Goal: Task Accomplishment & Management: Manage account settings

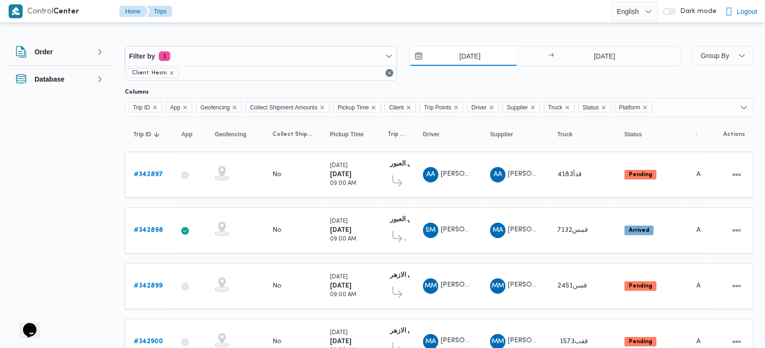
click at [465, 56] on input "[DATE]" at bounding box center [463, 56] width 109 height 19
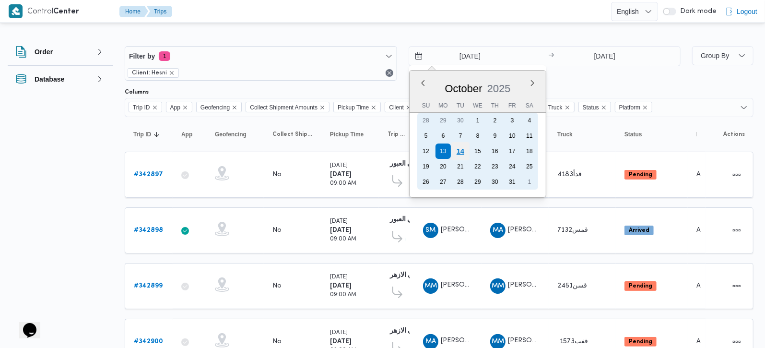
click at [459, 148] on div "14" at bounding box center [460, 151] width 18 height 18
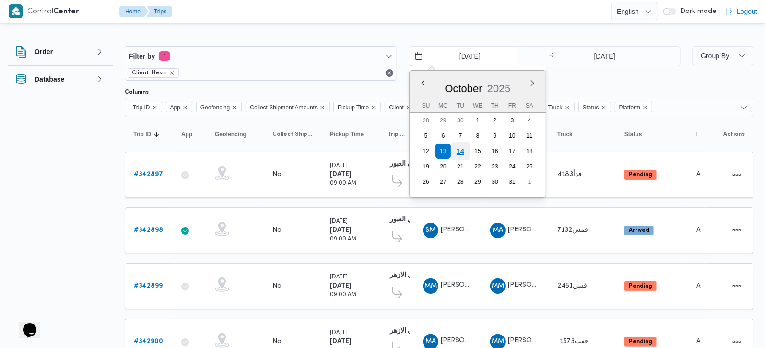
type input "14/10/2025"
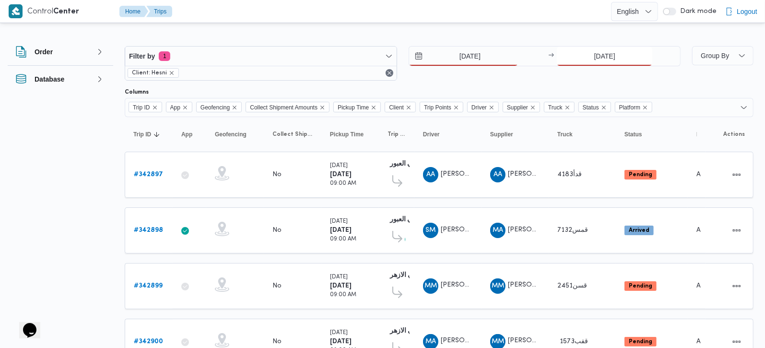
click at [628, 56] on input "13/10/2025" at bounding box center [604, 56] width 95 height 19
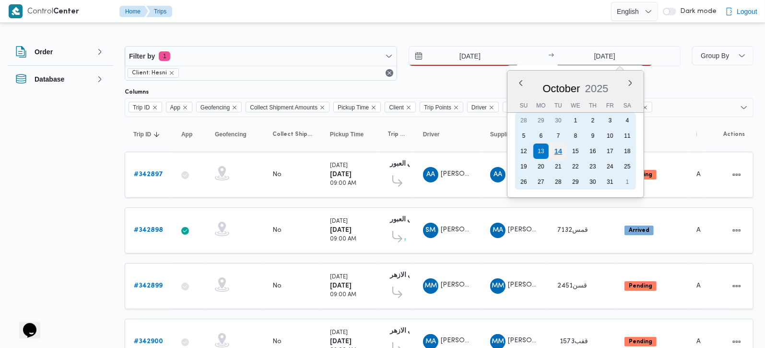
click at [561, 149] on div "14" at bounding box center [558, 151] width 18 height 18
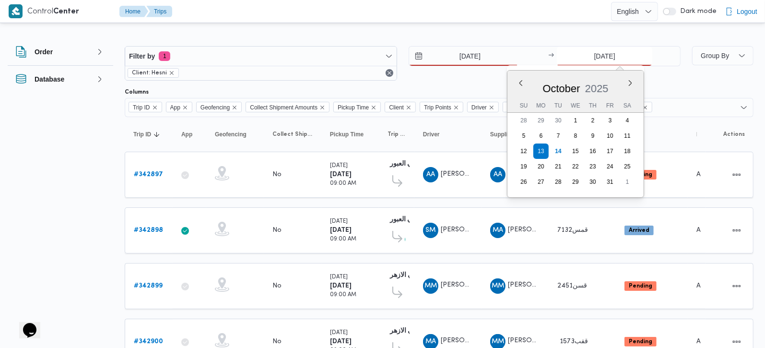
type input "14/10/2025"
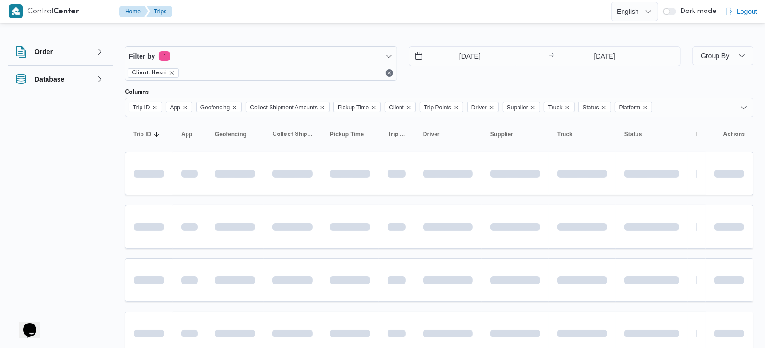
click at [493, 37] on div at bounding box center [439, 38] width 629 height 15
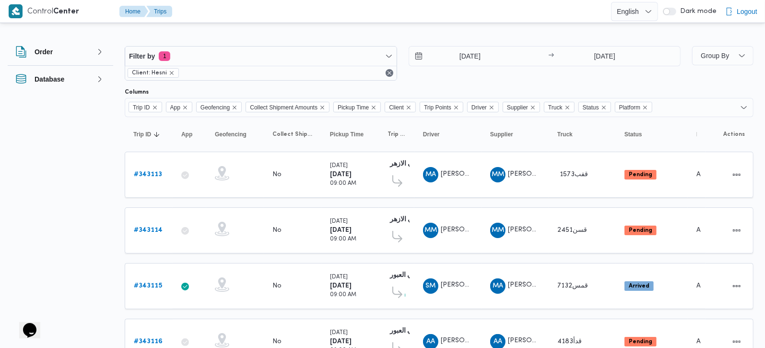
scroll to position [46, 0]
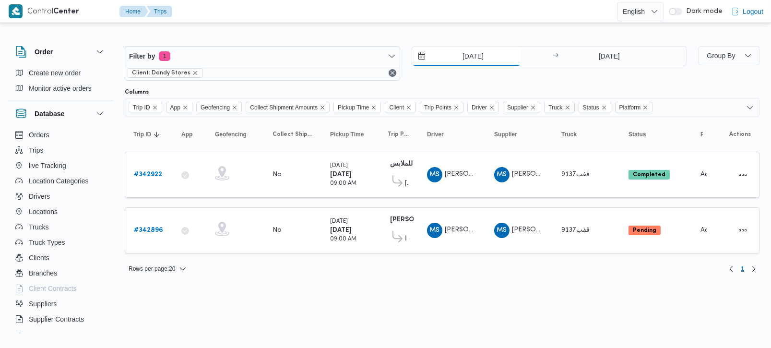
click at [462, 57] on input "[DATE]" at bounding box center [466, 56] width 109 height 19
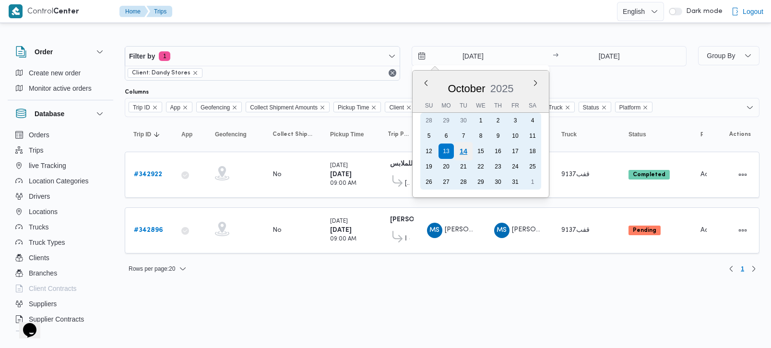
click at [464, 149] on div "14" at bounding box center [463, 151] width 18 height 18
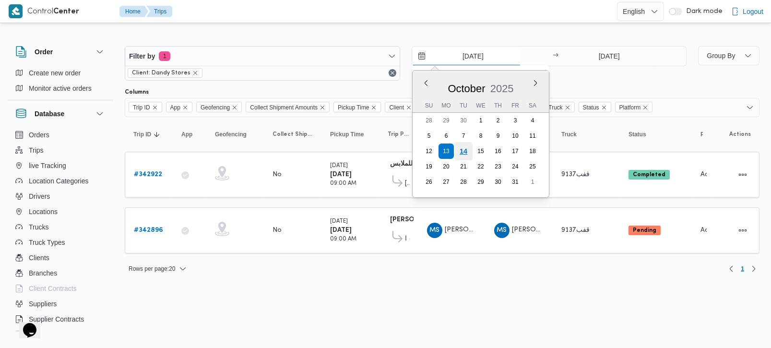
type input "[DATE]"
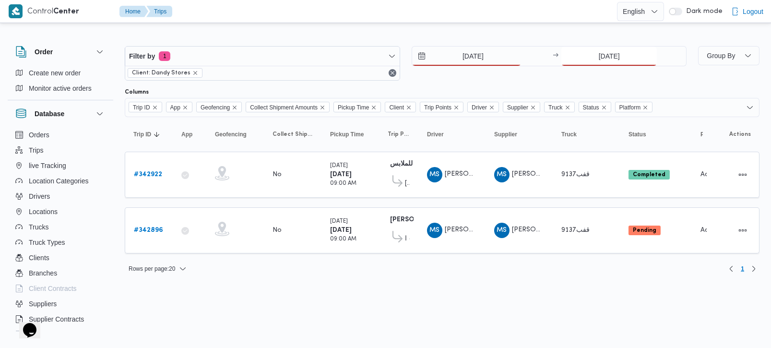
click at [618, 52] on input "[DATE]" at bounding box center [608, 56] width 95 height 19
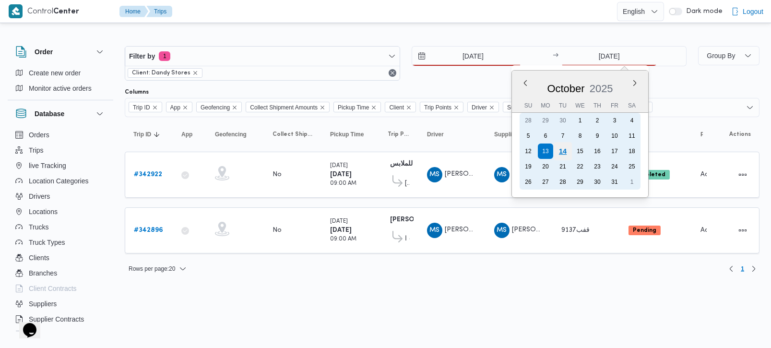
click at [562, 146] on div "14" at bounding box center [563, 151] width 18 height 18
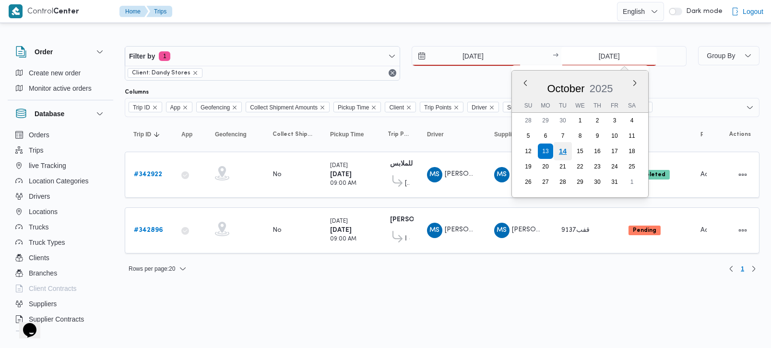
type input "[DATE]"
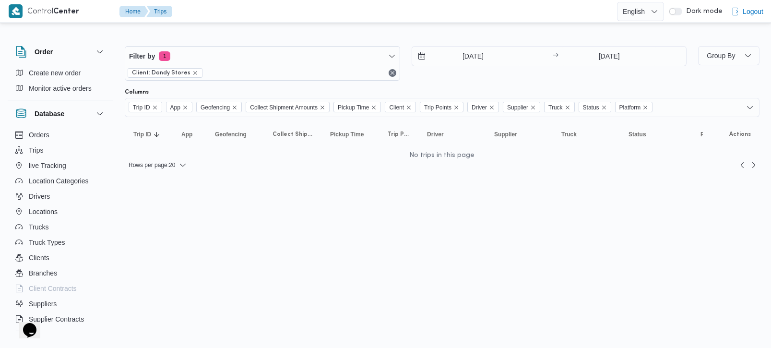
click at [362, 276] on html "Control Center Home Trips English عربي Dark mode Logout Order Create new order …" at bounding box center [385, 174] width 771 height 348
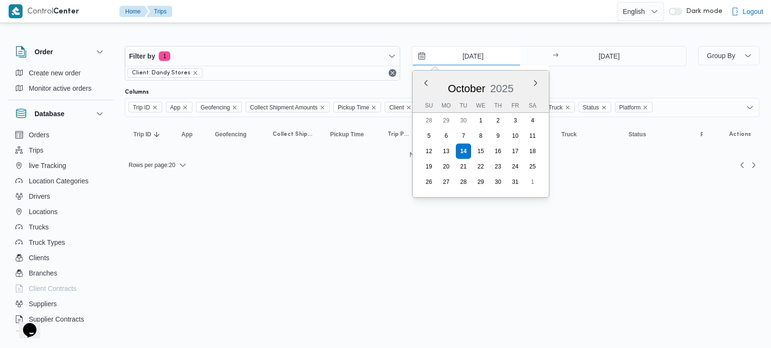
click at [474, 54] on input "[DATE]" at bounding box center [466, 56] width 109 height 19
click at [338, 177] on div "Filter by 1 Client: Dandy Stores 14/10/2025 Previous Month Next month October 2…" at bounding box center [379, 104] width 771 height 158
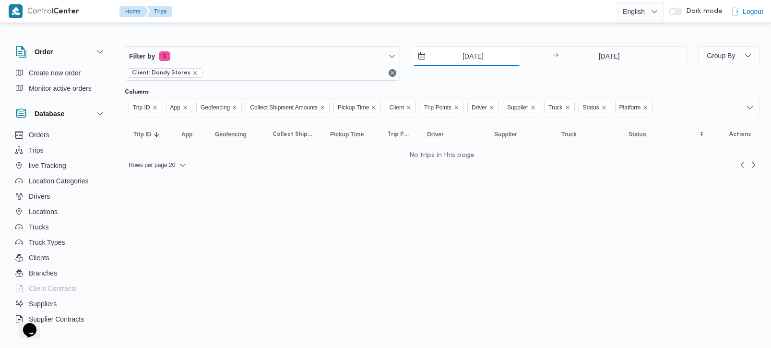
click at [465, 52] on input "[DATE]" at bounding box center [466, 56] width 109 height 19
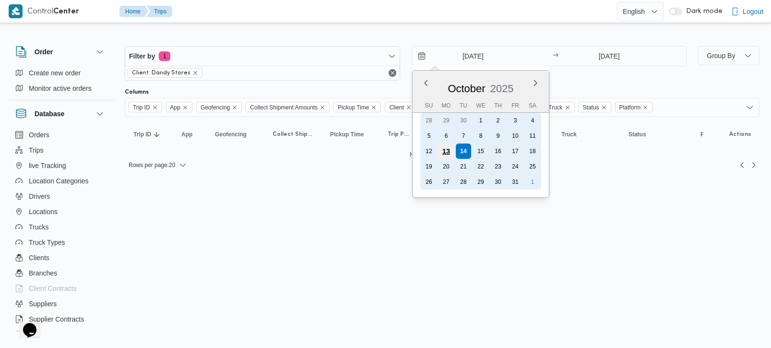
click at [447, 151] on div "13" at bounding box center [446, 151] width 18 height 18
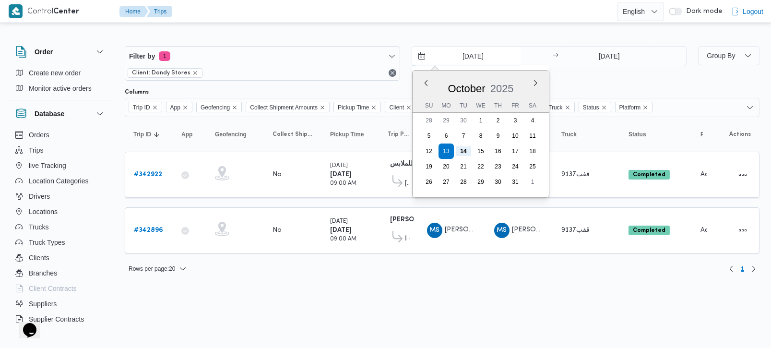
click at [472, 56] on input "[DATE]" at bounding box center [466, 56] width 109 height 19
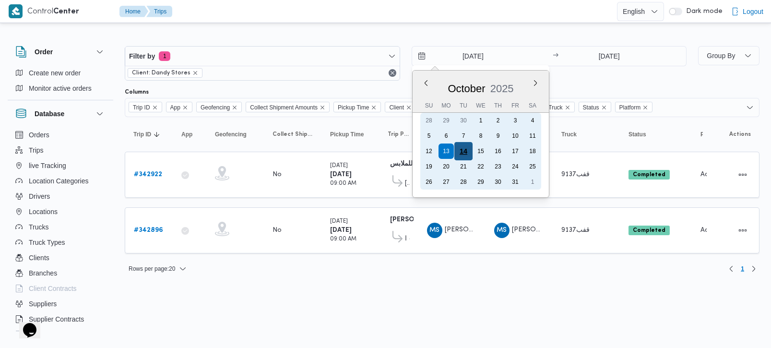
click at [467, 148] on div "14" at bounding box center [463, 151] width 18 height 18
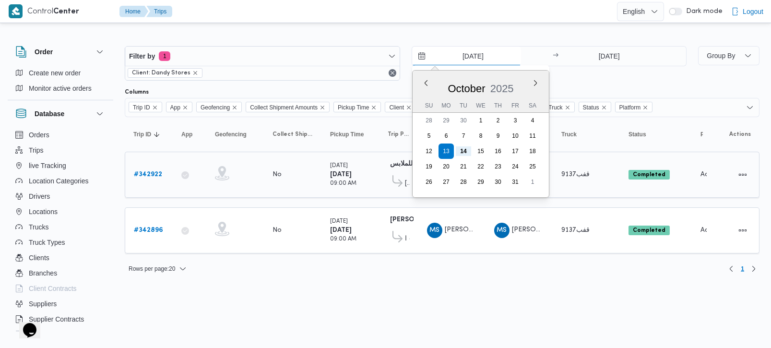
type input "[DATE]"
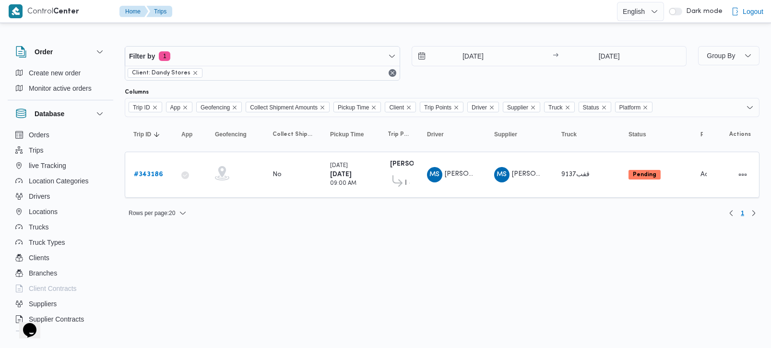
click at [426, 237] on html "Control Center Home Trips English عربي Dark mode Logout Order Create new order …" at bounding box center [385, 174] width 771 height 348
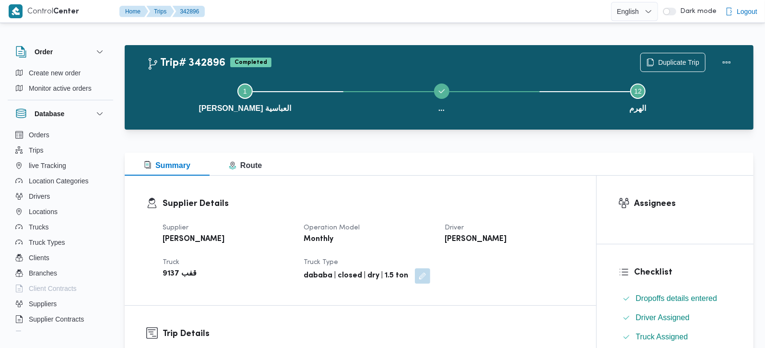
click at [477, 243] on b "محمد صلاح الدين سيد محمد" at bounding box center [476, 240] width 62 height 12
copy div "محمد صلاح الدين سيد محمد"
click at [43, 148] on button "Trips" at bounding box center [61, 149] width 98 height 15
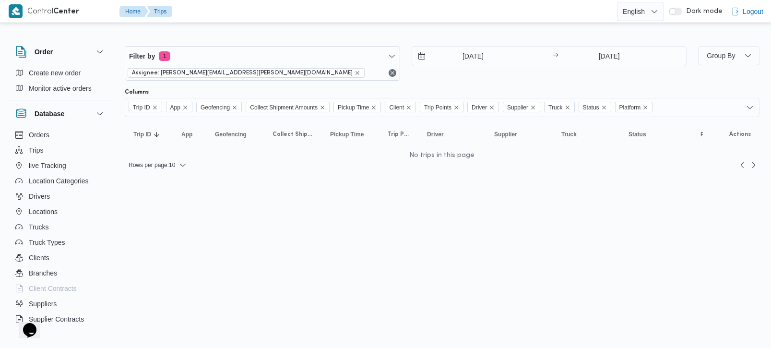
click at [253, 69] on span "Assignee: abdelrahman.ibrahim@illa.com.eg" at bounding box center [246, 73] width 228 height 9
click at [355, 74] on icon "remove selected entity" at bounding box center [358, 73] width 6 height 6
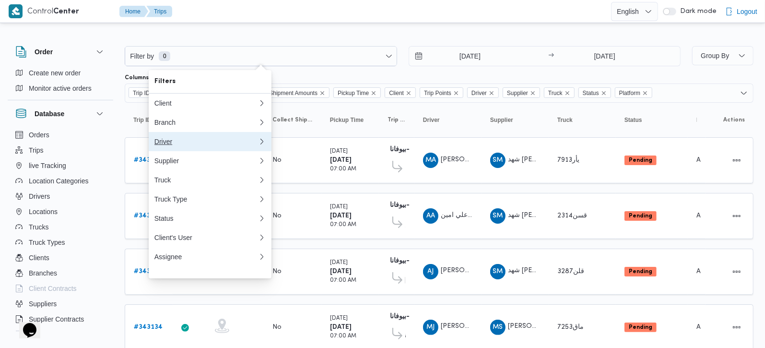
click at [171, 145] on div "Driver" at bounding box center [206, 142] width 104 height 8
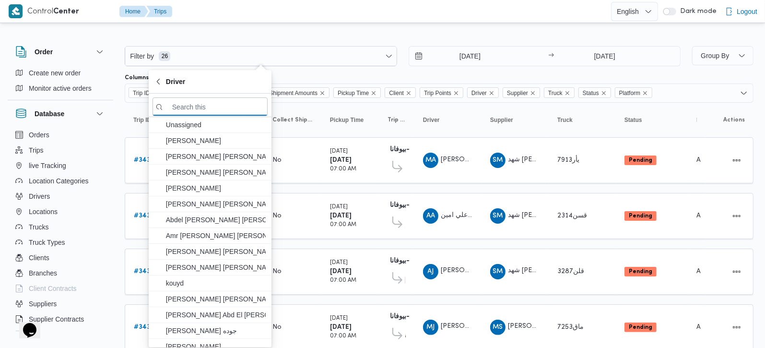
paste input "محمد صلاح الدين سيد محمد"
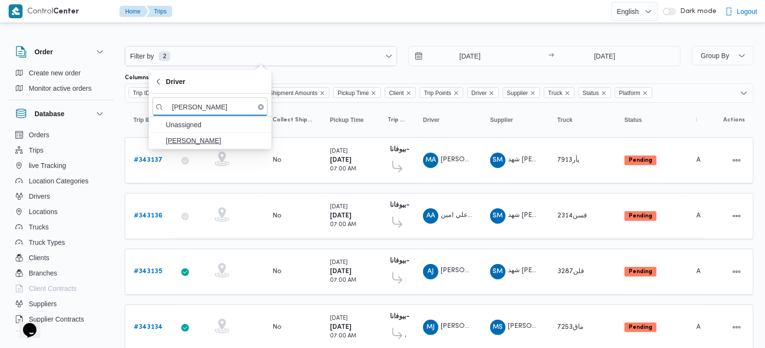
type input "[PERSON_NAME]"
click at [225, 142] on span "[PERSON_NAME]" at bounding box center [216, 141] width 100 height 12
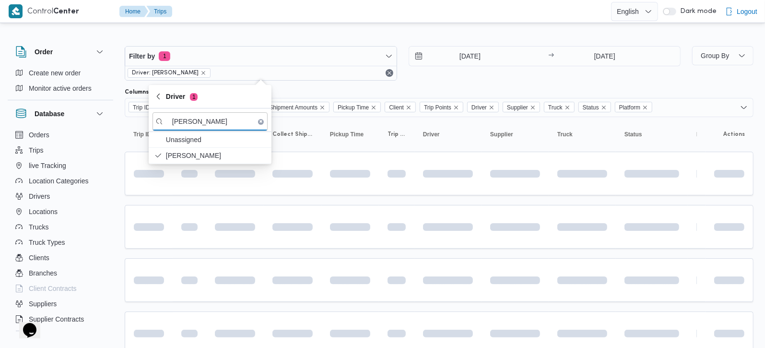
click at [464, 34] on div at bounding box center [439, 38] width 629 height 15
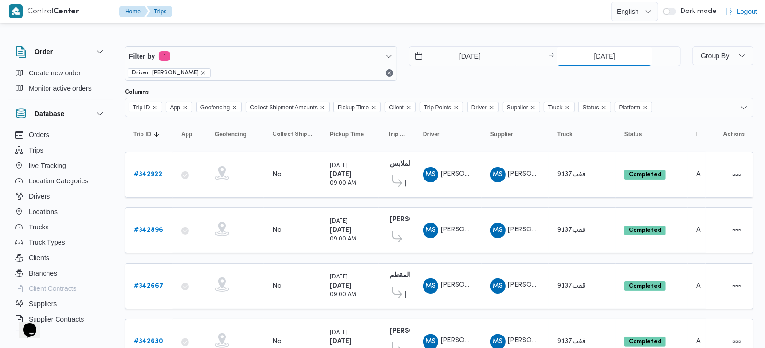
click at [593, 57] on input "14/10/2025" at bounding box center [604, 56] width 95 height 19
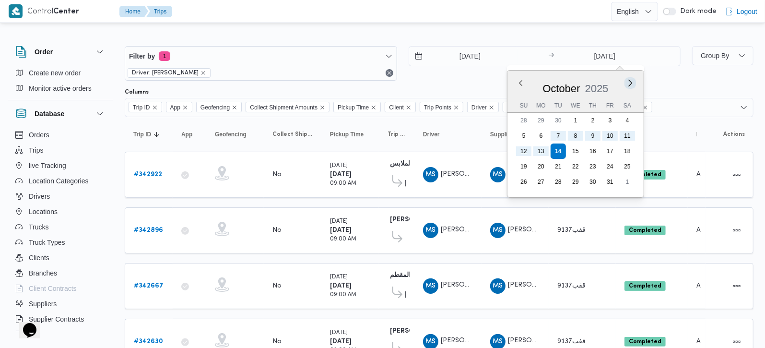
click at [627, 81] on button "Next month" at bounding box center [630, 82] width 9 height 9
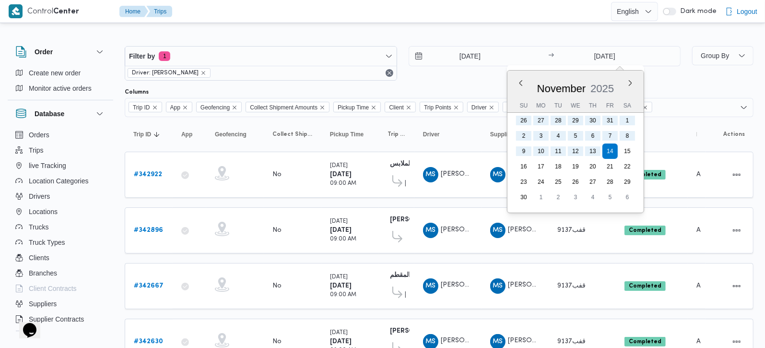
click at [490, 34] on div at bounding box center [439, 38] width 629 height 15
click at [604, 59] on input "14/11/2025" at bounding box center [604, 56] width 95 height 19
click at [628, 81] on button "Next month" at bounding box center [630, 82] width 9 height 9
type input "14/12/2025"
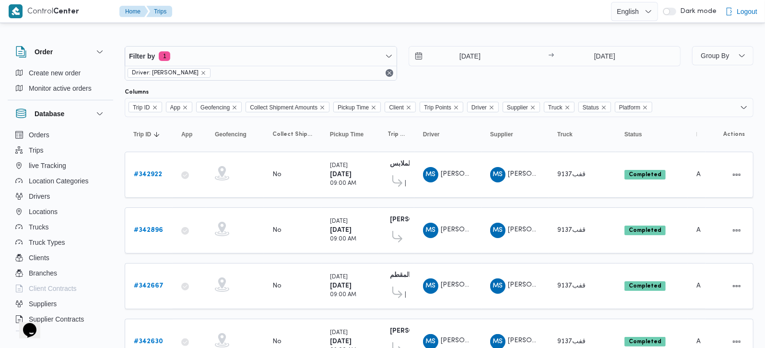
click at [488, 31] on div at bounding box center [439, 38] width 629 height 15
click at [482, 56] on input "7/10/2025" at bounding box center [463, 56] width 109 height 19
click at [397, 18] on div at bounding box center [393, 11] width 435 height 23
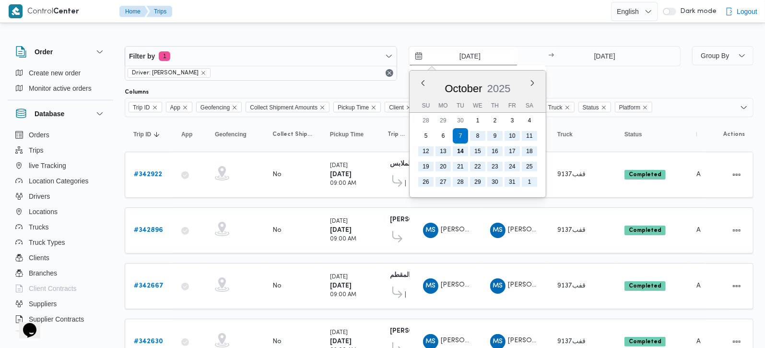
click at [458, 55] on input "7/10/2025" at bounding box center [463, 56] width 109 height 19
click at [420, 83] on button "Previous Month" at bounding box center [422, 82] width 9 height 9
type input "7/9/2025"
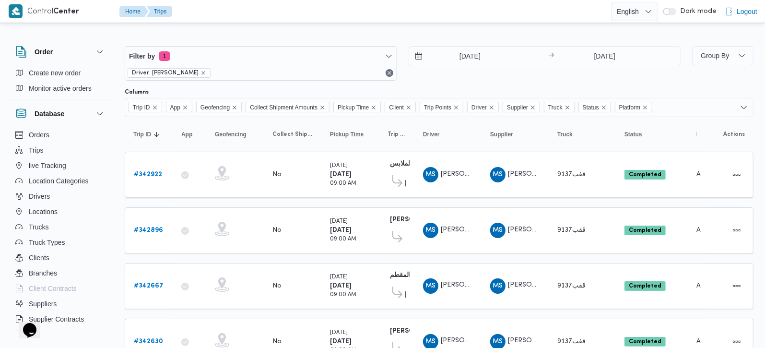
click at [411, 34] on div at bounding box center [439, 38] width 629 height 15
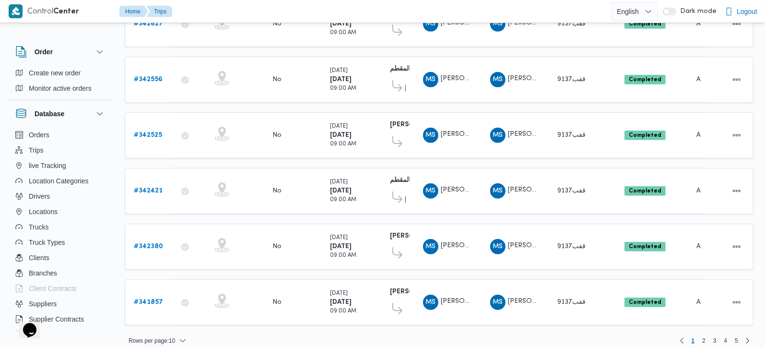
scroll to position [373, 0]
click at [176, 335] on span "Rows per page : 10" at bounding box center [158, 341] width 66 height 12
click at [173, 311] on span "20 rows" at bounding box center [169, 308] width 31 height 8
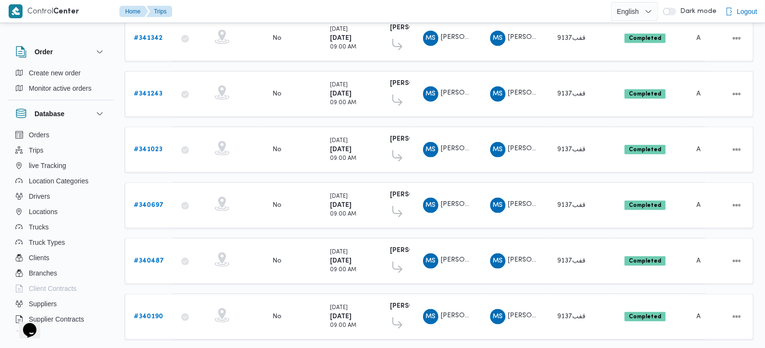
scroll to position [920, 0]
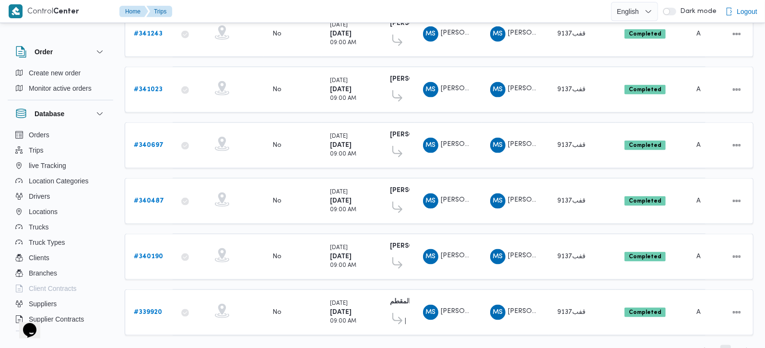
click at [730, 345] on span "2" at bounding box center [726, 351] width 11 height 12
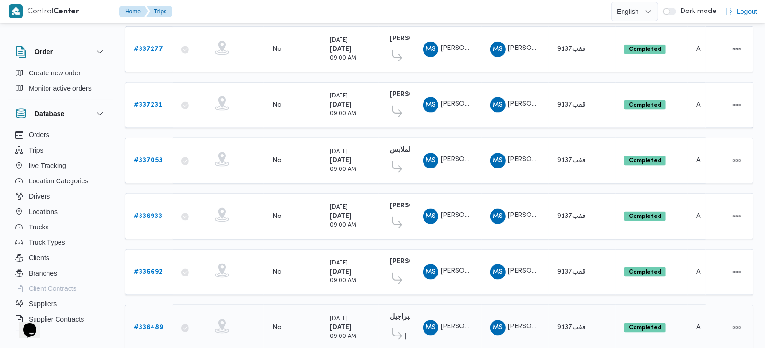
scroll to position [920, 0]
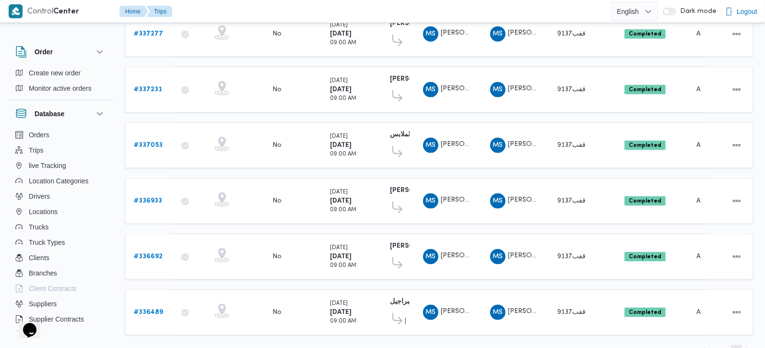
click at [736, 345] on span "3" at bounding box center [736, 351] width 3 height 12
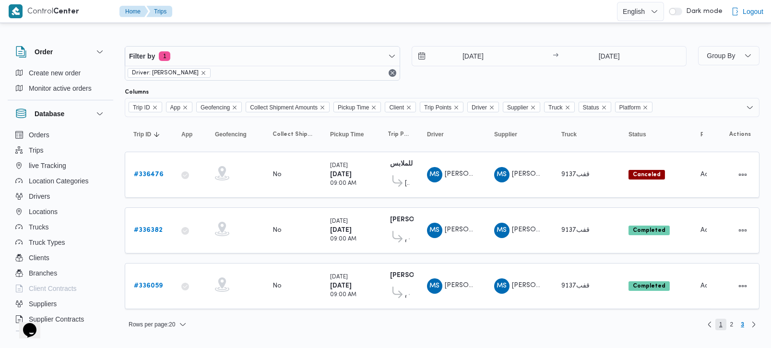
click at [719, 324] on span "1" at bounding box center [720, 325] width 3 height 12
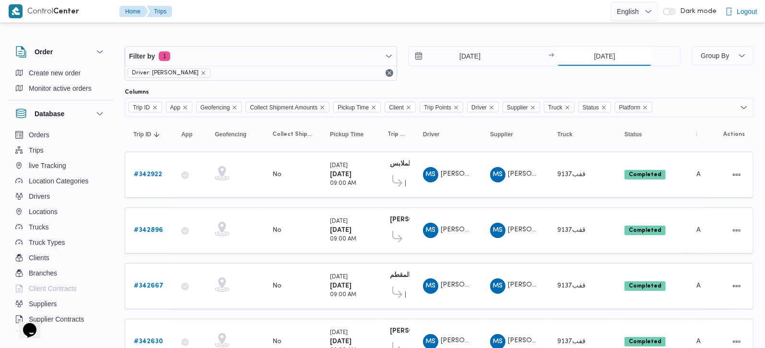
click at [608, 55] on input "14/12/2025" at bounding box center [604, 56] width 95 height 19
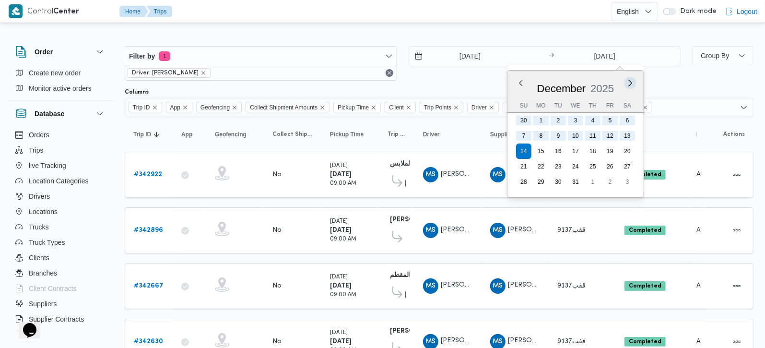
click at [627, 81] on button "Next month" at bounding box center [630, 82] width 9 height 9
type input "14/1/2026"
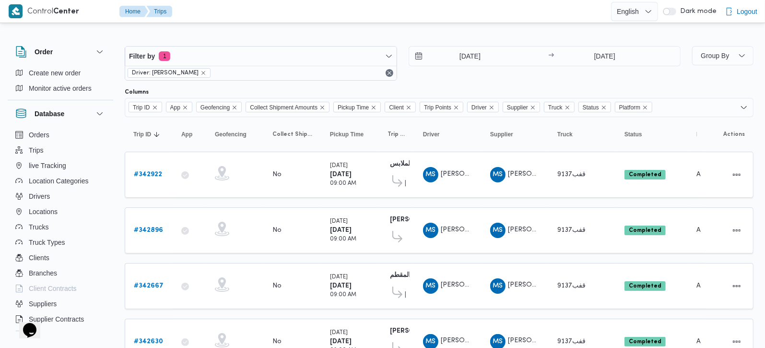
click at [462, 33] on div at bounding box center [439, 38] width 629 height 15
click at [145, 174] on b "# 342922" at bounding box center [148, 174] width 28 height 6
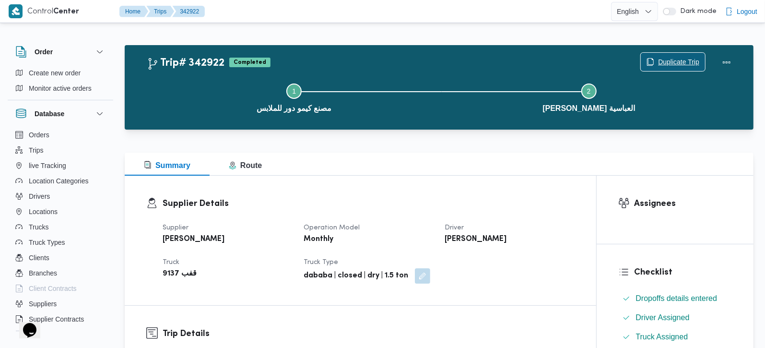
click at [678, 63] on span "Duplicate Trip" at bounding box center [678, 62] width 41 height 12
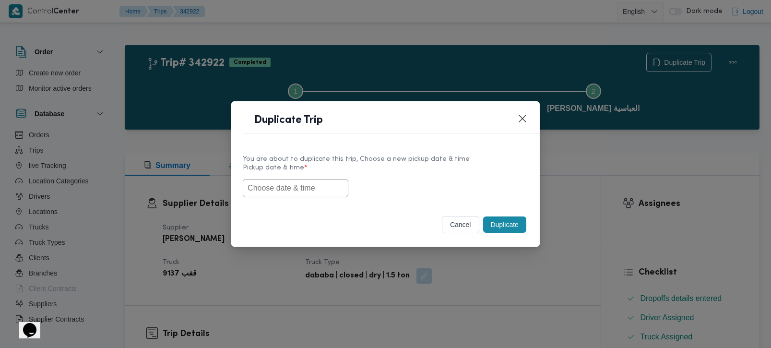
click at [295, 189] on input "text" at bounding box center [296, 188] width 106 height 18
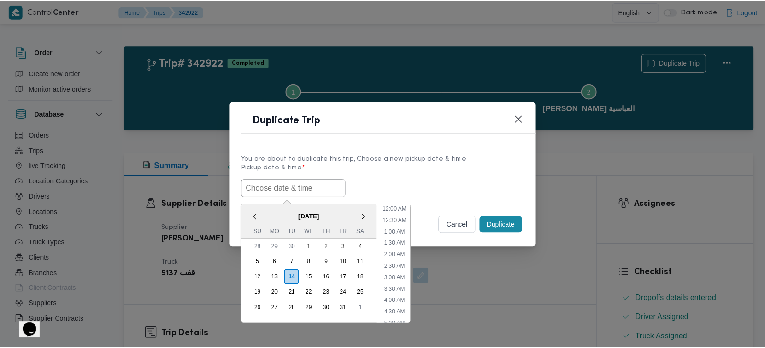
scroll to position [200, 0]
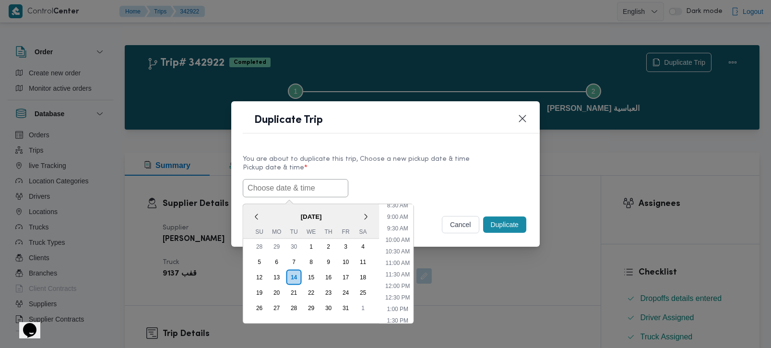
click at [267, 212] on span "[DATE]" at bounding box center [311, 216] width 136 height 17
click at [402, 213] on li "9:00 AM" at bounding box center [397, 217] width 29 height 10
type input "14/10/2025 9:00AM"
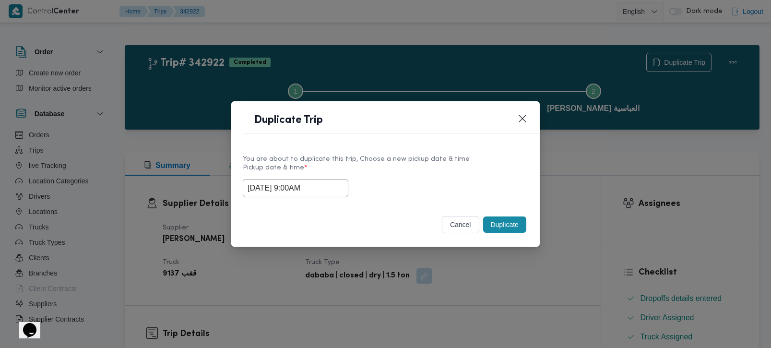
click at [422, 188] on div "Selected date: Tuesday, October 14th, 2025 at 9:00 AM 14/10/2025 9:00AM" at bounding box center [385, 188] width 285 height 18
click at [514, 228] on button "Duplicate" at bounding box center [504, 224] width 43 height 16
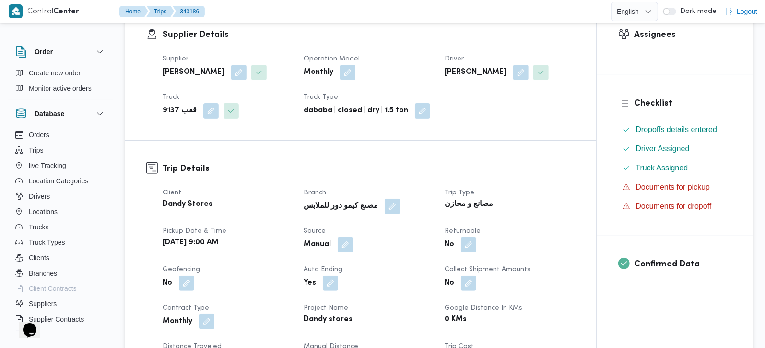
scroll to position [225, 0]
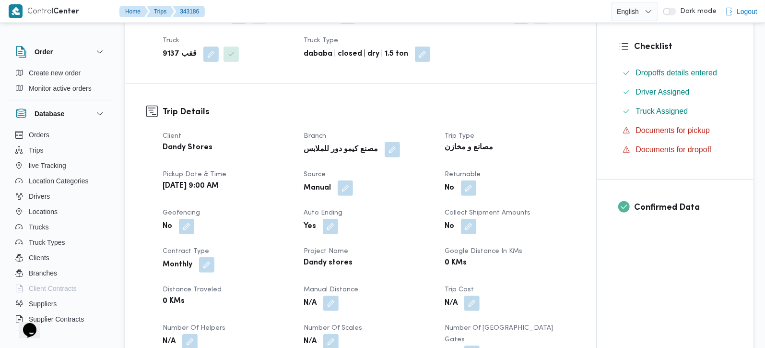
click at [386, 148] on span at bounding box center [390, 149] width 20 height 15
click at [385, 151] on button "button" at bounding box center [392, 149] width 15 height 15
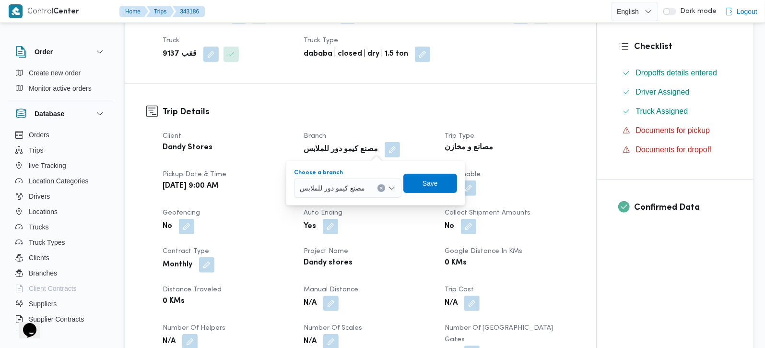
click at [381, 187] on icon "Clear input" at bounding box center [381, 188] width 4 height 4
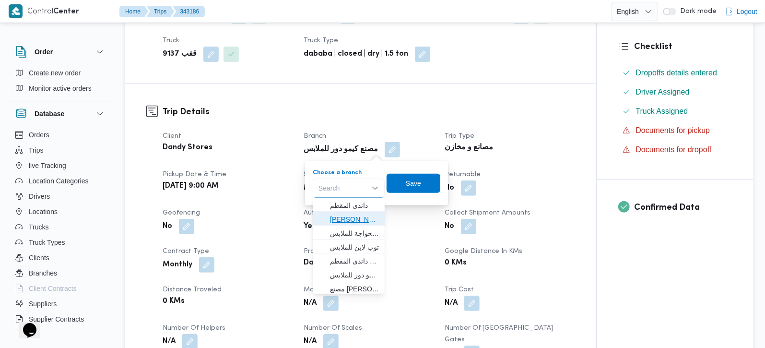
click at [347, 217] on span "داندى ستور العباسية" at bounding box center [354, 219] width 49 height 12
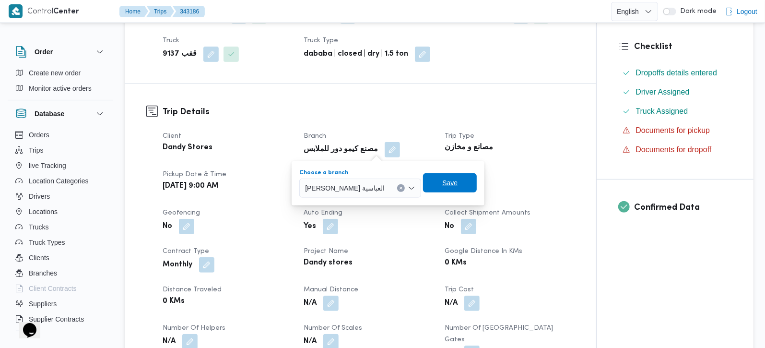
click at [442, 186] on span "Save" at bounding box center [449, 183] width 15 height 12
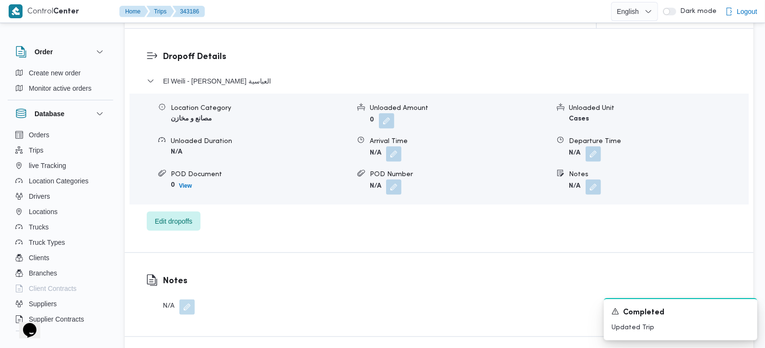
scroll to position [621, 0]
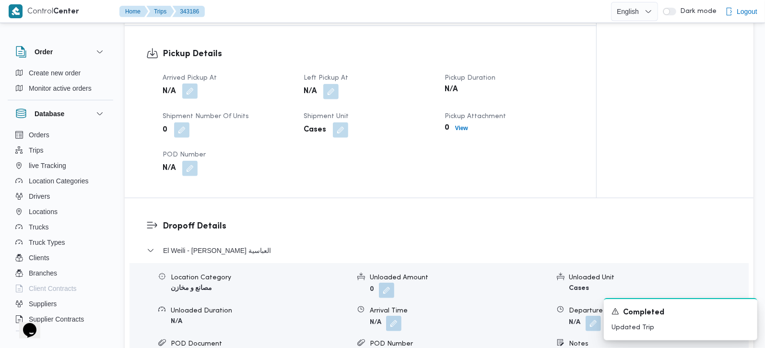
click at [191, 83] on button "button" at bounding box center [189, 90] width 15 height 15
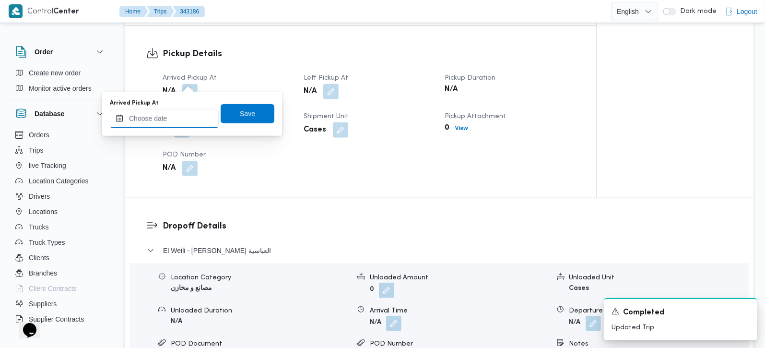
click at [180, 114] on input "Arrived Pickup At" at bounding box center [164, 118] width 109 height 19
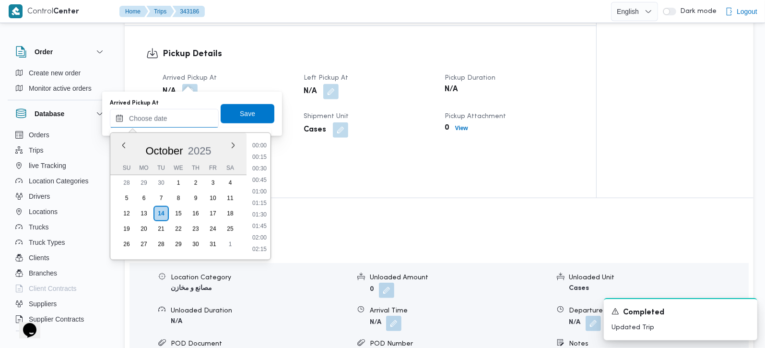
scroll to position [461, 0]
click at [262, 147] on li "10:00" at bounding box center [260, 145] width 22 height 10
type input "14/10/2025 10:00"
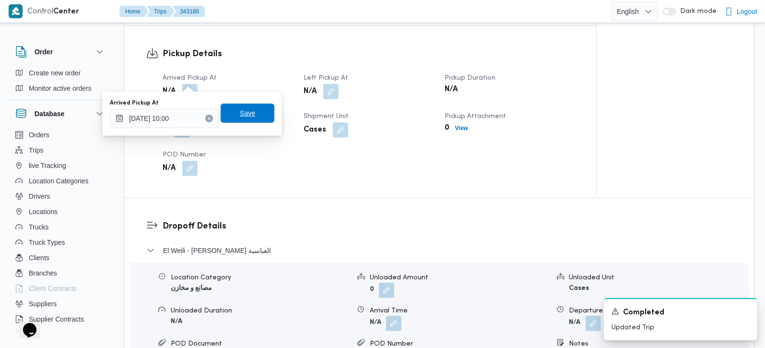
click at [244, 114] on span "Save" at bounding box center [247, 113] width 15 height 12
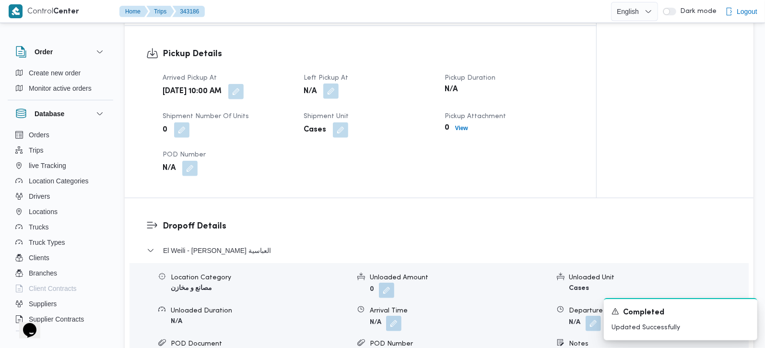
click at [328, 83] on button "button" at bounding box center [330, 90] width 15 height 15
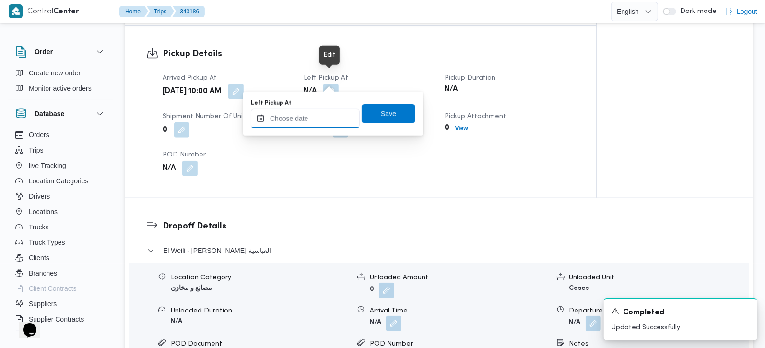
click at [308, 122] on input "Left Pickup At" at bounding box center [305, 118] width 109 height 19
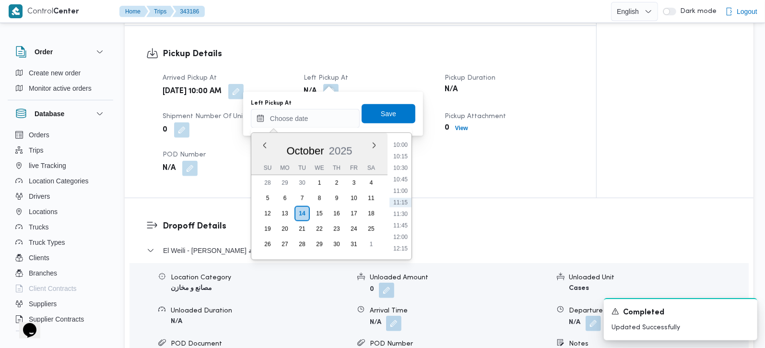
click at [402, 190] on li "11:00" at bounding box center [401, 191] width 22 height 10
type input "14/10/2025 11:00"
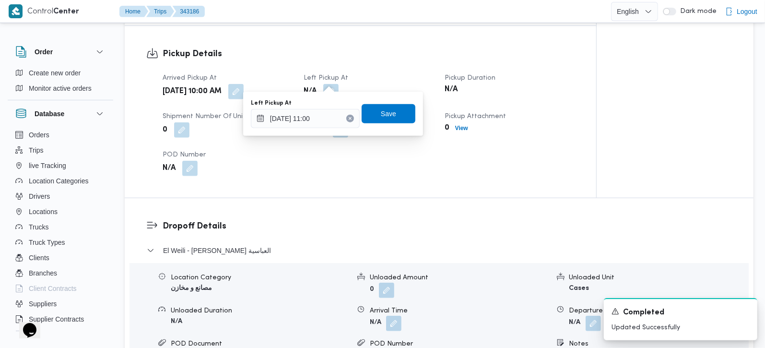
click at [362, 94] on div "You are in a dialog. To close this dialog, hit escape. Left Pickup At 14/10/202…" at bounding box center [333, 114] width 180 height 44
click at [381, 110] on span "Save" at bounding box center [388, 113] width 15 height 12
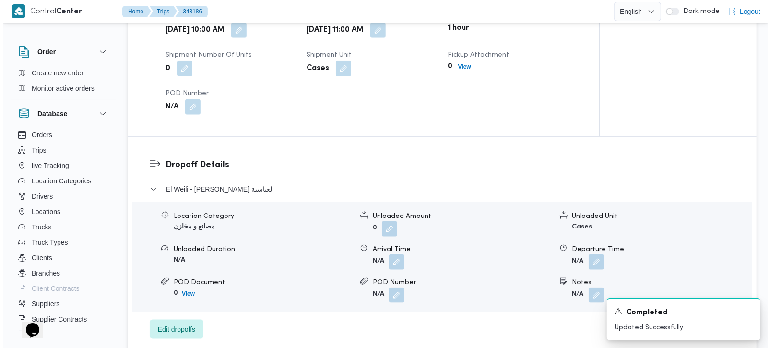
scroll to position [846, 0]
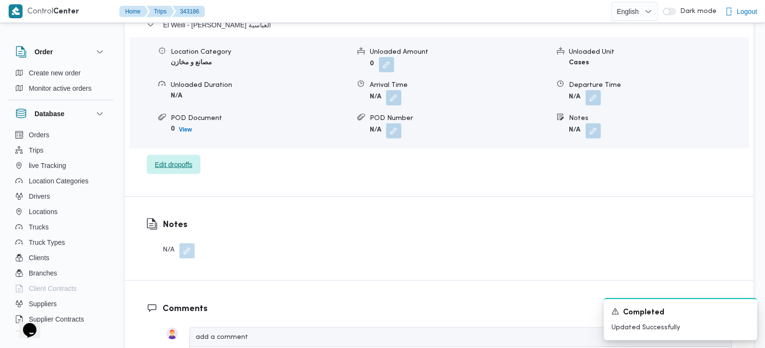
click at [175, 159] on span "Edit dropoffs" at bounding box center [173, 165] width 37 height 12
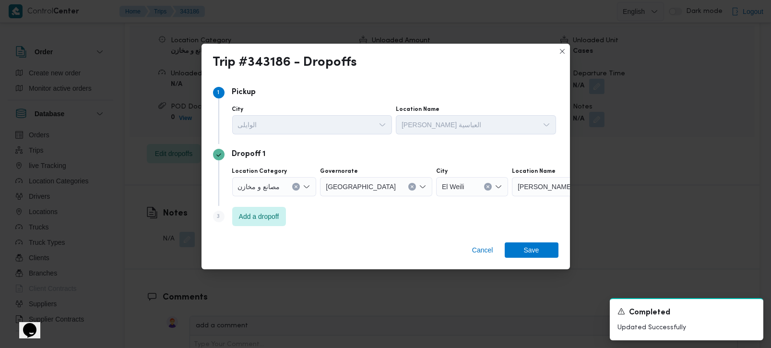
click at [296, 187] on icon "Clear input" at bounding box center [296, 187] width 2 height 2
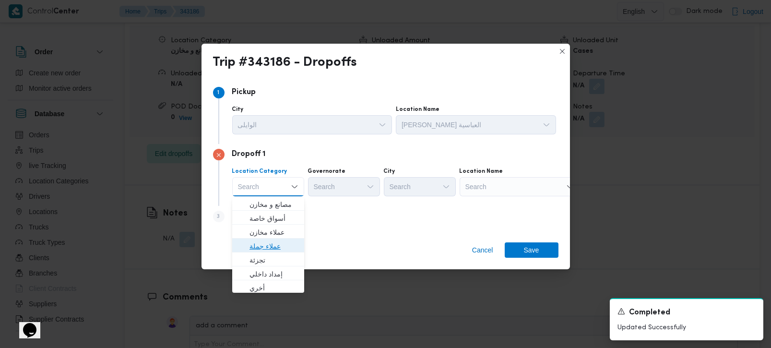
click at [270, 241] on span "عملاء جملة" at bounding box center [273, 246] width 49 height 12
click at [327, 186] on div "Search" at bounding box center [345, 186] width 72 height 19
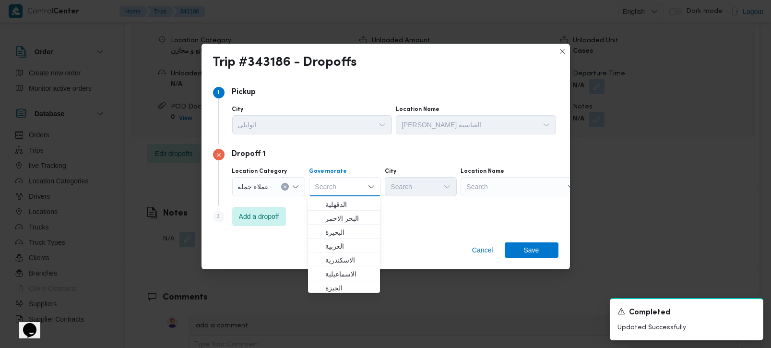
type input "v"
click at [339, 229] on span "القاهرة" at bounding box center [349, 231] width 49 height 12
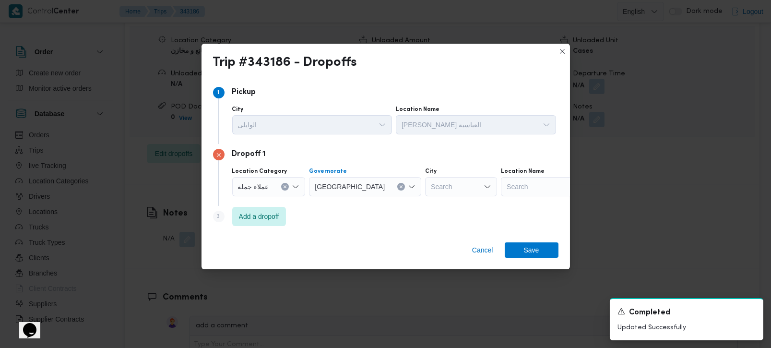
click at [425, 186] on div "Search" at bounding box center [461, 186] width 72 height 19
type input "برا"
click at [428, 206] on span "قسم ش برا" at bounding box center [425, 205] width 49 height 12
click at [381, 227] on div "Step 3 is disabled 3 Add a dropoff" at bounding box center [385, 218] width 345 height 25
click at [279, 212] on span "Add a dropoff" at bounding box center [259, 216] width 40 height 12
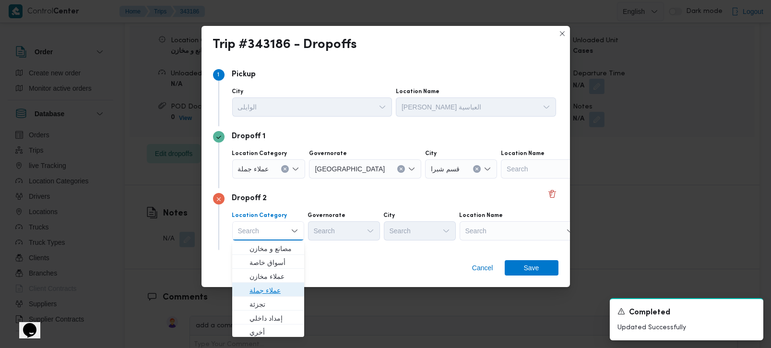
click at [273, 287] on span "عملاء جملة" at bounding box center [273, 290] width 49 height 12
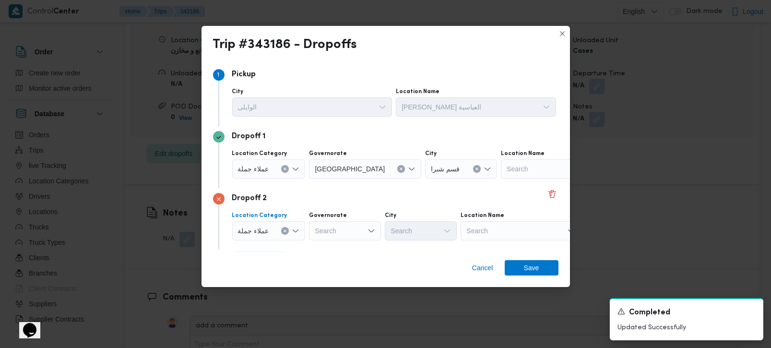
click at [330, 231] on div "Search" at bounding box center [345, 230] width 72 height 19
type input "رة"
click at [347, 263] on span "القاه رة" at bounding box center [349, 263] width 49 height 12
click at [425, 227] on div "Search" at bounding box center [461, 230] width 72 height 19
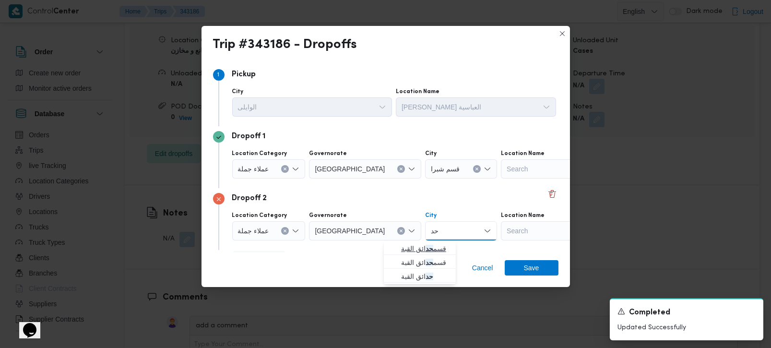
type input "حد"
click at [420, 248] on span "قسم حد ائق القبة" at bounding box center [425, 249] width 49 height 12
click at [418, 257] on div "Cancel Save" at bounding box center [385, 269] width 368 height 35
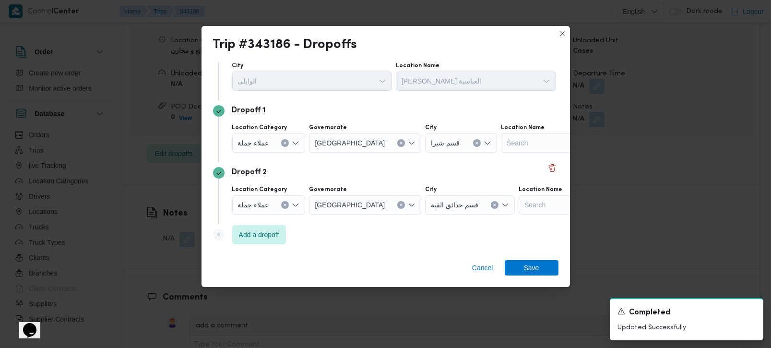
click at [264, 245] on div "Step 4 is disabled 4 Add a dropoff" at bounding box center [385, 236] width 345 height 25
click at [261, 235] on span "Add a dropoff" at bounding box center [259, 234] width 40 height 12
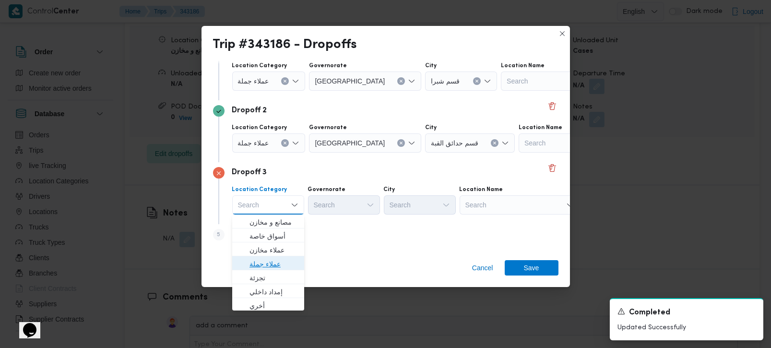
click at [262, 263] on span "عملاء جملة" at bounding box center [273, 264] width 49 height 12
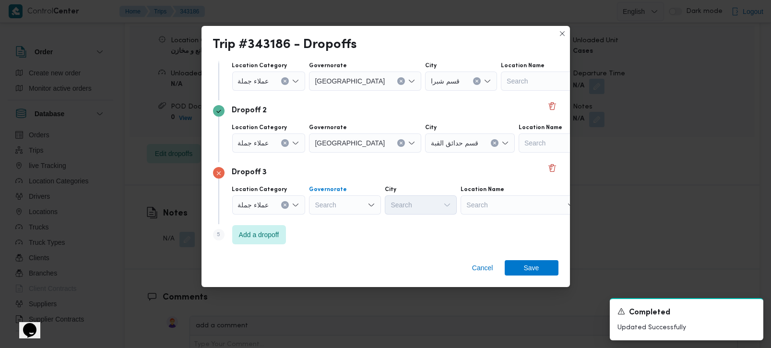
click at [346, 204] on div "Search" at bounding box center [345, 204] width 72 height 19
click at [350, 248] on div "Step 5 is disabled 5 Add a dropoff" at bounding box center [385, 236] width 345 height 25
click at [324, 199] on div "Search" at bounding box center [345, 204] width 72 height 19
type input "رة"
click at [339, 239] on span "القاه رة" at bounding box center [349, 236] width 49 height 12
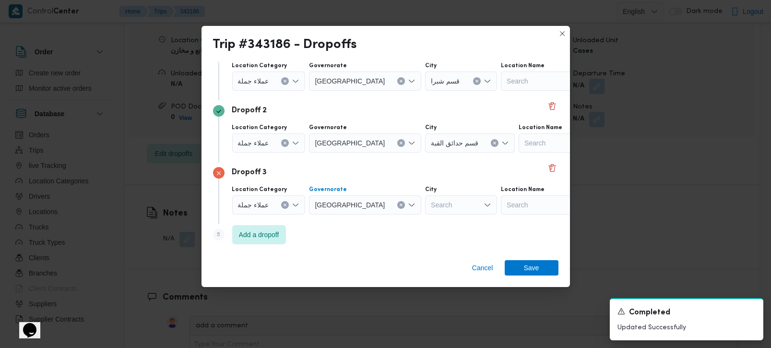
click at [425, 208] on div "Search" at bounding box center [461, 204] width 72 height 19
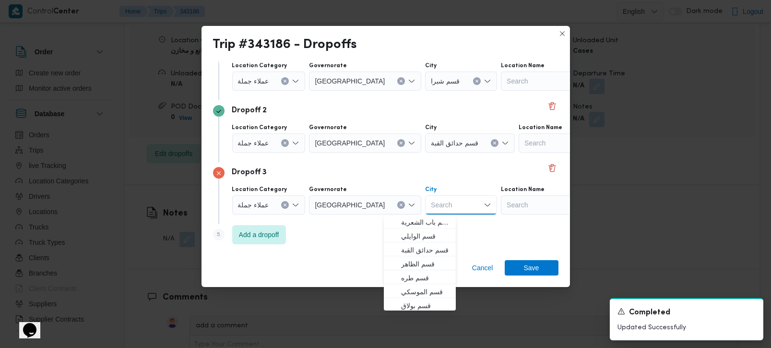
click at [425, 208] on div "Search Combo box. Selected. Combo box input. Search. Type some text or, to disp…" at bounding box center [461, 204] width 72 height 19
type input "صر"
click at [418, 303] on span "مدينة ن صر" at bounding box center [425, 306] width 49 height 12
click at [327, 241] on div "Step 5 is disabled 5 Add a dropoff" at bounding box center [385, 236] width 345 height 25
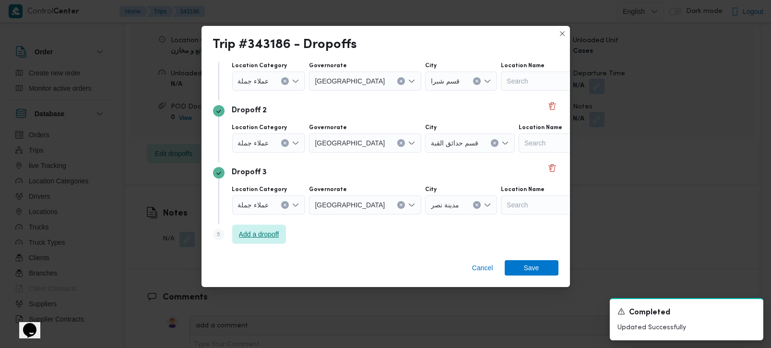
click at [250, 236] on span "Add a dropoff" at bounding box center [259, 234] width 40 height 12
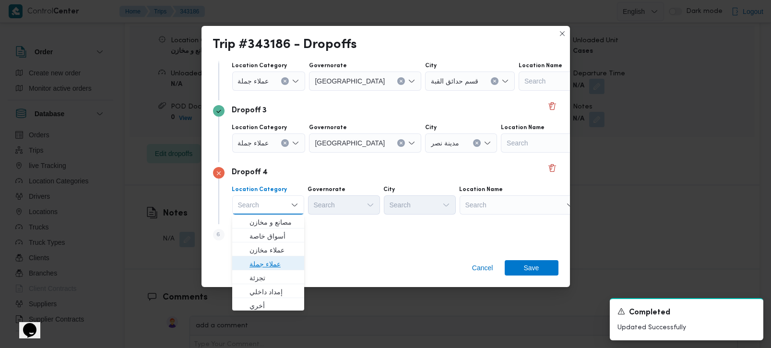
click at [268, 265] on span "عملاء جملة" at bounding box center [273, 264] width 49 height 12
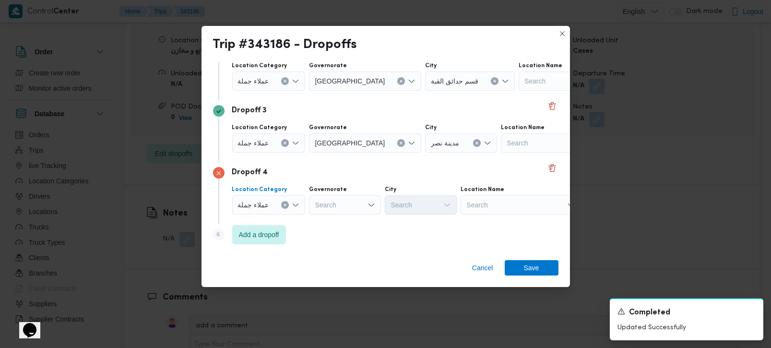
click at [340, 200] on div "Search" at bounding box center [345, 204] width 72 height 19
type input "رة"
click at [347, 232] on span "القاه رة" at bounding box center [349, 236] width 49 height 12
click at [425, 209] on div "Search" at bounding box center [461, 204] width 72 height 19
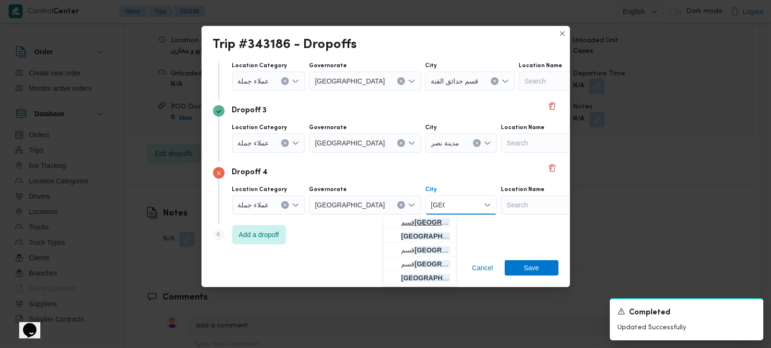
type input "مصر"
click at [424, 221] on mark "مصر" at bounding box center [450, 222] width 72 height 8
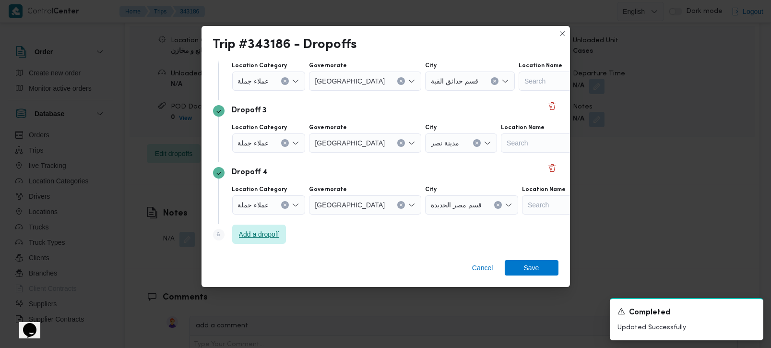
click at [262, 228] on span "Add a dropoff" at bounding box center [259, 234] width 40 height 12
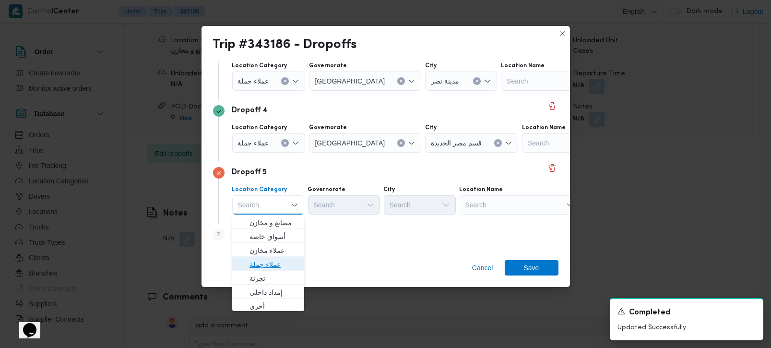
click at [272, 264] on span "عملاء جملة" at bounding box center [273, 265] width 49 height 12
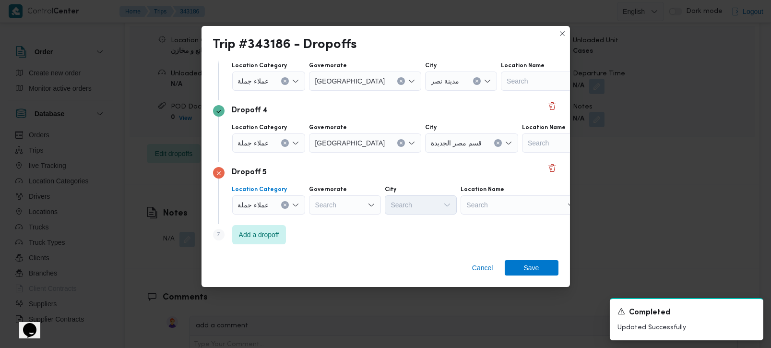
click at [331, 209] on div "Search" at bounding box center [345, 204] width 72 height 19
type input "رة"
click at [331, 239] on span "القاه رة" at bounding box center [349, 237] width 49 height 12
click at [425, 212] on div "Search" at bounding box center [461, 204] width 72 height 19
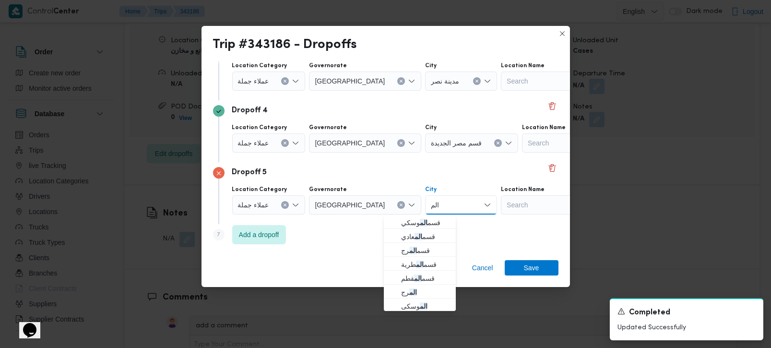
type input "المق"
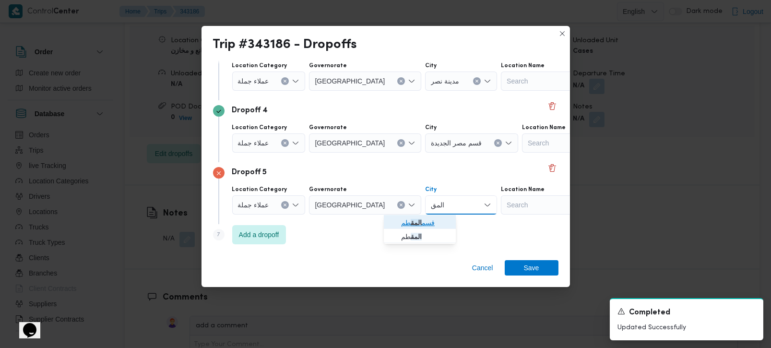
click at [425, 220] on span "قسم المق طم" at bounding box center [425, 223] width 49 height 12
click at [419, 239] on div "Step 7 is disabled 7 Add a dropoff" at bounding box center [385, 236] width 345 height 25
click at [265, 240] on span "Add a dropoff" at bounding box center [259, 234] width 54 height 19
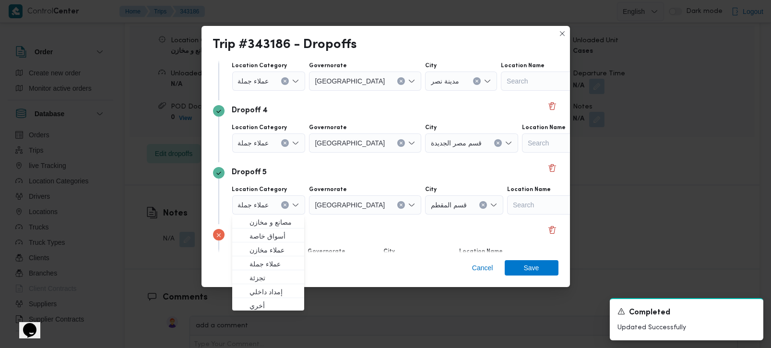
scroll to position [273, 0]
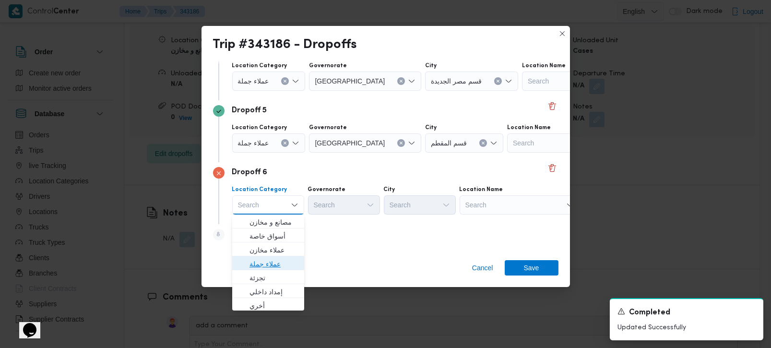
click at [265, 263] on span "عملاء جملة" at bounding box center [273, 264] width 49 height 12
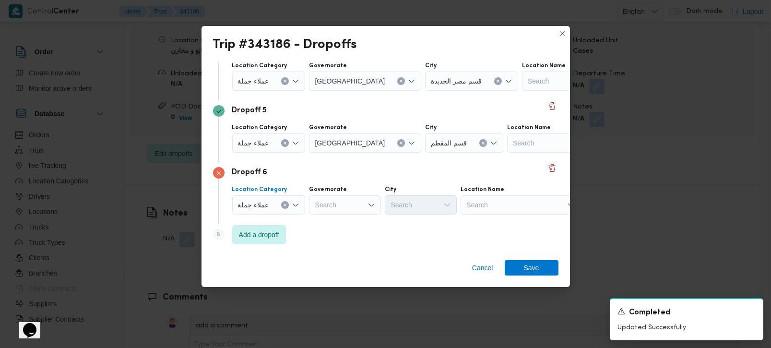
click at [346, 198] on div "Search" at bounding box center [345, 204] width 72 height 19
type input "رة"
click at [340, 237] on span "القاه رة" at bounding box center [349, 236] width 49 height 12
click at [425, 209] on div "Search" at bounding box center [461, 204] width 72 height 19
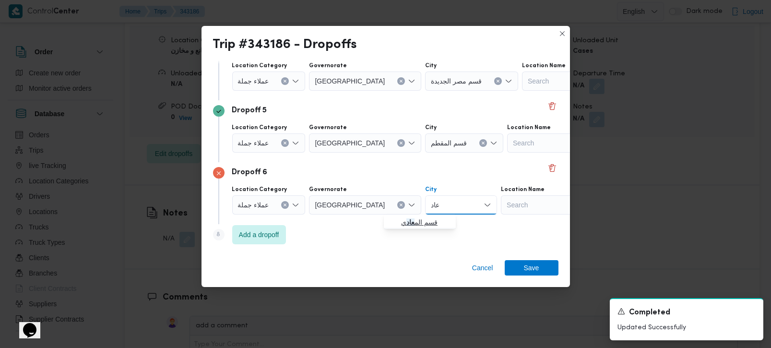
type input "عاد"
click at [409, 218] on mark "عاد" at bounding box center [410, 222] width 8 height 8
click at [272, 243] on span "Add a dropoff" at bounding box center [259, 234] width 54 height 19
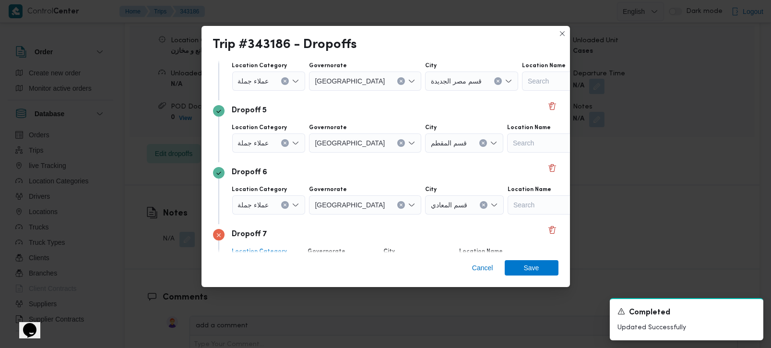
scroll to position [336, 0]
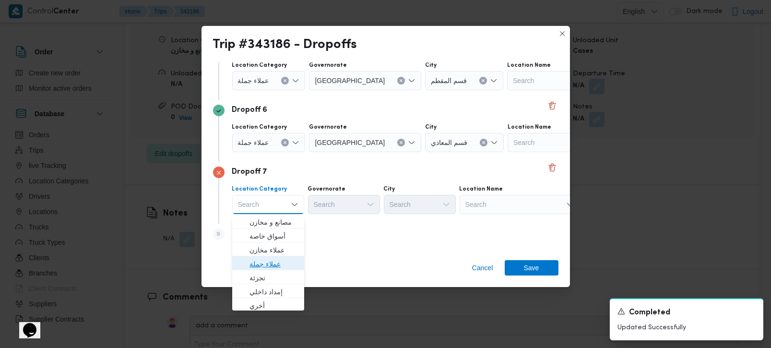
click at [270, 261] on span "عملاء جملة" at bounding box center [273, 264] width 49 height 12
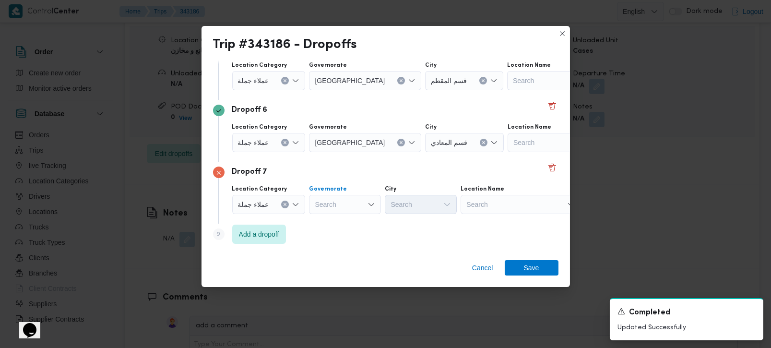
click at [324, 201] on div "Search" at bounding box center [345, 204] width 72 height 19
type input "رة"
click at [351, 235] on span "القاه رة" at bounding box center [349, 236] width 49 height 12
click at [425, 213] on div "Search" at bounding box center [461, 204] width 72 height 19
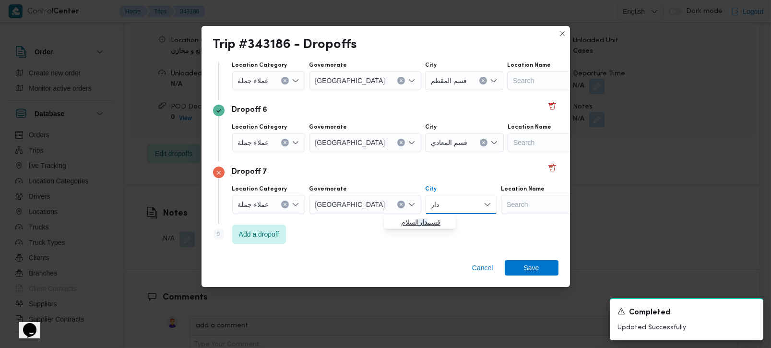
type input "دار"
click at [401, 220] on span "قسم دار السلام" at bounding box center [425, 222] width 49 height 12
click at [387, 241] on div "Step 9 is disabled 9 Add a dropoff" at bounding box center [385, 236] width 345 height 25
click at [276, 228] on span "Add a dropoff" at bounding box center [259, 234] width 54 height 19
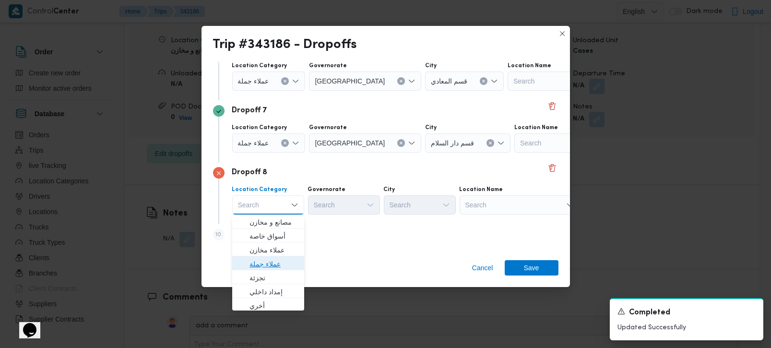
click at [274, 259] on span "عملاء جملة" at bounding box center [273, 264] width 49 height 12
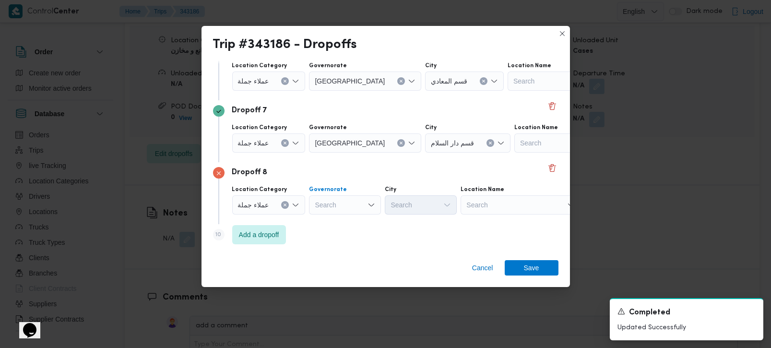
click at [335, 203] on div "Search" at bounding box center [345, 204] width 72 height 19
type input "رة"
click at [346, 235] on span "القاه رة" at bounding box center [349, 236] width 49 height 12
click at [425, 206] on div "Search" at bounding box center [461, 204] width 72 height 19
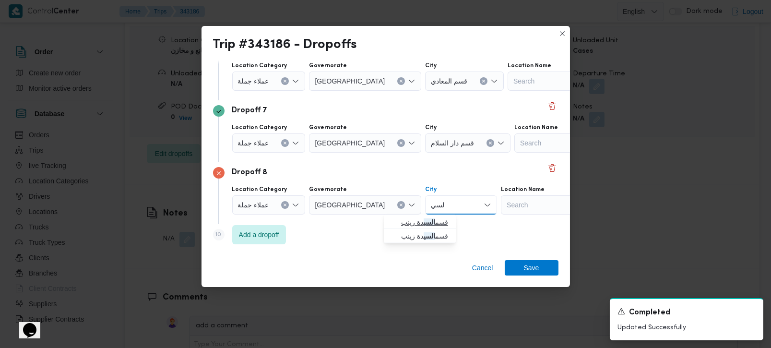
type input "السي"
click at [414, 220] on span "قسم السي دة زينب" at bounding box center [425, 222] width 49 height 12
click at [278, 232] on span "Add a dropoff" at bounding box center [259, 235] width 40 height 12
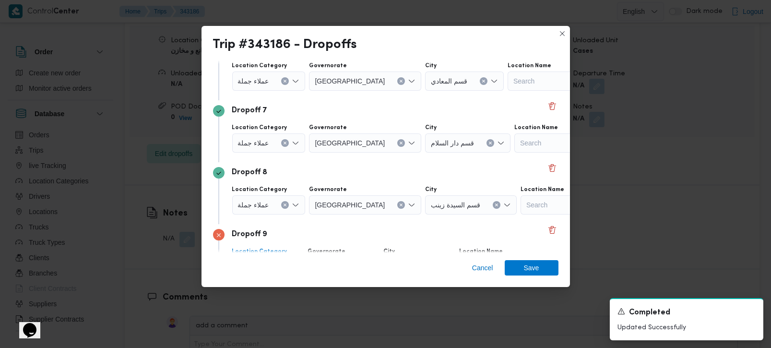
scroll to position [459, 0]
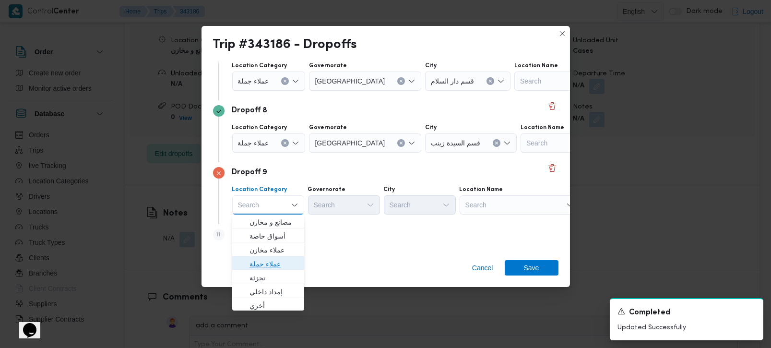
click at [268, 266] on span "عملاء جملة" at bounding box center [273, 264] width 49 height 12
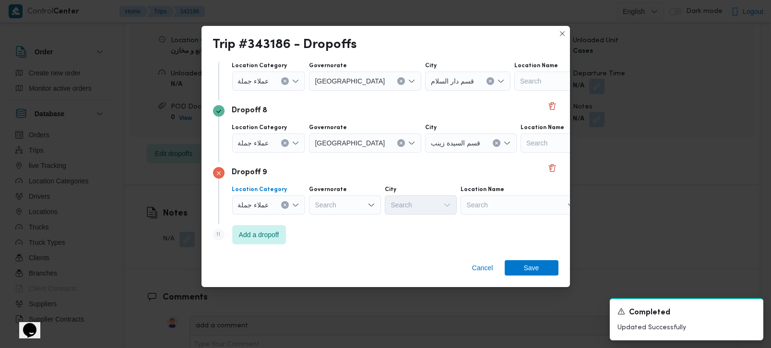
click at [334, 202] on div "Search" at bounding box center [345, 204] width 72 height 19
type input "رة"
click at [338, 237] on span "القاه رة" at bounding box center [349, 236] width 49 height 12
click at [425, 205] on div "Search" at bounding box center [461, 204] width 72 height 19
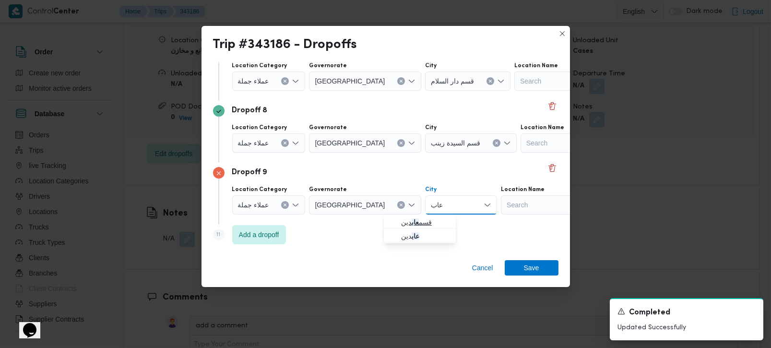
type input "عاب"
click at [435, 222] on span "قسم عاب دين" at bounding box center [425, 222] width 49 height 12
click at [409, 253] on div "Cancel Save" at bounding box center [385, 269] width 368 height 35
click at [248, 229] on span "Add a dropoff" at bounding box center [259, 234] width 40 height 12
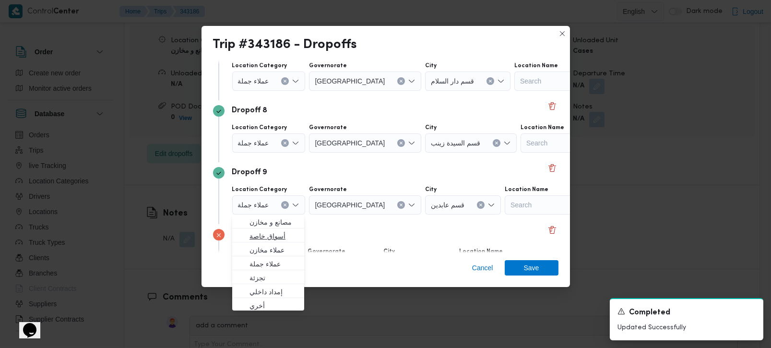
scroll to position [521, 0]
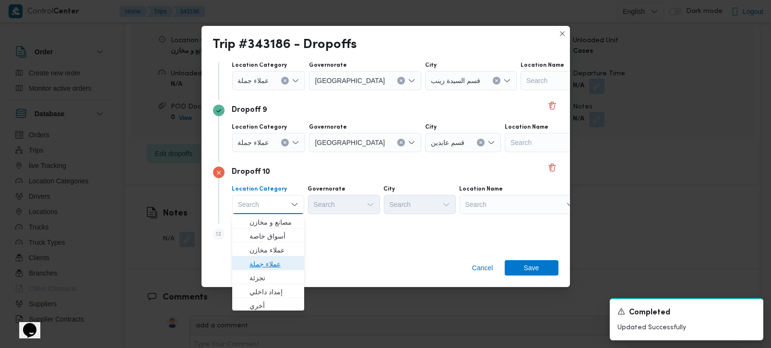
click at [276, 262] on span "عملاء جملة" at bounding box center [273, 264] width 49 height 12
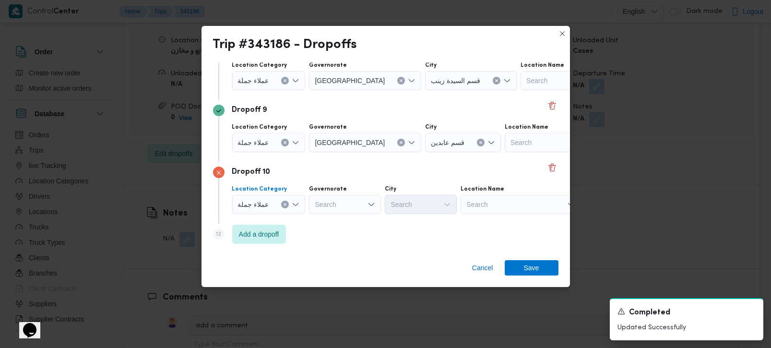
click at [324, 205] on div "Search" at bounding box center [345, 204] width 72 height 19
type input "رة"
click at [341, 237] on span "القاه رة" at bounding box center [349, 236] width 49 height 12
click at [425, 205] on div "Search" at bounding box center [461, 204] width 72 height 19
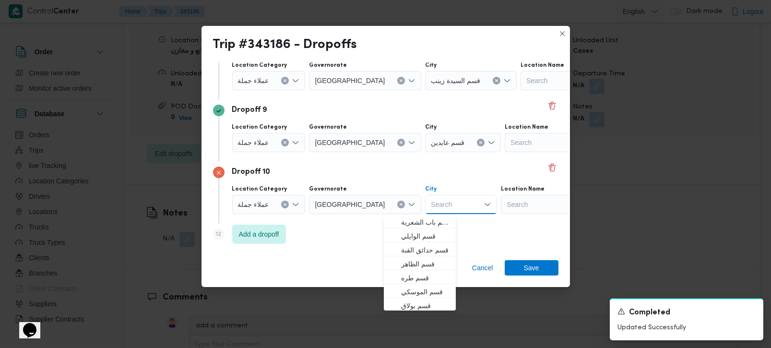
type input "ة"
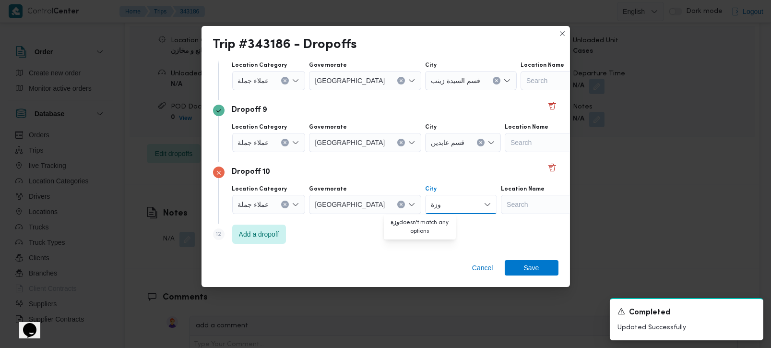
type input "وزة"
click at [399, 205] on icon "Clear input" at bounding box center [401, 204] width 4 height 4
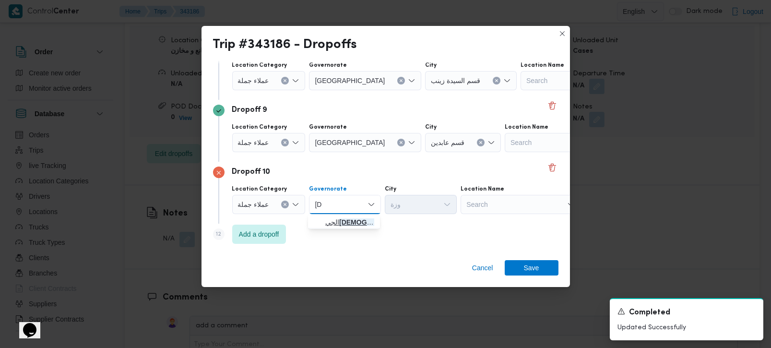
type input "زة"
click at [353, 220] on span "الجي زة" at bounding box center [349, 222] width 49 height 12
click at [426, 203] on div "وزة وزة" at bounding box center [421, 204] width 72 height 19
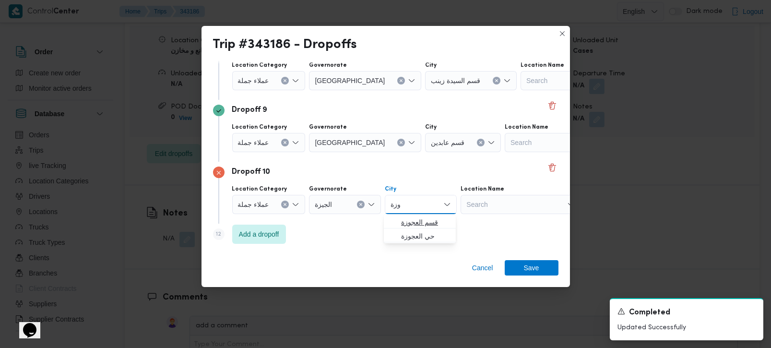
type input "وزة"
click at [424, 218] on span "قسم العجوزة" at bounding box center [425, 222] width 49 height 12
click at [258, 238] on span "Add a dropoff" at bounding box center [259, 234] width 40 height 12
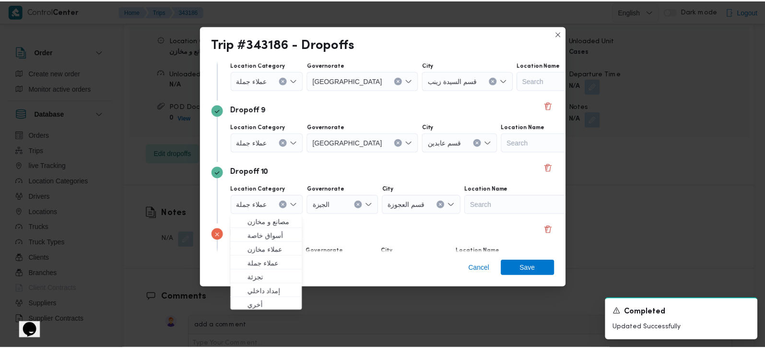
scroll to position [583, 0]
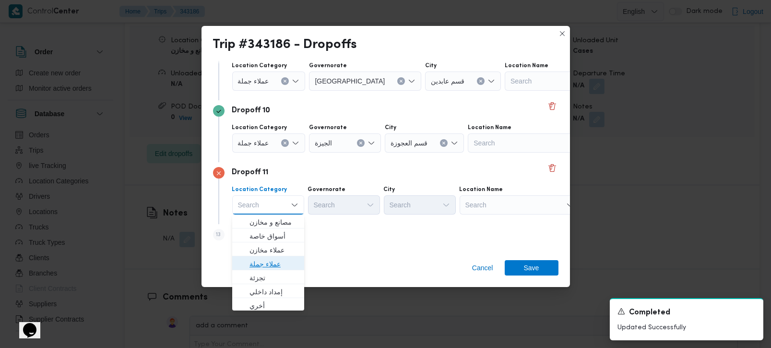
click at [262, 264] on span "عملاء جملة" at bounding box center [273, 264] width 49 height 12
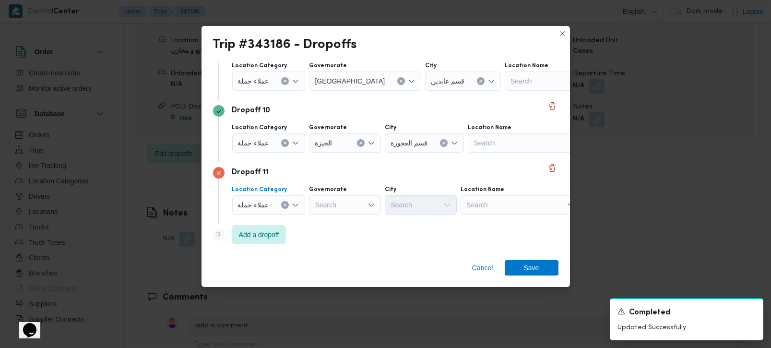
click at [343, 205] on div "Search" at bounding box center [345, 204] width 72 height 19
type input "زة"
click at [339, 220] on span "الجي زة" at bounding box center [349, 222] width 49 height 12
click at [412, 197] on div "Search" at bounding box center [421, 204] width 72 height 19
type input "رم"
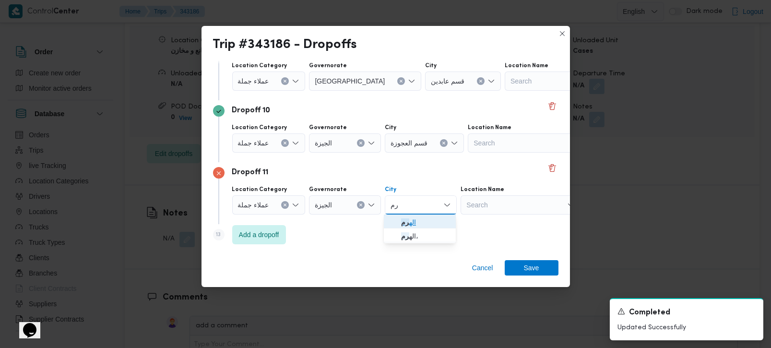
click at [414, 215] on span "اله رم" at bounding box center [420, 221] width 64 height 15
click at [423, 237] on div "Step 13 is disabled 13 Add a dropoff" at bounding box center [385, 236] width 345 height 25
click at [529, 258] on div "Cancel Save" at bounding box center [385, 269] width 368 height 35
click at [533, 264] on span "Save" at bounding box center [531, 267] width 15 height 15
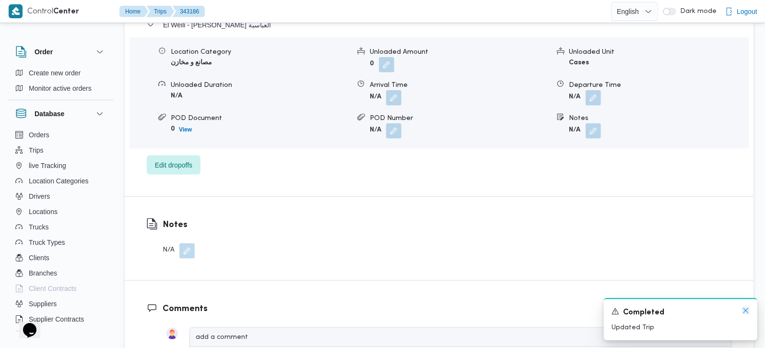
click at [746, 311] on icon "Dismiss toast" at bounding box center [746, 310] width 5 height 5
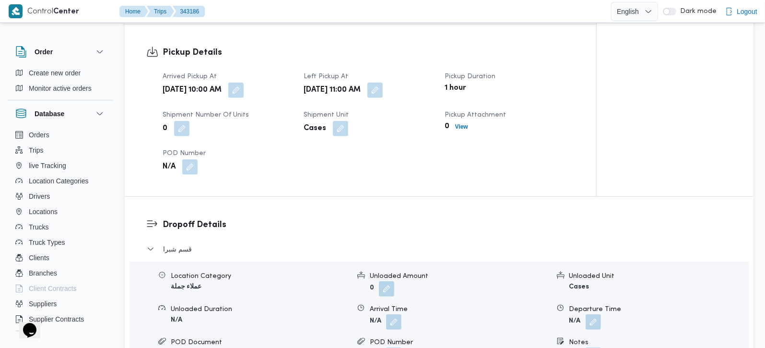
scroll to position [621, 0]
click at [167, 245] on span "قسم شبرا" at bounding box center [177, 251] width 29 height 12
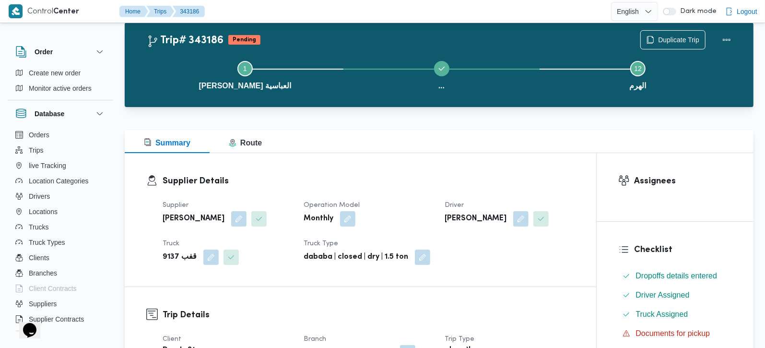
scroll to position [0, 0]
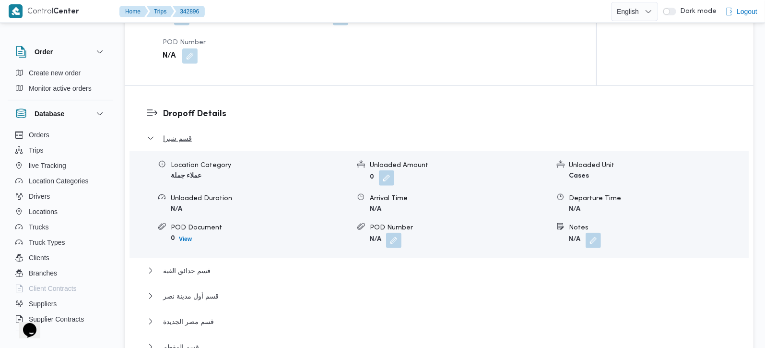
scroll to position [734, 0]
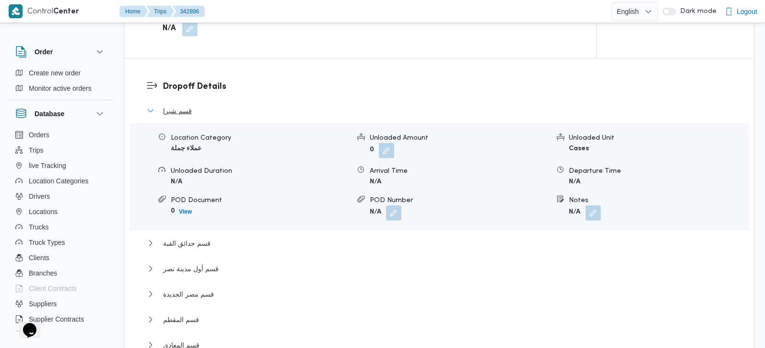
click at [175, 105] on span "قسم شبرا" at bounding box center [177, 111] width 29 height 12
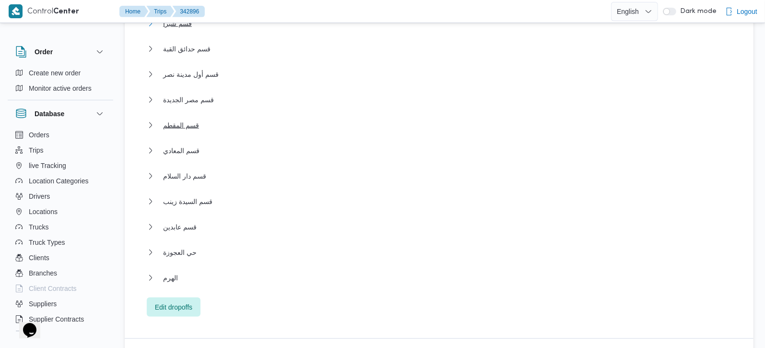
scroll to position [846, 0]
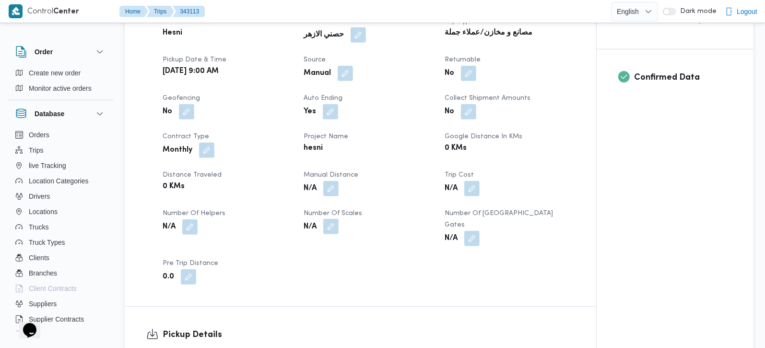
scroll to position [451, 0]
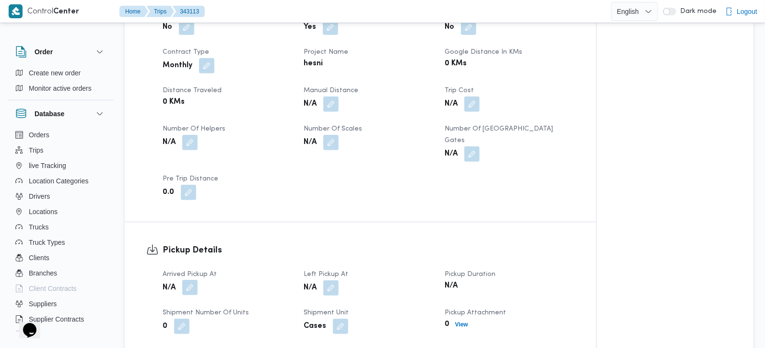
click at [189, 280] on button "button" at bounding box center [189, 287] width 15 height 15
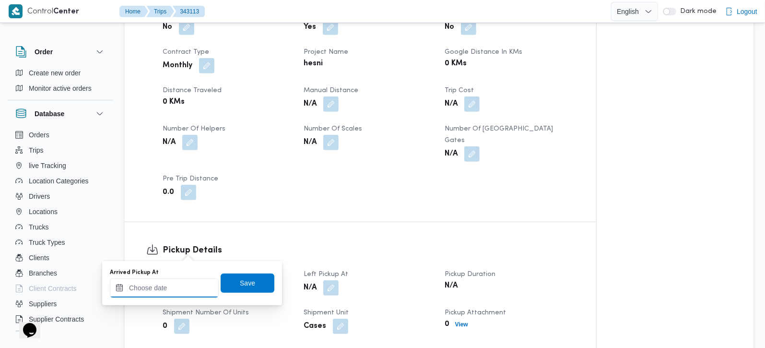
drag, startPoint x: 174, startPoint y: 293, endPoint x: 184, endPoint y: 289, distance: 10.3
click at [174, 293] on input "Arrived Pickup At" at bounding box center [164, 287] width 109 height 19
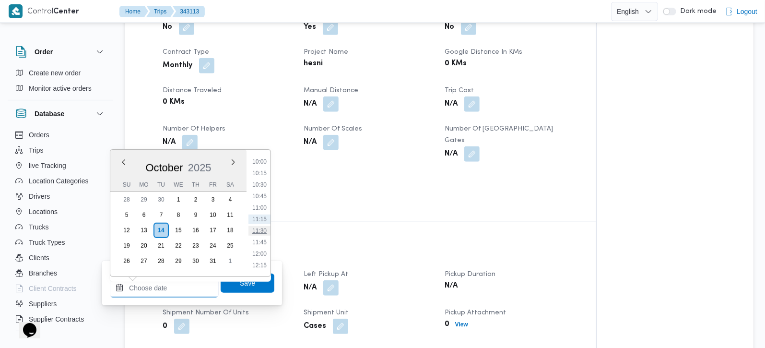
scroll to position [404, 0]
drag, startPoint x: 261, startPoint y: 172, endPoint x: 257, endPoint y: 213, distance: 40.5
click at [261, 172] on li "09:00" at bounding box center [260, 172] width 22 height 10
type input "[DATE] 09:00"
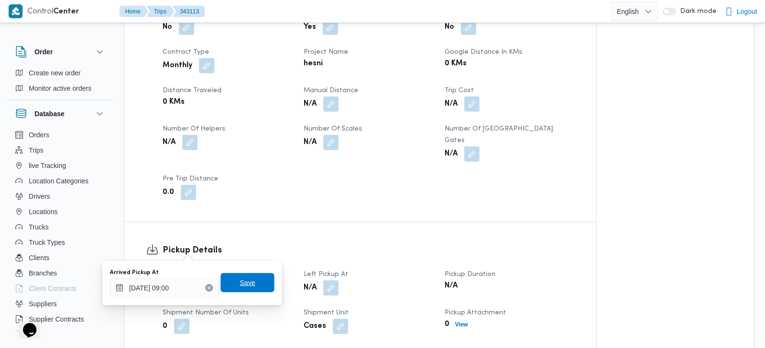
click at [240, 285] on span "Save" at bounding box center [247, 283] width 15 height 12
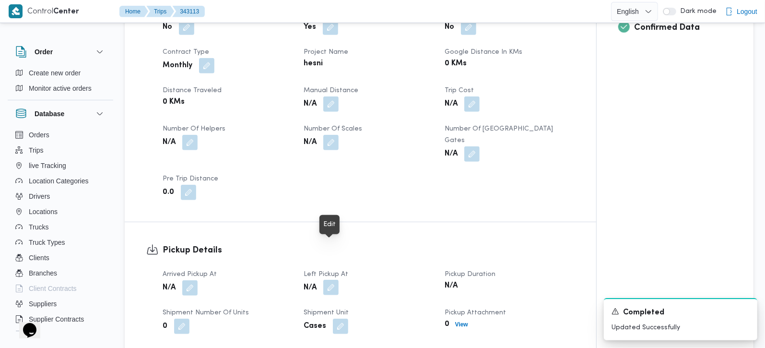
click at [339, 280] on button "button" at bounding box center [330, 287] width 15 height 15
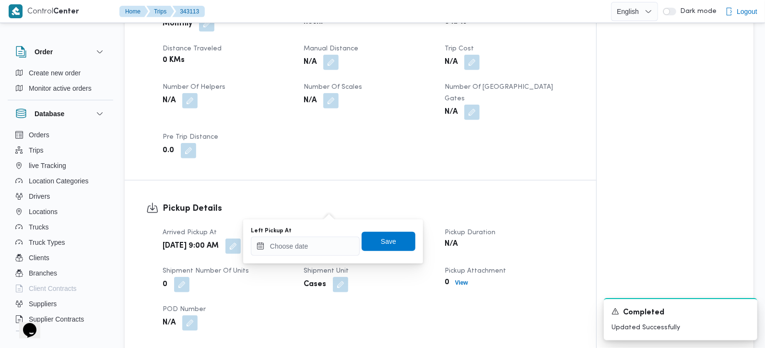
scroll to position [564, 0]
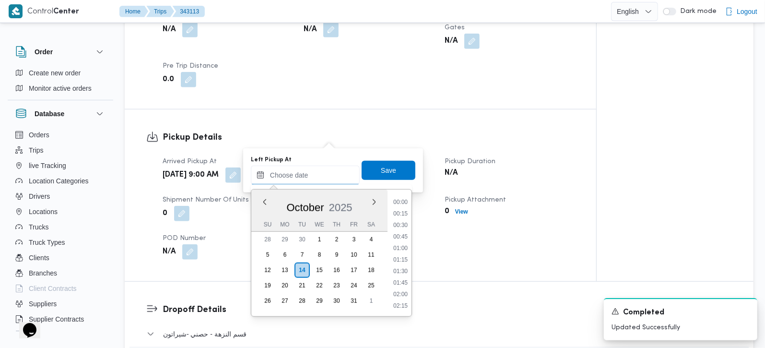
click at [322, 170] on input "Left Pickup At" at bounding box center [305, 175] width 109 height 19
click at [402, 225] on li "10:30" at bounding box center [401, 225] width 22 height 10
type input "14/10/2025 10:30"
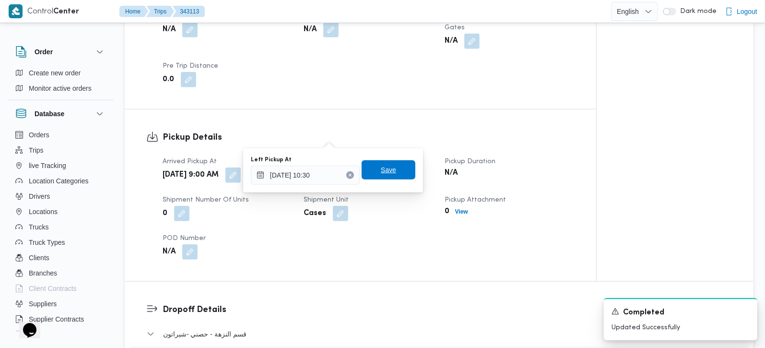
click at [388, 162] on span "Save" at bounding box center [389, 169] width 54 height 19
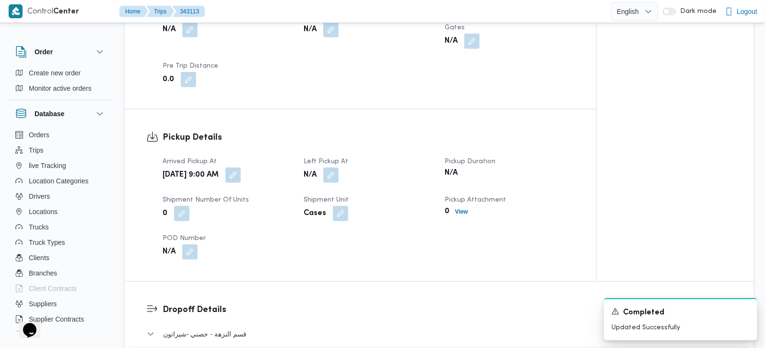
scroll to position [338, 0]
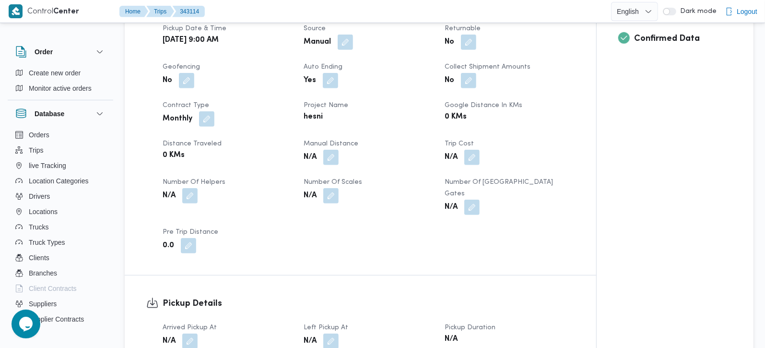
scroll to position [395, 0]
click at [190, 332] on button "button" at bounding box center [189, 339] width 15 height 15
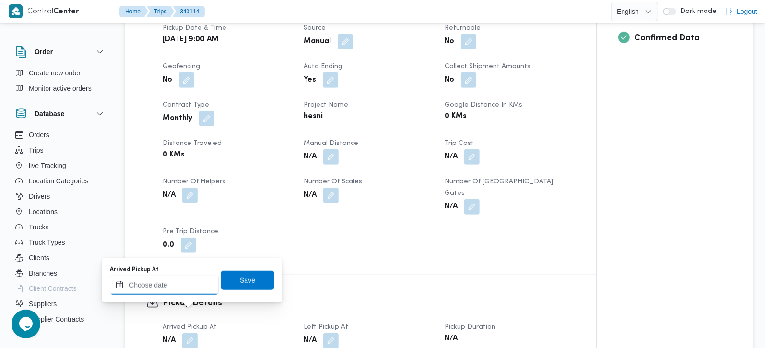
click at [180, 286] on input "Arrived Pickup At" at bounding box center [164, 284] width 109 height 19
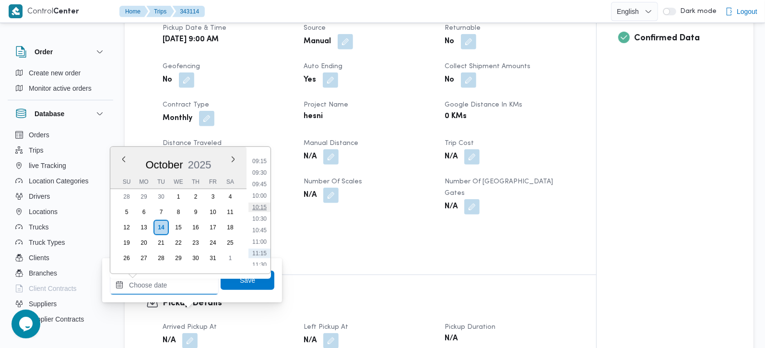
scroll to position [404, 0]
click at [260, 165] on li "09:00" at bounding box center [260, 170] width 22 height 10
type input "[DATE] 09:00"
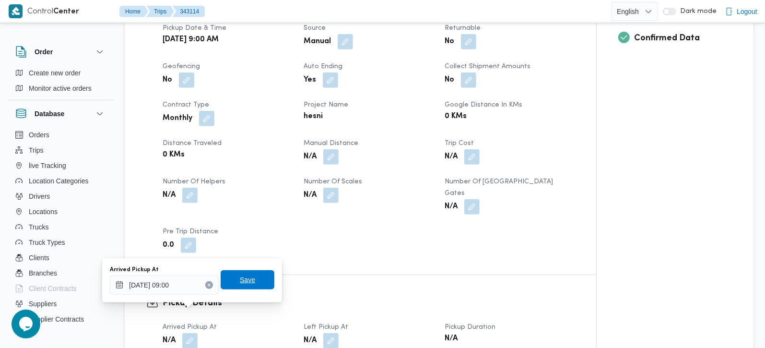
click at [241, 270] on span "Save" at bounding box center [248, 279] width 54 height 19
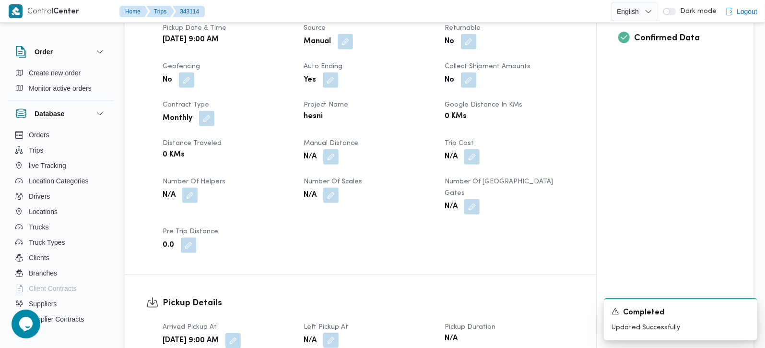
click at [332, 332] on button "button" at bounding box center [330, 339] width 15 height 15
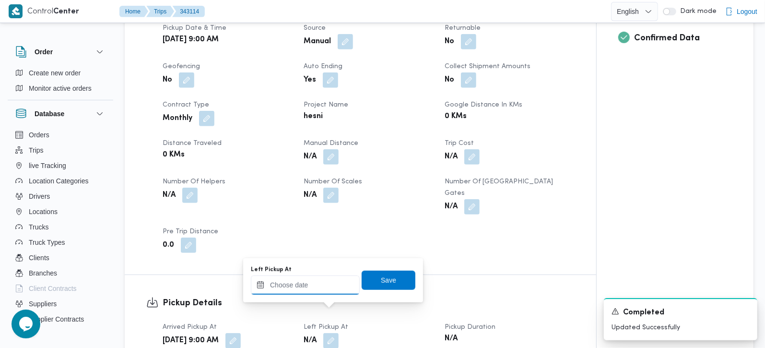
click at [318, 290] on input "Left Pickup At" at bounding box center [305, 284] width 109 height 19
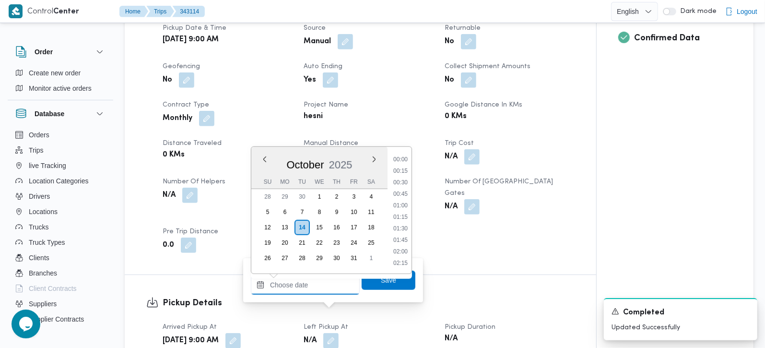
scroll to position [461, 0]
click at [404, 196] on li "10:45" at bounding box center [401, 194] width 22 height 10
type input "14/10/2025 10:45"
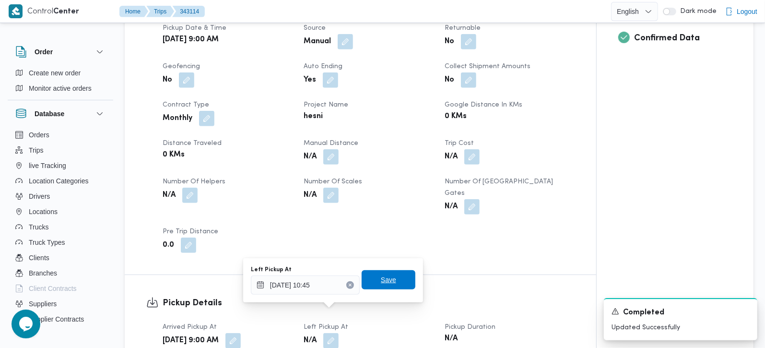
click at [397, 271] on div "Save" at bounding box center [389, 280] width 54 height 19
click at [382, 276] on span "Save" at bounding box center [388, 280] width 15 height 12
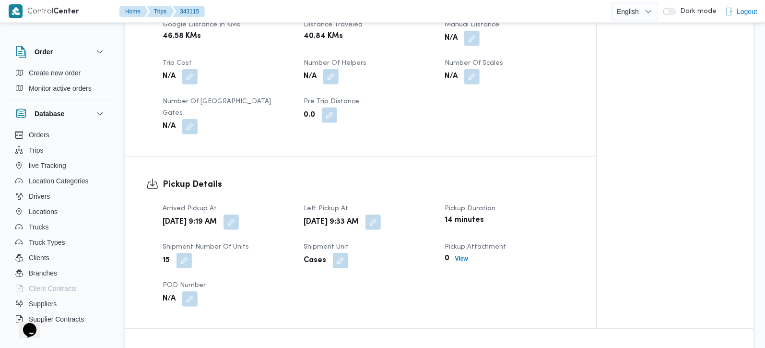
scroll to position [508, 0]
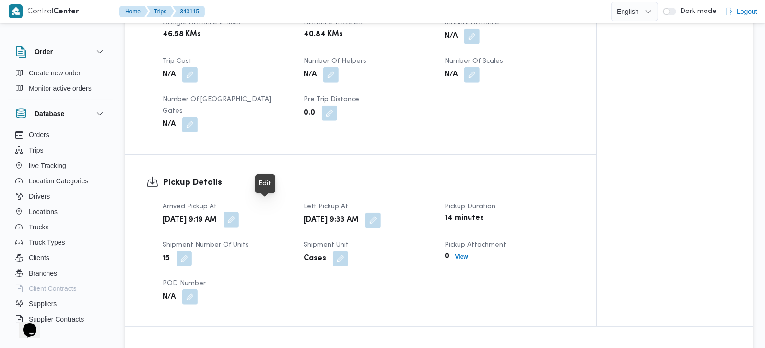
click at [239, 212] on button "button" at bounding box center [231, 219] width 15 height 15
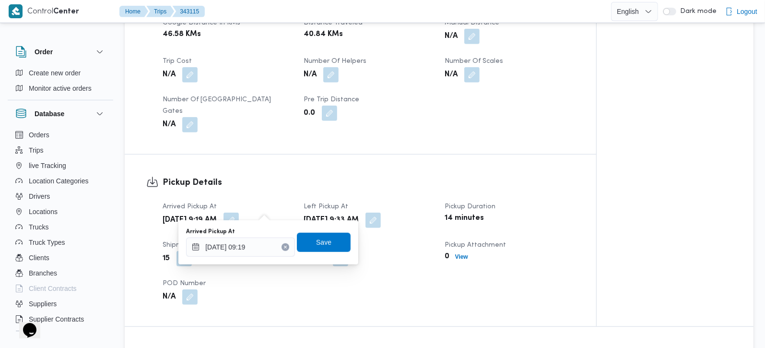
click at [270, 154] on div "Pickup Details Arrived Pickup At [DATE] 9:19 AM Left Pickup At [DATE] 9:33 AM P…" at bounding box center [361, 240] width 472 height 172
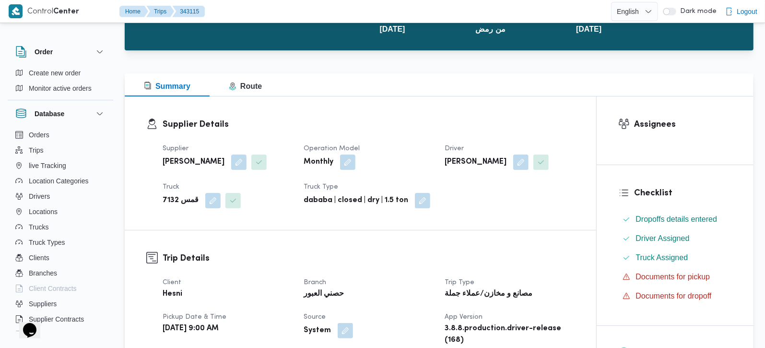
scroll to position [0, 0]
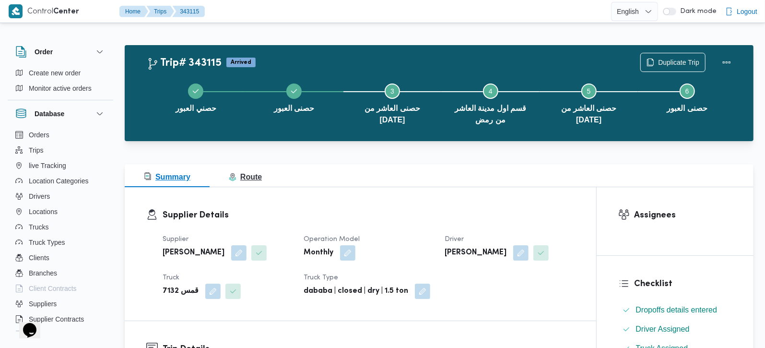
click at [247, 178] on span "Route" at bounding box center [245, 177] width 33 height 8
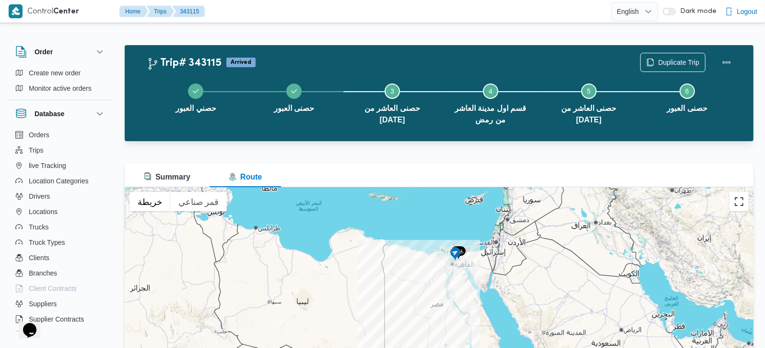
click at [737, 200] on button "تبديل إلى العرض ملء الشاشة" at bounding box center [739, 201] width 19 height 19
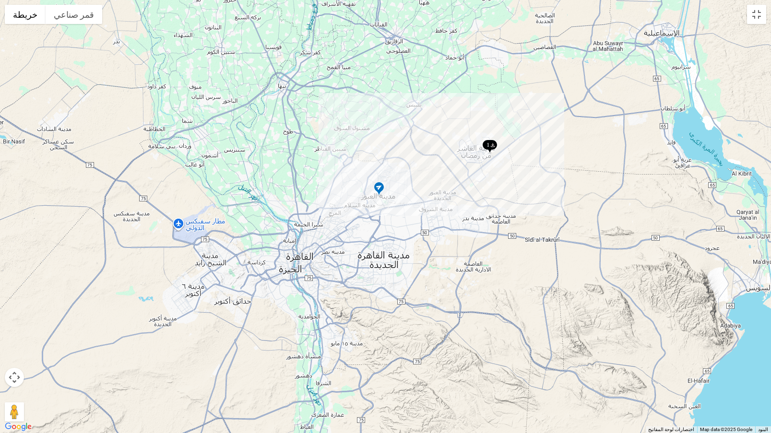
click at [377, 190] on img at bounding box center [378, 189] width 15 height 16
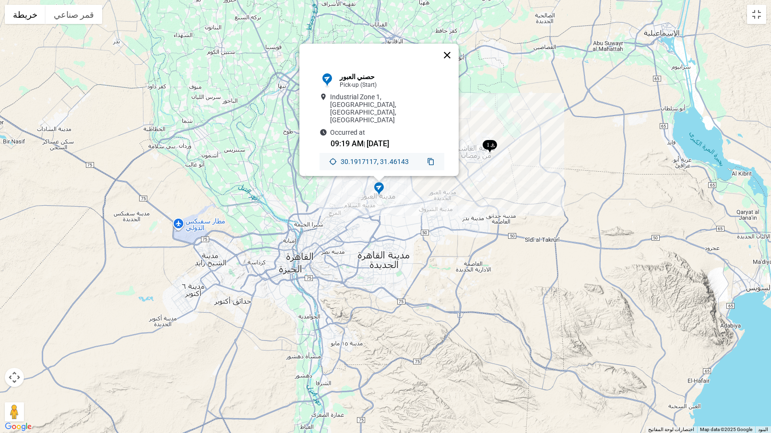
click at [449, 59] on button "إغلاق" at bounding box center [447, 55] width 23 height 23
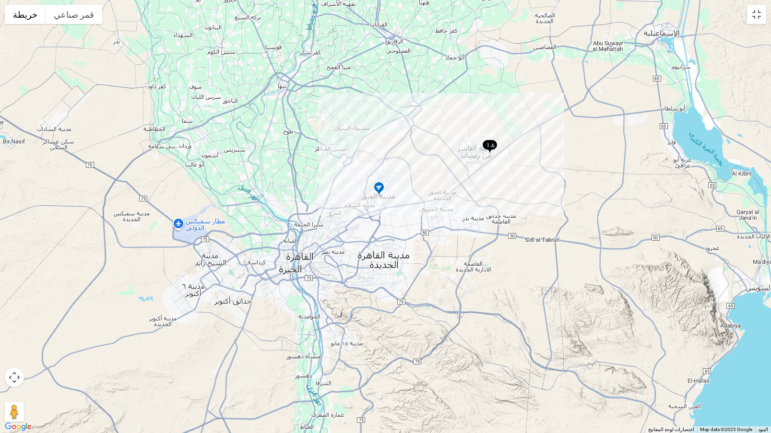
click at [493, 146] on img at bounding box center [489, 147] width 15 height 16
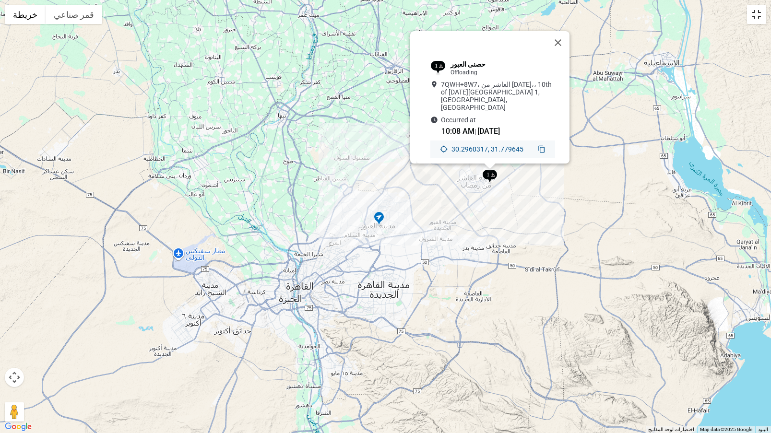
click at [763, 15] on button "تبديل إلى العرض ملء الشاشة" at bounding box center [756, 14] width 19 height 19
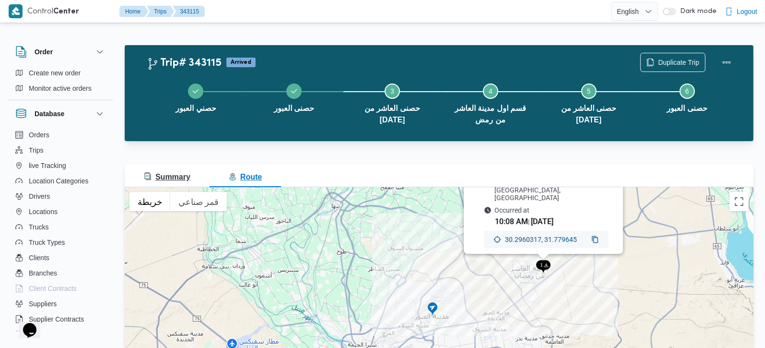
click at [155, 181] on span "Summary" at bounding box center [167, 177] width 47 height 8
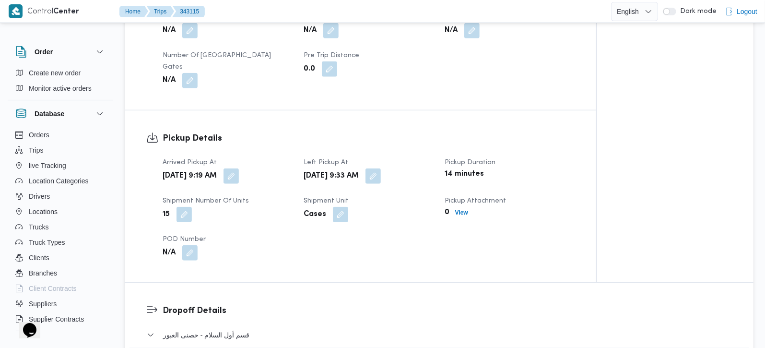
scroll to position [564, 0]
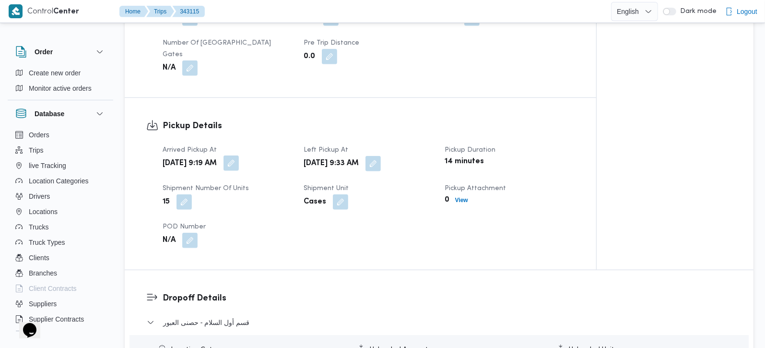
click at [239, 157] on button "button" at bounding box center [231, 162] width 15 height 15
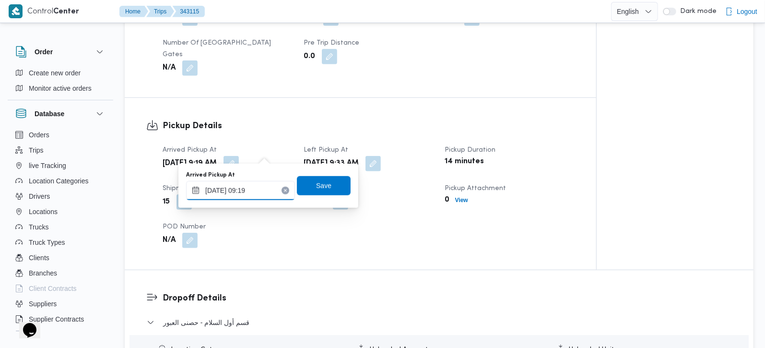
click at [249, 192] on input "14/10/2025 09:19" at bounding box center [240, 190] width 109 height 19
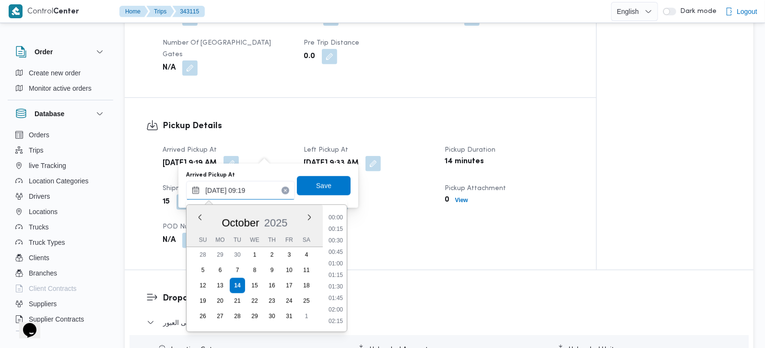
scroll to position [368, 0]
click at [337, 220] on li "08:00" at bounding box center [336, 218] width 22 height 10
type input "14/10/2025 08:00"
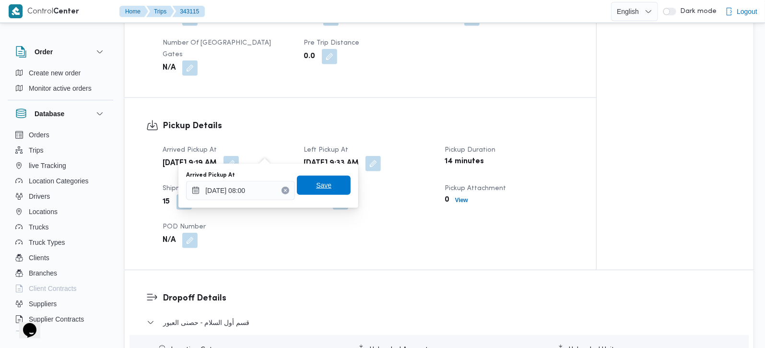
click at [322, 191] on span "Save" at bounding box center [324, 185] width 54 height 19
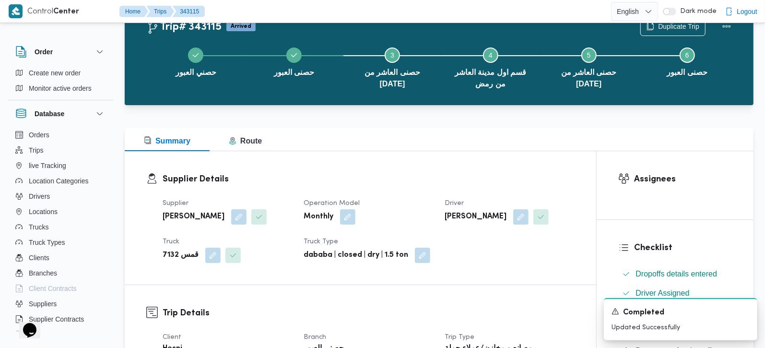
scroll to position [0, 0]
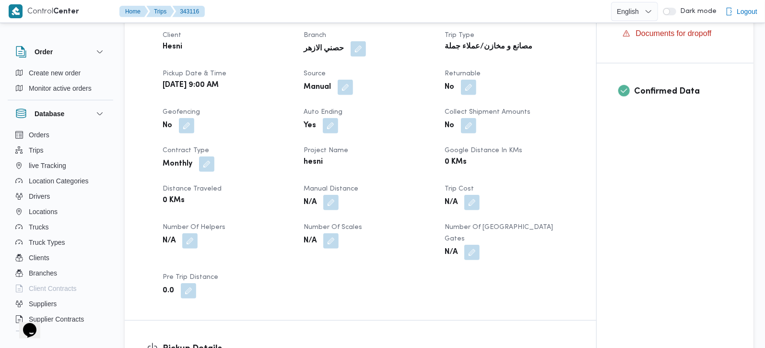
scroll to position [508, 0]
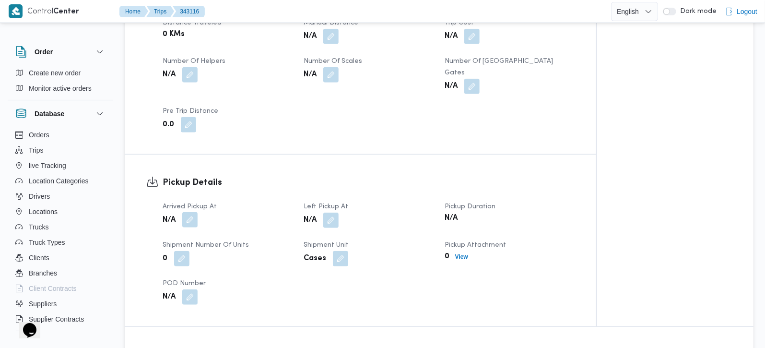
click at [190, 212] on button "button" at bounding box center [189, 219] width 15 height 15
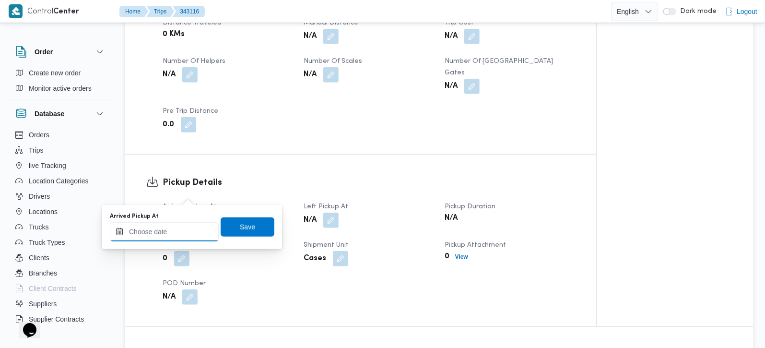
click at [172, 231] on input "Arrived Pickup At" at bounding box center [164, 231] width 109 height 19
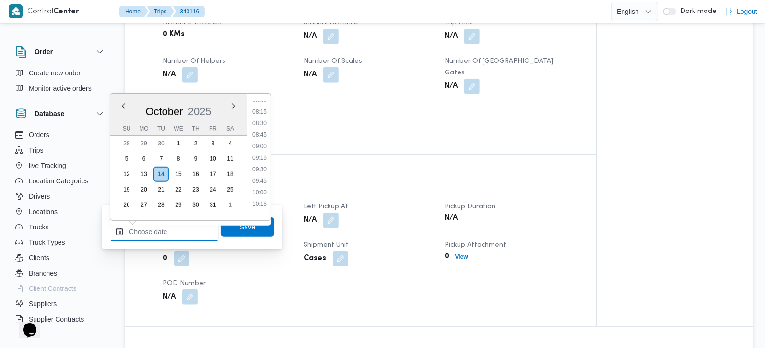
scroll to position [348, 0]
click at [265, 170] on li "09:00" at bounding box center [260, 173] width 22 height 10
type input "[DATE] 09:00"
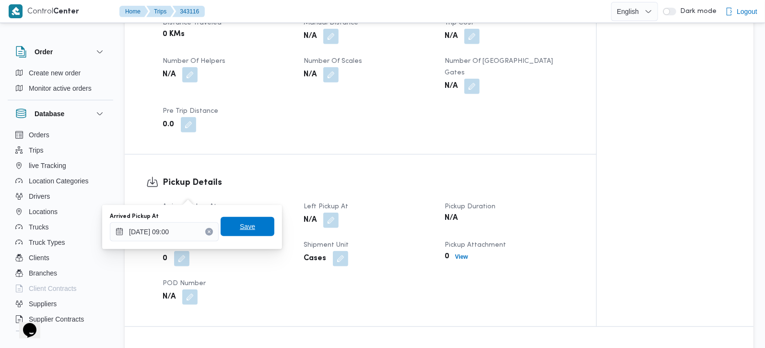
click at [244, 232] on span "Save" at bounding box center [248, 226] width 54 height 19
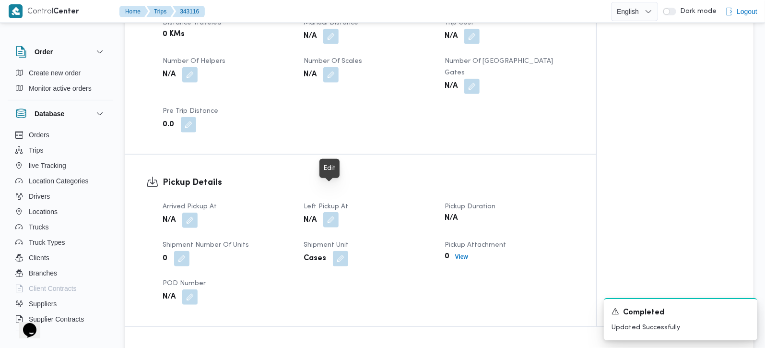
click at [339, 212] on button "button" at bounding box center [330, 219] width 15 height 15
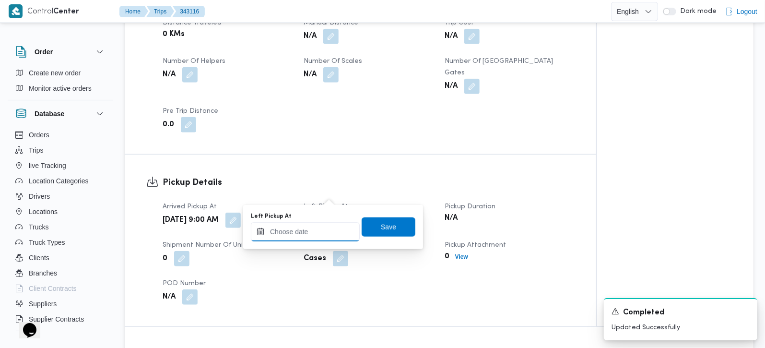
click at [325, 232] on input "Left Pickup At" at bounding box center [305, 231] width 109 height 19
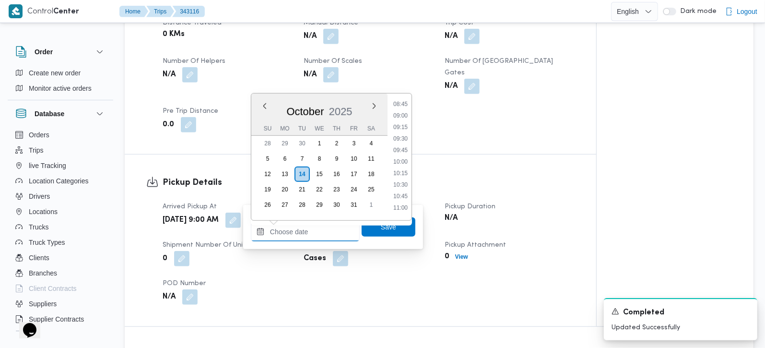
scroll to position [404, 0]
drag, startPoint x: 407, startPoint y: 145, endPoint x: 405, endPoint y: 153, distance: 7.9
click at [407, 146] on li "09:45" at bounding box center [401, 151] width 22 height 10
type input "14/10/2025 09:45"
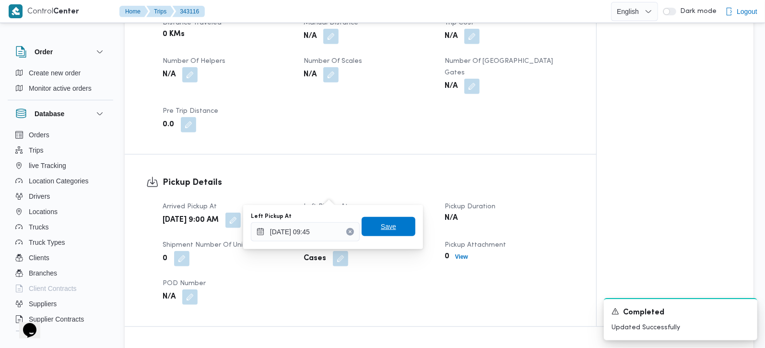
click at [378, 232] on span "Save" at bounding box center [389, 226] width 54 height 19
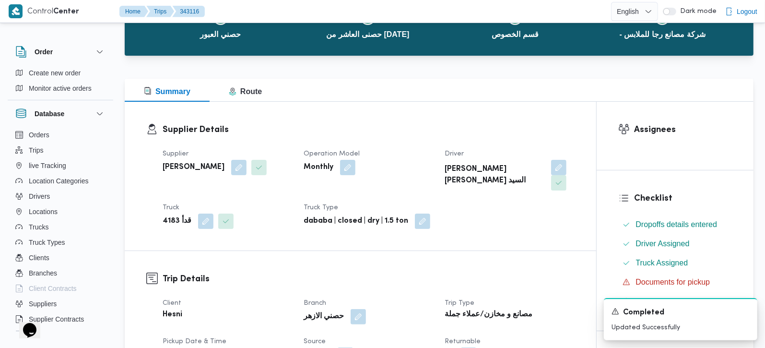
scroll to position [225, 0]
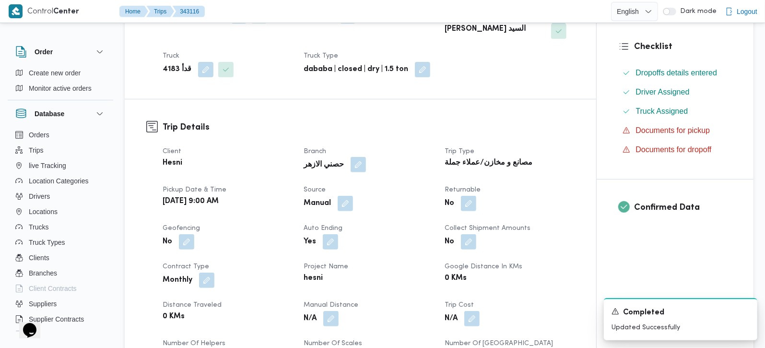
click at [351, 157] on button "button" at bounding box center [358, 164] width 15 height 15
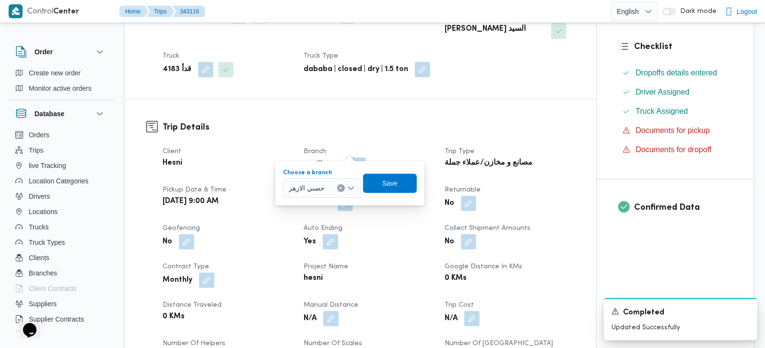
click at [340, 184] on button "Clear input" at bounding box center [341, 188] width 8 height 8
type input "بور"
click at [336, 200] on span "حصني الع بور" at bounding box center [327, 206] width 49 height 12
click at [407, 177] on span "Save" at bounding box center [389, 182] width 54 height 19
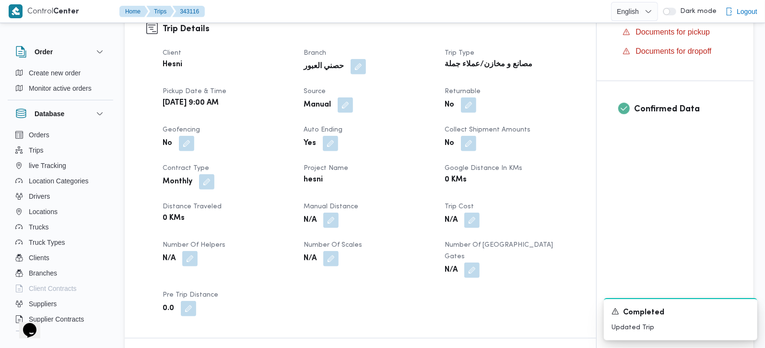
scroll to position [395, 0]
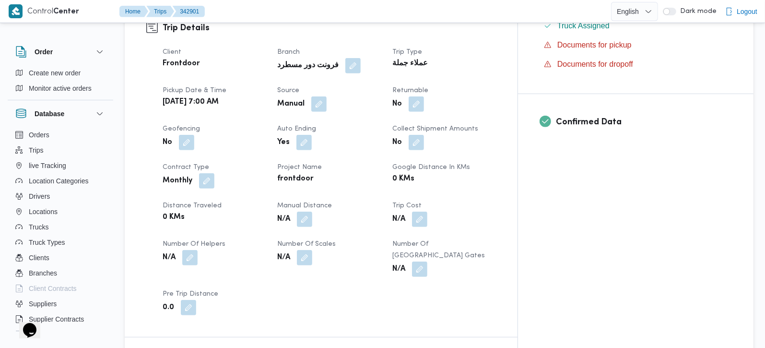
scroll to position [338, 0]
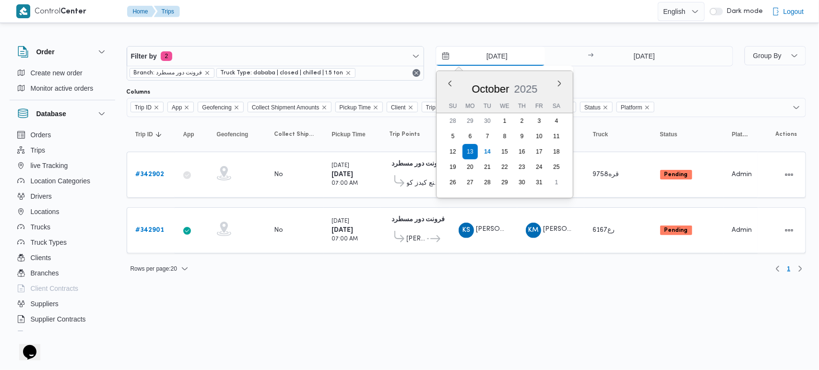
click at [478, 56] on input "[DATE]" at bounding box center [490, 56] width 109 height 19
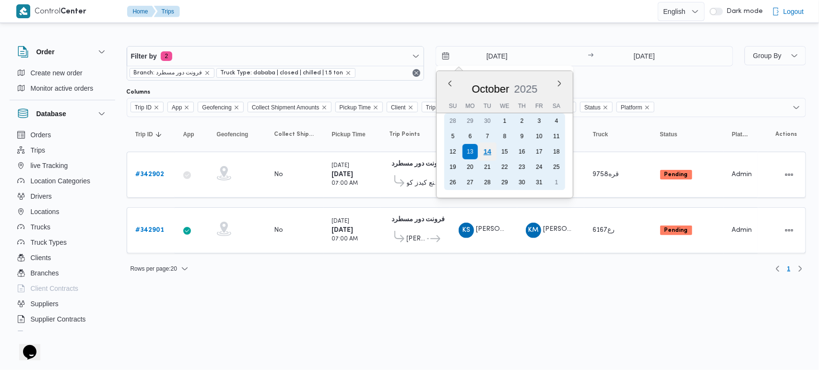
click at [487, 152] on div "14" at bounding box center [487, 151] width 18 height 18
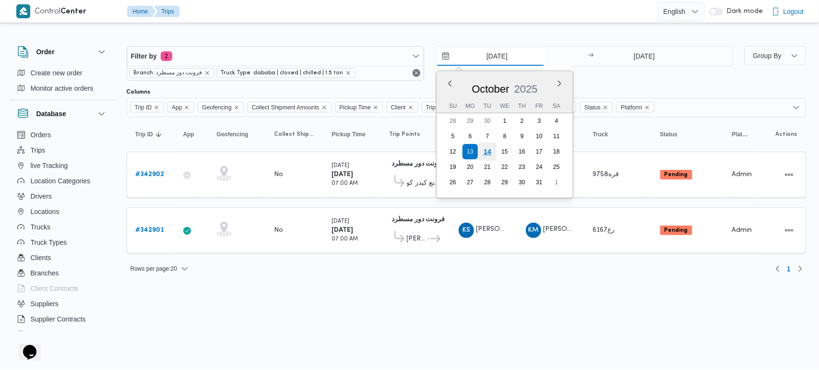
type input "[DATE]"
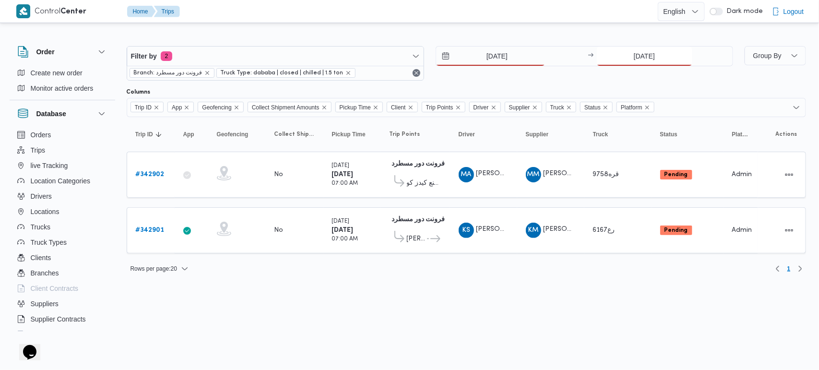
click at [643, 58] on input "[DATE]" at bounding box center [644, 56] width 95 height 19
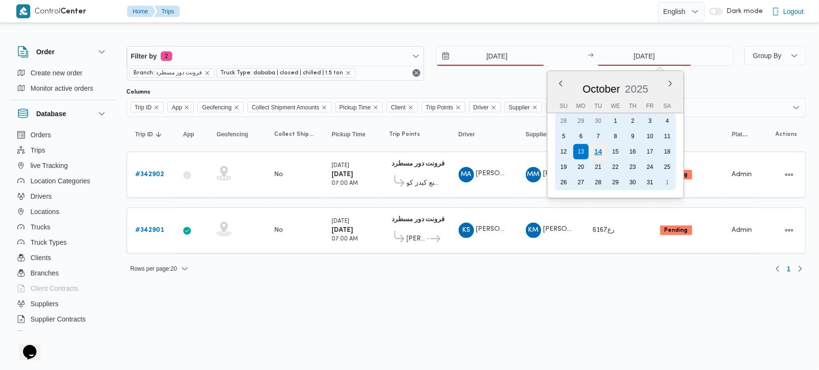
click at [595, 155] on div "14" at bounding box center [598, 151] width 18 height 18
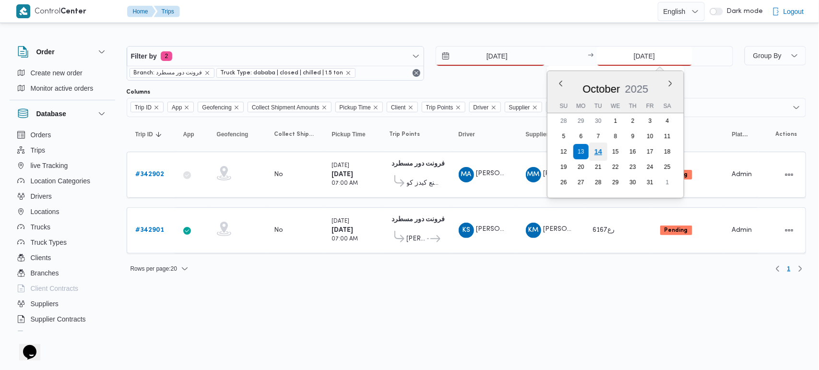
type input "[DATE]"
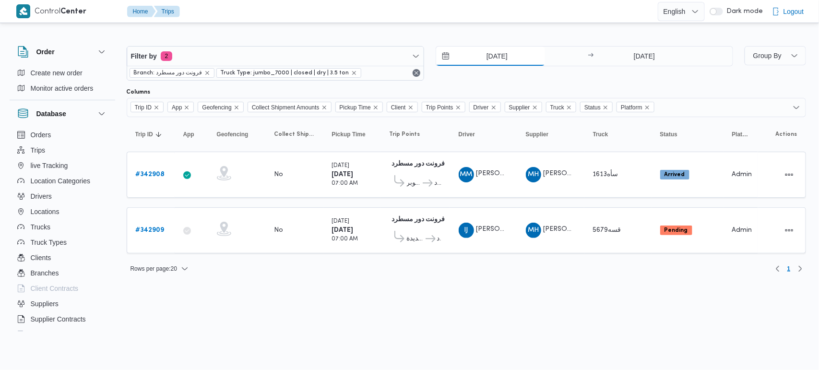
click at [497, 54] on input "[DATE]" at bounding box center [490, 56] width 109 height 19
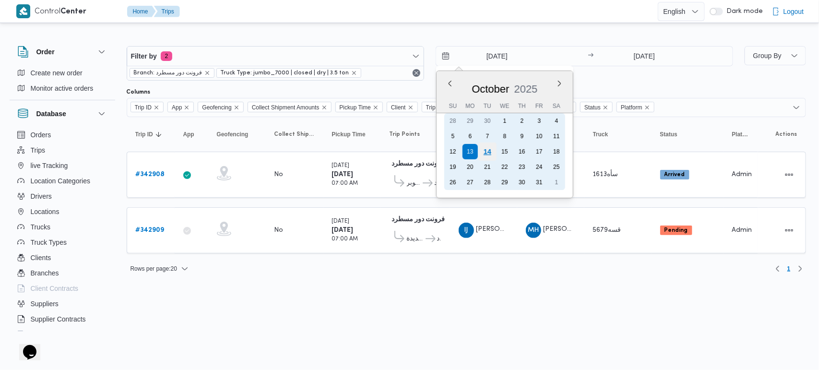
click at [491, 154] on div "14" at bounding box center [487, 151] width 18 height 18
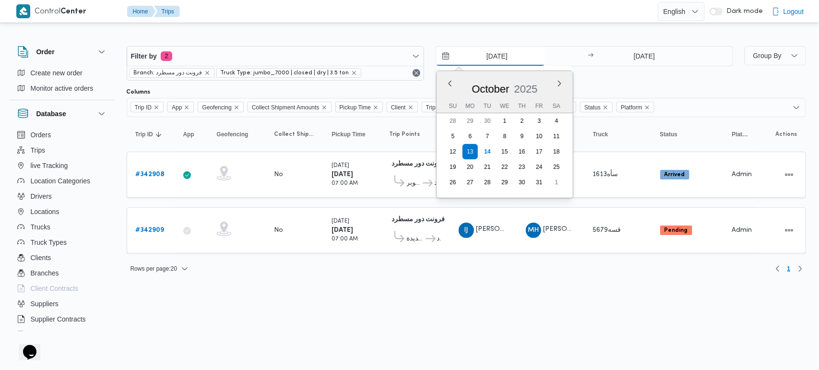
type input "[DATE]"
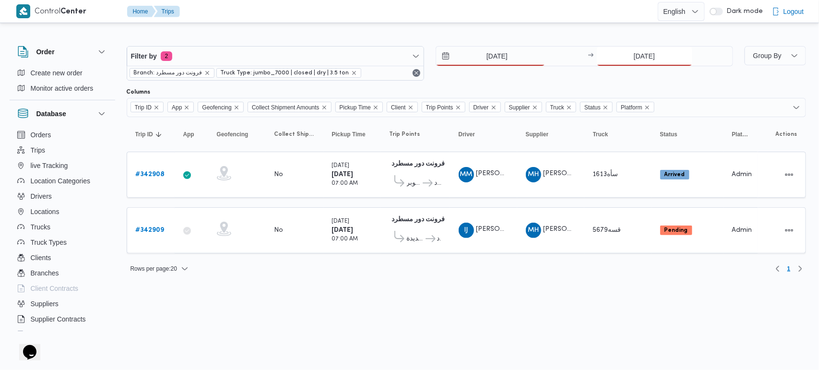
click at [660, 48] on input "[DATE]" at bounding box center [644, 56] width 95 height 19
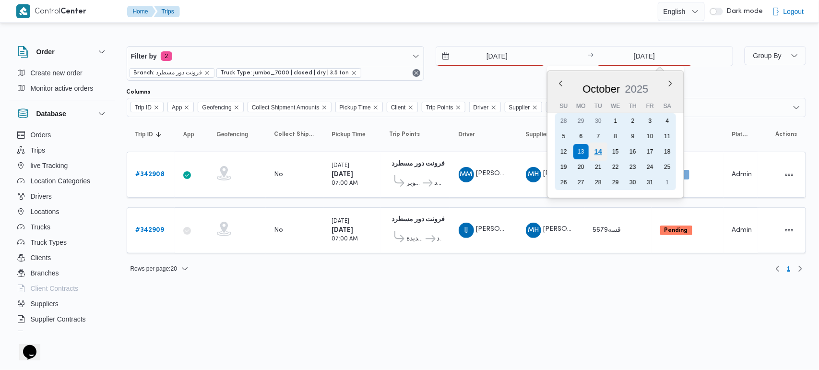
click at [602, 150] on div "14" at bounding box center [598, 151] width 18 height 18
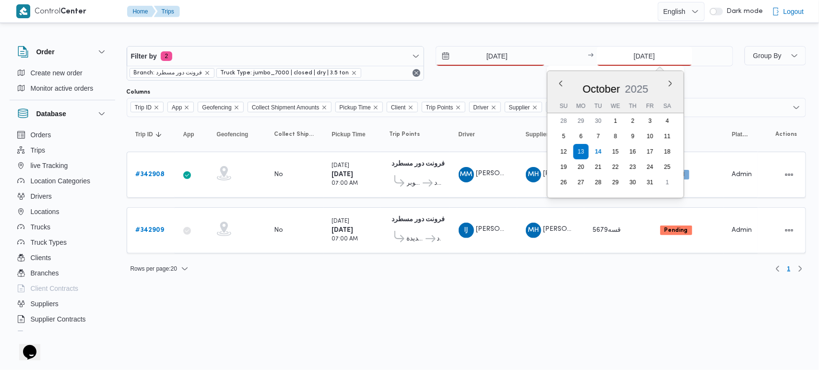
type input "[DATE]"
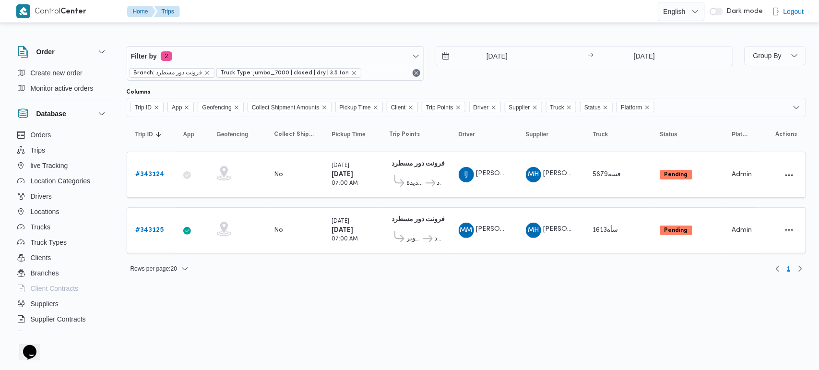
click at [391, 279] on div "Rows per page : 20 1" at bounding box center [466, 268] width 691 height 23
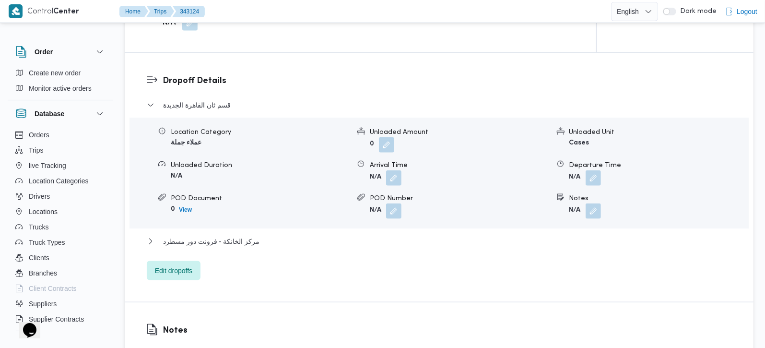
scroll to position [790, 0]
click at [186, 263] on span "Edit dropoffs" at bounding box center [173, 269] width 37 height 12
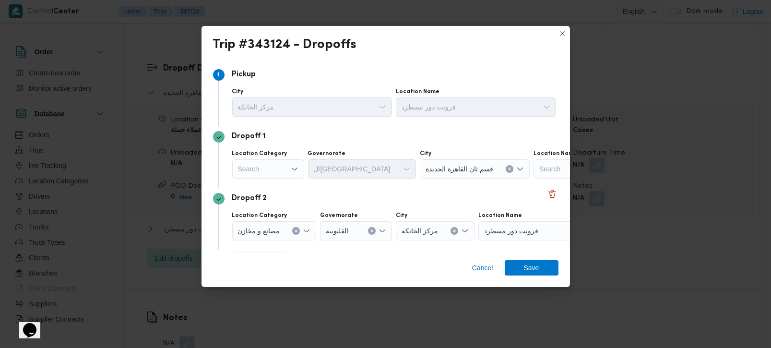
click at [296, 168] on icon "Open list of options" at bounding box center [294, 168] width 6 height 3
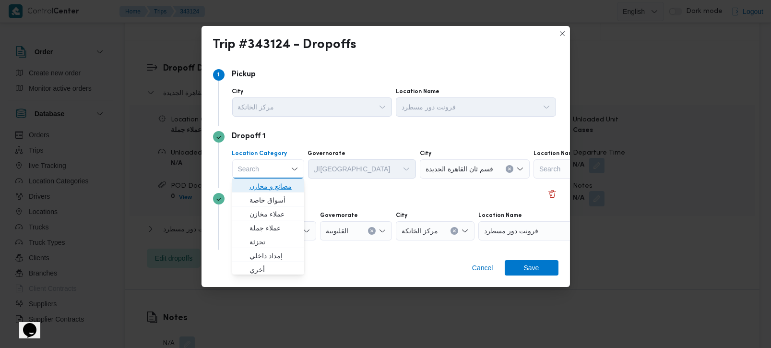
click at [282, 184] on span "مصانع و مخازن" at bounding box center [273, 186] width 49 height 12
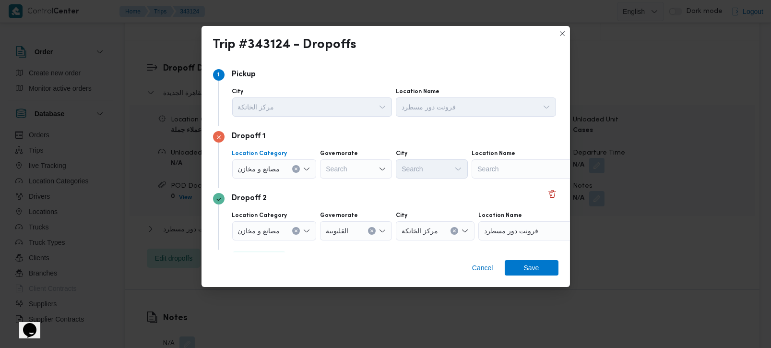
click at [296, 171] on button "Clear input" at bounding box center [296, 169] width 8 height 8
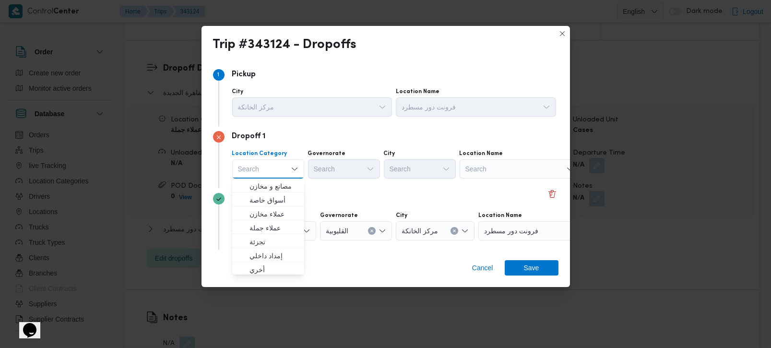
click at [500, 171] on div "Search" at bounding box center [520, 168] width 120 height 19
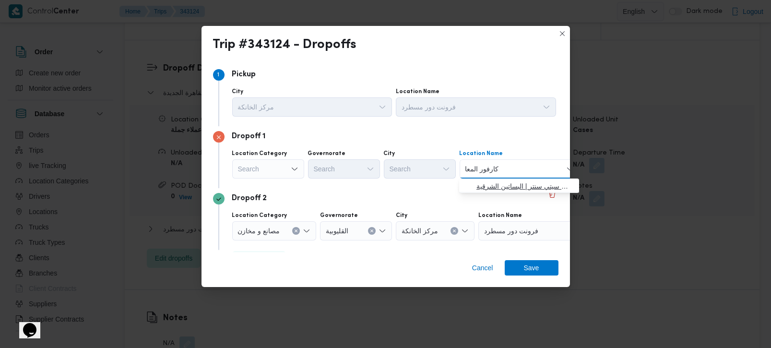
type input "كارفور المعا"
click at [507, 188] on span "كارفور المعا دي | كارفور المعادي سيتي سنتر | البساتين الشرقية" at bounding box center [524, 186] width 97 height 12
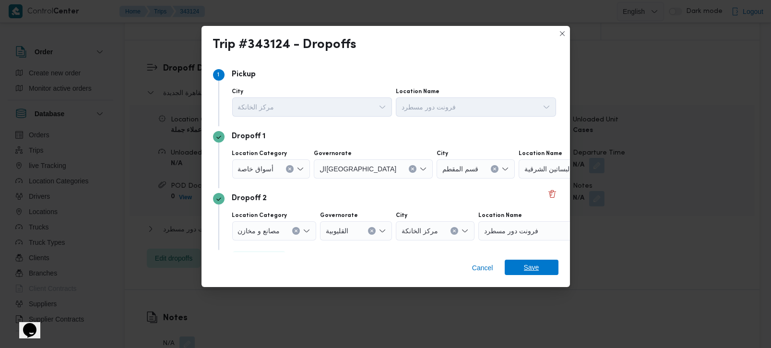
click at [520, 262] on span "Save" at bounding box center [532, 267] width 54 height 15
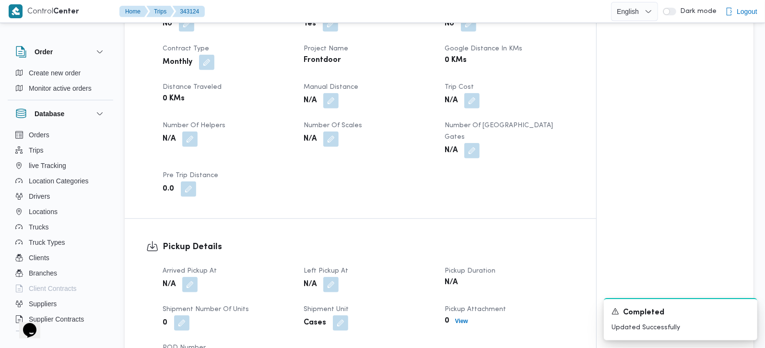
scroll to position [451, 0]
click at [196, 276] on button "button" at bounding box center [189, 283] width 15 height 15
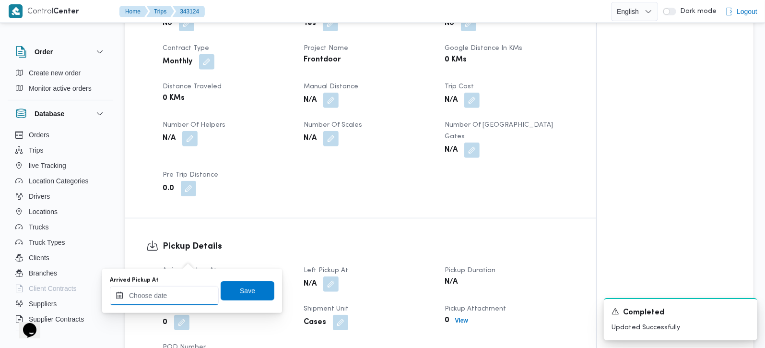
click at [181, 293] on input "Arrived Pickup At" at bounding box center [164, 295] width 109 height 19
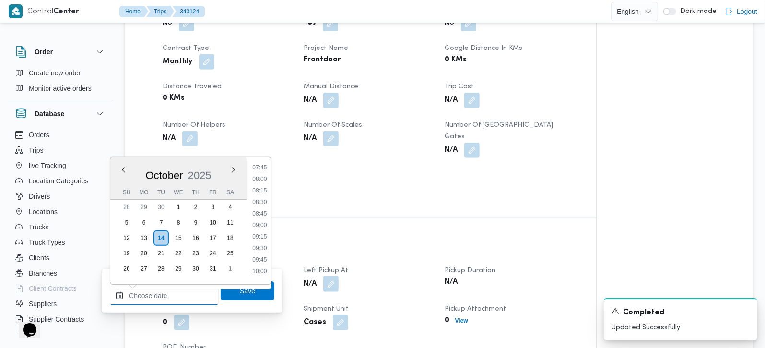
scroll to position [303, 0]
click at [264, 202] on li "07:15" at bounding box center [260, 201] width 22 height 10
type input "14/10/2025 07:15"
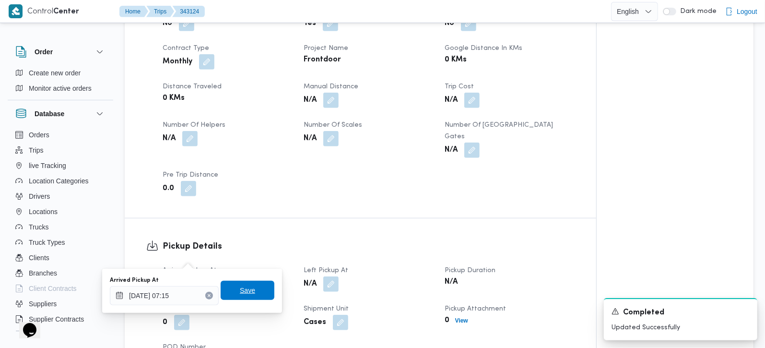
click at [241, 282] on span "Save" at bounding box center [248, 290] width 54 height 19
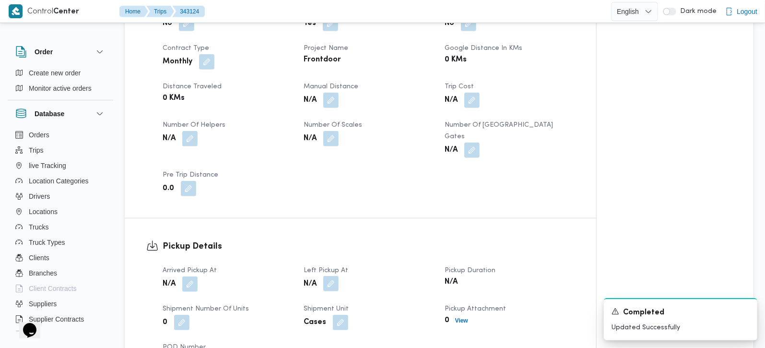
click at [331, 276] on button "button" at bounding box center [330, 283] width 15 height 15
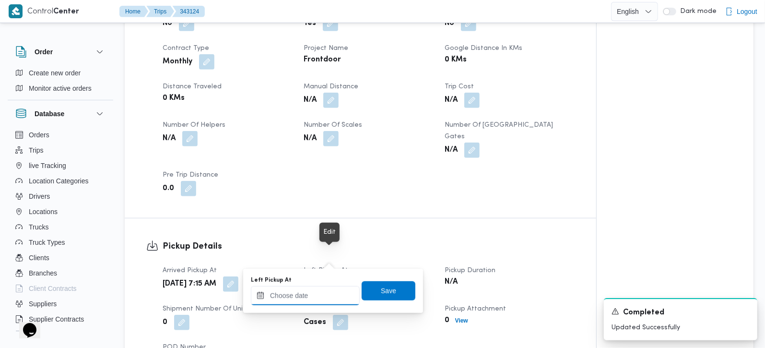
click at [319, 295] on input "Left Pickup At" at bounding box center [305, 295] width 109 height 19
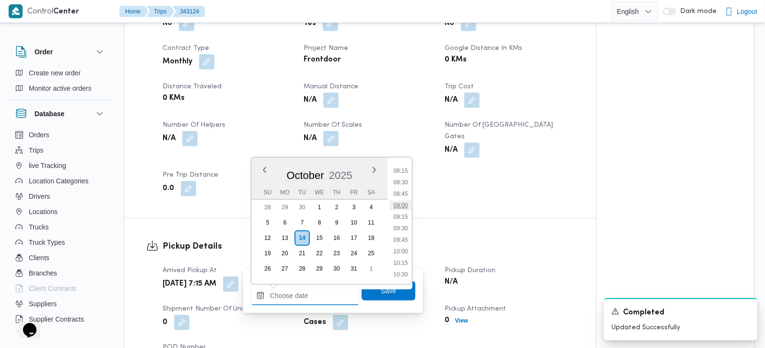
scroll to position [359, 0]
click at [401, 180] on li "08:00" at bounding box center [401, 179] width 22 height 10
type input "14/10/2025 08:00"
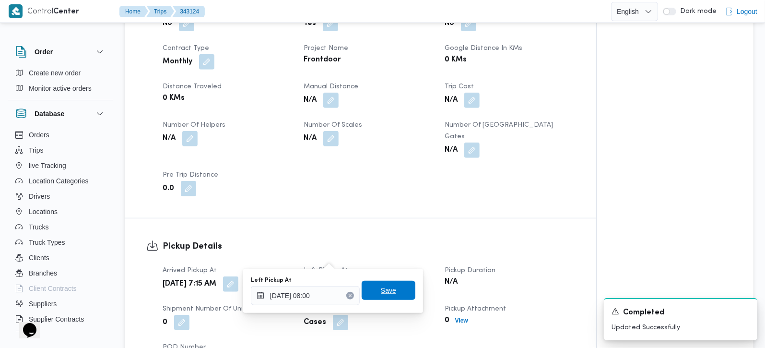
click at [389, 285] on span "Save" at bounding box center [389, 290] width 54 height 19
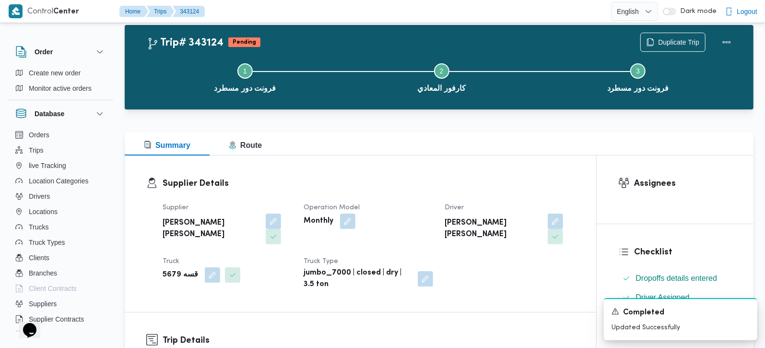
scroll to position [0, 0]
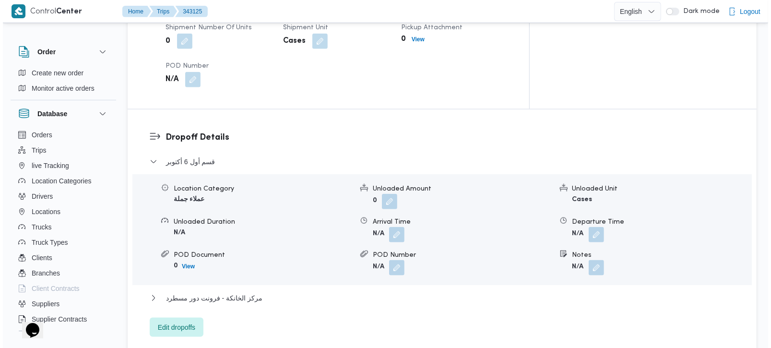
scroll to position [734, 0]
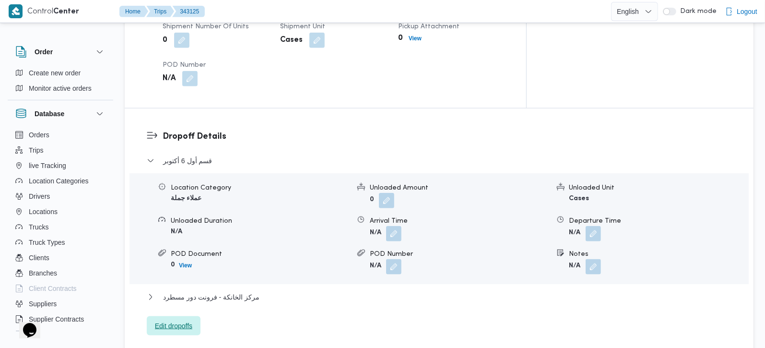
click at [188, 320] on span "Edit dropoffs" at bounding box center [173, 326] width 37 height 12
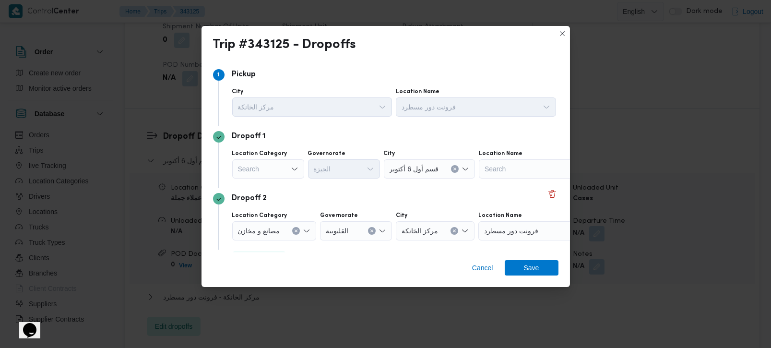
click at [284, 160] on div "Search" at bounding box center [268, 168] width 72 height 19
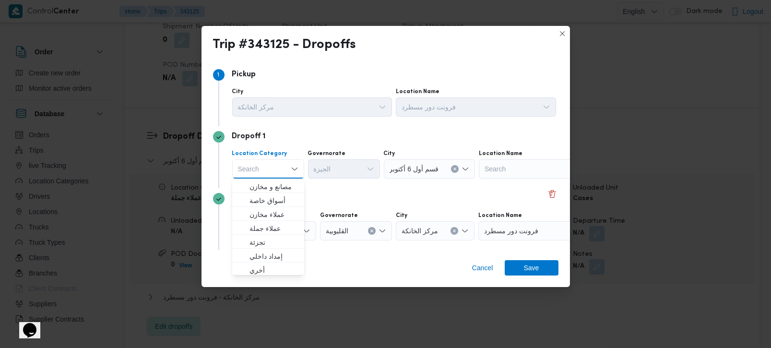
click at [284, 174] on div "Search Combo box. Selected. Combo box input. Search. Type some text or, to disp…" at bounding box center [268, 168] width 72 height 19
click at [283, 183] on span "مصانع و مخازن" at bounding box center [273, 187] width 49 height 12
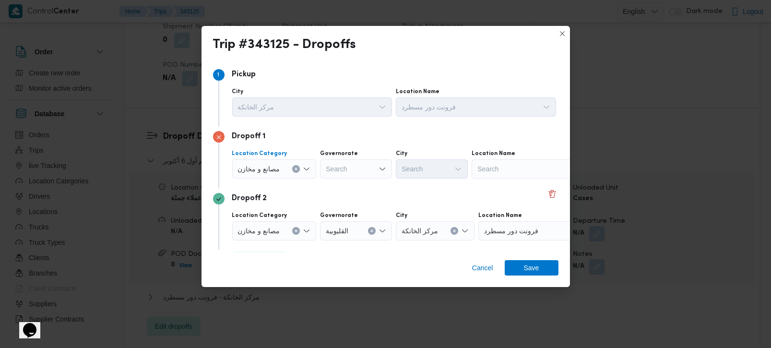
click at [298, 167] on icon "Clear input" at bounding box center [296, 169] width 4 height 4
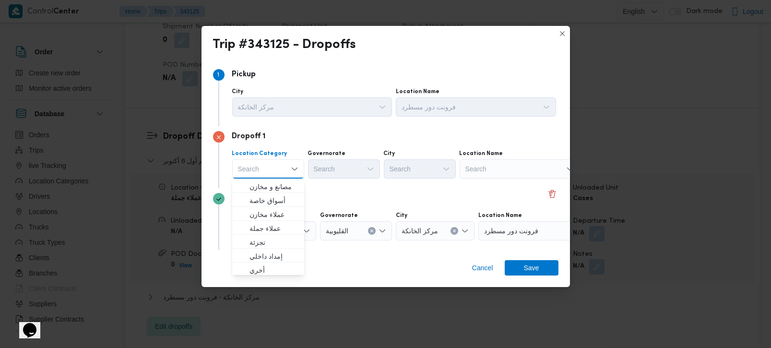
click at [527, 178] on div "Location Category Search Combo box. Selected. Combo box input. Search. Type som…" at bounding box center [394, 164] width 328 height 33
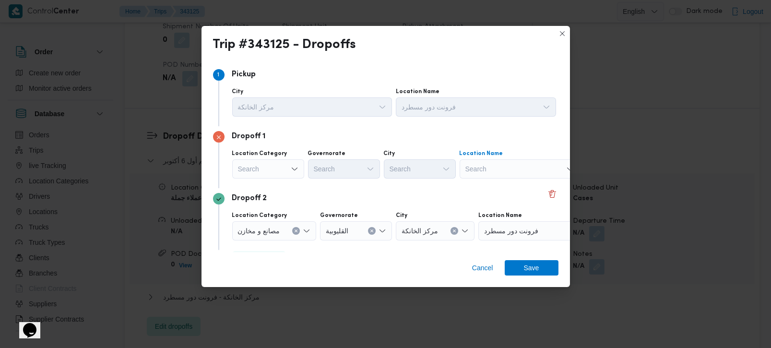
click at [525, 169] on div "Search" at bounding box center [520, 168] width 120 height 19
type input "كارفور كاي"
click at [523, 185] on span "كارفور كاي رو فيستفال | كارفور كايرو فيستيفال | null" at bounding box center [524, 187] width 97 height 12
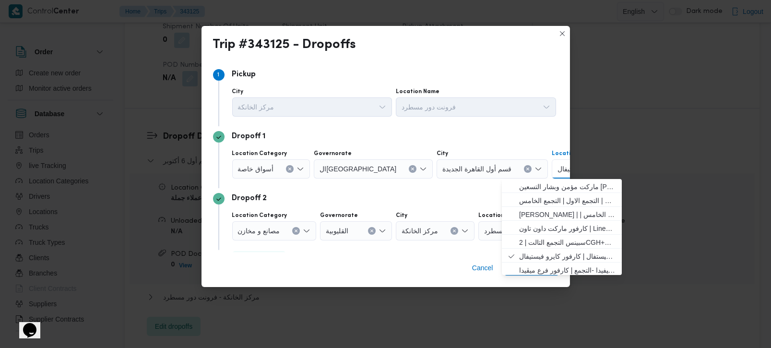
click at [296, 229] on icon "Clear input" at bounding box center [296, 231] width 4 height 4
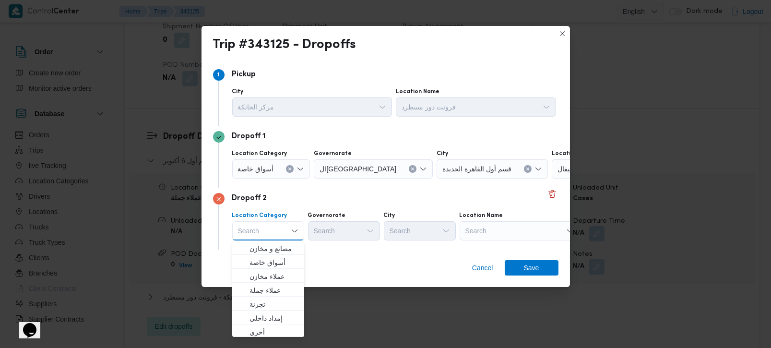
click at [484, 235] on div "Search" at bounding box center [520, 230] width 120 height 19
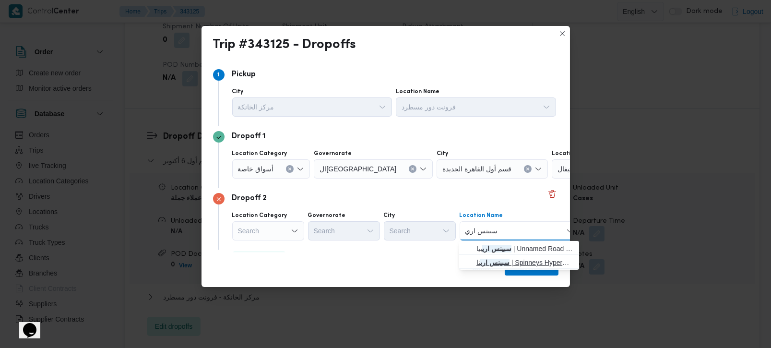
type input "سبينس اري"
click at [510, 261] on span "سبينس اري نا | Spinneys Hypermarket | null" at bounding box center [524, 263] width 97 height 12
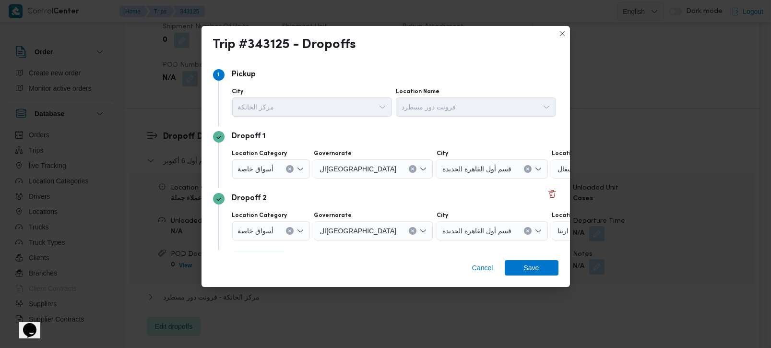
click at [305, 190] on div "Dropoff 2 Location Category أسواق خاصة Governorate القاهرة City قسم أول القاهرة…" at bounding box center [385, 219] width 345 height 62
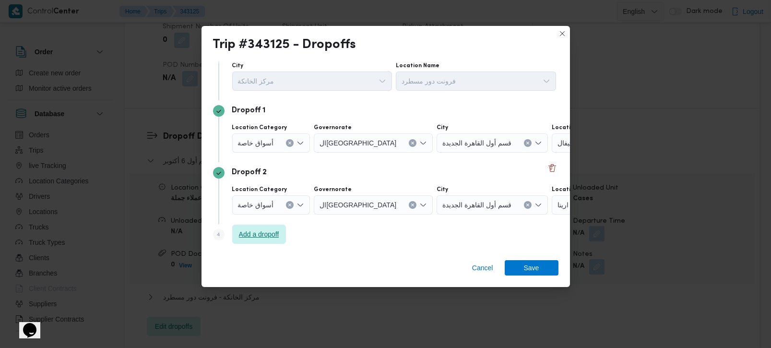
click at [273, 236] on span "Add a dropoff" at bounding box center [259, 234] width 40 height 12
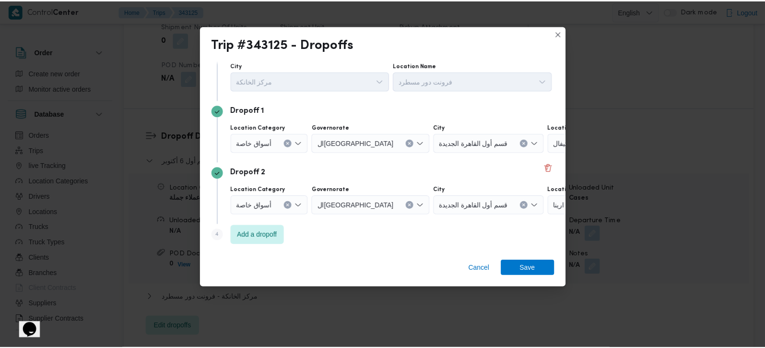
scroll to position [88, 0]
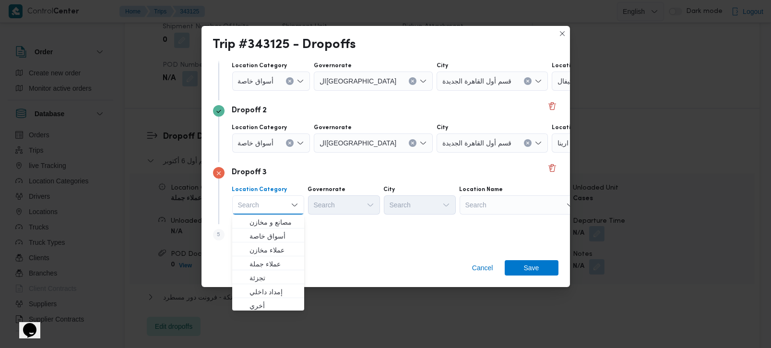
click at [522, 206] on div "Search" at bounding box center [520, 204] width 120 height 19
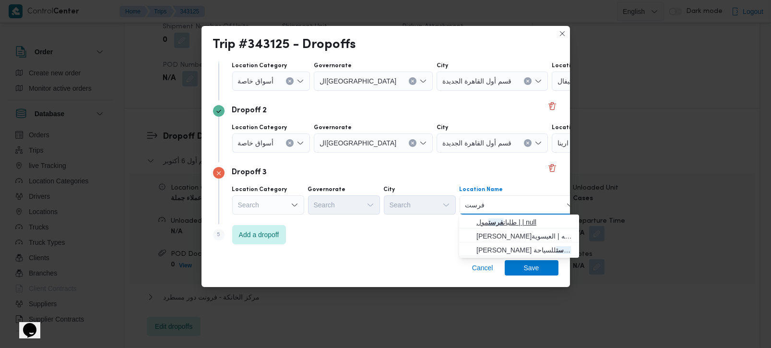
type input "فرست"
click at [533, 220] on span "طلبات فرست مول | | null" at bounding box center [524, 222] width 97 height 12
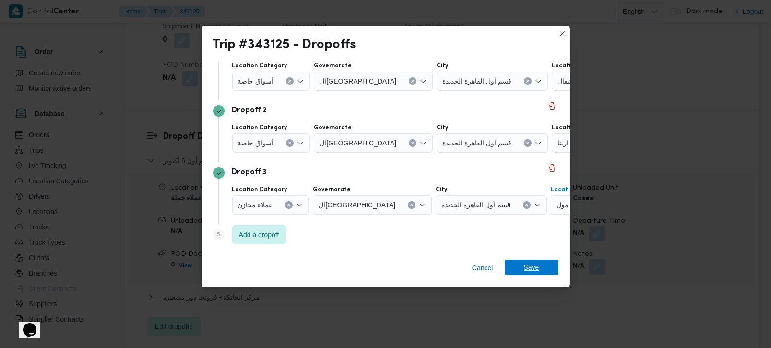
click at [522, 266] on span "Save" at bounding box center [532, 267] width 54 height 15
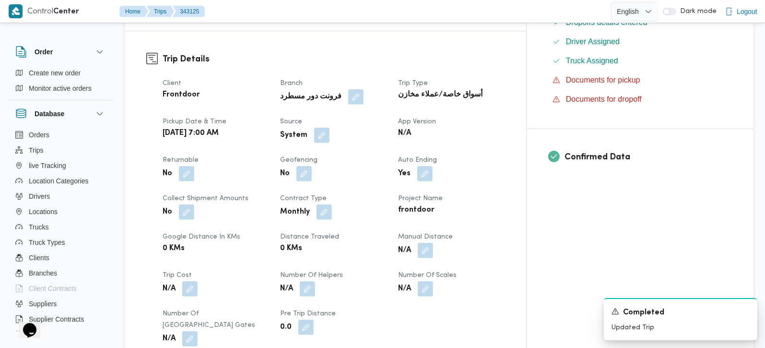
scroll to position [225, 0]
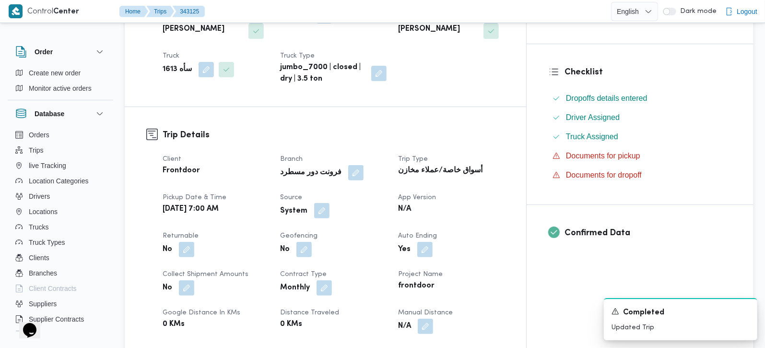
click at [330, 203] on button "button" at bounding box center [321, 210] width 15 height 15
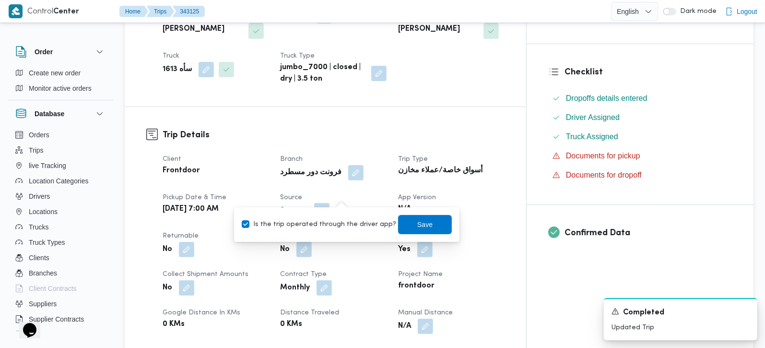
click at [338, 220] on label "Is the trip operated through the driver app?" at bounding box center [319, 225] width 154 height 12
checkbox input "false"
click at [425, 226] on span "Save" at bounding box center [425, 223] width 54 height 19
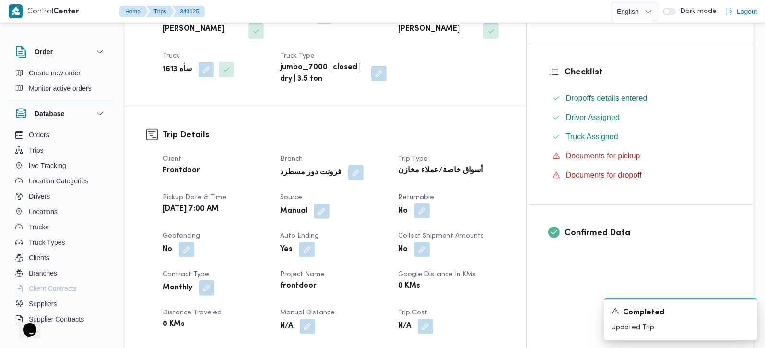
click at [430, 203] on button "button" at bounding box center [421, 210] width 15 height 15
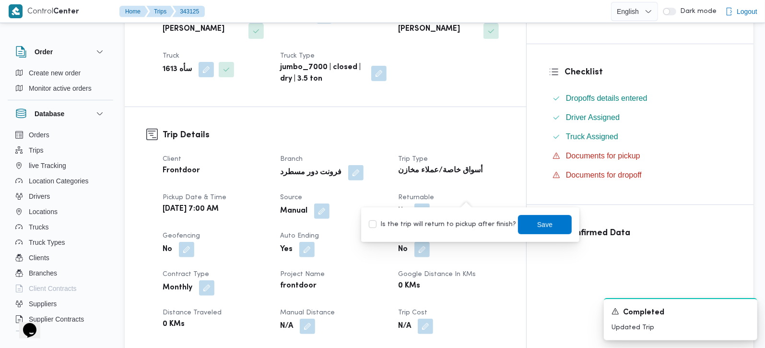
click at [467, 222] on label "Is the trip will return to pickup after finish?" at bounding box center [442, 225] width 147 height 12
checkbox input "true"
click at [537, 223] on span "Save" at bounding box center [544, 224] width 15 height 12
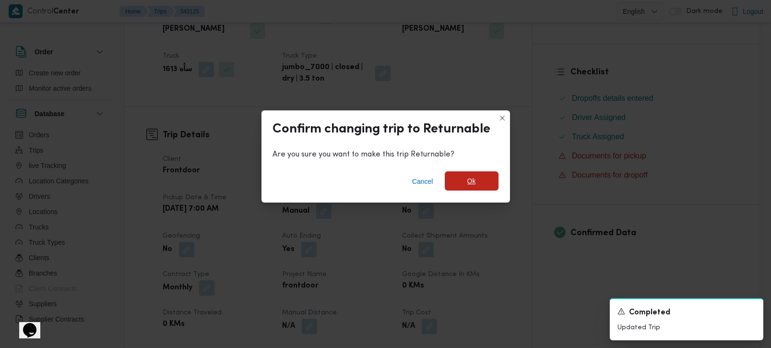
click at [473, 187] on span "Ok" at bounding box center [471, 181] width 9 height 12
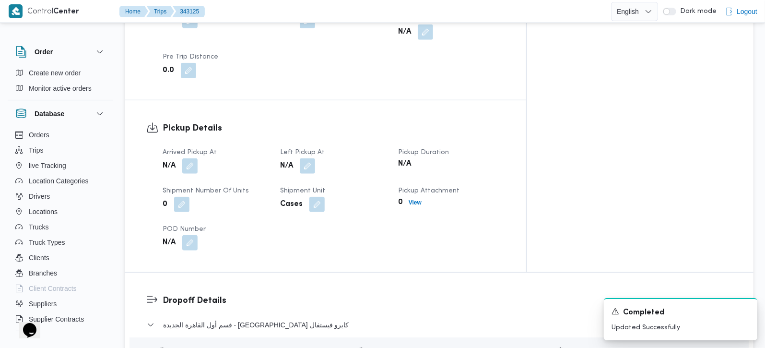
scroll to position [564, 0]
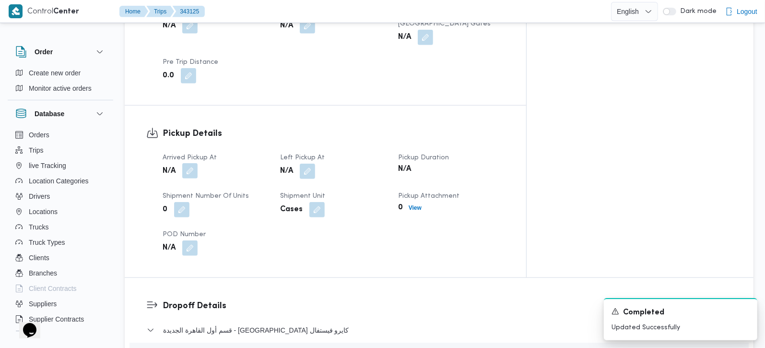
click at [191, 163] on button "button" at bounding box center [189, 170] width 15 height 15
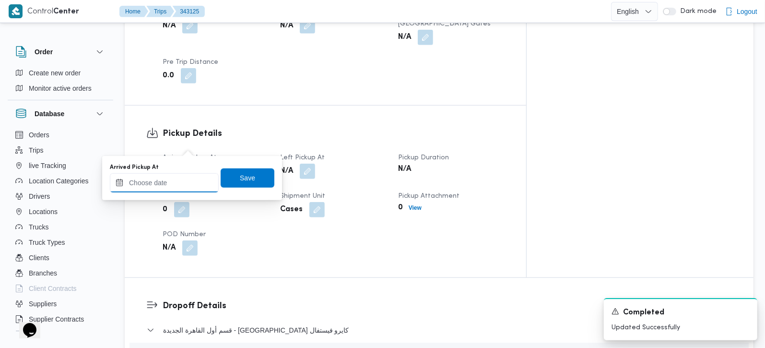
click at [170, 181] on input "Arrived Pickup At" at bounding box center [164, 182] width 109 height 19
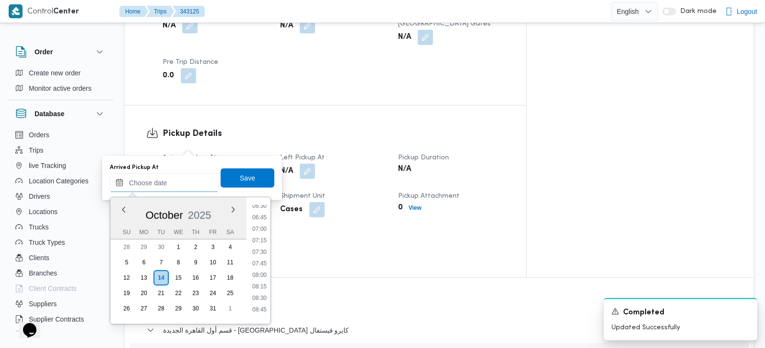
scroll to position [303, 0]
click at [263, 229] on li "07:00" at bounding box center [260, 230] width 22 height 10
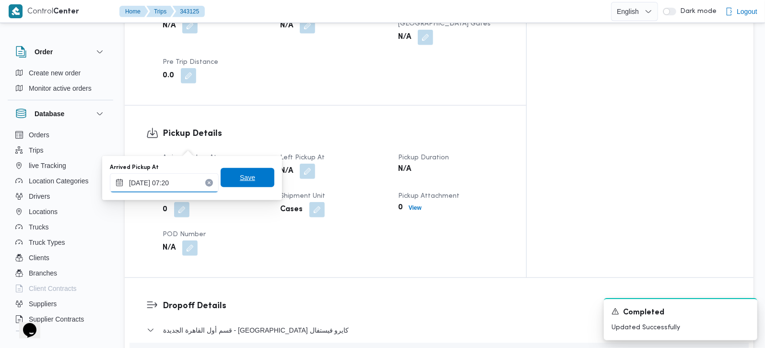
type input "14/10/2025 07:20"
click at [251, 178] on span "Save" at bounding box center [248, 177] width 54 height 19
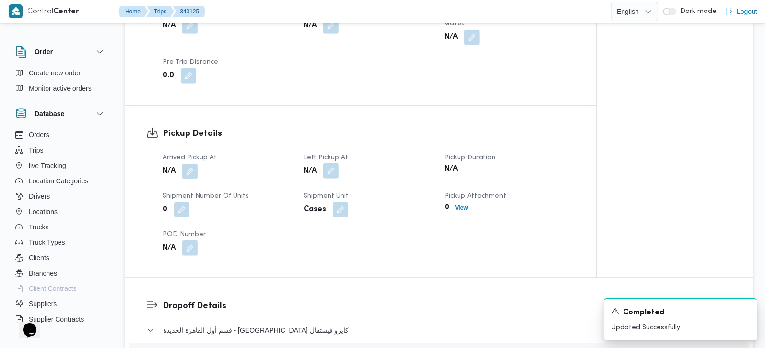
click at [335, 163] on button "button" at bounding box center [330, 170] width 15 height 15
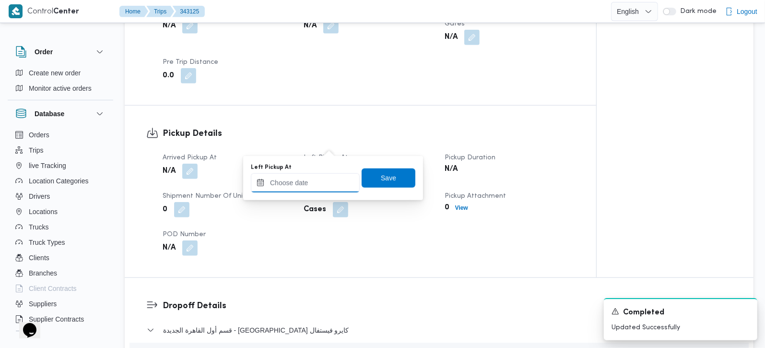
click at [318, 175] on input "Left Pickup At" at bounding box center [305, 182] width 109 height 19
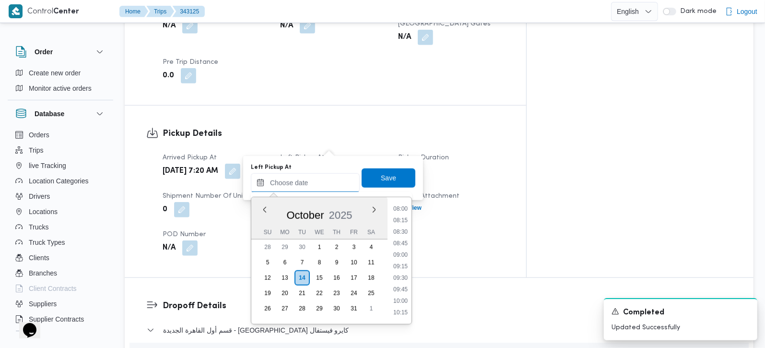
scroll to position [359, 0]
click at [401, 218] on li "08:00" at bounding box center [401, 219] width 22 height 10
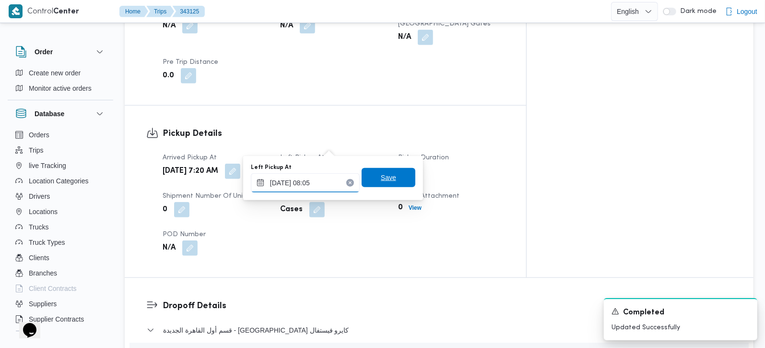
type input "14/10/2025 08:05"
click at [389, 173] on span "Save" at bounding box center [389, 177] width 54 height 19
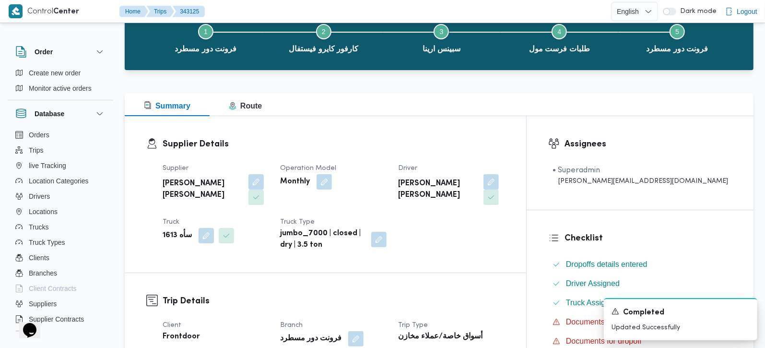
scroll to position [0, 0]
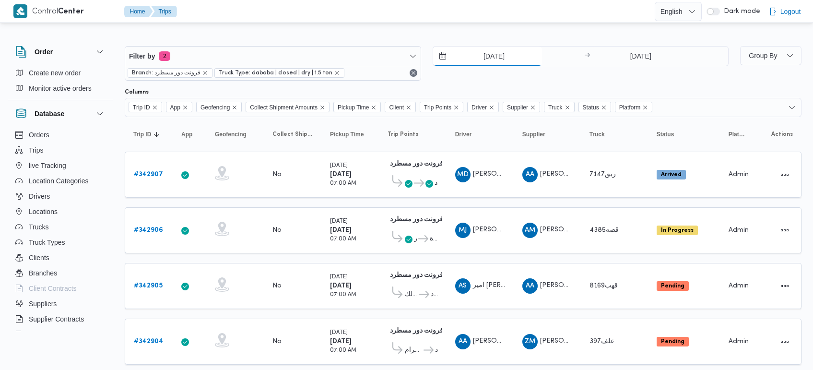
click at [492, 58] on input "[DATE]" at bounding box center [487, 56] width 109 height 19
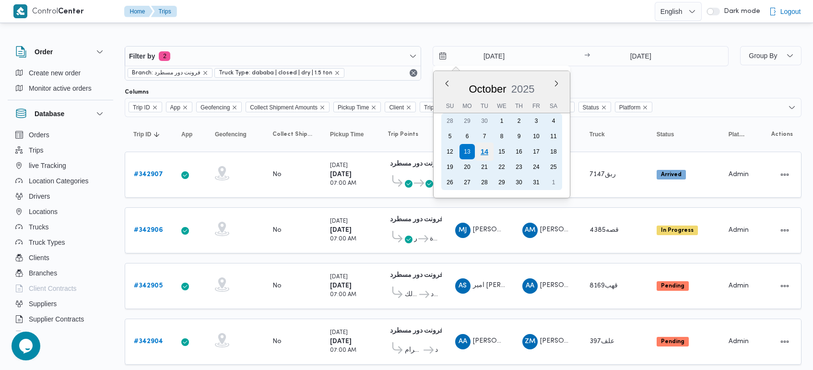
click at [487, 147] on div "14" at bounding box center [484, 151] width 18 height 18
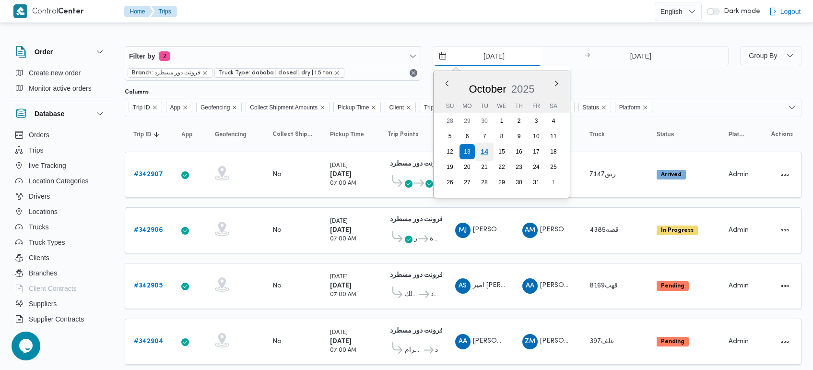
type input "[DATE]"
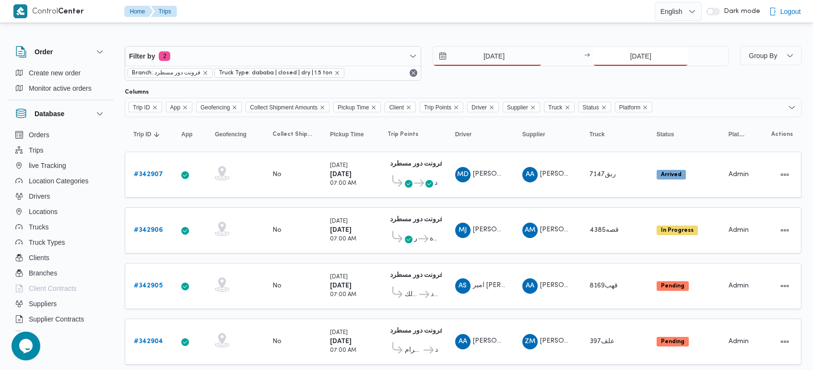
click at [660, 47] on input "[DATE]" at bounding box center [640, 56] width 95 height 19
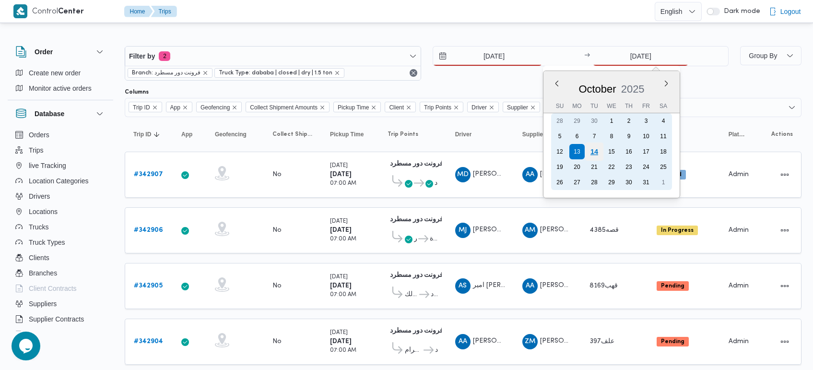
click at [601, 148] on div "14" at bounding box center [594, 151] width 18 height 18
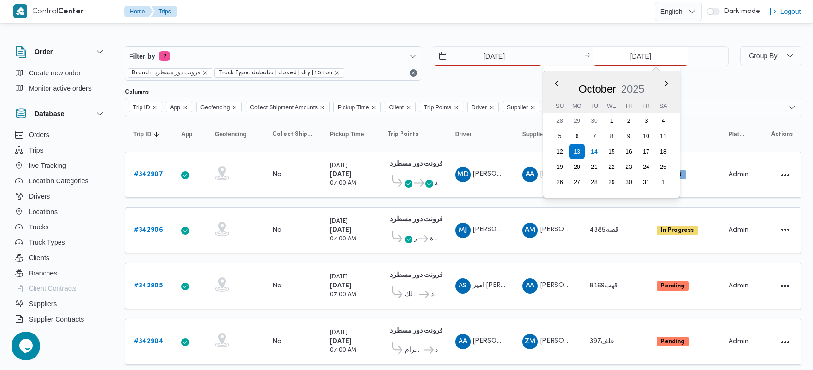
type input "[DATE]"
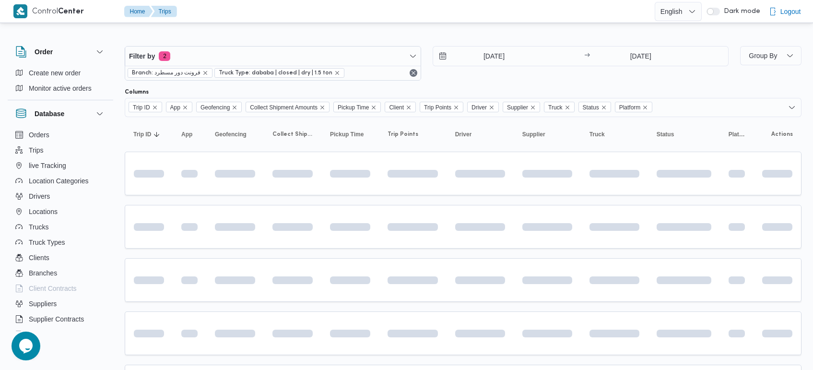
click at [490, 36] on div at bounding box center [463, 38] width 677 height 15
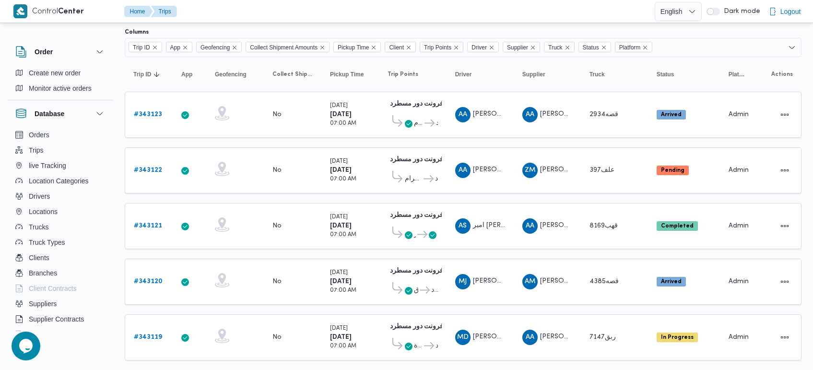
scroll to position [80, 0]
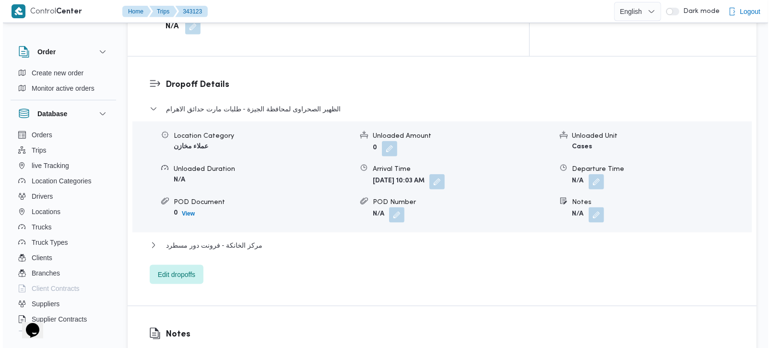
scroll to position [790, 0]
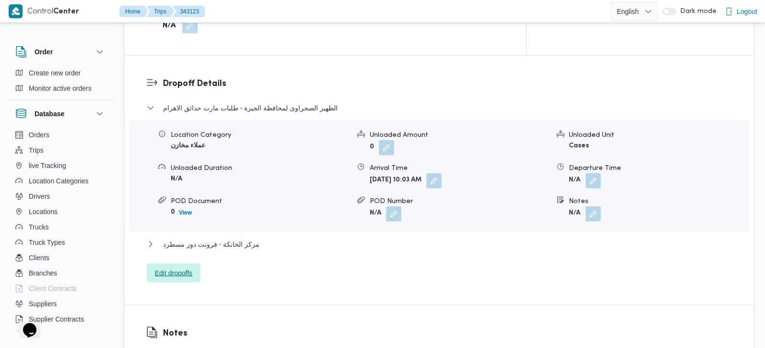
click at [176, 267] on span "Edit dropoffs" at bounding box center [173, 273] width 37 height 12
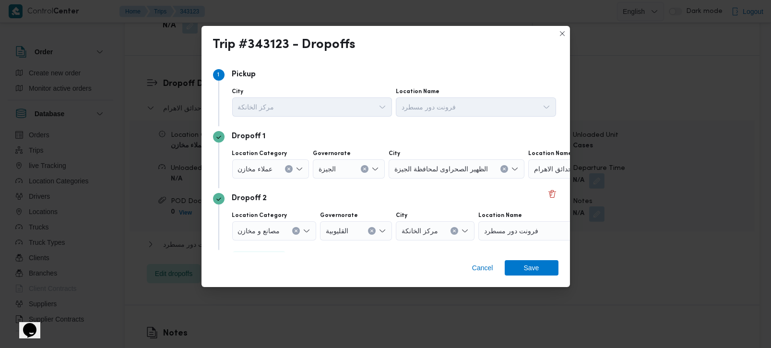
click at [287, 167] on icon "Clear input" at bounding box center [289, 169] width 4 height 4
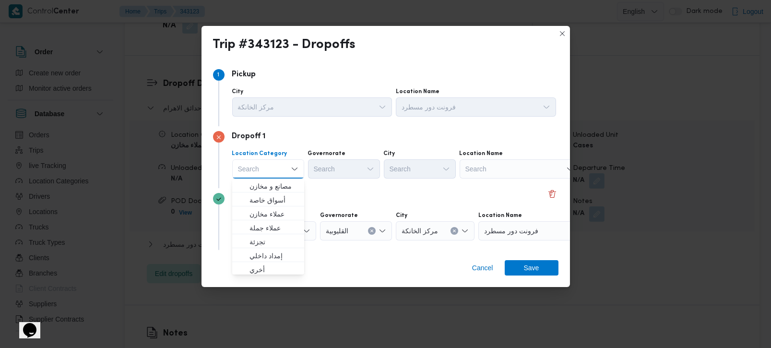
click at [549, 168] on div "Search" at bounding box center [520, 168] width 120 height 19
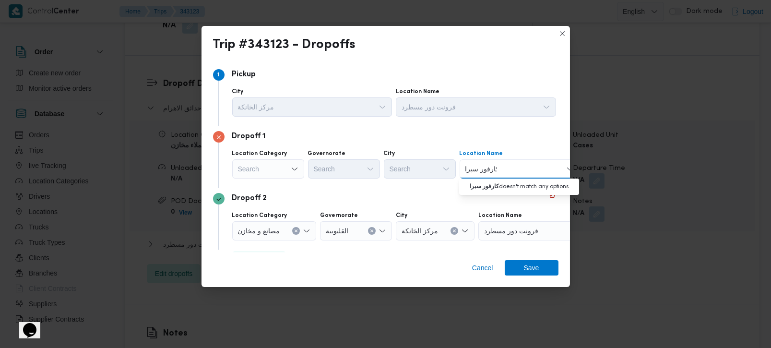
drag, startPoint x: 472, startPoint y: 170, endPoint x: 478, endPoint y: 168, distance: 6.5
click at [478, 168] on input "كارفور سبرا" at bounding box center [480, 169] width 31 height 12
click at [478, 169] on input "كارفورشبرا" at bounding box center [479, 169] width 29 height 12
click at [478, 167] on input "كارفورشبرا" at bounding box center [479, 169] width 29 height 12
type input "كارفور شبرا"
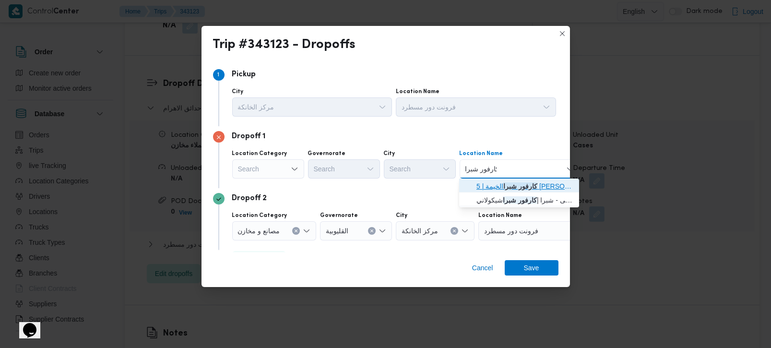
click at [520, 189] on span "كارفور شبرا الخيمة | 5 [PERSON_NAME] | بيجام" at bounding box center [524, 186] width 97 height 12
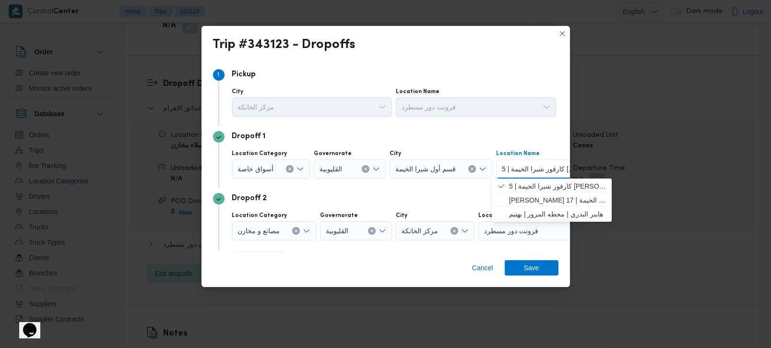
click at [296, 205] on div "Dropoff 2 Location Category مصانع و [GEOGRAPHIC_DATA] ال[GEOGRAPHIC_DATA] مركز …" at bounding box center [385, 219] width 345 height 62
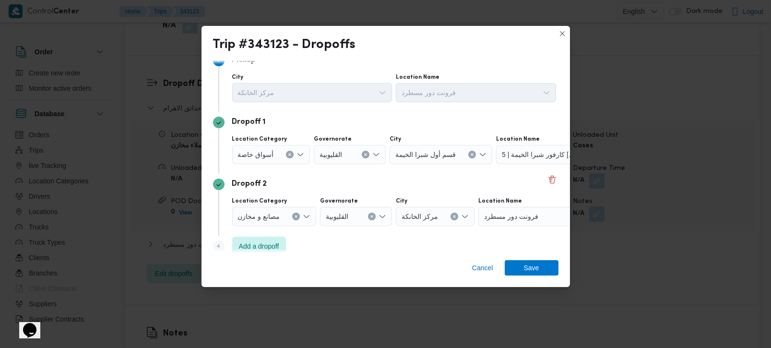
scroll to position [26, 0]
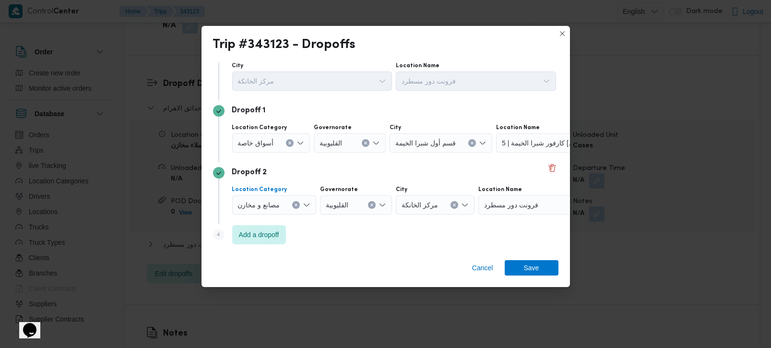
click at [296, 205] on icon "Clear input" at bounding box center [296, 205] width 4 height 4
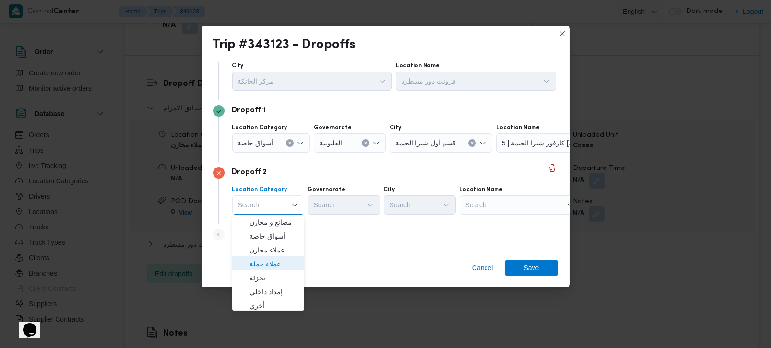
click at [282, 267] on span "عملاء جملة" at bounding box center [273, 264] width 49 height 12
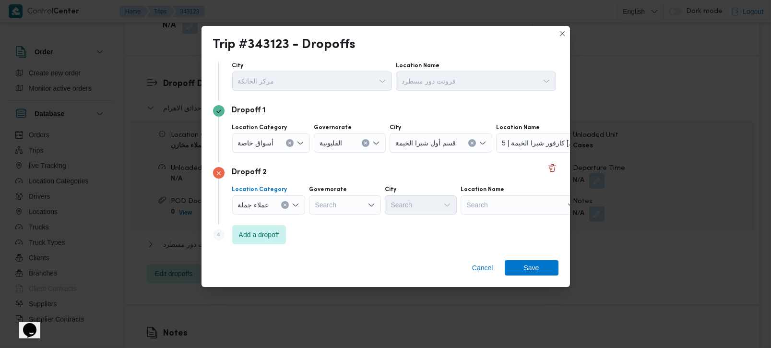
click at [342, 209] on div "Search" at bounding box center [345, 204] width 72 height 19
type input "رة"
click at [347, 236] on span "ال[GEOGRAPHIC_DATA]" at bounding box center [349, 236] width 49 height 12
click at [432, 213] on div "Search" at bounding box center [468, 204] width 72 height 19
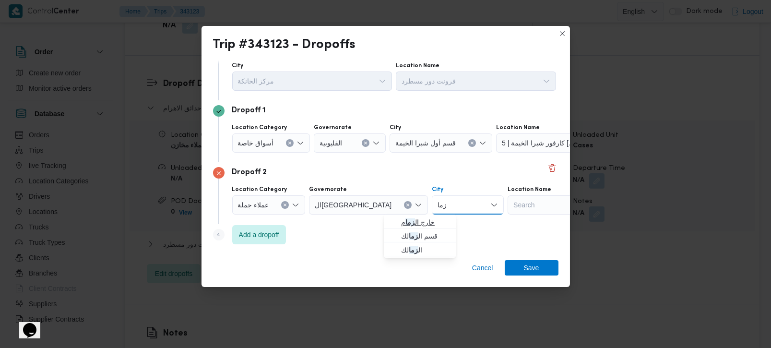
type input "زما"
click at [419, 218] on span "خارج ال زما م" at bounding box center [425, 222] width 49 height 12
click at [485, 204] on icon "Clear input" at bounding box center [487, 205] width 4 height 4
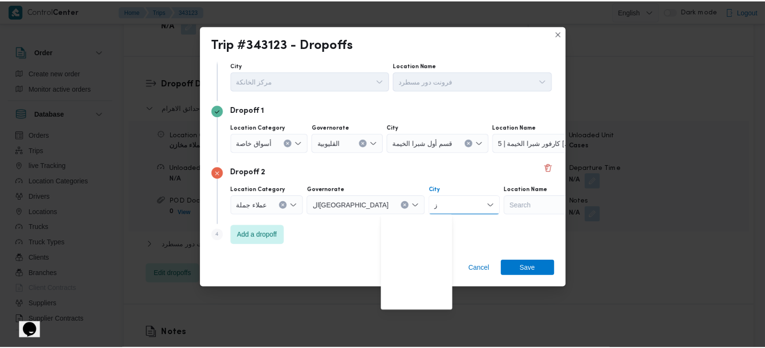
scroll to position [0, 0]
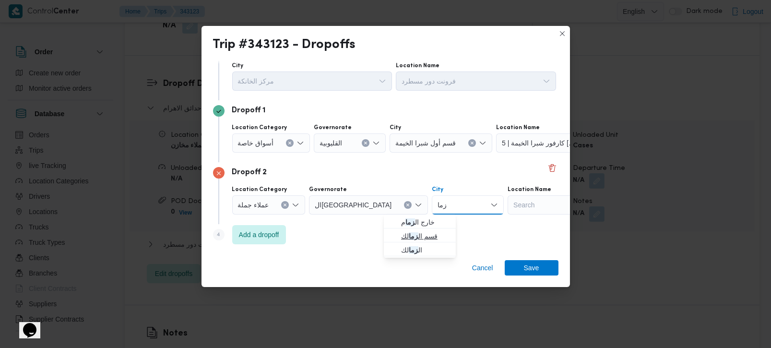
type input "زما"
click at [420, 232] on span "قسم ال زما لك" at bounding box center [425, 236] width 49 height 12
click at [539, 262] on span "Save" at bounding box center [532, 267] width 54 height 15
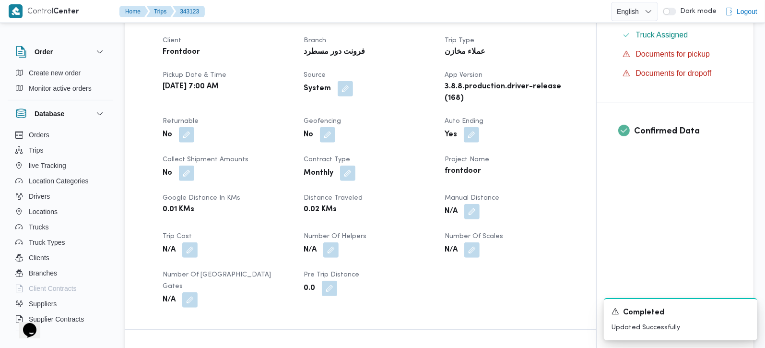
scroll to position [225, 0]
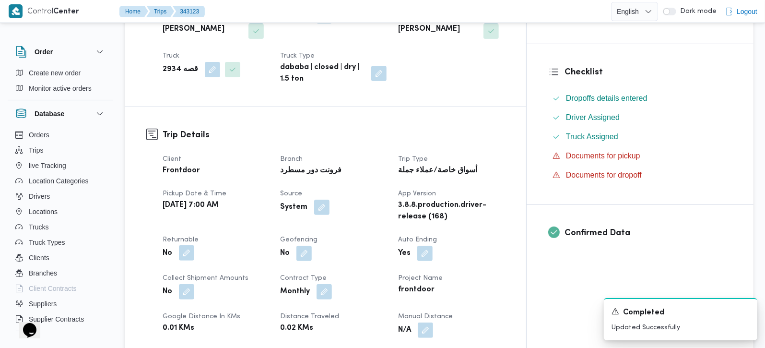
click at [190, 245] on button "button" at bounding box center [186, 252] width 15 height 15
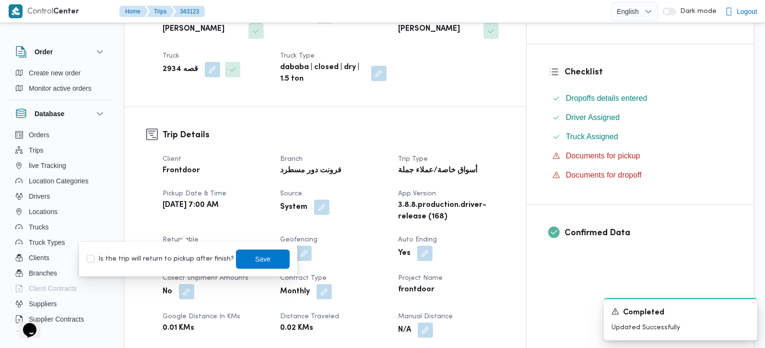
click at [181, 254] on label "Is the trip will return to pickup after finish?" at bounding box center [160, 259] width 147 height 12
checkbox input "true"
click at [255, 259] on span "Save" at bounding box center [262, 259] width 15 height 12
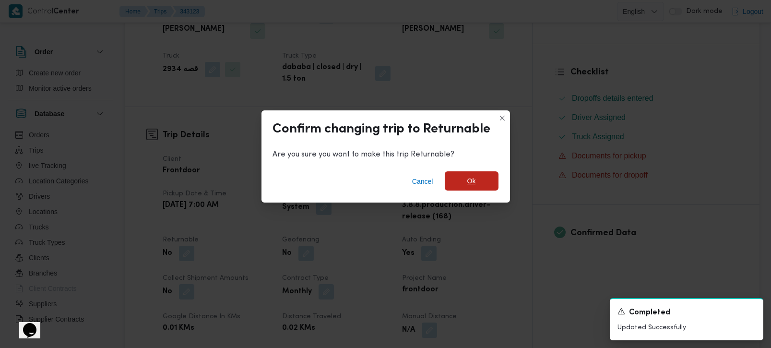
click at [474, 181] on span "Ok" at bounding box center [471, 181] width 9 height 12
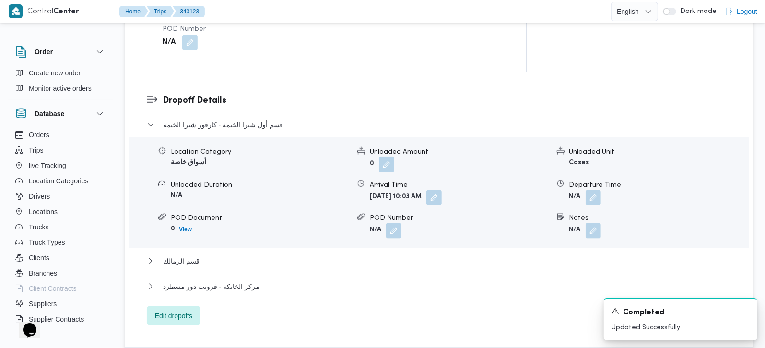
scroll to position [790, 0]
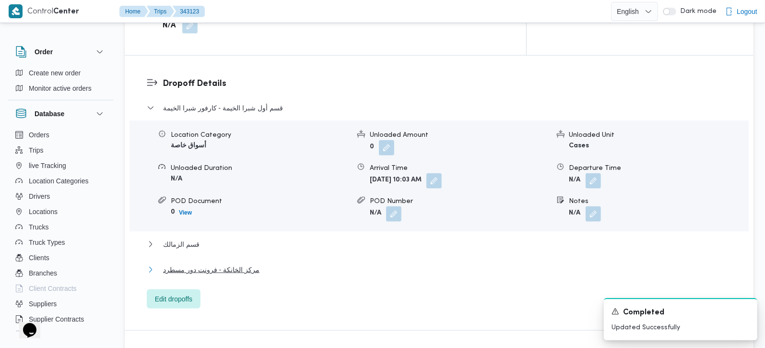
click at [194, 264] on span "مركز الخانكة - فرونت دور مسطرد" at bounding box center [211, 270] width 96 height 12
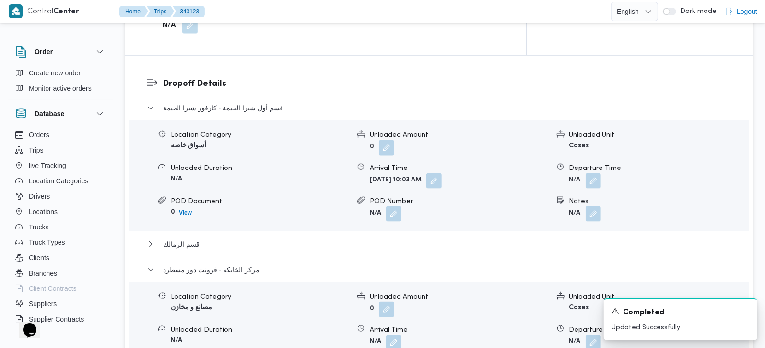
click at [180, 200] on div "قسم أول شبرا الخيمة - كارفور شبرا الخيمة Location Category أسواق خاصة Unloaded …" at bounding box center [439, 260] width 585 height 317
click at [180, 238] on span "قسم الزمالك" at bounding box center [181, 244] width 36 height 12
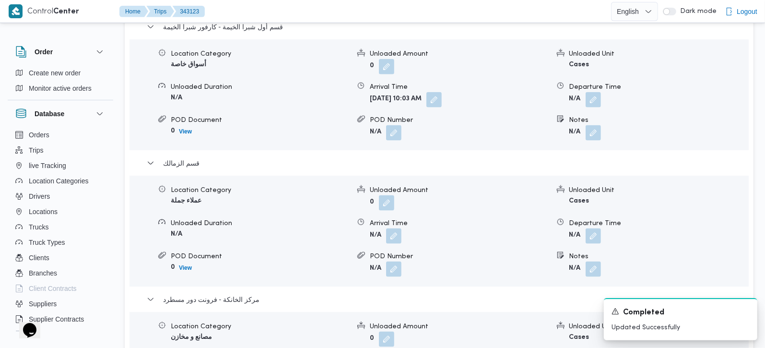
scroll to position [959, 0]
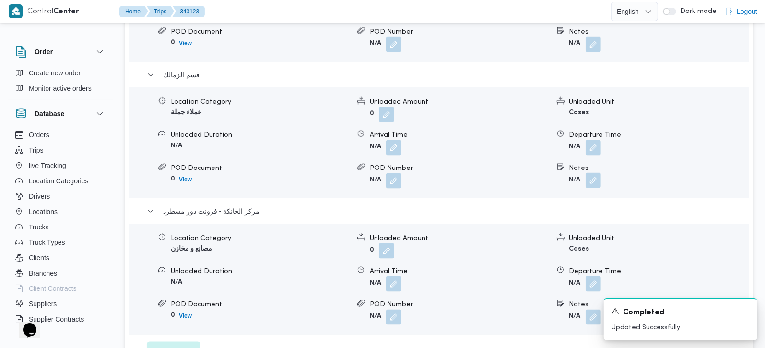
click at [592, 173] on button "button" at bounding box center [593, 180] width 15 height 15
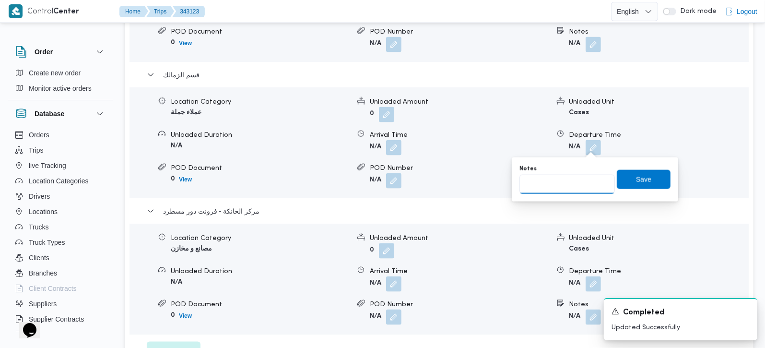
click at [570, 183] on input "Notes" at bounding box center [567, 184] width 95 height 19
type input "سبركل كيه و مترو"
click at [619, 178] on span "Save" at bounding box center [644, 178] width 54 height 19
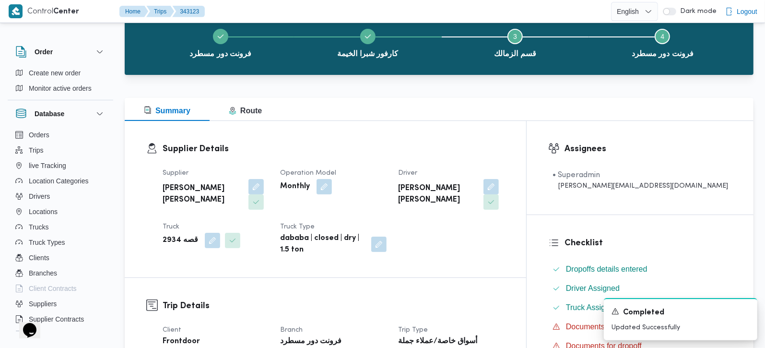
scroll to position [0, 0]
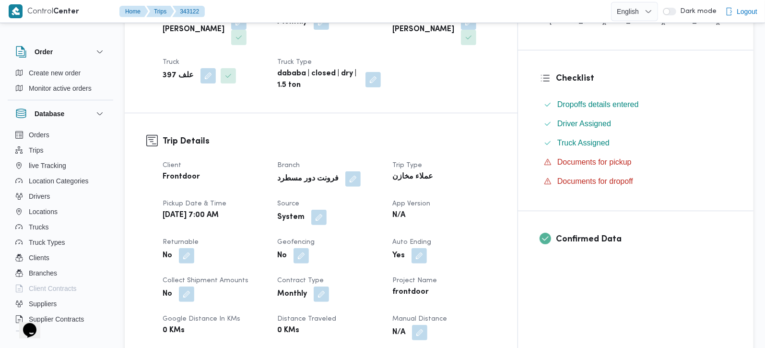
scroll to position [225, 0]
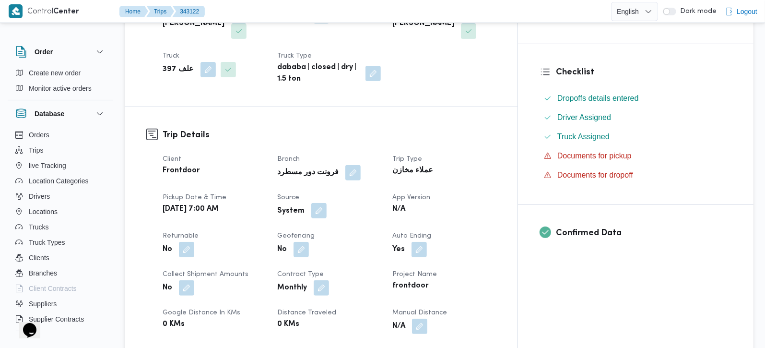
click at [327, 203] on button "button" at bounding box center [318, 210] width 15 height 15
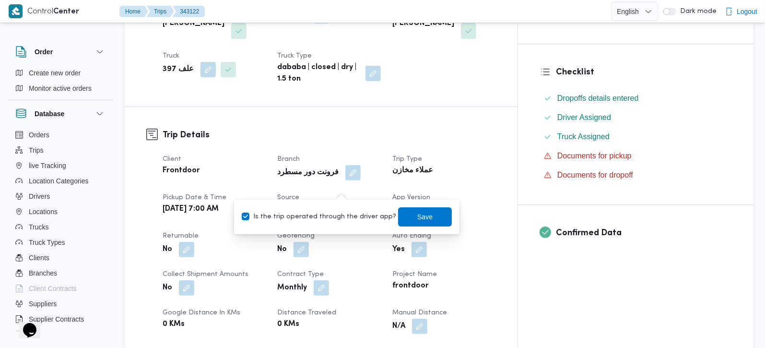
click at [337, 214] on label "Is the trip operated through the driver app?" at bounding box center [319, 217] width 154 height 12
checkbox input "false"
click at [423, 211] on span "Save" at bounding box center [425, 216] width 54 height 19
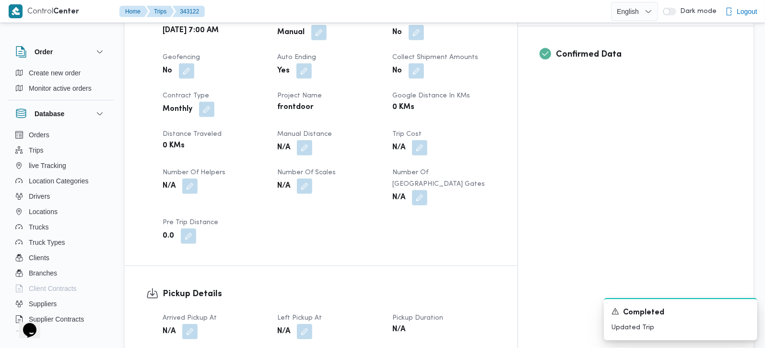
scroll to position [564, 0]
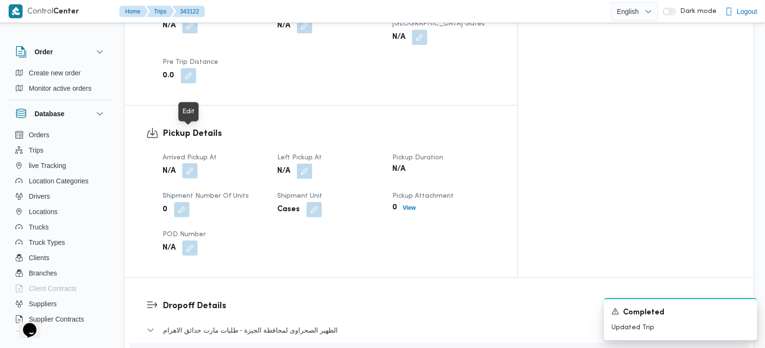
click at [194, 163] on button "button" at bounding box center [189, 170] width 15 height 15
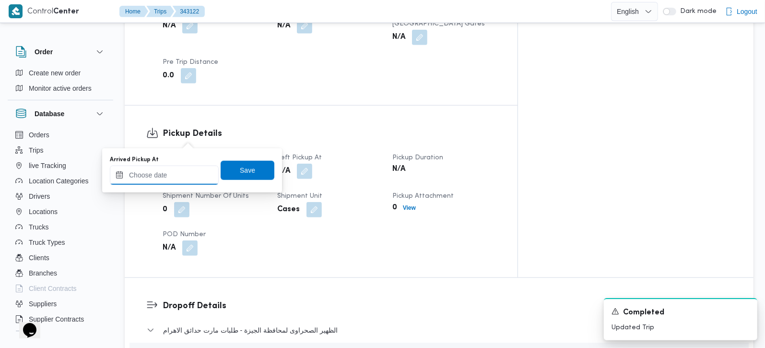
click at [178, 171] on input "Arrived Pickup At" at bounding box center [164, 175] width 109 height 19
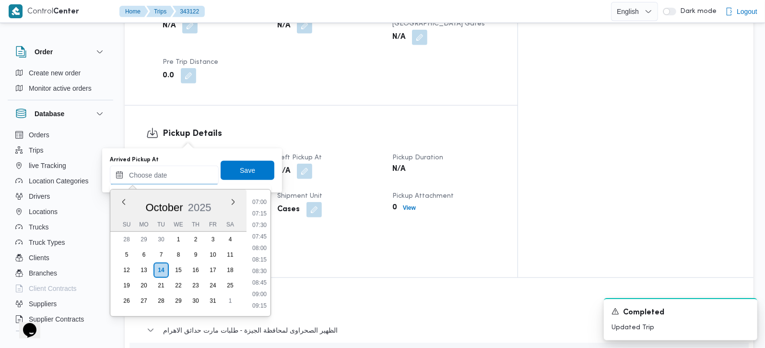
scroll to position [303, 0]
drag, startPoint x: 264, startPoint y: 244, endPoint x: 260, endPoint y: 213, distance: 30.9
click at [264, 244] on li "07:30" at bounding box center [260, 245] width 22 height 10
type input "14/10/2025 07:30"
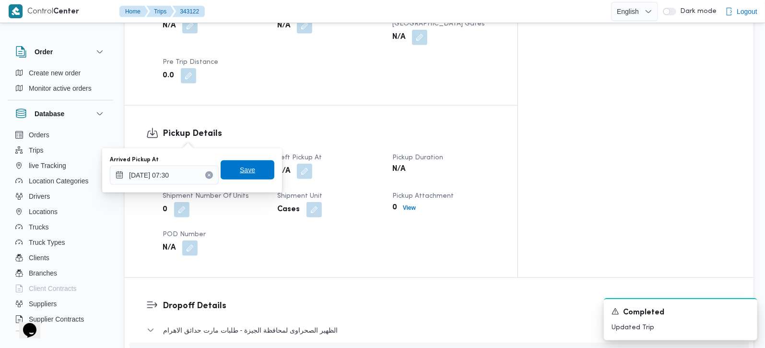
click at [251, 169] on span "Save" at bounding box center [248, 169] width 54 height 19
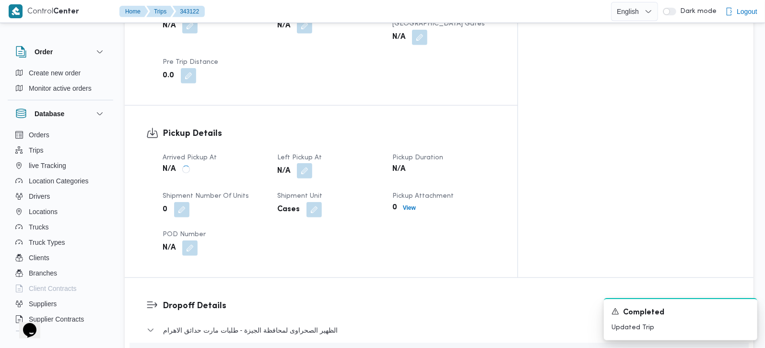
click at [312, 163] on button "button" at bounding box center [304, 170] width 15 height 15
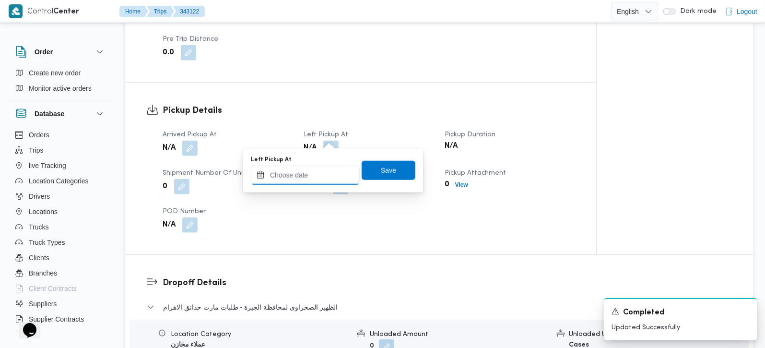
click at [315, 168] on input "Left Pickup At" at bounding box center [305, 175] width 109 height 19
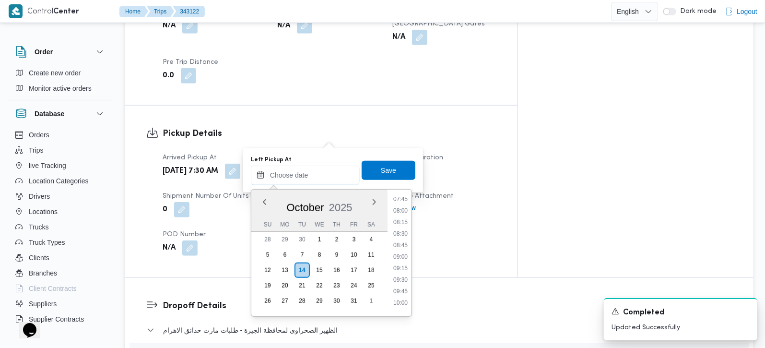
scroll to position [359, 0]
click at [399, 235] on li "08:30" at bounding box center [401, 234] width 22 height 10
type input "14/10/2025 08:30"
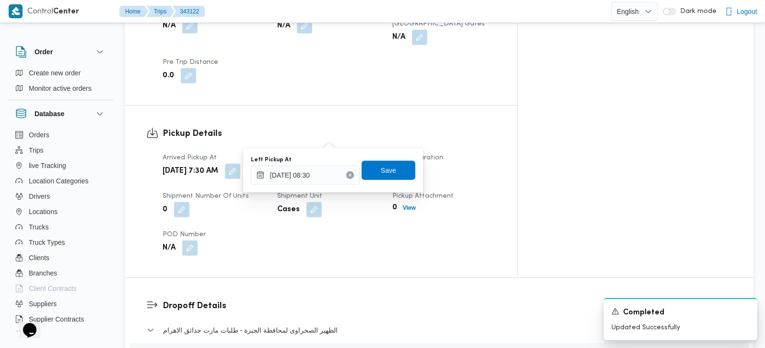
click at [383, 179] on div "Left Pickup At 14/10/2025 08:30 Save" at bounding box center [333, 170] width 166 height 31
click at [381, 169] on span "Save" at bounding box center [388, 170] width 15 height 12
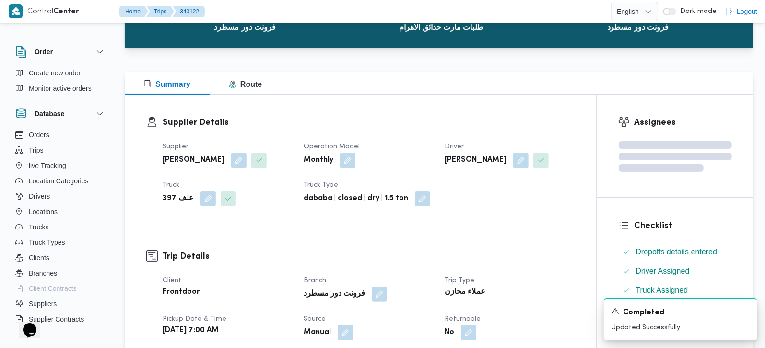
scroll to position [0, 0]
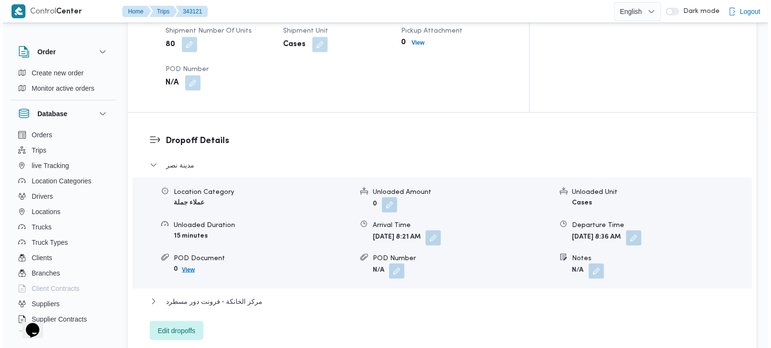
scroll to position [734, 0]
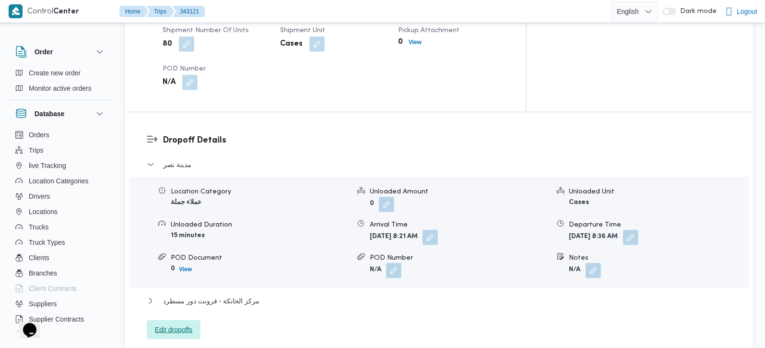
click at [171, 320] on span "Edit dropoffs" at bounding box center [174, 329] width 54 height 19
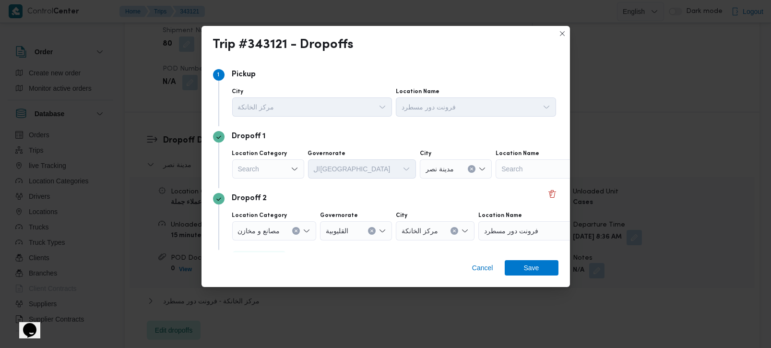
click at [295, 171] on icon "Open list of options" at bounding box center [295, 169] width 8 height 8
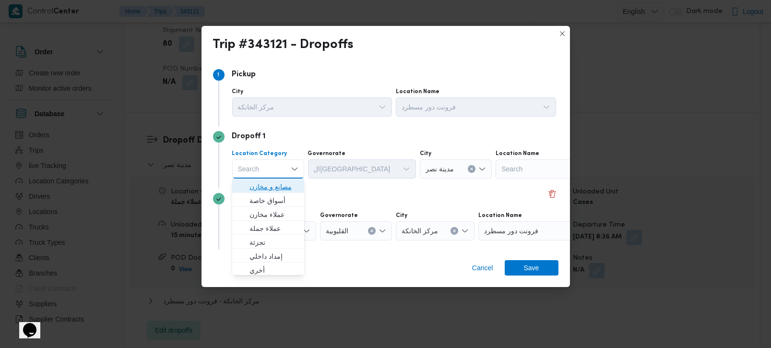
click at [276, 186] on span "مصانع و مخازن" at bounding box center [273, 187] width 49 height 12
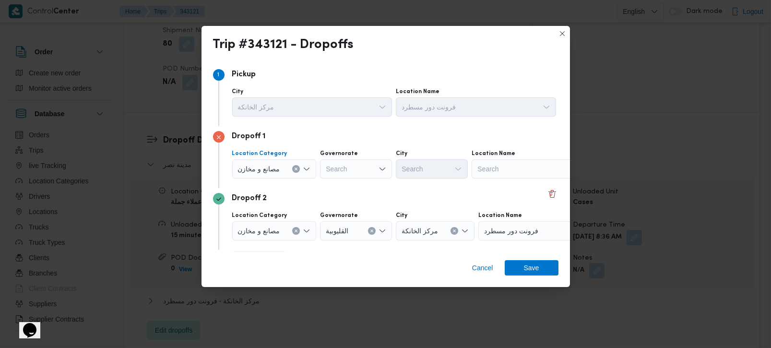
click at [483, 161] on div "Search" at bounding box center [532, 168] width 120 height 19
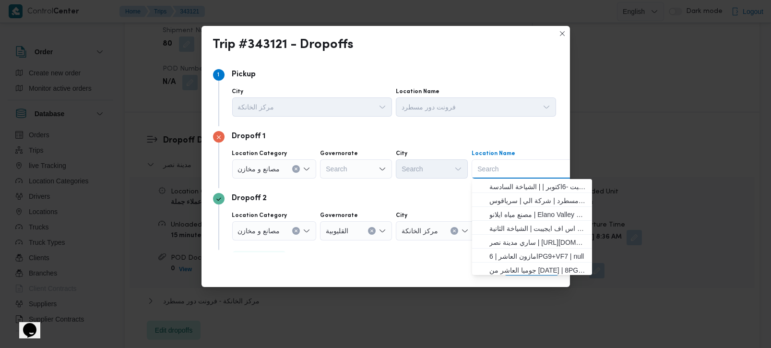
click at [299, 166] on div "مصانع و مخازن" at bounding box center [274, 168] width 84 height 19
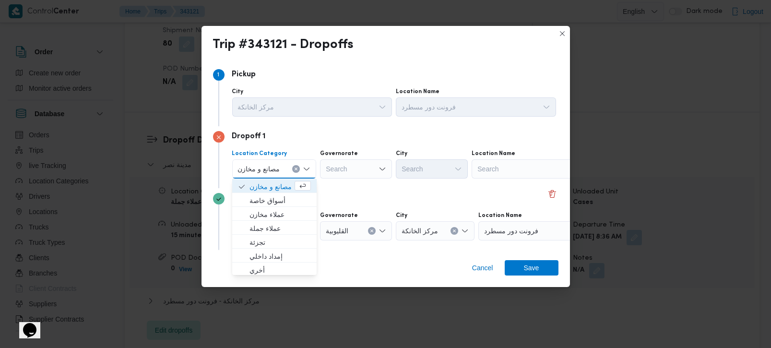
click at [298, 166] on button "Clear input" at bounding box center [296, 169] width 8 height 8
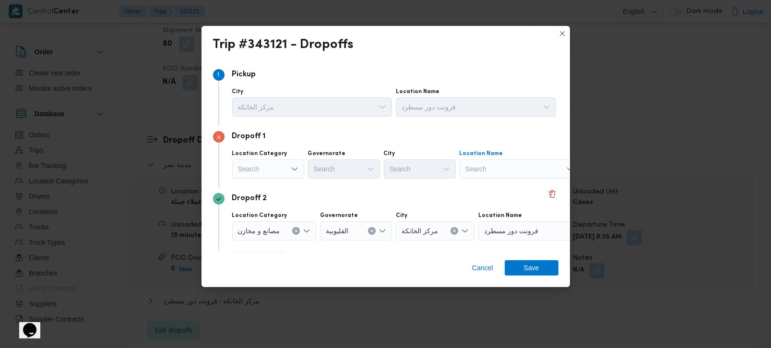
click at [487, 168] on div "Search" at bounding box center [520, 168] width 120 height 19
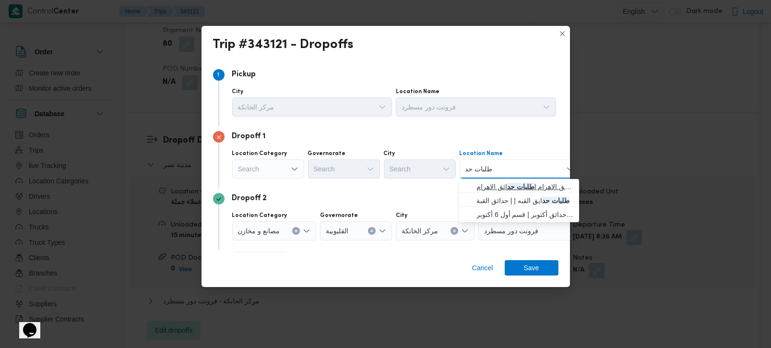
type input "طلبات حد"
click at [518, 184] on mark "طلبات حد" at bounding box center [520, 187] width 27 height 8
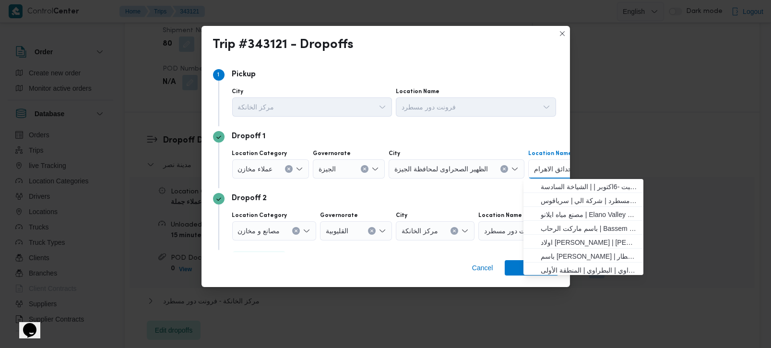
click at [296, 229] on icon "Clear input" at bounding box center [296, 231] width 4 height 4
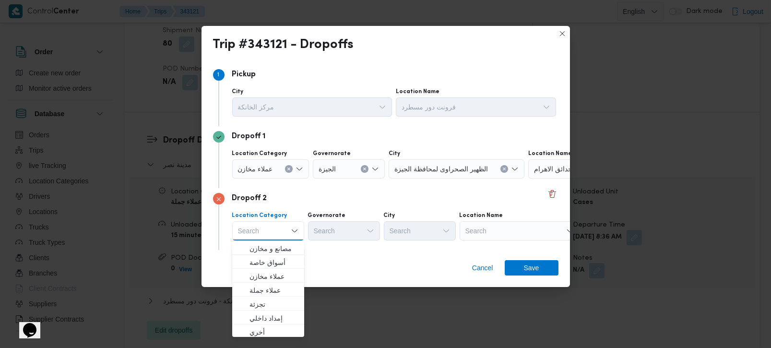
click at [517, 221] on div "Search" at bounding box center [520, 230] width 120 height 19
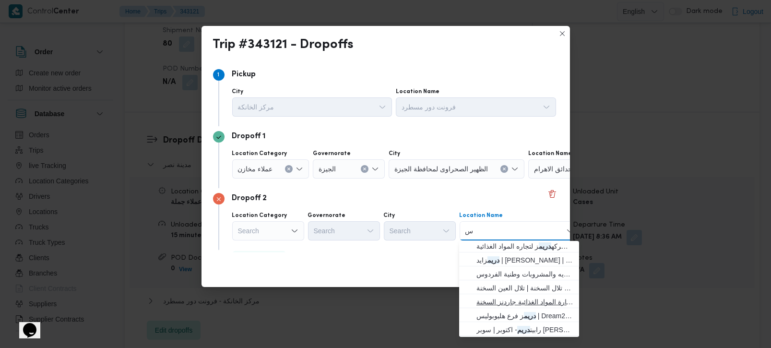
scroll to position [0, 0]
type input "سعودي"
click at [471, 234] on input "سعودي" at bounding box center [476, 231] width 22 height 12
click at [261, 226] on div "Search" at bounding box center [268, 230] width 72 height 19
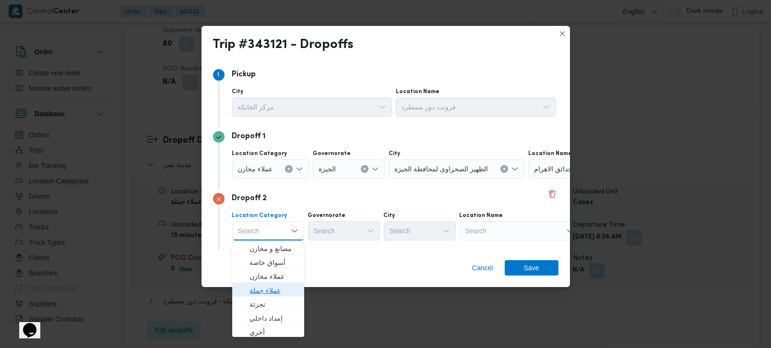
click at [270, 294] on span "عملاء جملة" at bounding box center [273, 290] width 49 height 12
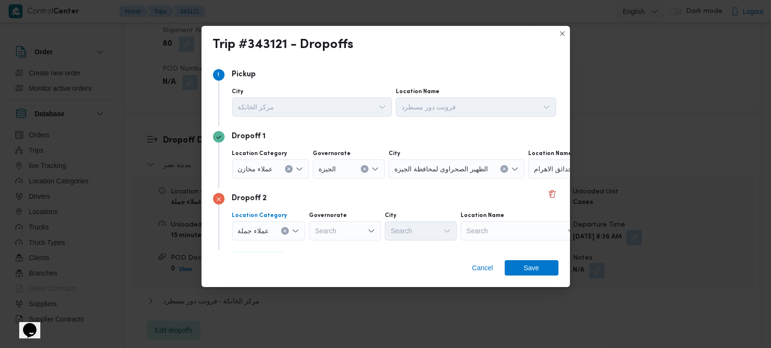
click at [332, 238] on div "Search" at bounding box center [345, 230] width 72 height 19
type input "زة"
click at [343, 247] on span "الجي زة" at bounding box center [349, 249] width 49 height 12
click at [421, 234] on div "Search" at bounding box center [421, 230] width 72 height 19
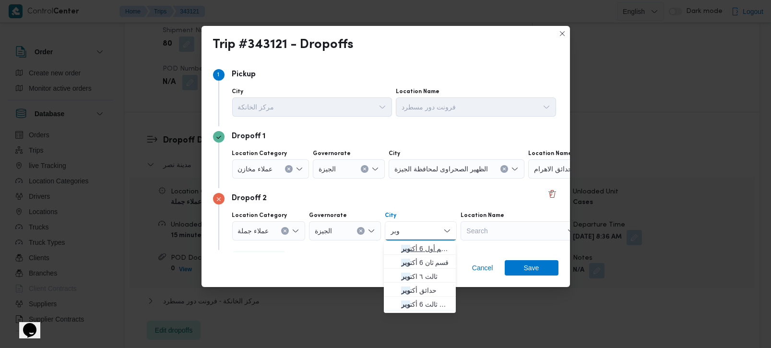
type input "وبر"
click at [426, 245] on span "قسم أول 6 أكت وبر" at bounding box center [425, 249] width 49 height 12
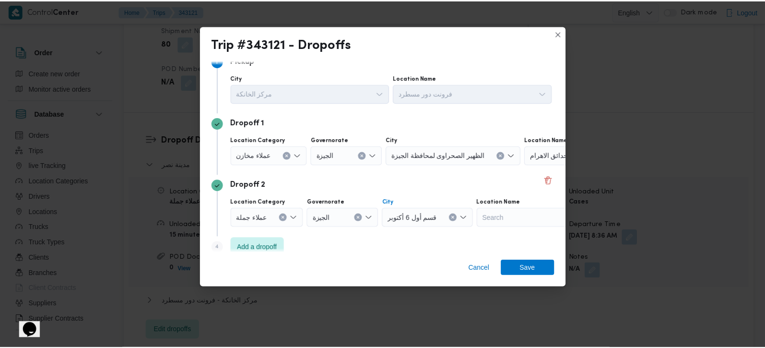
scroll to position [26, 0]
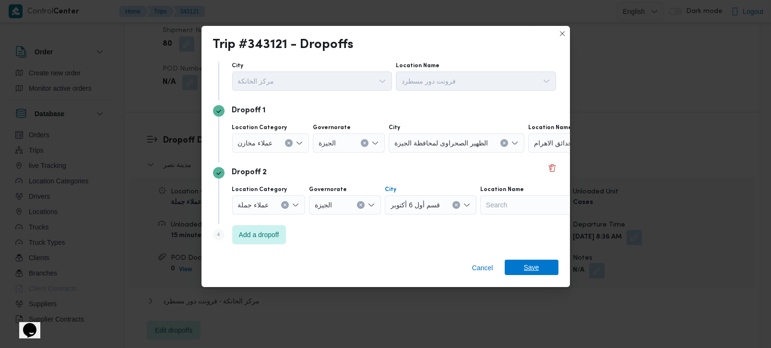
click at [521, 266] on span "Save" at bounding box center [532, 267] width 54 height 15
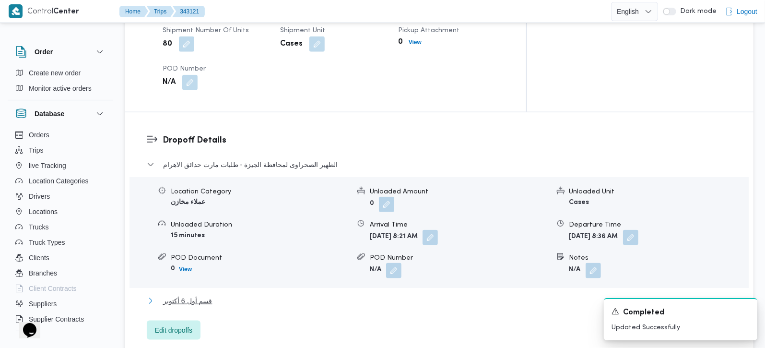
click at [206, 295] on span "قسم أول 6 أكتوبر" at bounding box center [187, 301] width 49 height 12
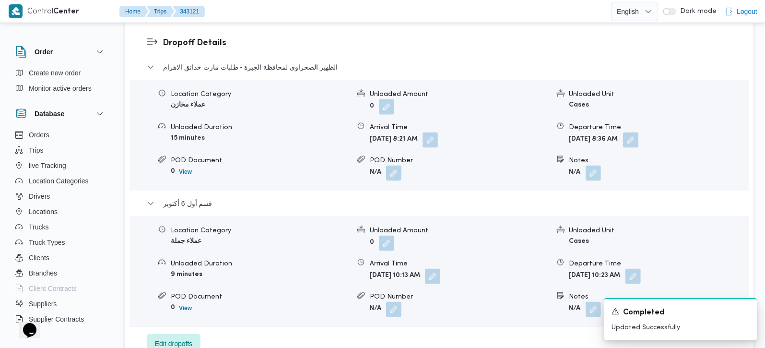
scroll to position [846, 0]
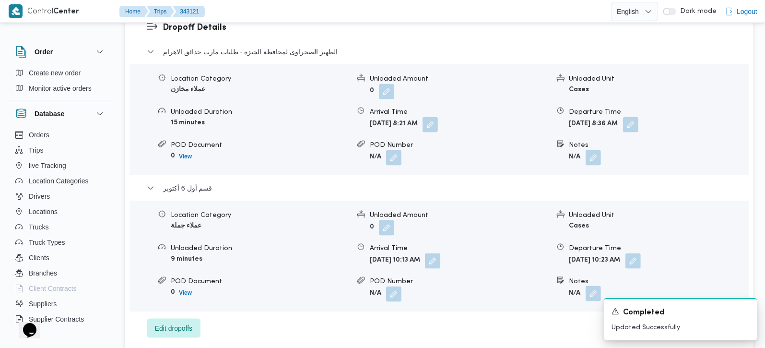
click at [594, 286] on button "button" at bounding box center [593, 293] width 15 height 15
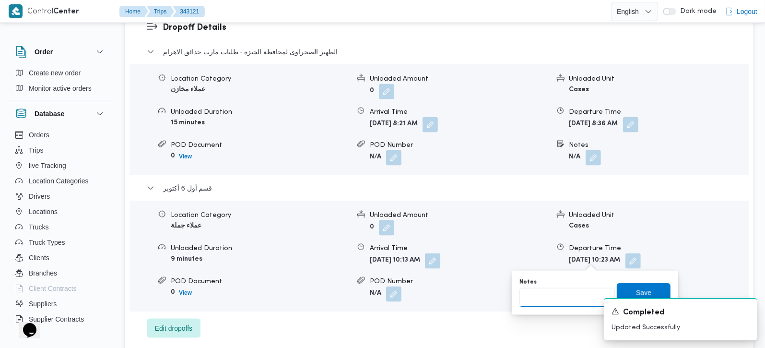
click at [556, 288] on input "Notes" at bounding box center [567, 297] width 95 height 19
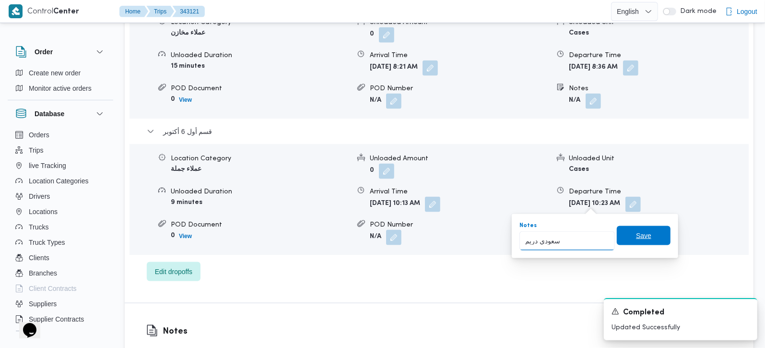
type input "سعودي دريم"
click at [622, 237] on span "Save" at bounding box center [644, 235] width 54 height 19
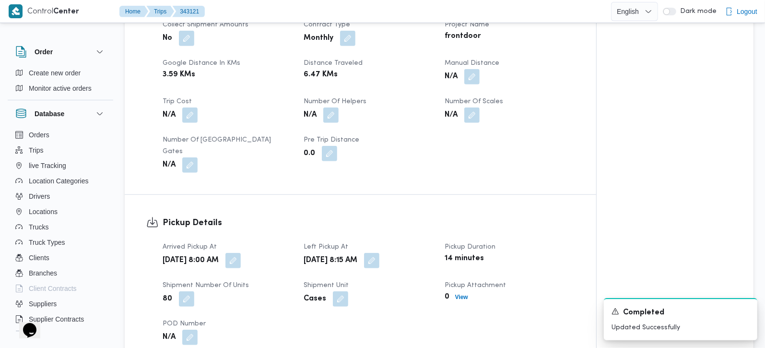
scroll to position [282, 0]
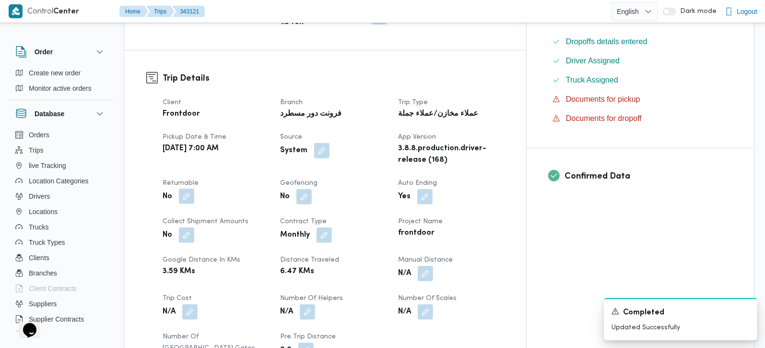
click at [186, 189] on button "button" at bounding box center [186, 196] width 15 height 15
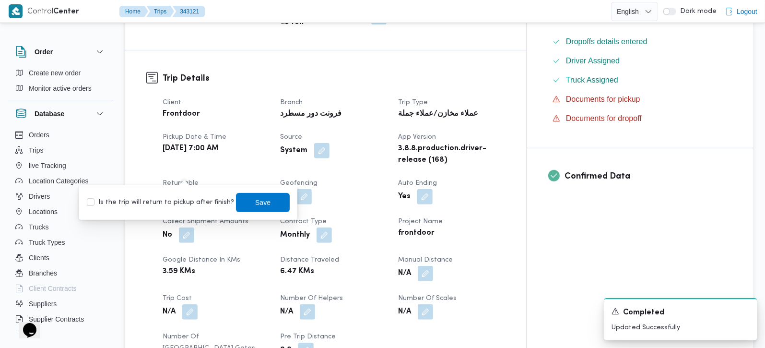
click at [172, 202] on label "Is the trip will return to pickup after finish?" at bounding box center [160, 203] width 147 height 12
checkbox input "true"
click at [236, 201] on span "Save" at bounding box center [263, 201] width 54 height 19
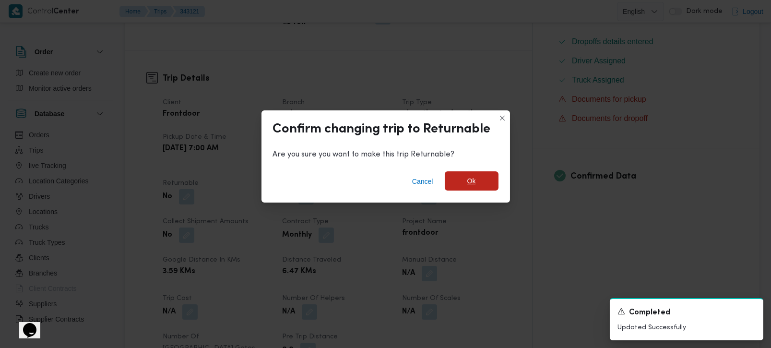
click at [481, 183] on span "Ok" at bounding box center [472, 180] width 54 height 19
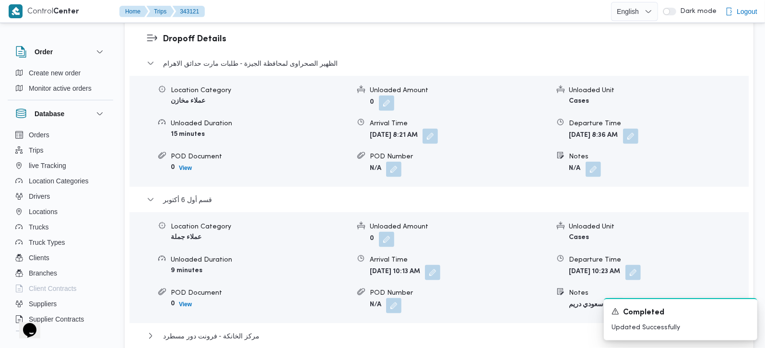
scroll to position [846, 0]
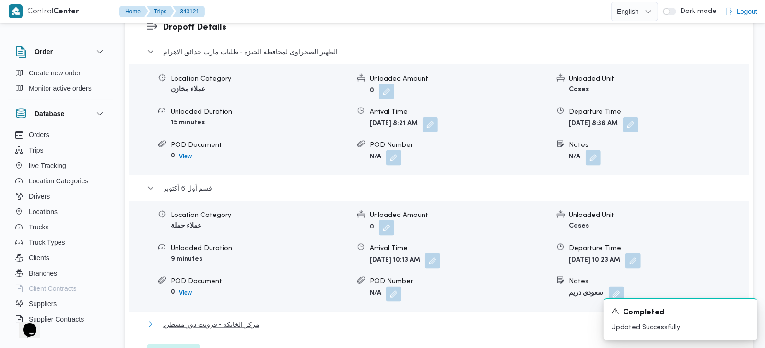
click at [211, 319] on span "مركز الخانكة - فرونت دور مسطرد" at bounding box center [211, 325] width 96 height 12
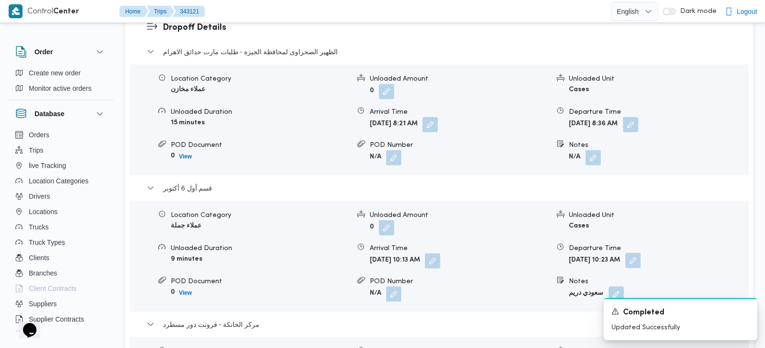
click at [641, 253] on button "button" at bounding box center [633, 260] width 15 height 15
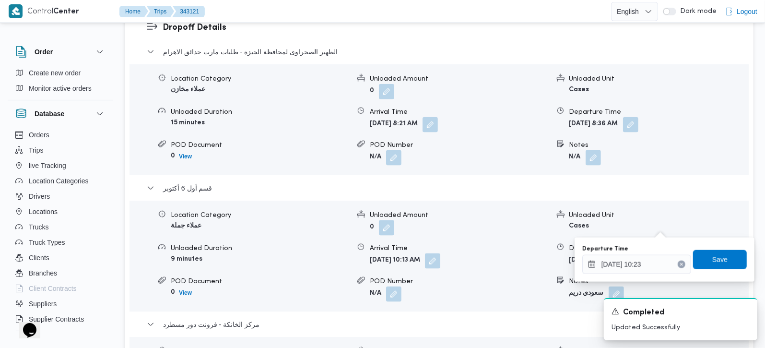
click at [680, 262] on icon "Clear input" at bounding box center [682, 264] width 4 height 4
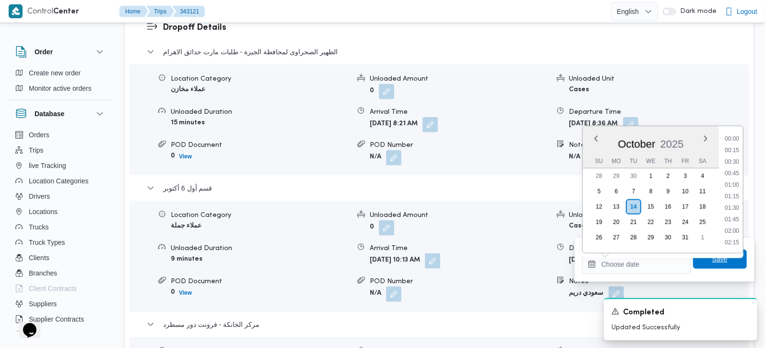
click at [713, 258] on span "Save" at bounding box center [719, 259] width 15 height 12
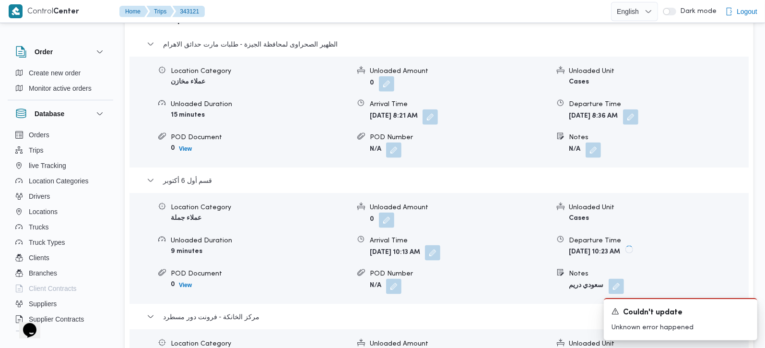
click at [440, 245] on button "button" at bounding box center [432, 252] width 15 height 15
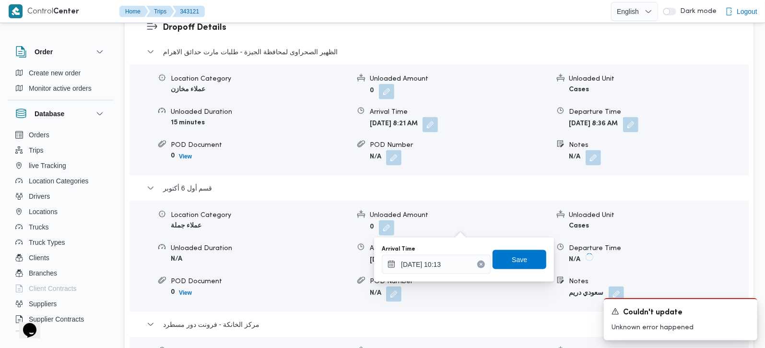
click at [480, 263] on icon "Clear input" at bounding box center [481, 264] width 2 height 2
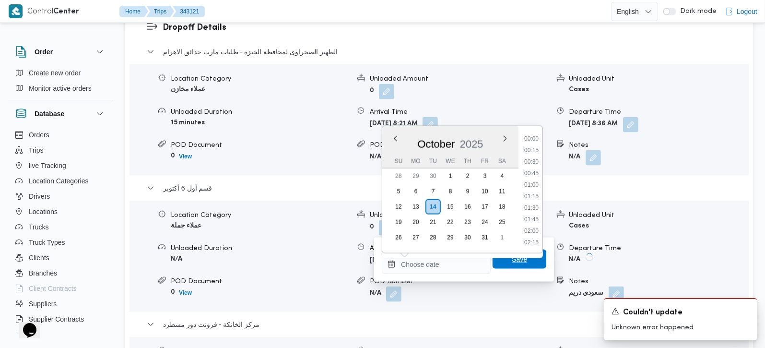
scroll to position [0, 0]
click at [512, 260] on span "Save" at bounding box center [519, 259] width 15 height 12
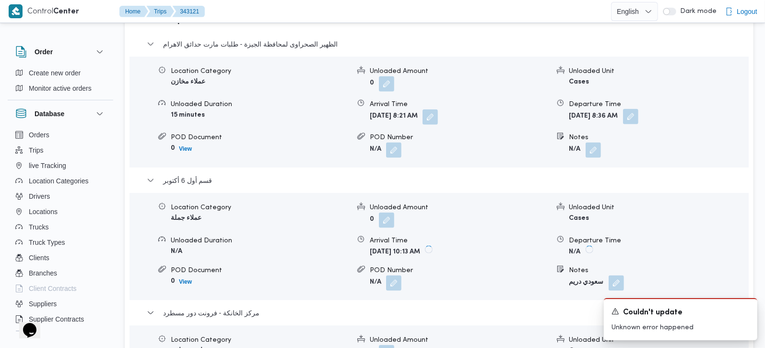
click at [639, 109] on button "button" at bounding box center [630, 116] width 15 height 15
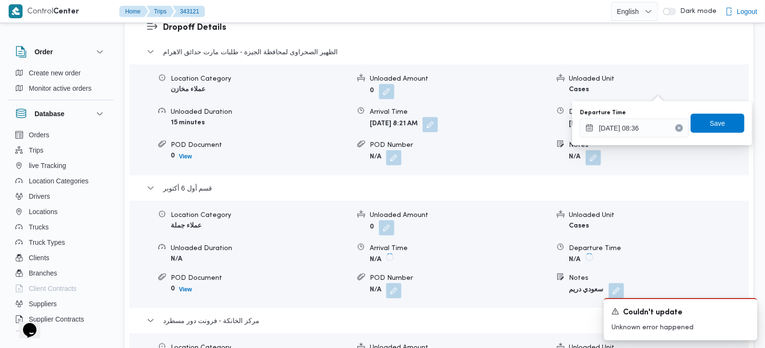
click at [677, 130] on icon "Clear input" at bounding box center [679, 128] width 4 height 4
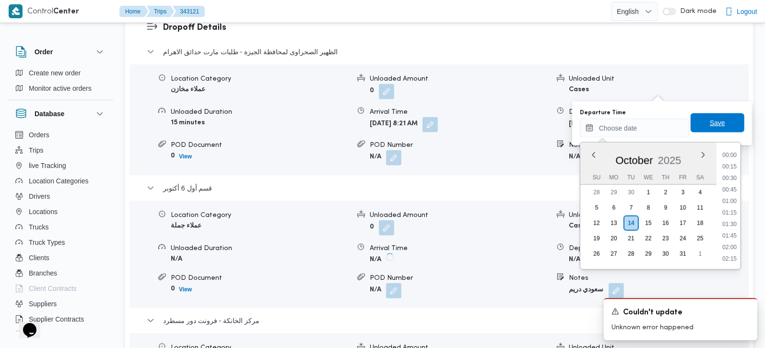
click at [710, 124] on span "Save" at bounding box center [717, 123] width 15 height 12
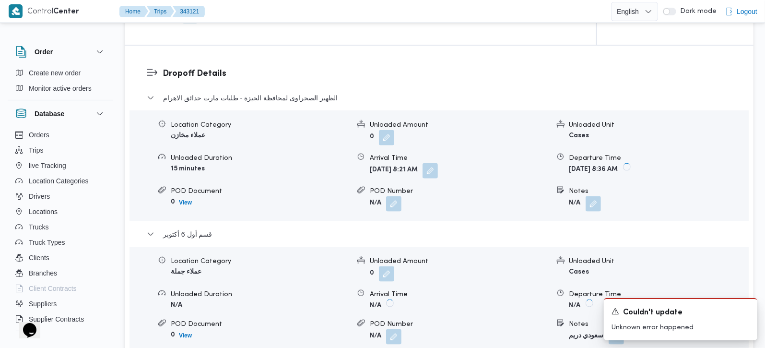
scroll to position [790, 0]
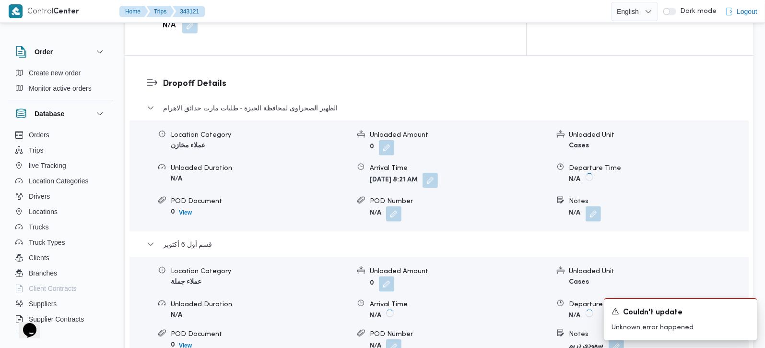
click at [438, 173] on button "button" at bounding box center [430, 180] width 15 height 15
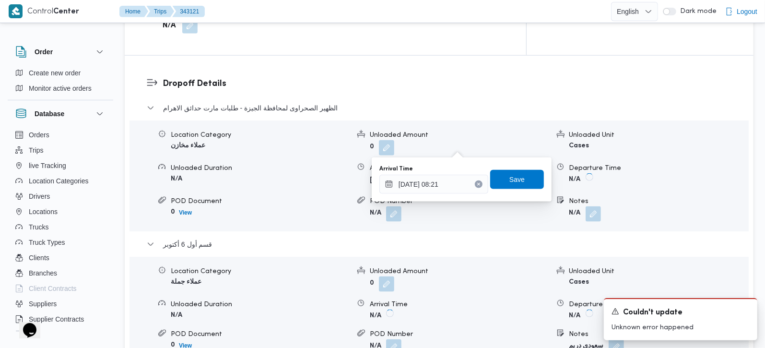
click at [475, 183] on button "Clear input" at bounding box center [479, 184] width 8 height 8
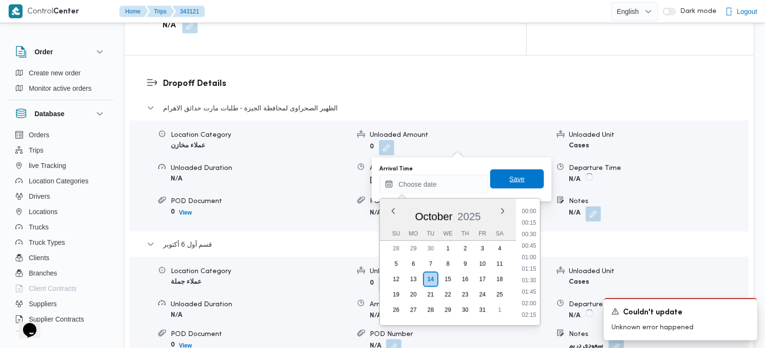
scroll to position [0, 0]
click at [497, 178] on span "Save" at bounding box center [517, 178] width 54 height 19
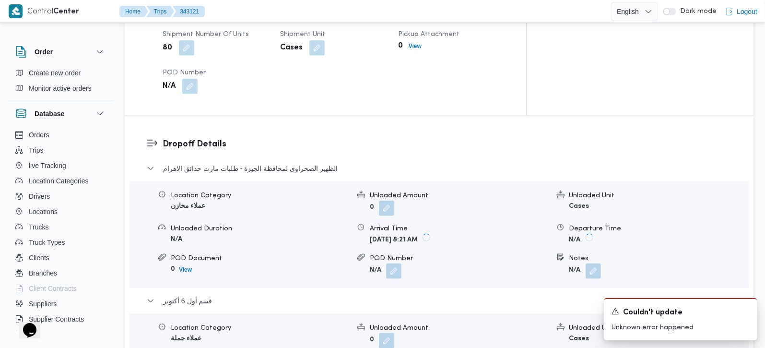
scroll to position [621, 0]
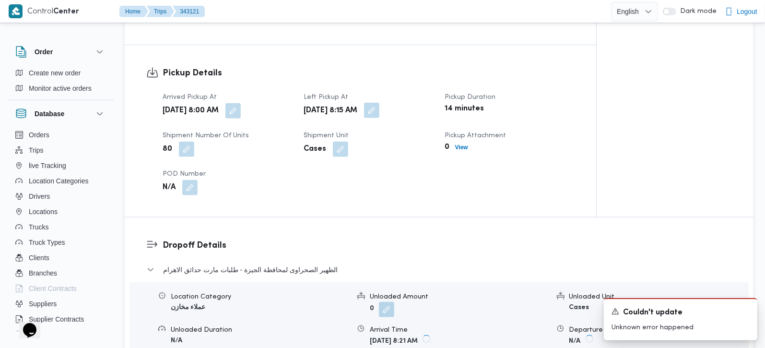
click at [379, 103] on button "button" at bounding box center [371, 110] width 15 height 15
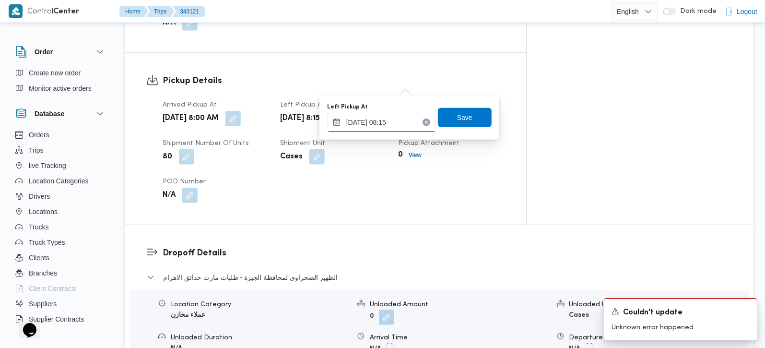
click at [379, 125] on input "14/10/2025 08:15" at bounding box center [381, 122] width 109 height 19
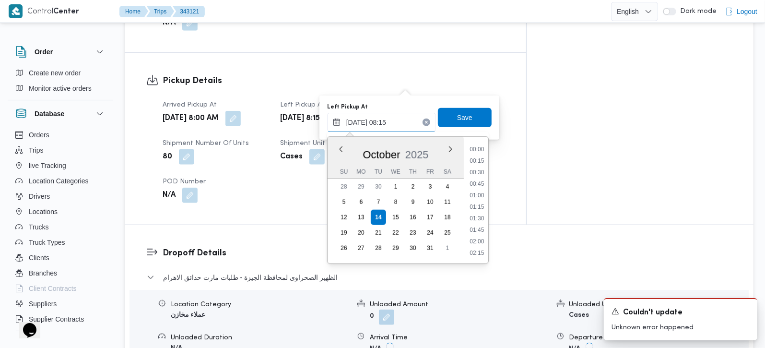
scroll to position [322, 0]
click at [523, 183] on div "Pickup Details Arrived Pickup At Tue, Oct 14, 2025 8:00 AM Left Pickup At Tue, …" at bounding box center [326, 139] width 402 height 172
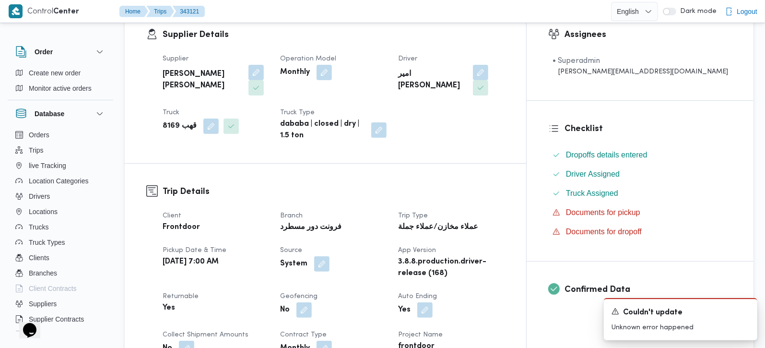
scroll to position [0, 0]
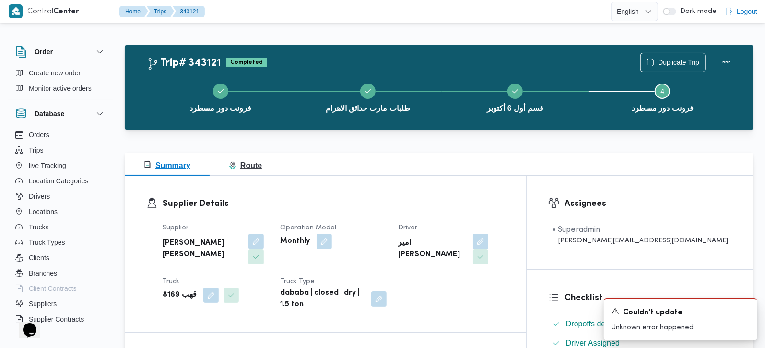
click at [267, 163] on button "Route" at bounding box center [245, 164] width 71 height 23
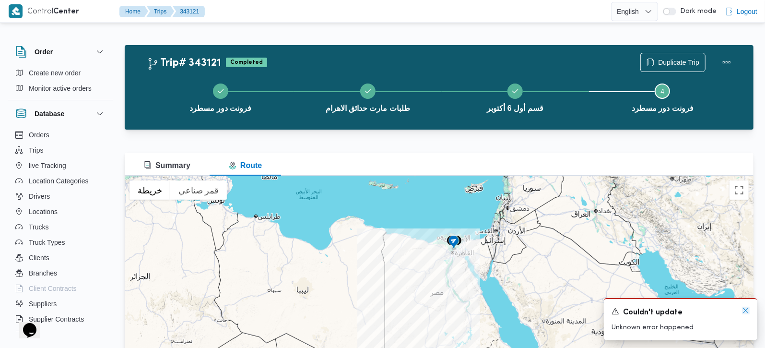
click at [746, 310] on icon "Dismiss toast" at bounding box center [746, 311] width 8 height 8
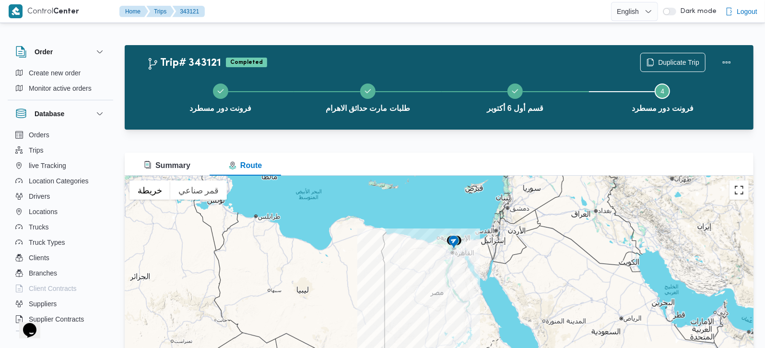
click at [744, 193] on button "تبديل إلى العرض ملء الشاشة" at bounding box center [739, 189] width 19 height 19
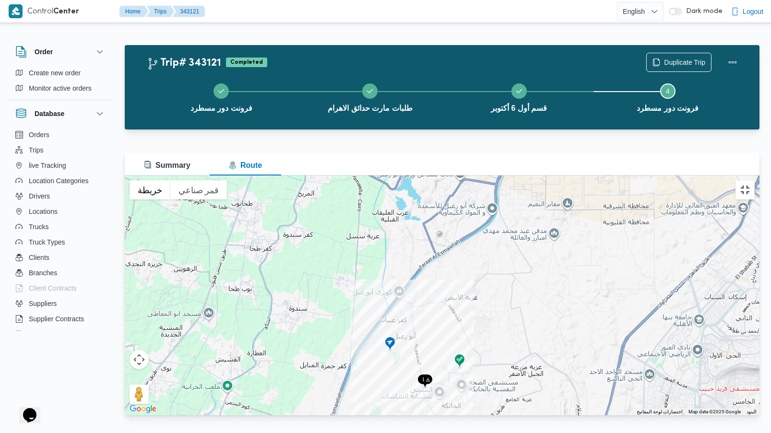
click at [755, 180] on button "تبديل إلى العرض ملء الشاشة" at bounding box center [744, 189] width 19 height 19
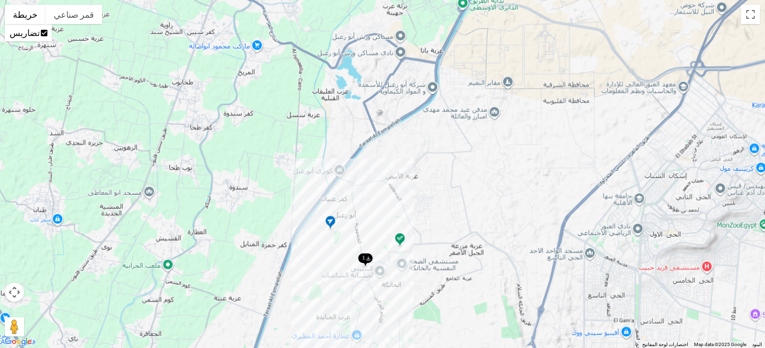
click at [170, 167] on span "Summary" at bounding box center [167, 165] width 47 height 8
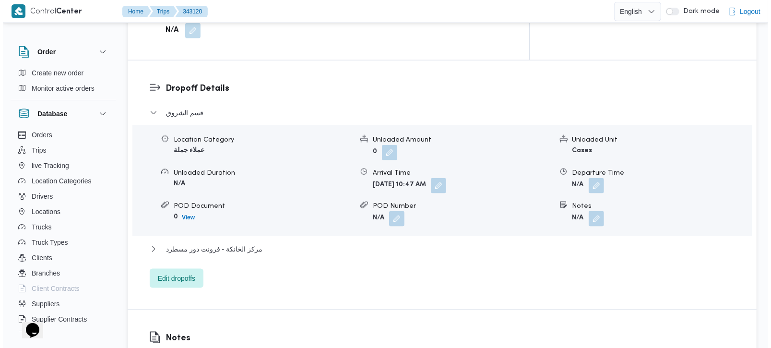
scroll to position [790, 0]
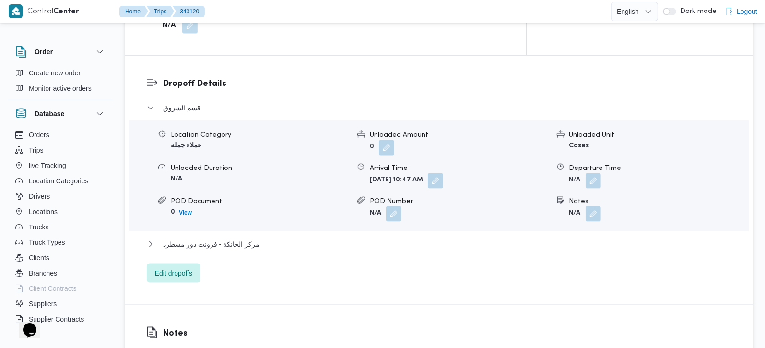
click at [191, 263] on span "Edit dropoffs" at bounding box center [174, 272] width 54 height 19
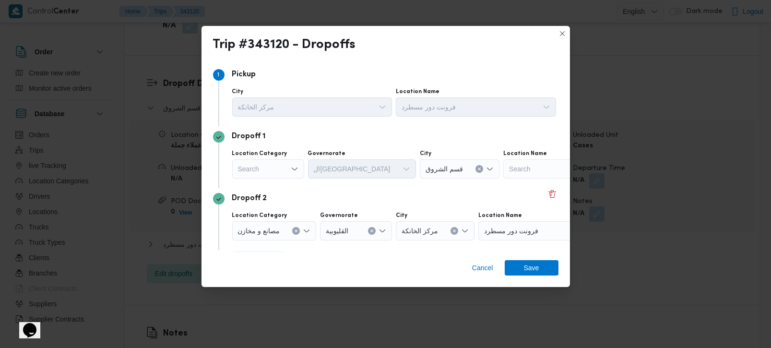
click at [289, 171] on div "Search" at bounding box center [268, 168] width 72 height 19
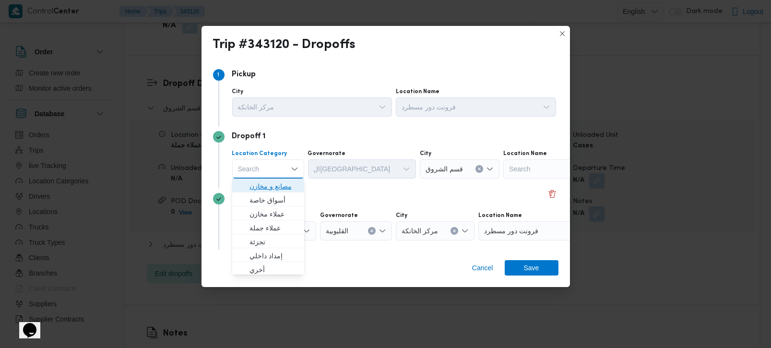
click at [286, 178] on span "مصانع و مخازن" at bounding box center [268, 185] width 64 height 15
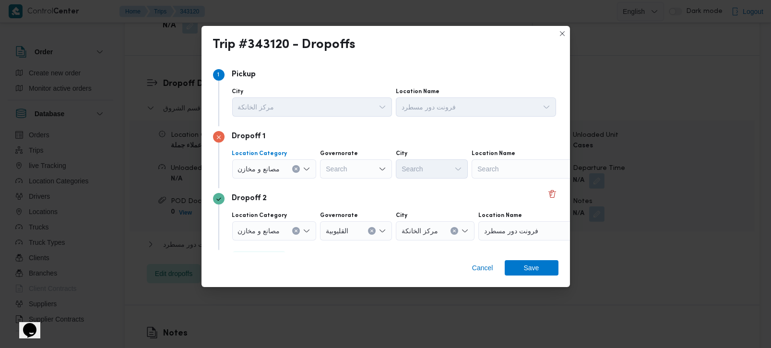
click at [297, 169] on icon "Clear input" at bounding box center [296, 169] width 4 height 4
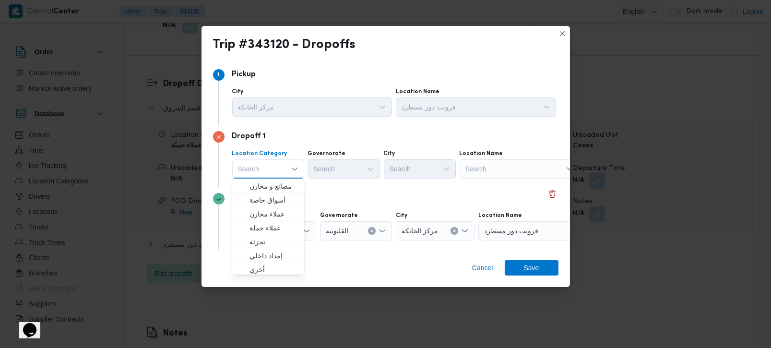
click at [531, 165] on div "Search" at bounding box center [520, 168] width 120 height 19
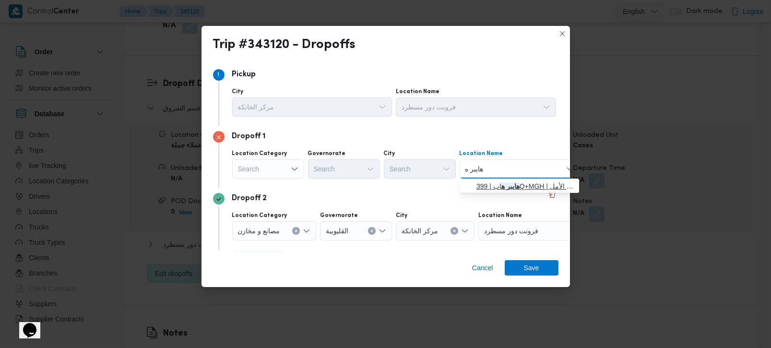
type input "هايبر ه"
click at [521, 183] on span "هايبر ه اب | 399Q+MGH | مدينة الأمل" at bounding box center [524, 186] width 97 height 12
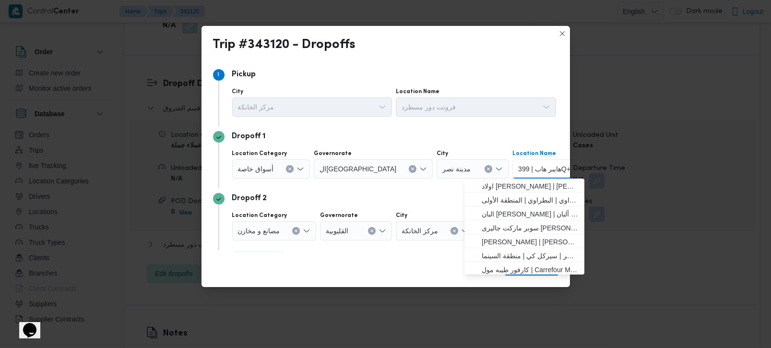
click at [298, 228] on button "Clear input" at bounding box center [296, 231] width 8 height 8
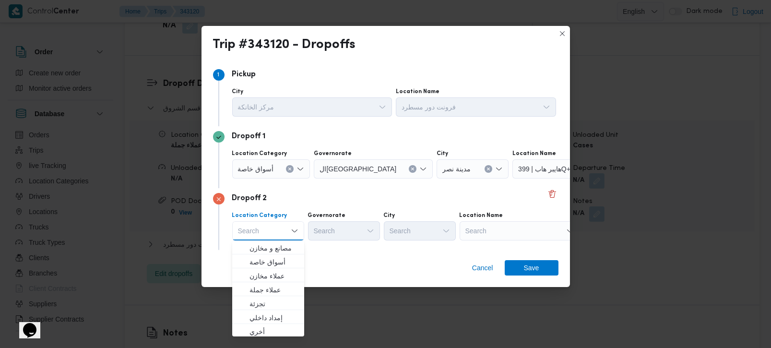
click at [484, 230] on div "Search" at bounding box center [520, 230] width 120 height 19
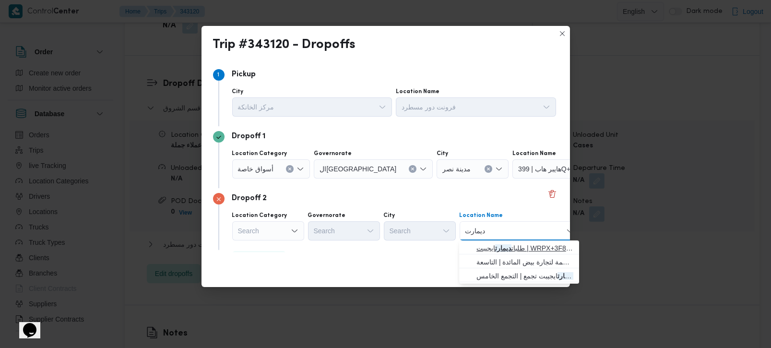
type input "ديمارت"
click at [505, 245] on mark "ديمارت" at bounding box center [503, 248] width 16 height 8
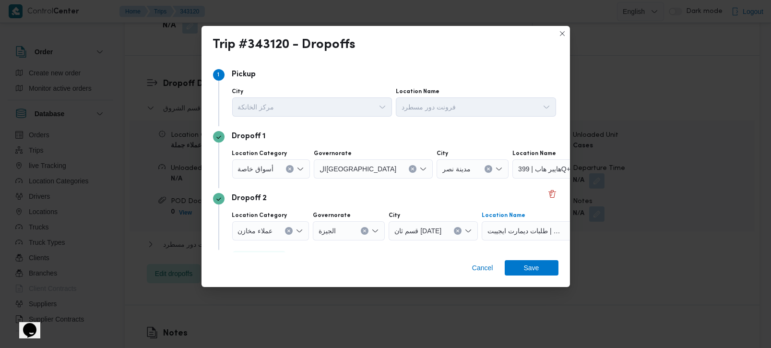
click at [521, 234] on span "طلبات ديمارت ايجيبت | WRPX+3F8 | null" at bounding box center [526, 230] width 78 height 11
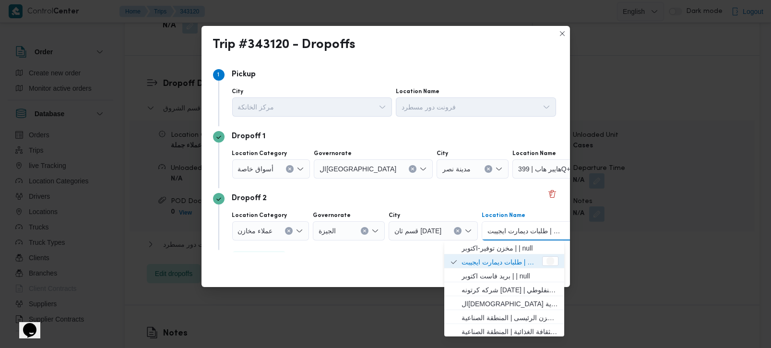
scroll to position [0, 35]
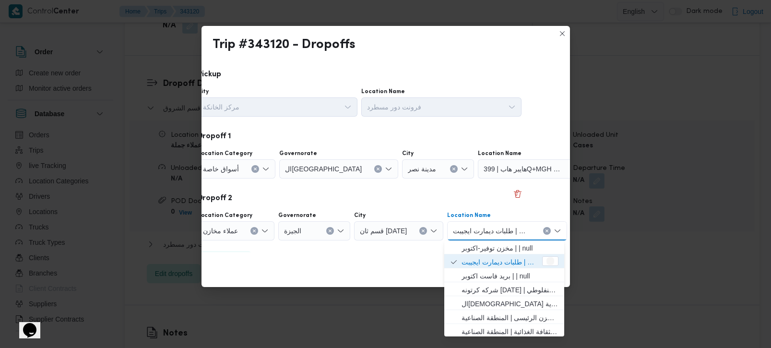
click at [521, 234] on span "طلبات ديمارت ايجيبت | WRPX+3F8 | null" at bounding box center [492, 230] width 78 height 11
click at [545, 232] on icon "Clear input" at bounding box center [547, 231] width 4 height 4
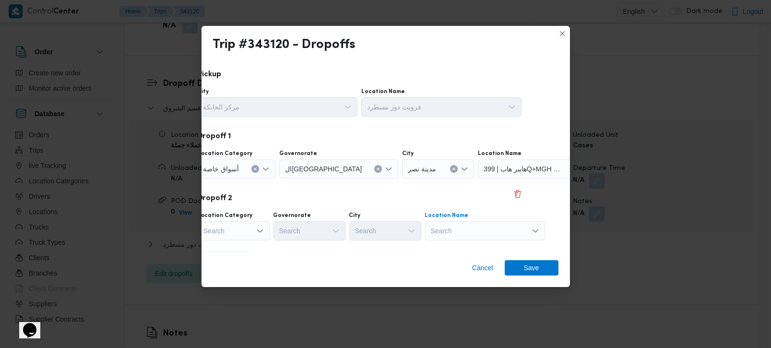
scroll to position [0, 20]
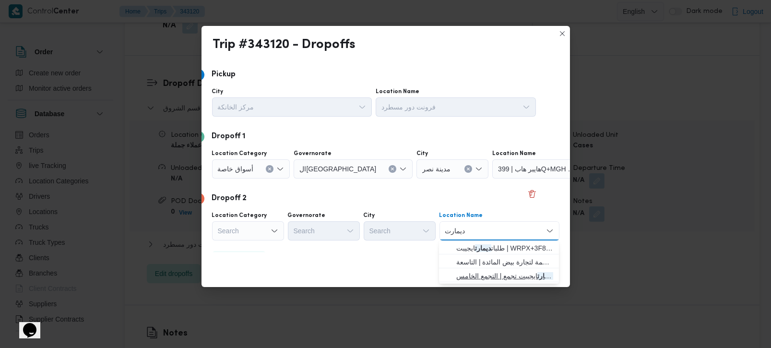
type input "ديمارت"
click at [489, 273] on span "طلبات ديمارت ايجيبت تجمع | التجمع الخامس | null" at bounding box center [504, 276] width 97 height 12
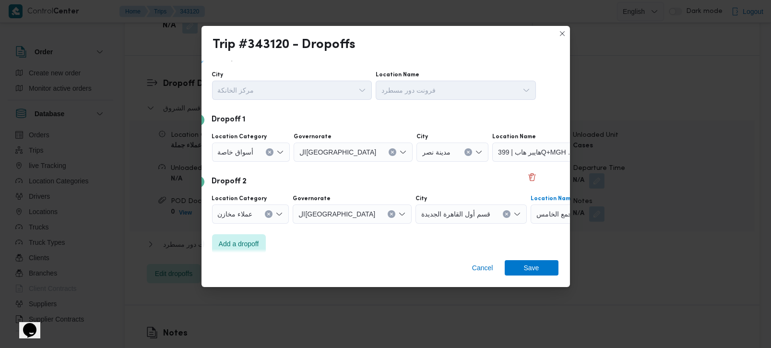
scroll to position [26, 20]
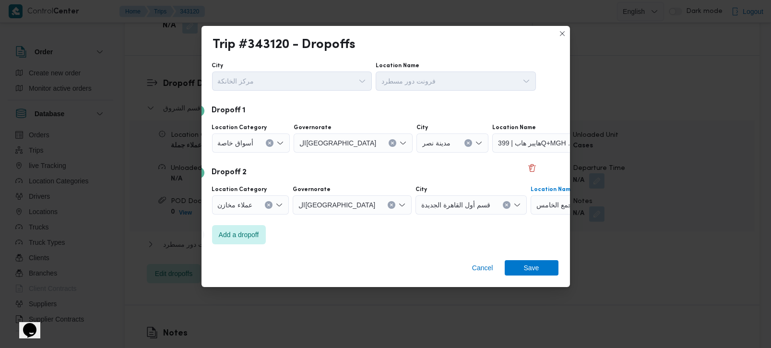
click at [357, 168] on div "Dropoff 2" at bounding box center [365, 173] width 345 height 12
click at [253, 233] on span "Add a dropoff" at bounding box center [239, 234] width 40 height 12
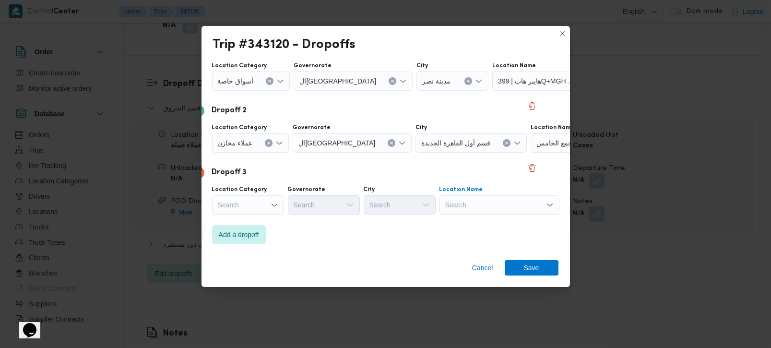
click at [518, 212] on div "Search" at bounding box center [499, 204] width 120 height 19
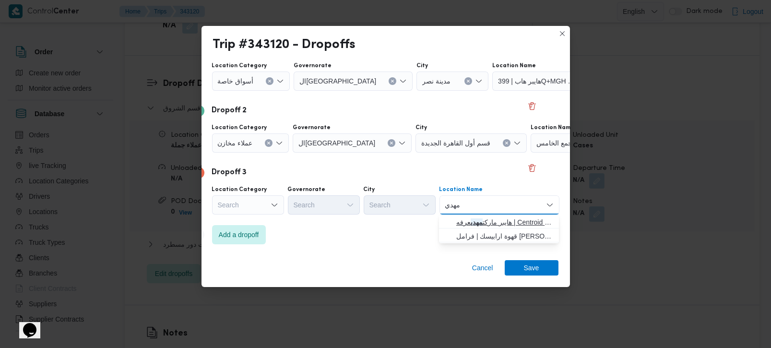
type input "مهدي"
click at [490, 219] on span "هايبر ماركت مهدي عرفه | Centroid FM | مدينة الأمل" at bounding box center [504, 222] width 97 height 12
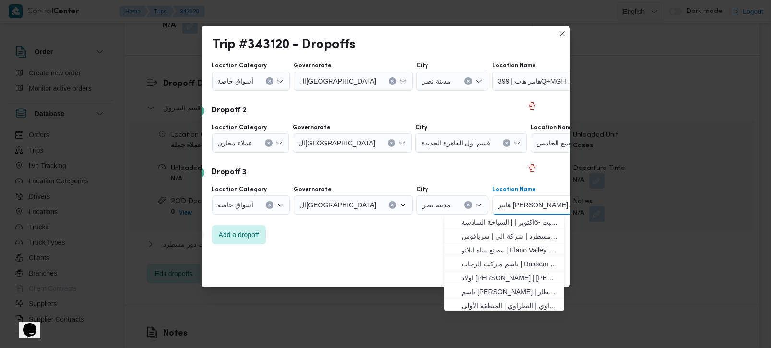
click at [332, 222] on div "Dropoff 3 Location Category أسواق خاصة Governorate القاهرة City مدينة نصر Locat…" at bounding box center [365, 193] width 345 height 62
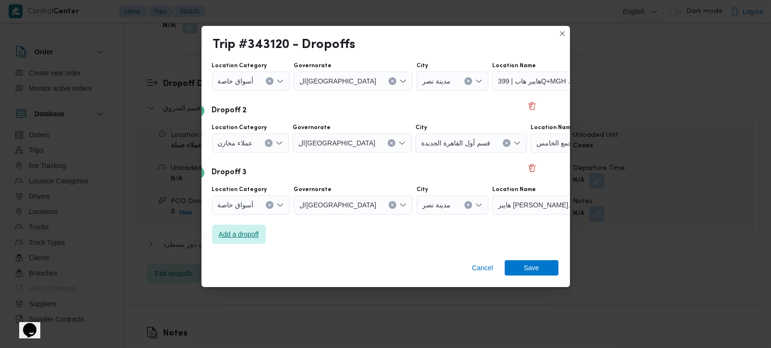
click at [251, 229] on span "Add a dropoff" at bounding box center [239, 234] width 40 height 12
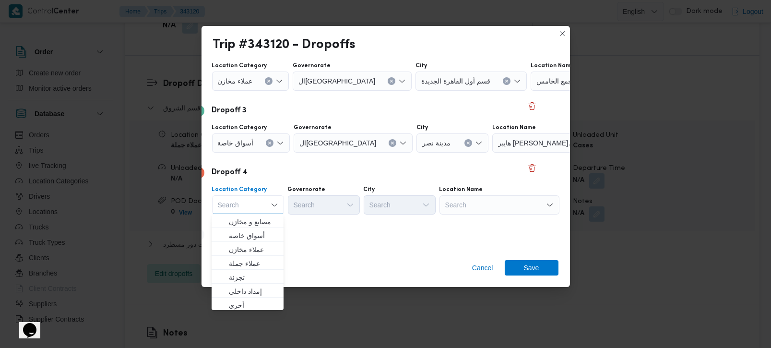
click at [444, 210] on div at bounding box center [445, 204] width 5 height 15
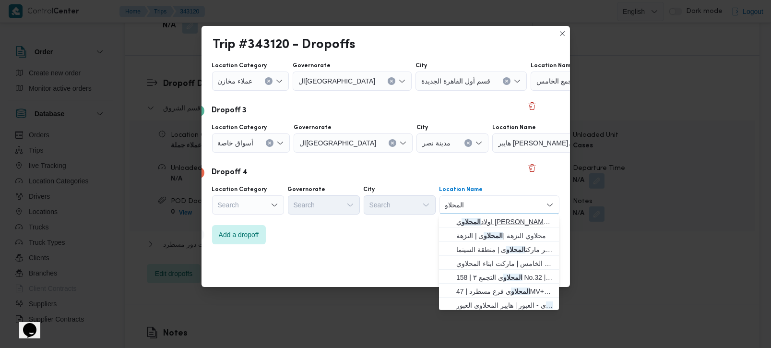
type input "المحلاو"
click at [485, 224] on span "اولاد المحلاو ي مصطفي النحاس | مصطفى النحاس | الحي السادس" at bounding box center [504, 222] width 97 height 12
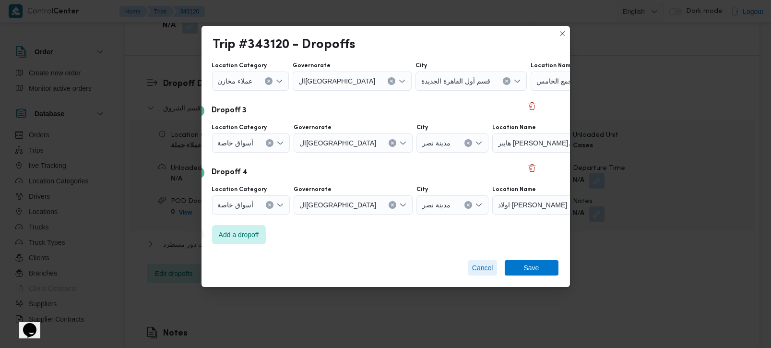
click at [482, 271] on span "Cancel" at bounding box center [482, 268] width 21 height 12
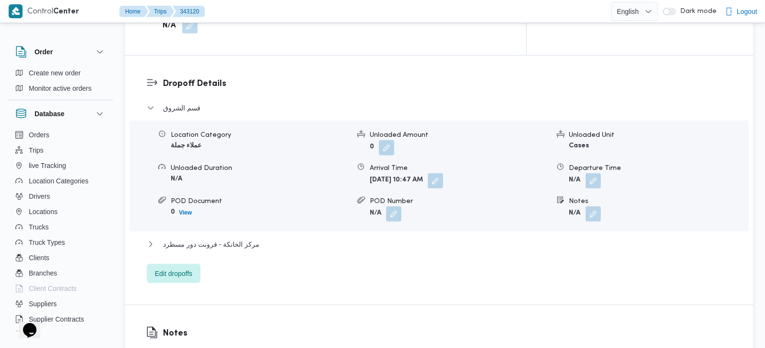
click at [203, 237] on div "قسم الشروق Location Category عملاء جملة Unloaded Amount 0 Unloaded Unit Cases U…" at bounding box center [439, 192] width 585 height 181
click at [186, 267] on span "Edit dropoffs" at bounding box center [173, 273] width 37 height 12
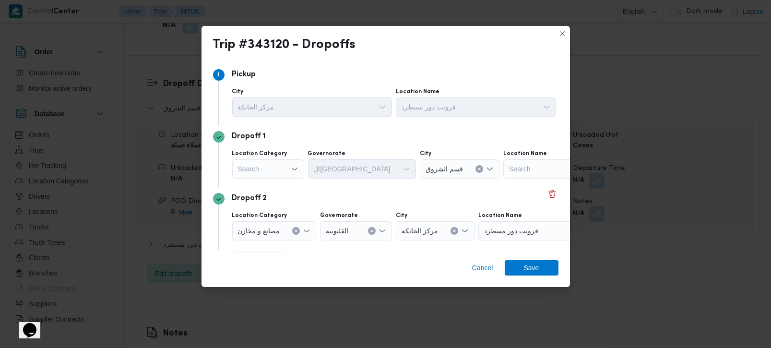
click at [270, 176] on div "Search" at bounding box center [268, 168] width 72 height 19
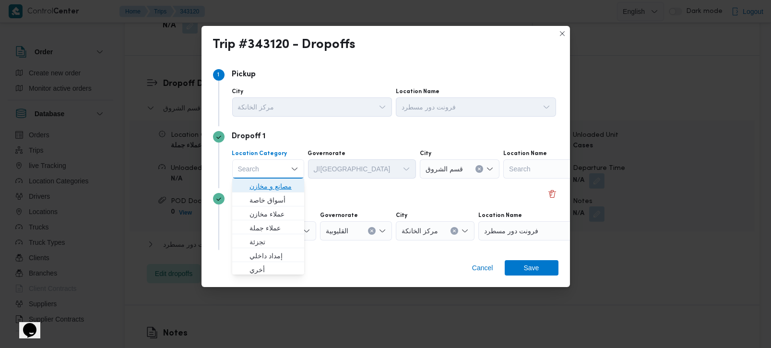
click at [272, 184] on span "مصانع و مخازن" at bounding box center [273, 186] width 49 height 12
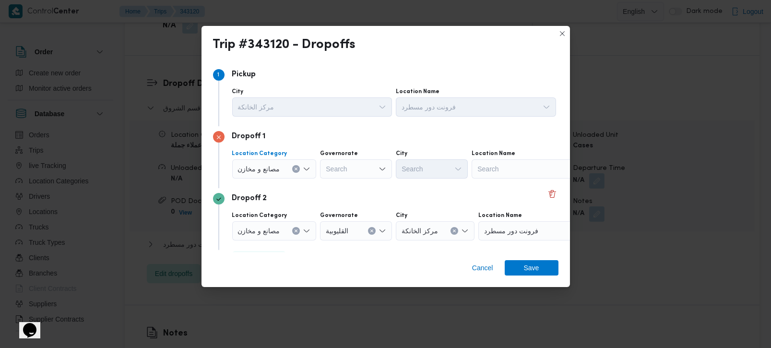
click at [295, 165] on button "Clear input" at bounding box center [296, 169] width 8 height 8
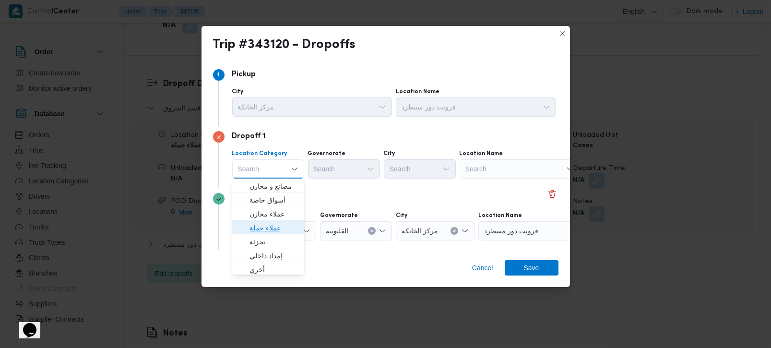
click at [254, 225] on span "عملاء جملة" at bounding box center [273, 228] width 49 height 12
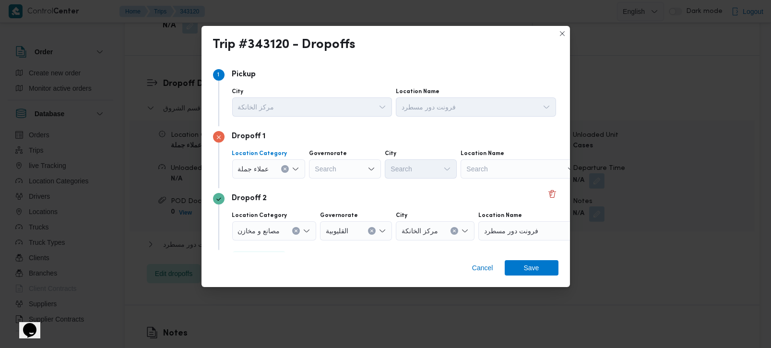
click at [315, 164] on input "Governorate" at bounding box center [315, 169] width 1 height 12
type input "رة"
click at [343, 201] on span "ال[GEOGRAPHIC_DATA]" at bounding box center [349, 200] width 49 height 12
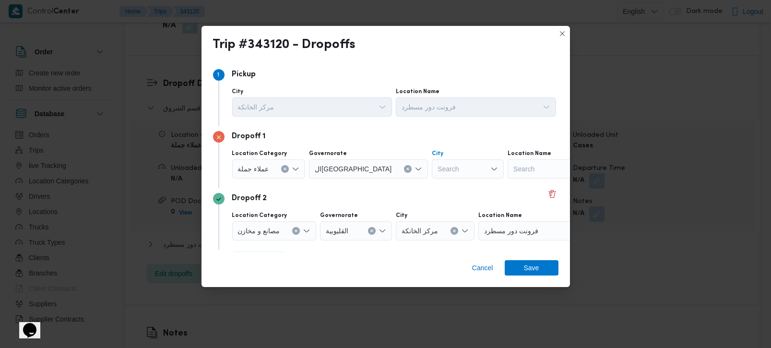
click at [432, 171] on div "Search" at bounding box center [468, 168] width 72 height 19
type input "[PERSON_NAME]"
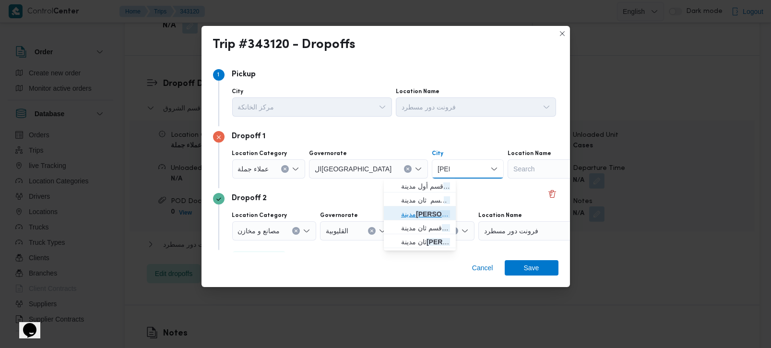
click at [418, 213] on span "مدينة نصر" at bounding box center [425, 214] width 49 height 12
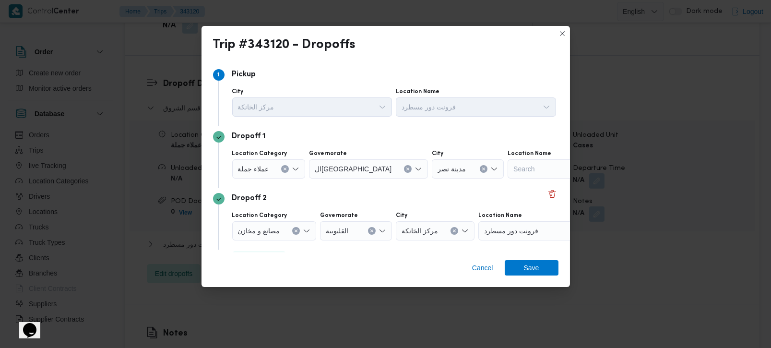
click at [372, 193] on div "Dropoff 2" at bounding box center [385, 199] width 345 height 12
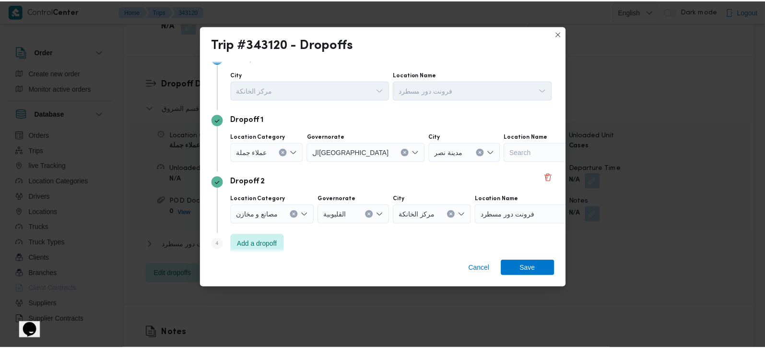
scroll to position [26, 0]
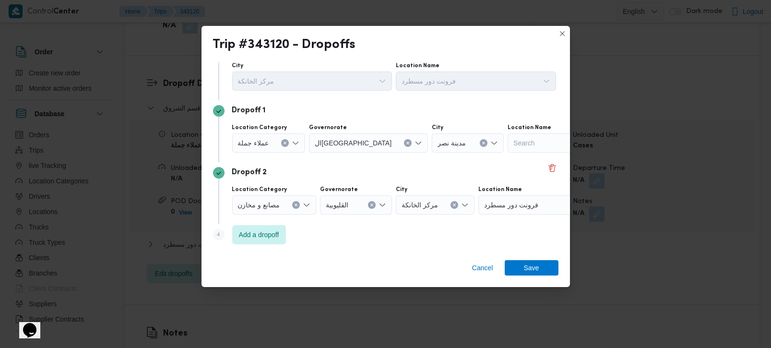
click at [297, 207] on button "Clear input" at bounding box center [296, 205] width 8 height 8
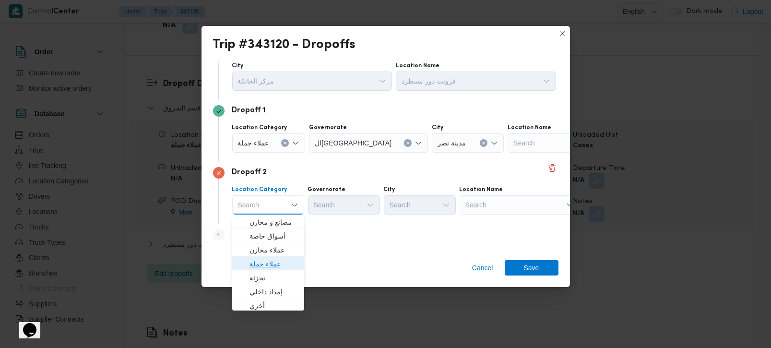
click at [271, 260] on span "عملاء جملة" at bounding box center [273, 264] width 49 height 12
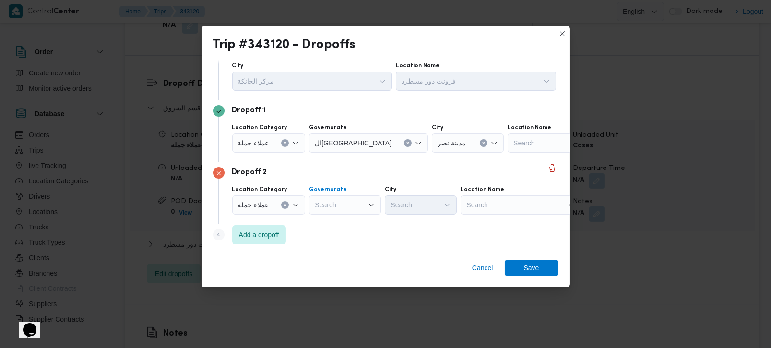
click at [343, 201] on div "Search" at bounding box center [345, 204] width 72 height 19
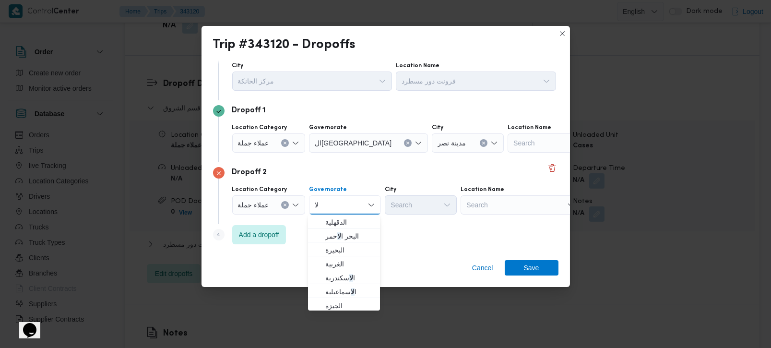
type input "ل"
type input "رة"
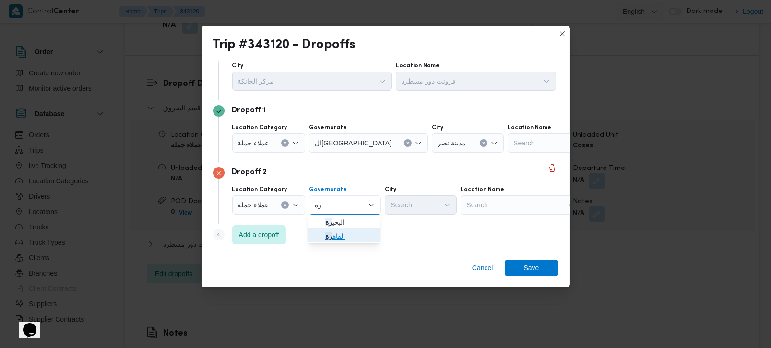
click at [343, 241] on span "القاه رة" at bounding box center [349, 236] width 49 height 12
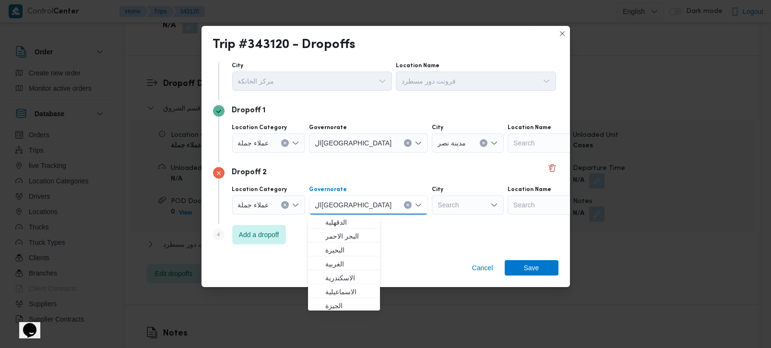
click at [284, 204] on icon "Clear input" at bounding box center [285, 205] width 2 height 2
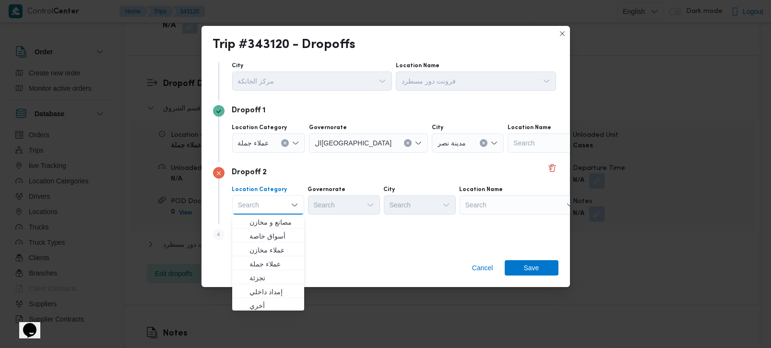
click at [485, 205] on div "Search" at bounding box center [520, 204] width 120 height 19
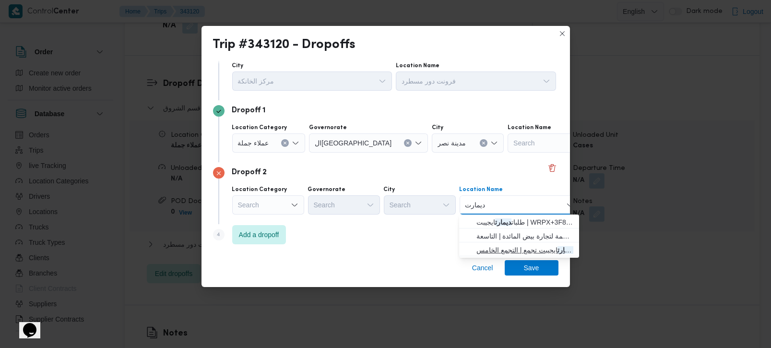
type input "ديمارت"
click at [502, 249] on span "طلبات ديمارت ايجيبت تجمع | التجمع الخامس | null" at bounding box center [524, 250] width 97 height 12
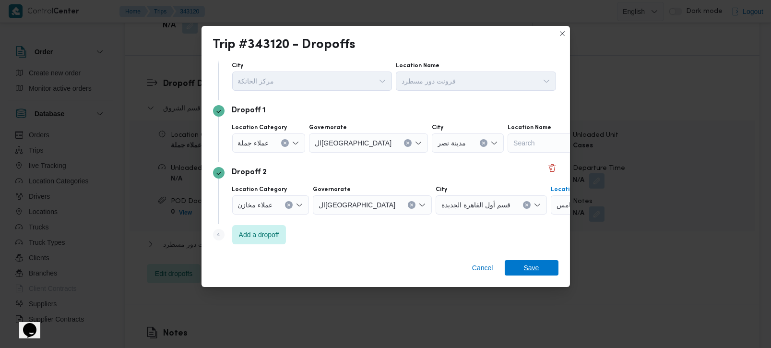
click at [536, 266] on span "Save" at bounding box center [531, 267] width 15 height 15
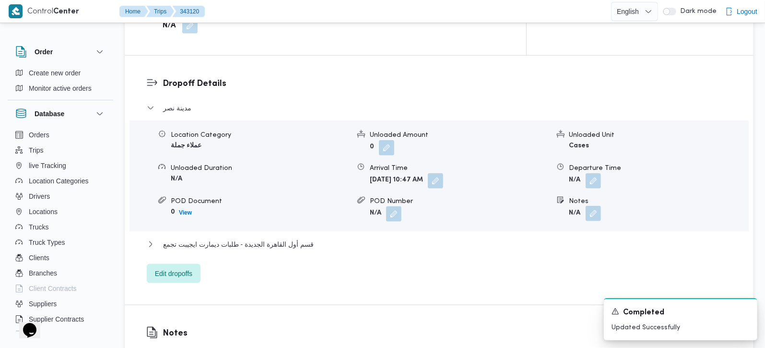
click at [592, 206] on button "button" at bounding box center [593, 213] width 15 height 15
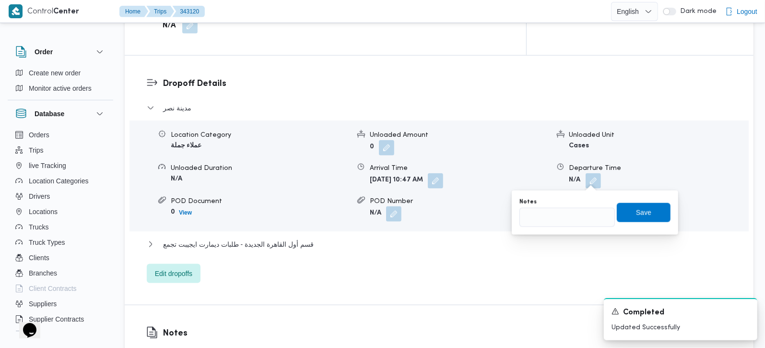
click at [576, 205] on div "Notes" at bounding box center [567, 202] width 95 height 8
click at [580, 213] on input "Notes" at bounding box center [567, 217] width 95 height 19
type input "هايبر هاب و المحلاوي النحاس و كارور مهدي عرفة"
click at [620, 209] on span "Save" at bounding box center [644, 211] width 54 height 19
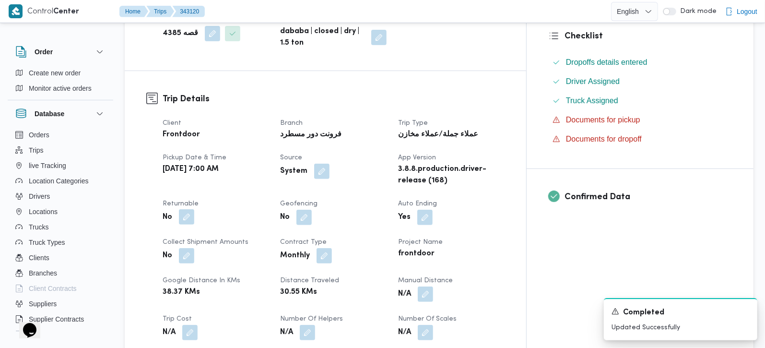
scroll to position [282, 0]
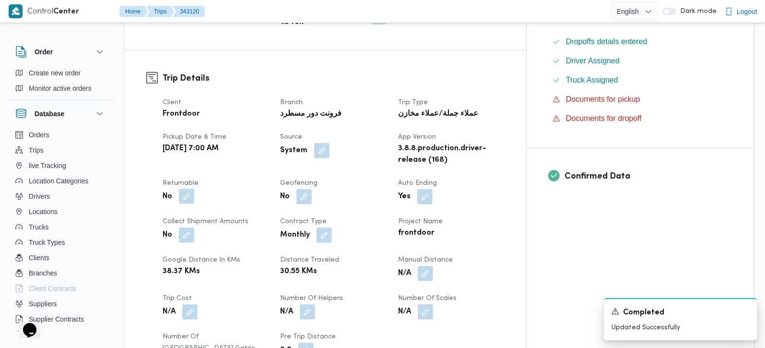
click at [189, 189] on button "button" at bounding box center [186, 196] width 15 height 15
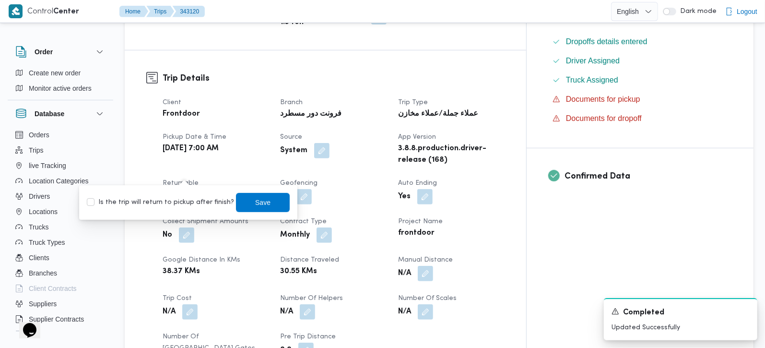
click at [181, 195] on div "Is the trip will return to pickup after finish? Save" at bounding box center [188, 202] width 205 height 21
click at [183, 199] on label "Is the trip will return to pickup after finish?" at bounding box center [160, 203] width 147 height 12
checkbox input "true"
click at [257, 199] on span "Save" at bounding box center [262, 202] width 15 height 12
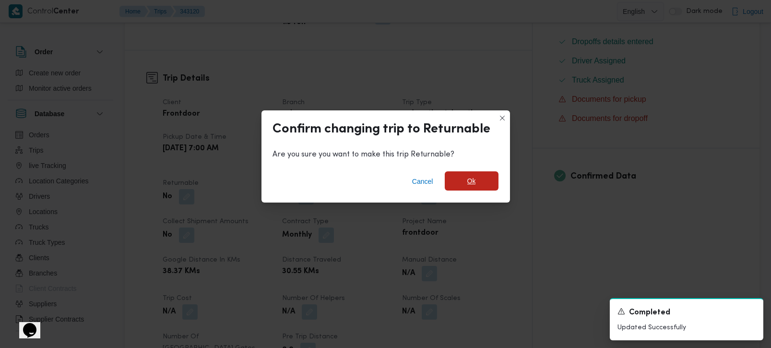
click at [478, 183] on span "Ok" at bounding box center [472, 180] width 54 height 19
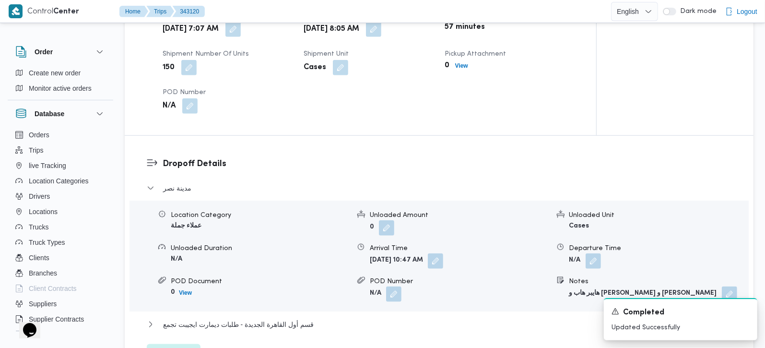
scroll to position [846, 0]
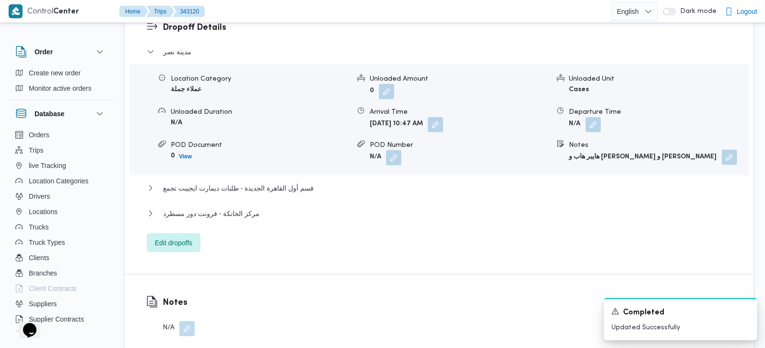
click at [722, 150] on button "button" at bounding box center [729, 157] width 15 height 15
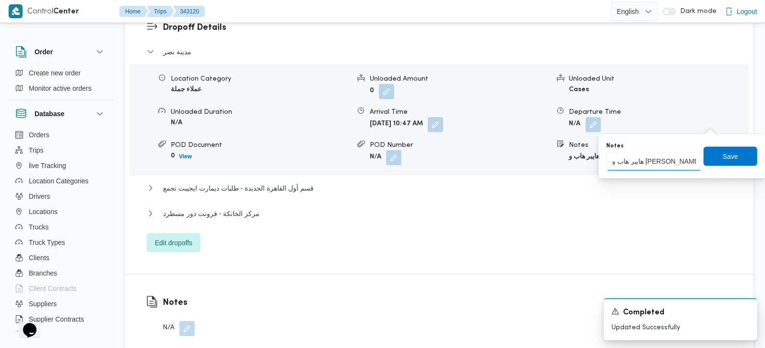
click at [651, 161] on input "هايبر هاب و المحلاوي النحاس و كارور مهدي عرفة" at bounding box center [653, 161] width 95 height 19
type input "هايبر هاب و المحلاوي النحاس و كارفور مهدي عرفة"
click at [714, 159] on span "Save" at bounding box center [731, 155] width 54 height 19
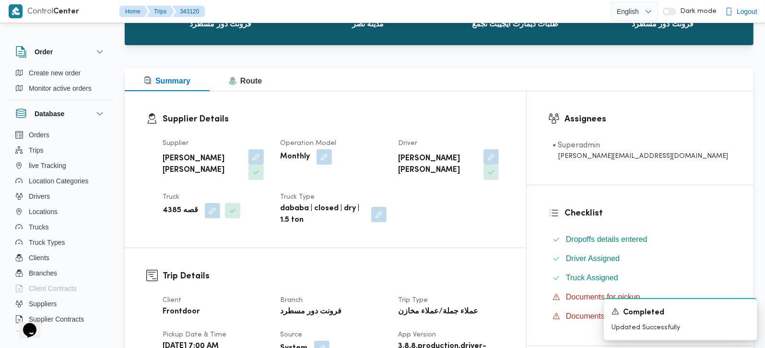
scroll to position [0, 0]
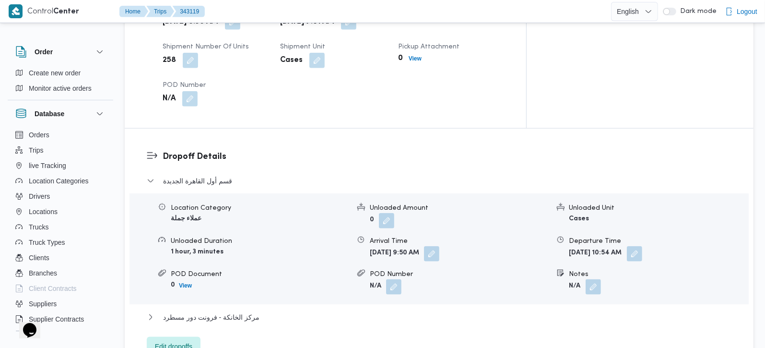
scroll to position [734, 0]
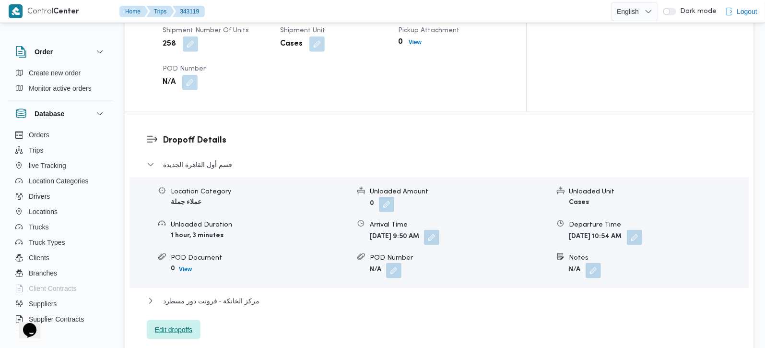
click at [171, 324] on span "Edit dropoffs" at bounding box center [173, 330] width 37 height 12
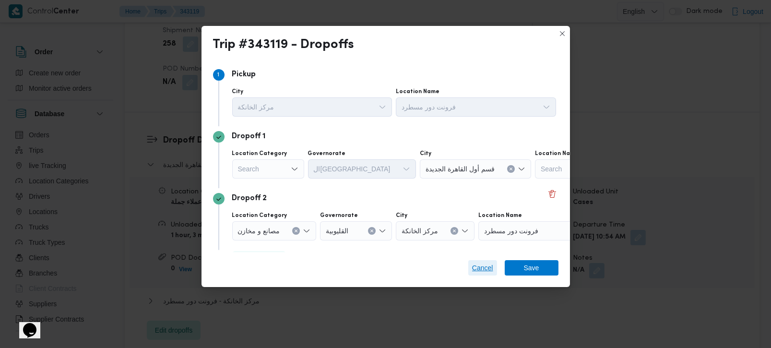
click at [490, 268] on span "Cancel" at bounding box center [482, 268] width 21 height 12
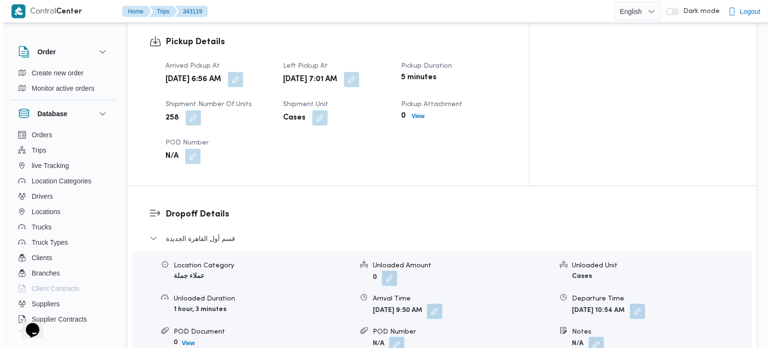
scroll to position [790, 0]
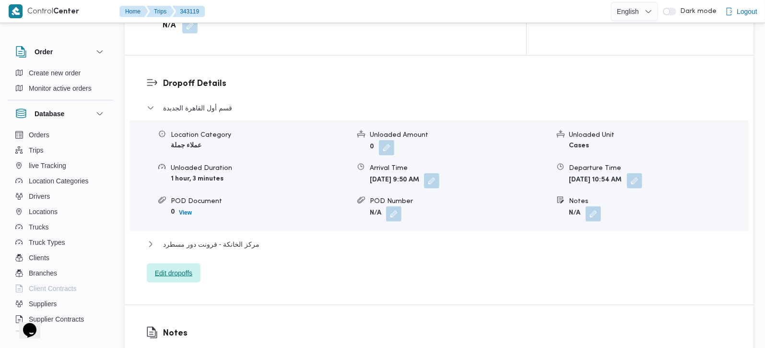
drag, startPoint x: 164, startPoint y: 238, endPoint x: 163, endPoint y: 257, distance: 19.2
click at [163, 244] on div "قسم أول القاهرة الجديدة Location Category عملاء جملة Unloaded Amount 0 Unloaded…" at bounding box center [439, 192] width 585 height 181
click at [163, 267] on span "Edit dropoffs" at bounding box center [173, 273] width 37 height 12
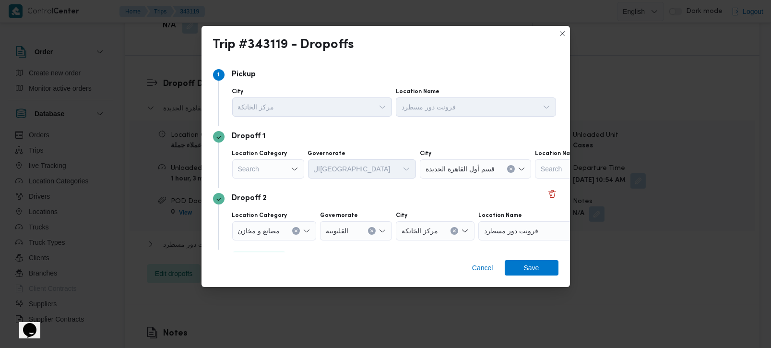
click at [287, 170] on div "Search" at bounding box center [268, 168] width 72 height 19
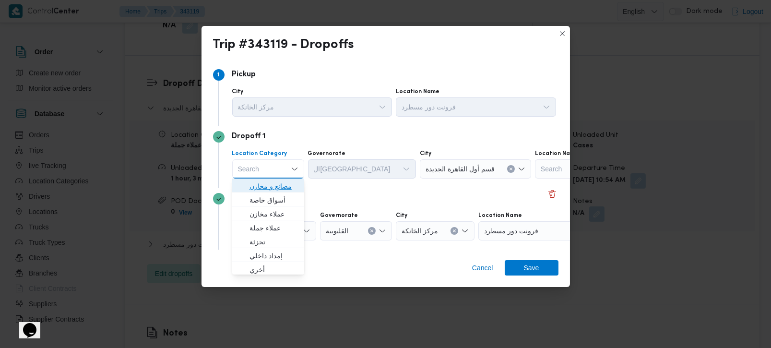
click at [289, 182] on span "مصانع و مخازن" at bounding box center [273, 186] width 49 height 12
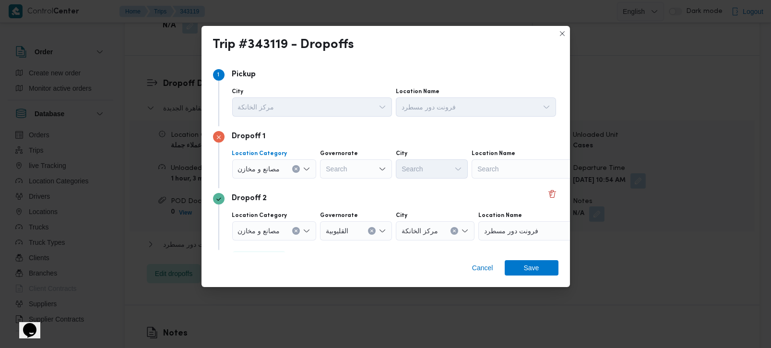
click at [295, 169] on icon "Clear input" at bounding box center [296, 169] width 4 height 4
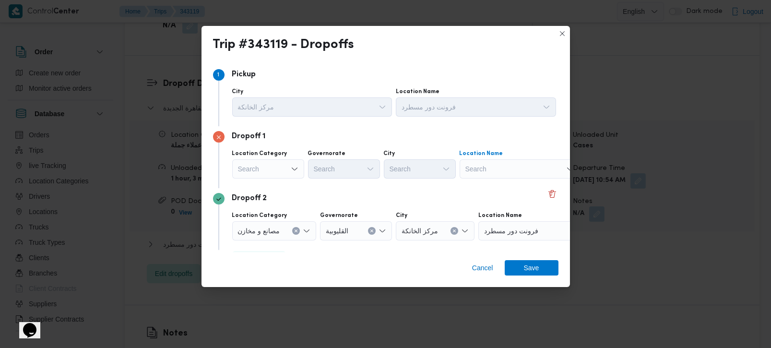
click at [495, 167] on div "Search" at bounding box center [520, 168] width 120 height 19
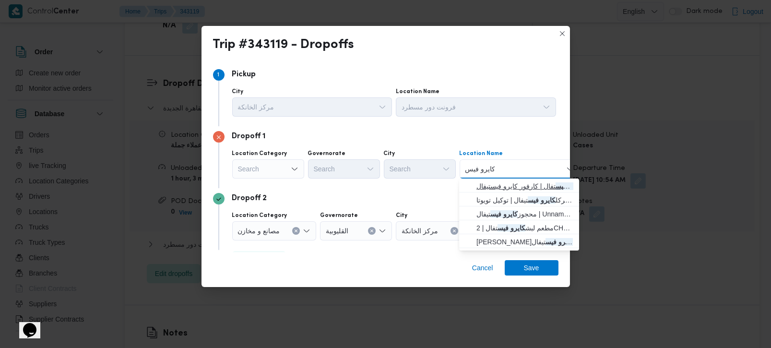
type input "كايرو فيس"
click at [507, 184] on span "كارفور كايرو فيس تفال | كارفور كايرو فيستيفال | null" at bounding box center [524, 186] width 97 height 12
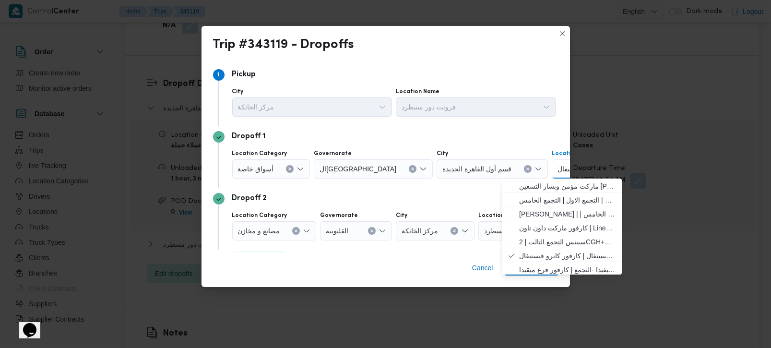
click at [297, 230] on icon "Clear input" at bounding box center [296, 231] width 2 height 2
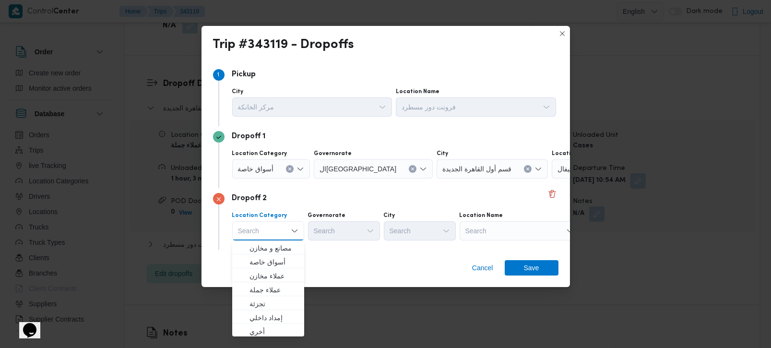
click at [493, 234] on div "Search" at bounding box center [520, 230] width 120 height 19
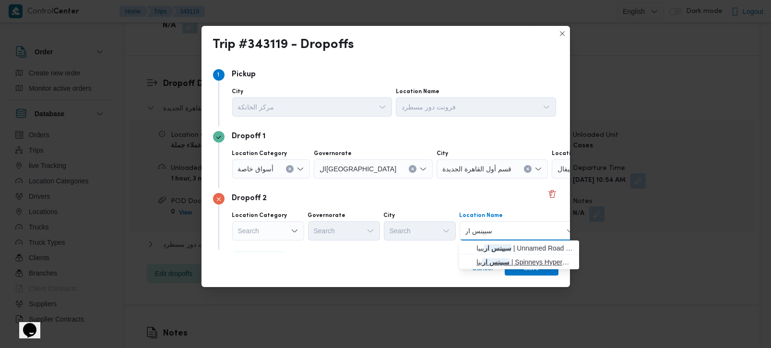
type input "سبينس ار"
click at [505, 263] on mark "سبينس ار" at bounding box center [495, 262] width 27 height 8
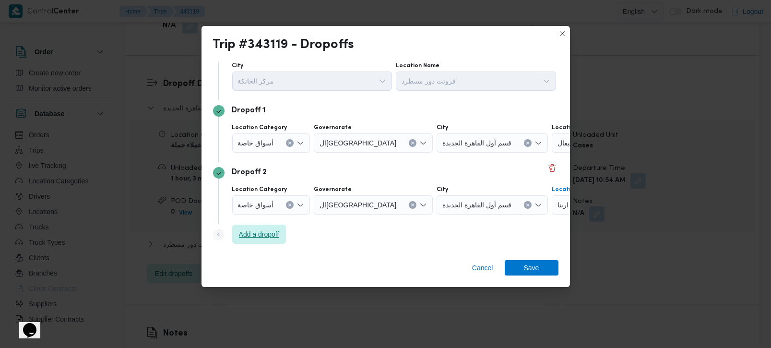
click at [271, 231] on span "Add a dropoff" at bounding box center [259, 234] width 40 height 12
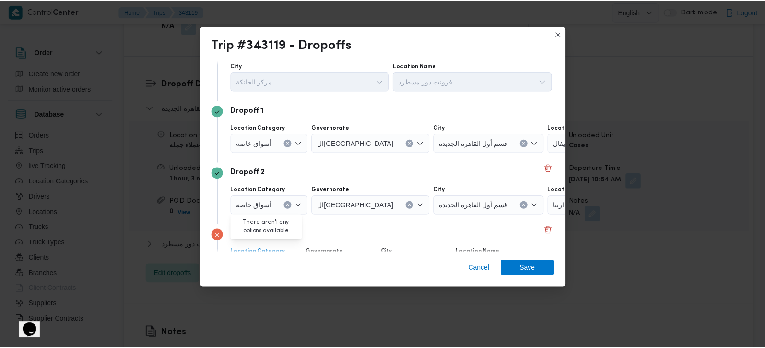
scroll to position [88, 0]
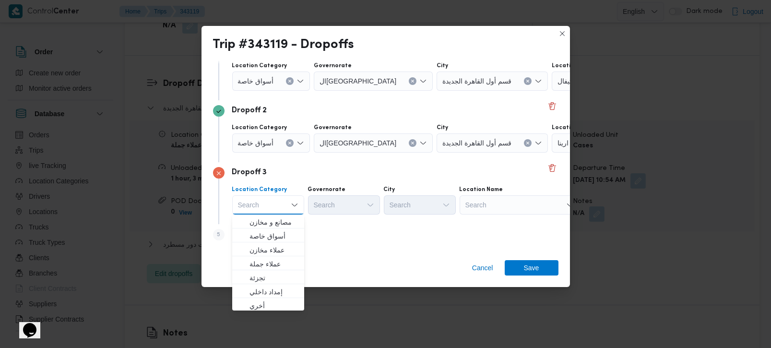
click at [487, 205] on div "Search" at bounding box center [520, 204] width 120 height 19
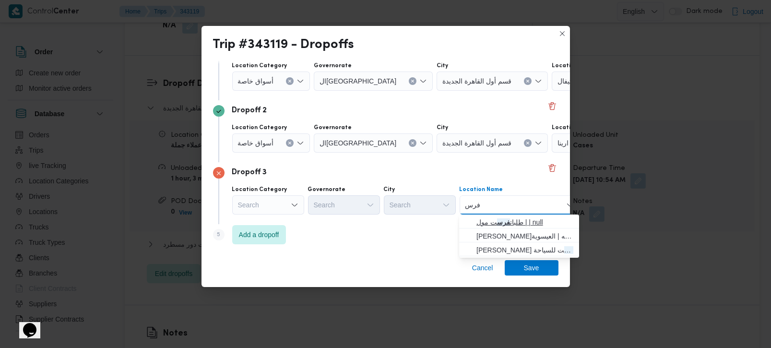
type input "فرس"
click at [504, 222] on mark "فرس" at bounding box center [503, 222] width 13 height 8
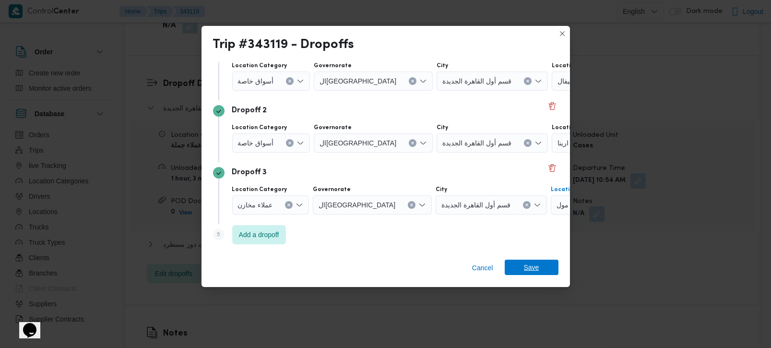
click at [537, 264] on span "Save" at bounding box center [531, 267] width 15 height 15
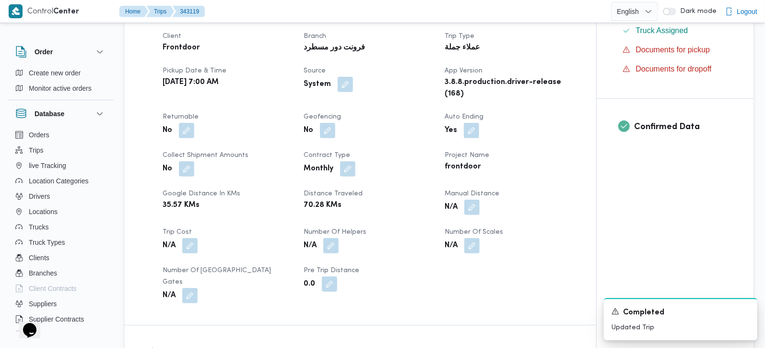
scroll to position [338, 0]
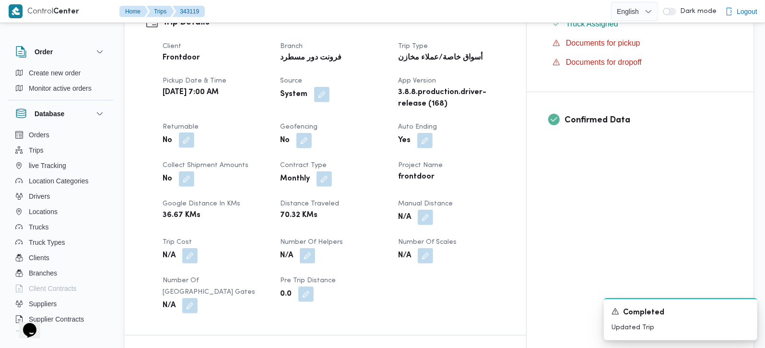
click at [184, 139] on button "button" at bounding box center [186, 139] width 15 height 15
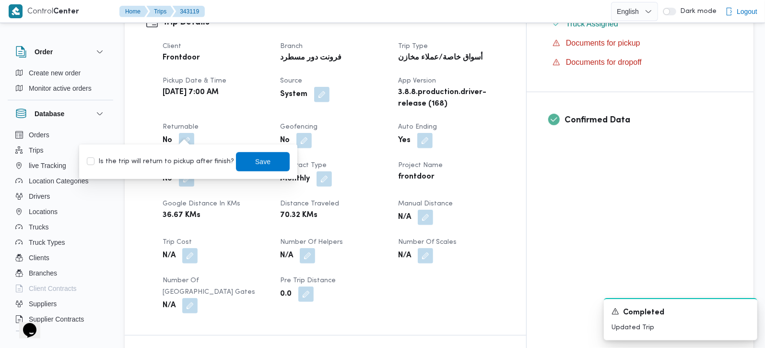
click at [182, 156] on label "Is the trip will return to pickup after finish?" at bounding box center [160, 162] width 147 height 12
checkbox input "true"
click at [266, 159] on span "Save" at bounding box center [263, 161] width 54 height 19
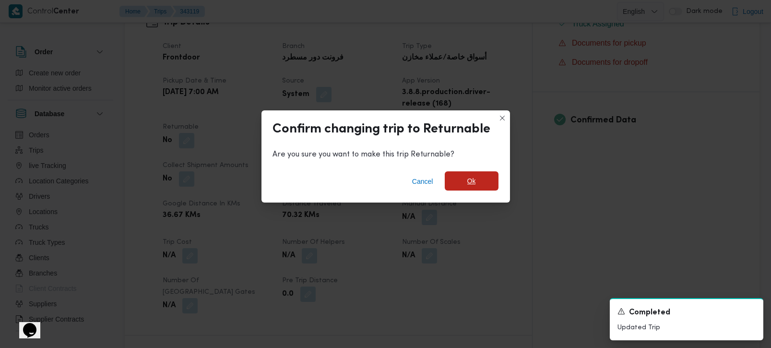
click at [488, 177] on span "Ok" at bounding box center [472, 180] width 54 height 19
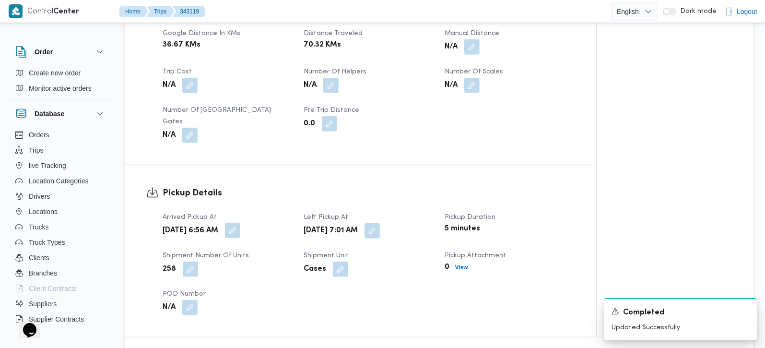
scroll to position [508, 0]
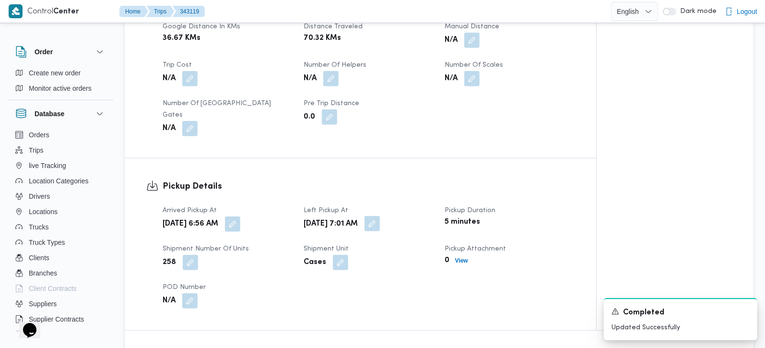
click at [380, 216] on button "button" at bounding box center [372, 223] width 15 height 15
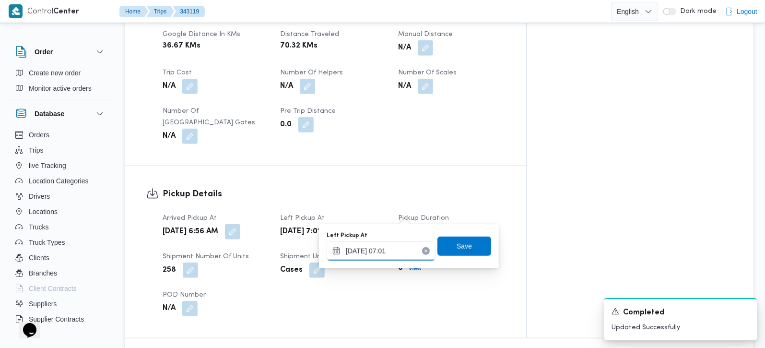
click at [389, 250] on input "14/10/2025 07:01" at bounding box center [381, 250] width 109 height 19
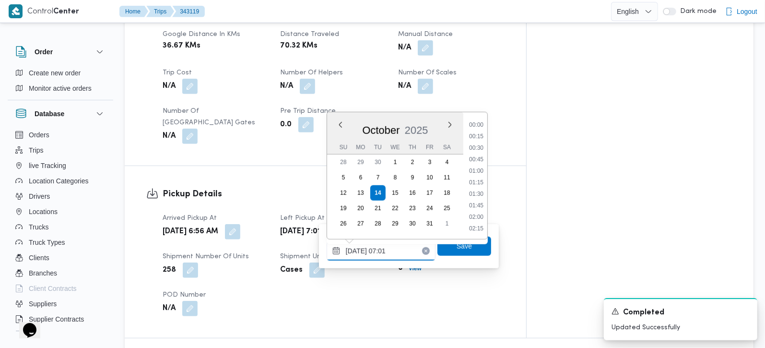
scroll to position [264, 0]
click at [478, 225] on li "08:00" at bounding box center [476, 229] width 22 height 10
type input "14/10/2025 08:00"
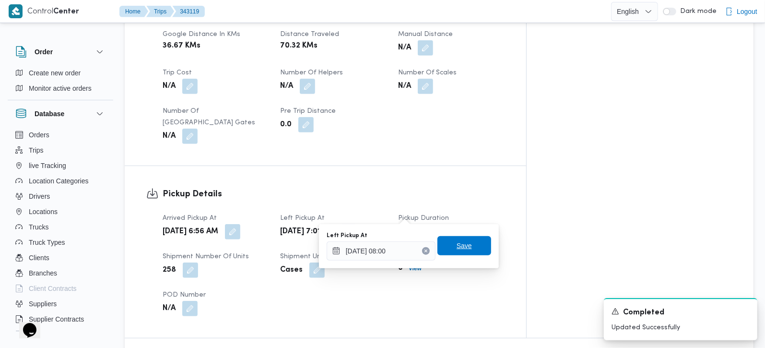
click at [471, 243] on span "Save" at bounding box center [465, 245] width 54 height 19
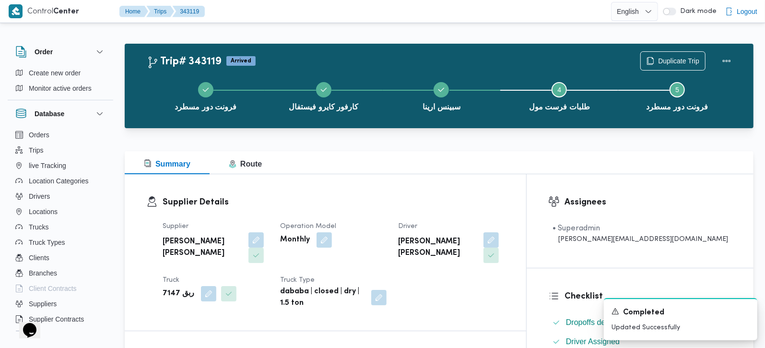
scroll to position [0, 0]
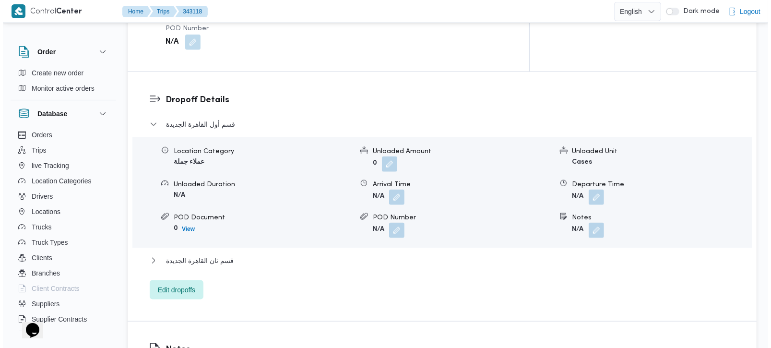
scroll to position [790, 0]
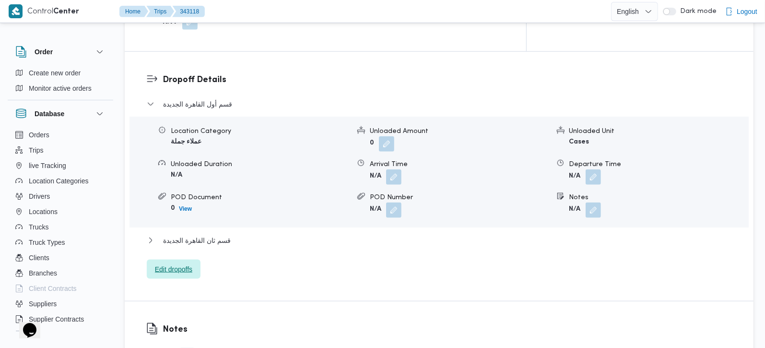
click at [178, 263] on span "Edit dropoffs" at bounding box center [173, 269] width 37 height 12
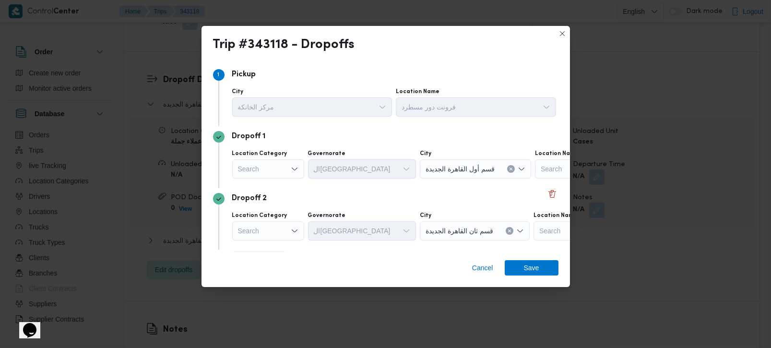
click at [275, 168] on div "Search" at bounding box center [268, 168] width 72 height 19
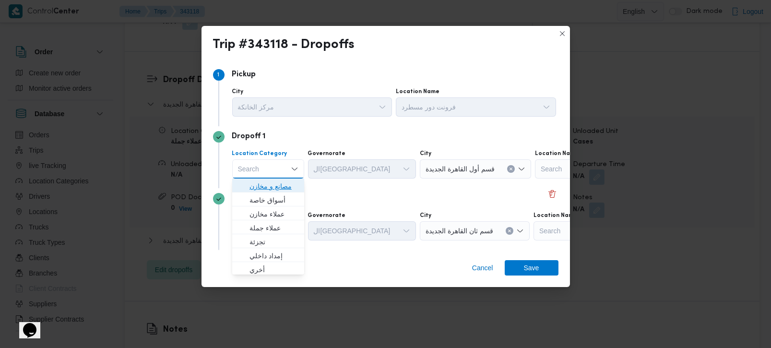
click at [276, 189] on span "مصانع و مخازن" at bounding box center [273, 186] width 49 height 12
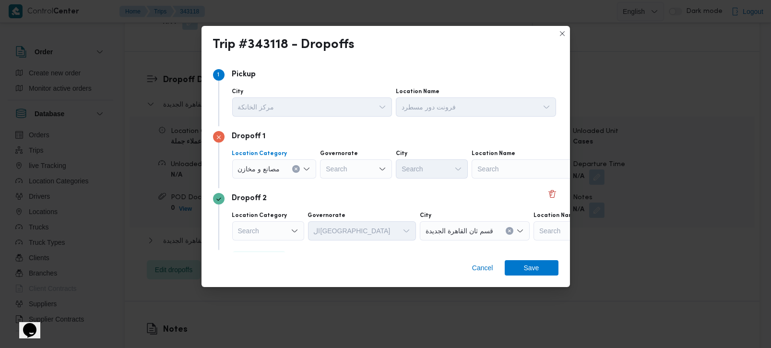
click at [296, 168] on icon "Clear input" at bounding box center [296, 169] width 2 height 2
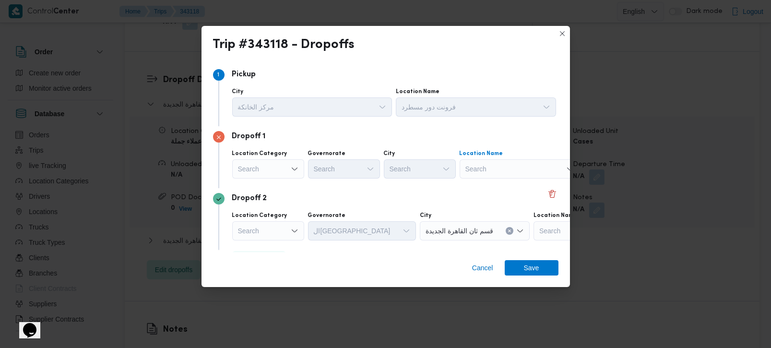
click at [533, 171] on div "Search" at bounding box center [520, 168] width 120 height 19
type input "سيلفر"
click at [530, 184] on span "سعودي سيلفر ستار | 2C4C+8WF | null" at bounding box center [524, 186] width 97 height 12
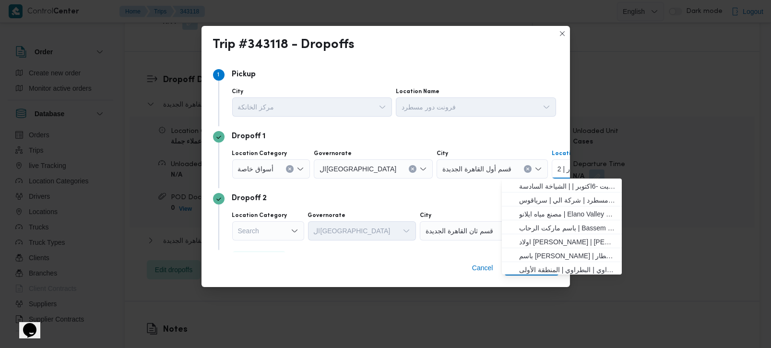
click at [289, 170] on icon "Clear input" at bounding box center [290, 169] width 4 height 4
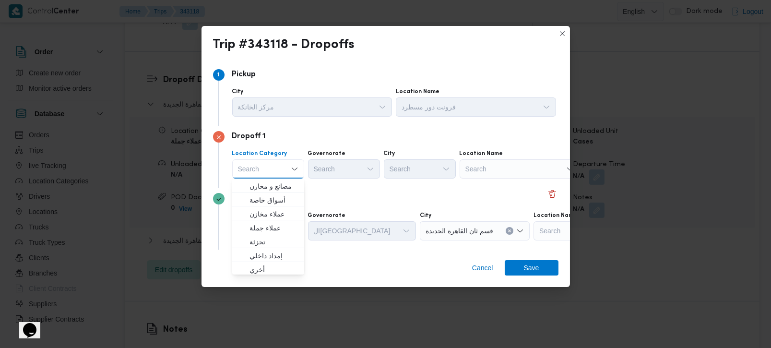
click at [471, 175] on div "Search" at bounding box center [520, 168] width 120 height 19
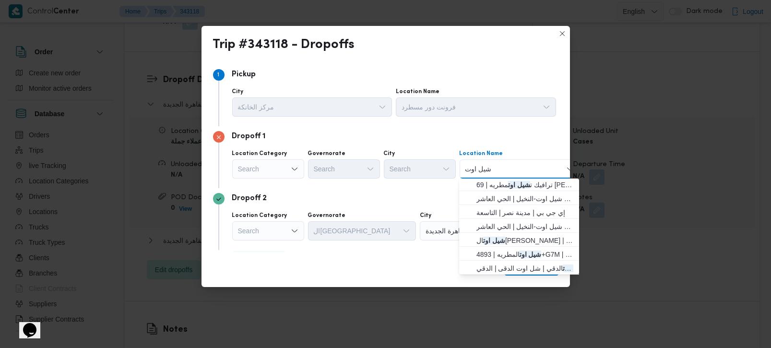
scroll to position [114, 0]
type input "الرحاب"
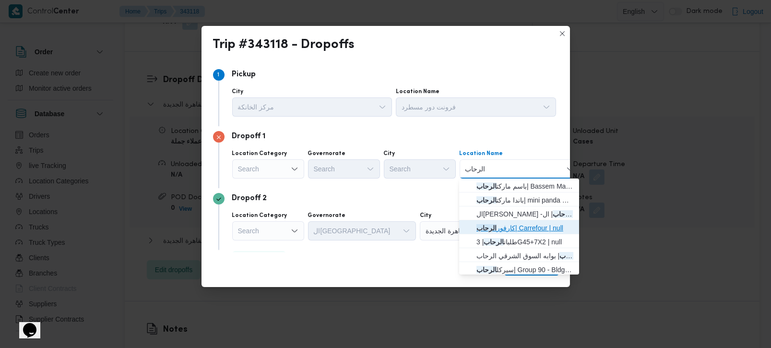
click at [530, 225] on span "كارفور الرحاب | Carrefour | null" at bounding box center [524, 228] width 97 height 12
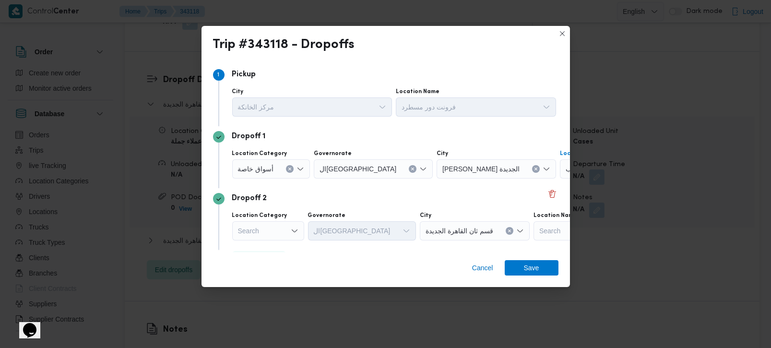
click at [292, 168] on button "Clear input" at bounding box center [290, 169] width 8 height 8
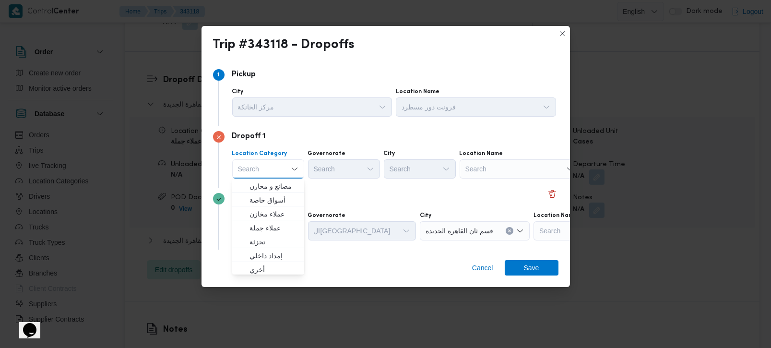
click at [489, 172] on div "Search" at bounding box center [520, 168] width 120 height 19
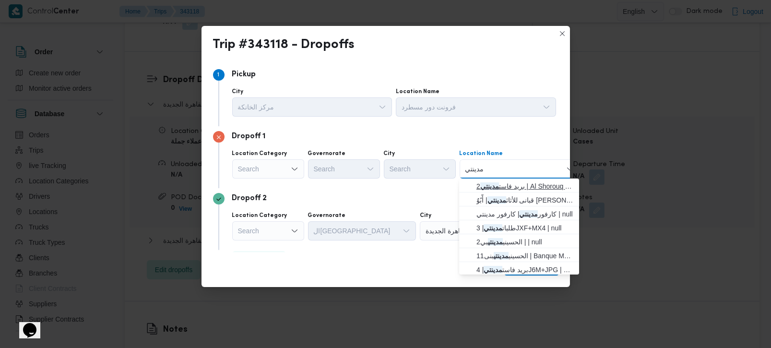
type input "مدينتي"
click at [499, 183] on mark "مدينتي" at bounding box center [489, 186] width 19 height 8
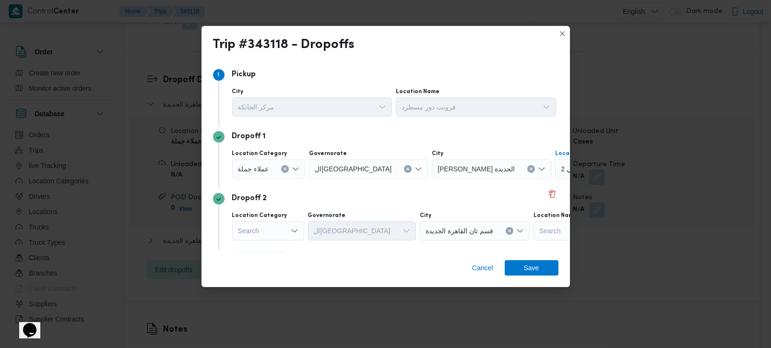
click at [284, 167] on icon "Clear input" at bounding box center [285, 169] width 4 height 4
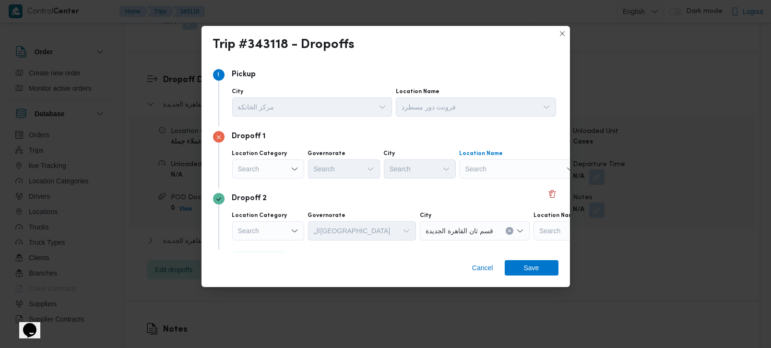
click at [470, 168] on div "Search" at bounding box center [520, 168] width 120 height 19
type input "طلبات العب"
click at [512, 184] on span "طلبات العب ور | طلبات العبور t mart | null" at bounding box center [524, 186] width 97 height 12
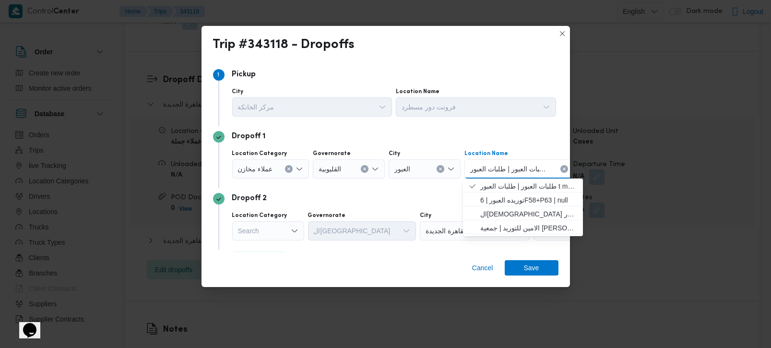
click at [346, 212] on div "Governorate" at bounding box center [362, 216] width 108 height 8
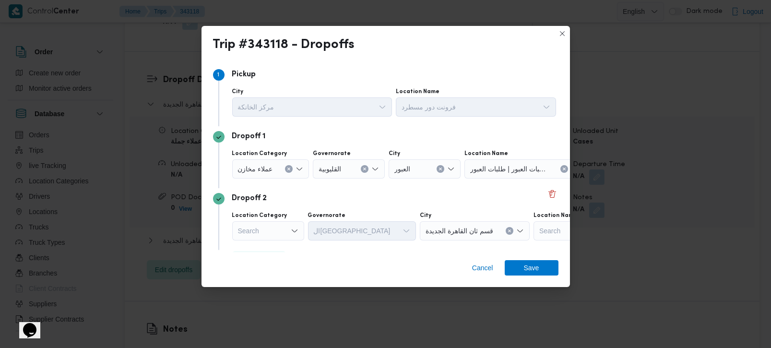
scroll to position [26, 0]
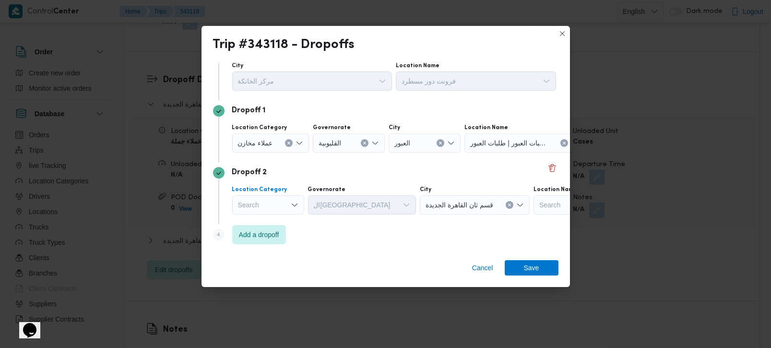
click at [295, 203] on icon "Open list of options" at bounding box center [295, 205] width 8 height 8
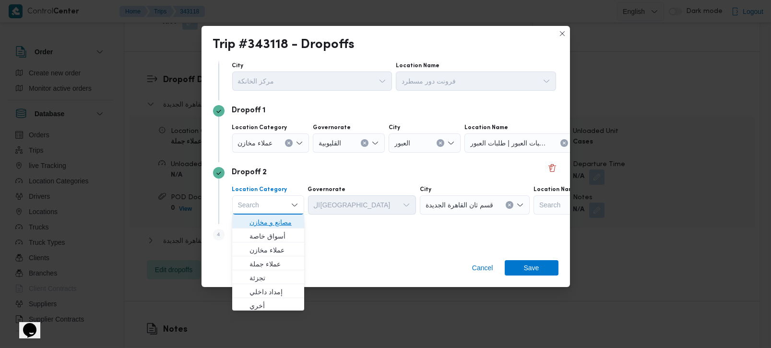
click at [290, 220] on span "مصانع و مخازن" at bounding box center [273, 222] width 49 height 12
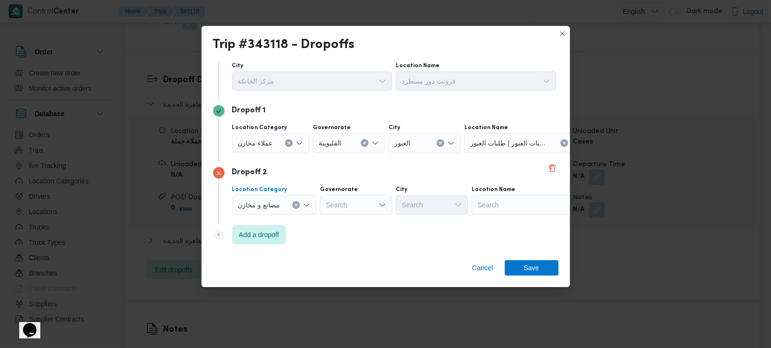
click at [295, 206] on icon "Clear input" at bounding box center [296, 205] width 4 height 4
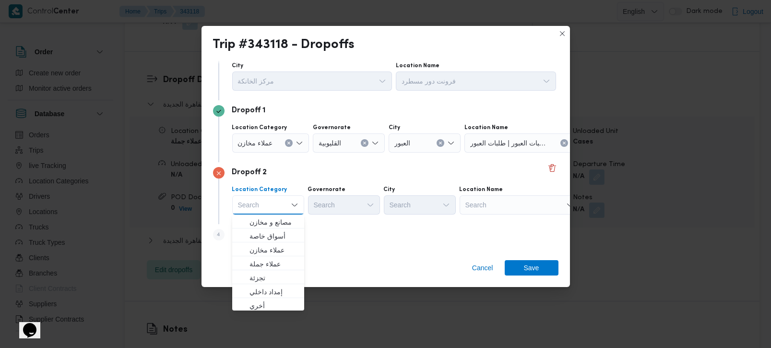
click at [495, 208] on div "Search" at bounding box center [520, 204] width 120 height 19
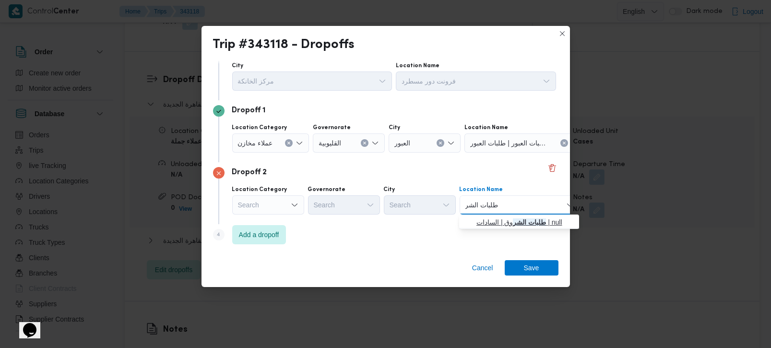
type input "طلبات الشر"
click at [501, 215] on span "طلبات الشر وق | السادات | null" at bounding box center [519, 221] width 112 height 15
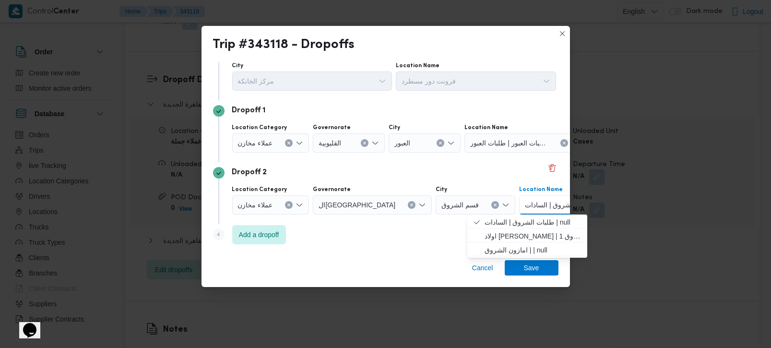
click at [287, 202] on button "Clear input" at bounding box center [289, 205] width 8 height 8
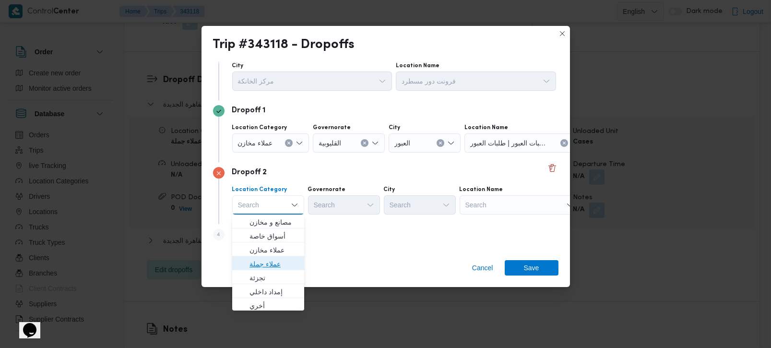
click at [271, 257] on span "عملاء جملة" at bounding box center [268, 263] width 64 height 15
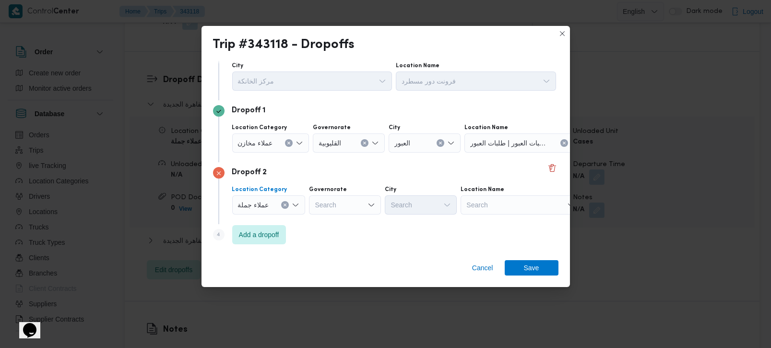
click at [336, 210] on div "Search" at bounding box center [345, 204] width 72 height 19
type input "رة"
click at [341, 235] on span "القاه رة" at bounding box center [349, 236] width 49 height 12
click at [432, 203] on div "Search" at bounding box center [468, 204] width 72 height 19
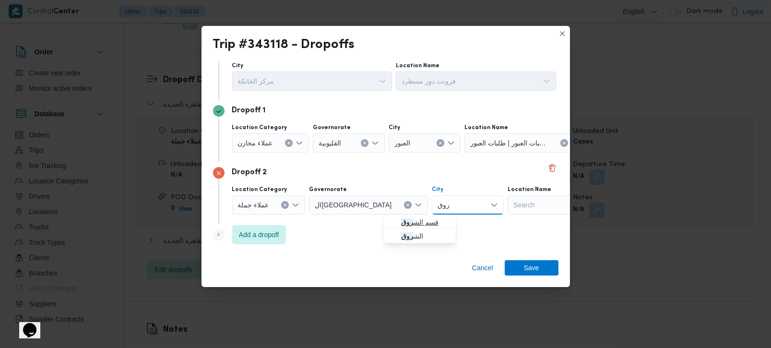
type input "روق"
click at [418, 220] on span "قسم الش روق" at bounding box center [425, 222] width 49 height 12
click at [420, 231] on div "Step 4 is disabled 4 Add a dropoff" at bounding box center [385, 236] width 345 height 25
click at [274, 236] on span "Add a dropoff" at bounding box center [259, 234] width 40 height 12
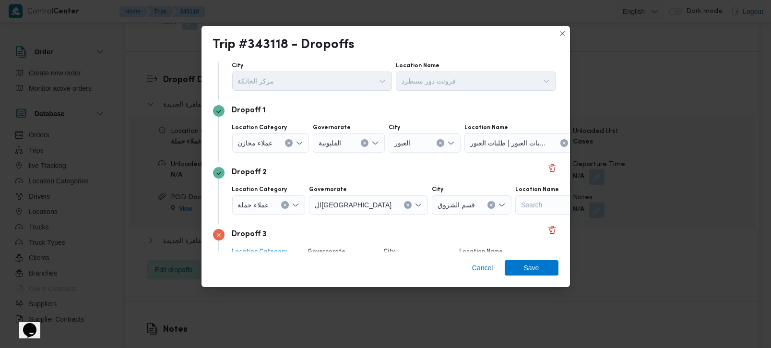
scroll to position [88, 0]
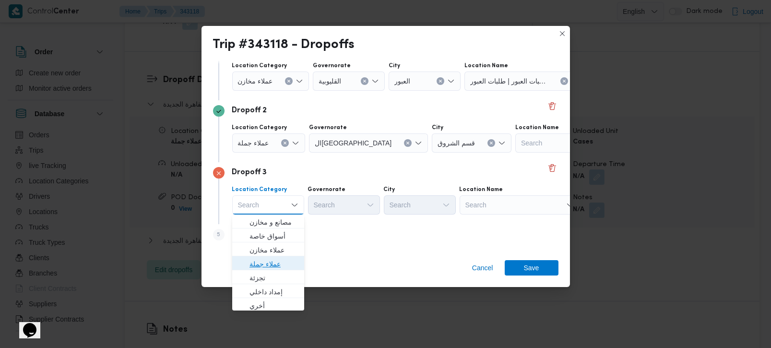
click at [267, 264] on span "عملاء جملة" at bounding box center [273, 264] width 49 height 12
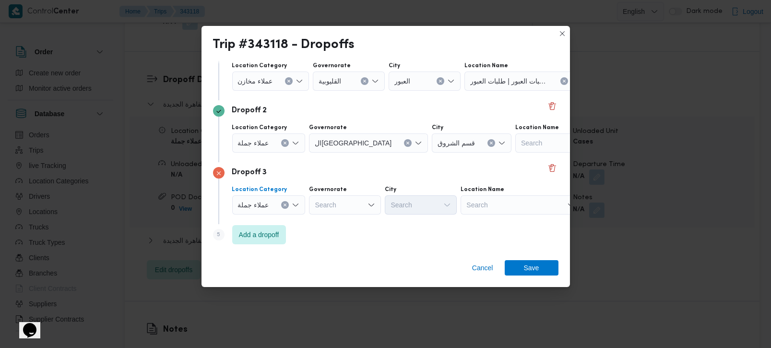
click at [323, 202] on div "Search" at bounding box center [345, 204] width 72 height 19
type input "رة"
click at [344, 240] on span "القاه رة" at bounding box center [349, 236] width 49 height 12
click at [432, 204] on div "Search" at bounding box center [468, 204] width 72 height 19
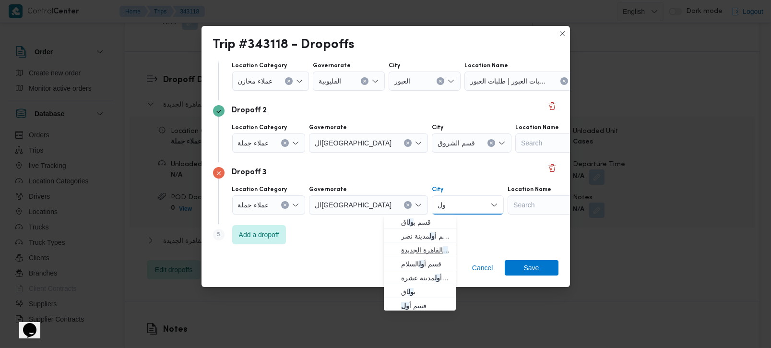
type input "ول"
click at [420, 247] on span "قسم أ ول القاهرة الجديدة" at bounding box center [425, 250] width 49 height 12
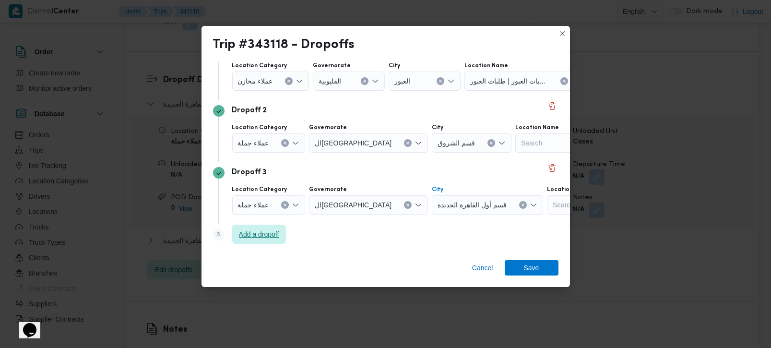
click at [270, 234] on span "Add a dropoff" at bounding box center [259, 234] width 40 height 12
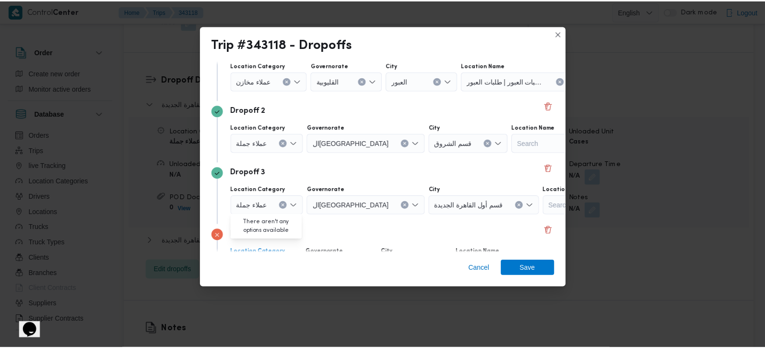
scroll to position [150, 0]
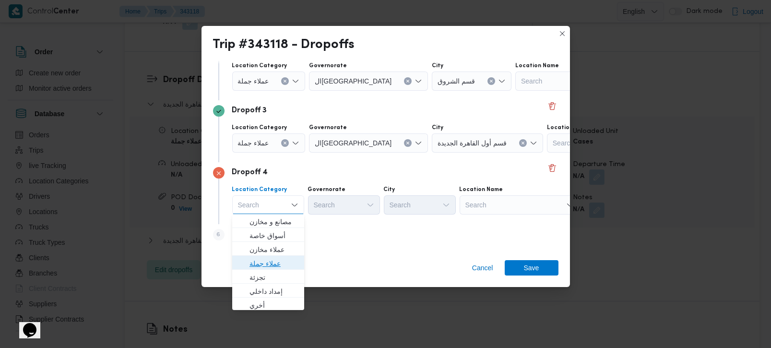
click at [271, 264] on span "عملاء جملة" at bounding box center [273, 264] width 49 height 12
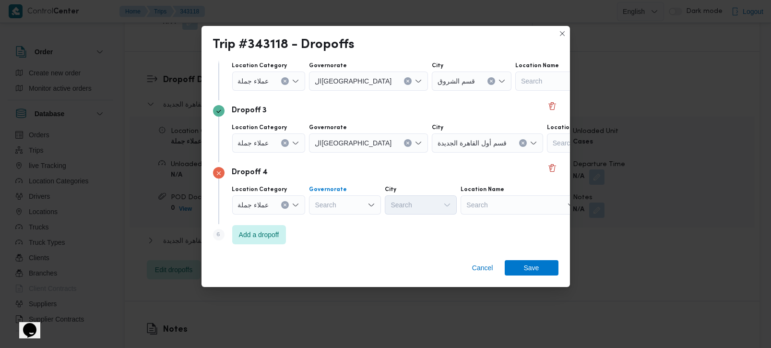
click at [343, 207] on div "Search" at bounding box center [345, 204] width 72 height 19
type input "رة"
click at [340, 239] on span "القاه رة" at bounding box center [349, 236] width 49 height 12
click at [432, 206] on div "Search" at bounding box center [468, 204] width 72 height 19
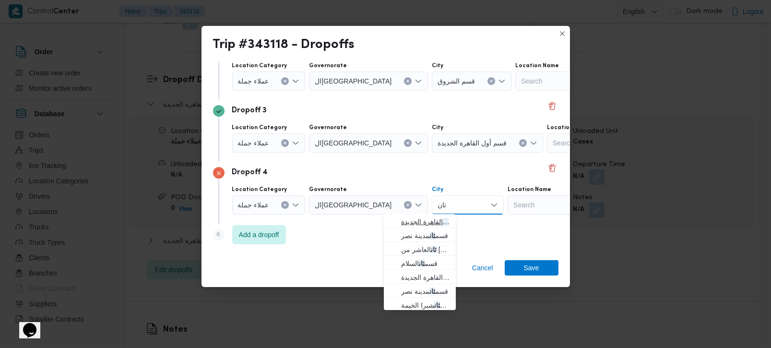
type input "ثان"
click at [412, 223] on span "قسم ثان القاهرة الجديدة" at bounding box center [425, 222] width 49 height 12
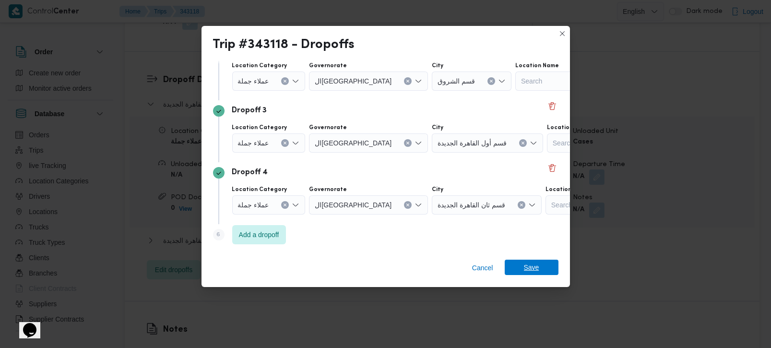
click at [530, 273] on span "Save" at bounding box center [531, 267] width 15 height 15
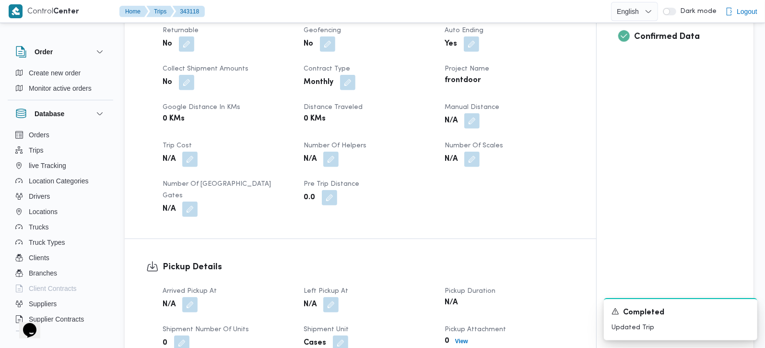
scroll to position [338, 0]
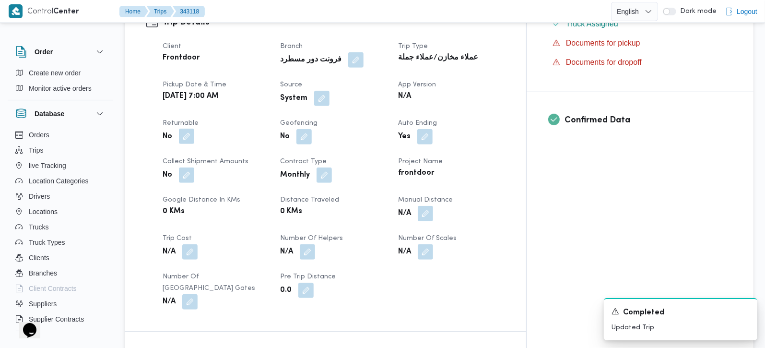
click at [184, 129] on button "button" at bounding box center [186, 136] width 15 height 15
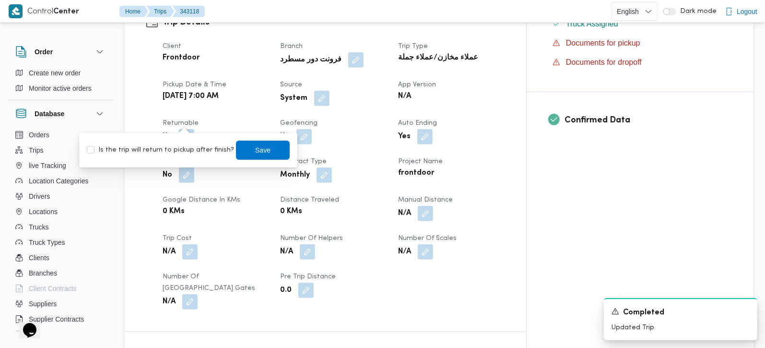
click at [171, 154] on label "Is the trip will return to pickup after finish?" at bounding box center [160, 150] width 147 height 12
checkbox input "true"
click at [255, 152] on span "Save" at bounding box center [262, 150] width 15 height 12
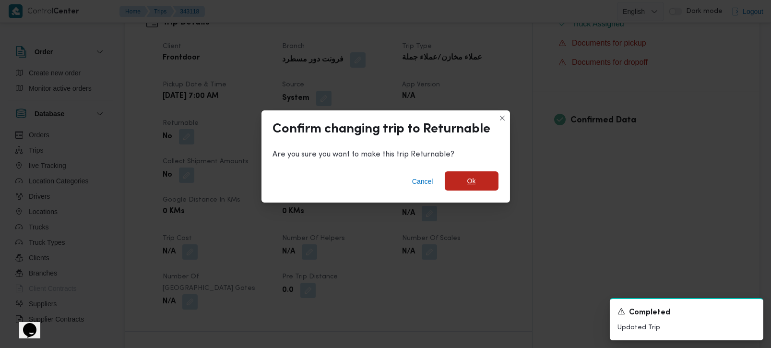
click at [485, 181] on span "Ok" at bounding box center [472, 180] width 54 height 19
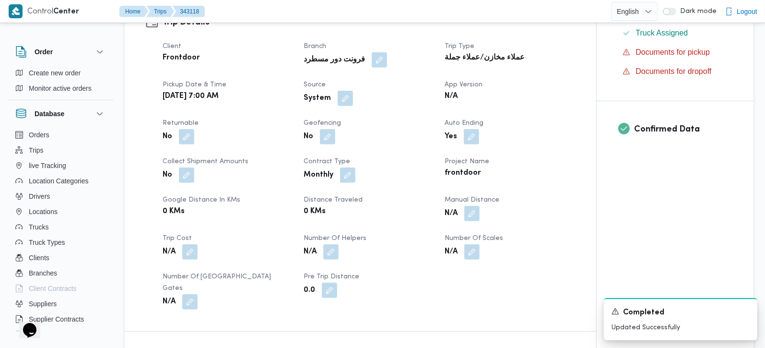
scroll to position [621, 0]
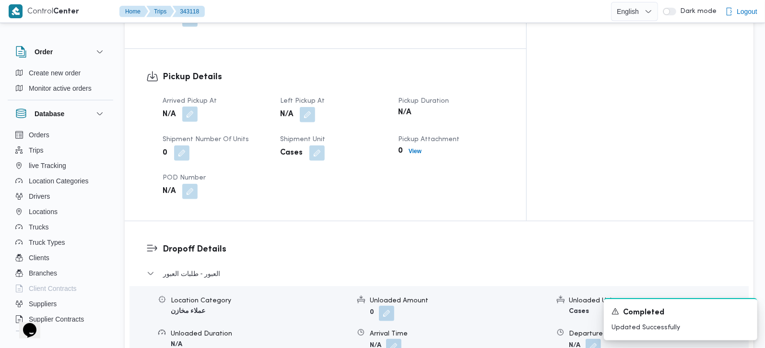
click at [194, 107] on button "button" at bounding box center [189, 114] width 15 height 15
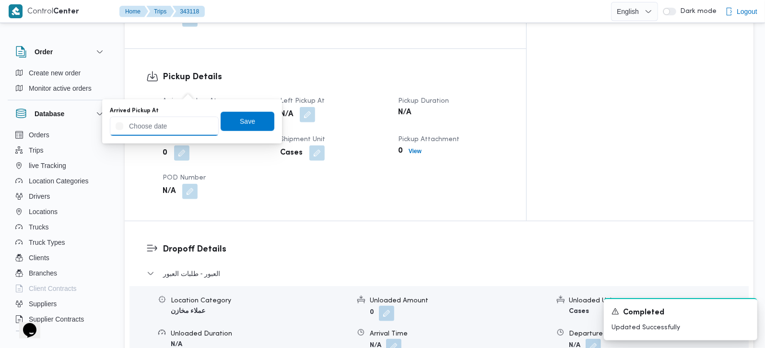
click at [183, 123] on input "Arrived Pickup At" at bounding box center [164, 126] width 109 height 19
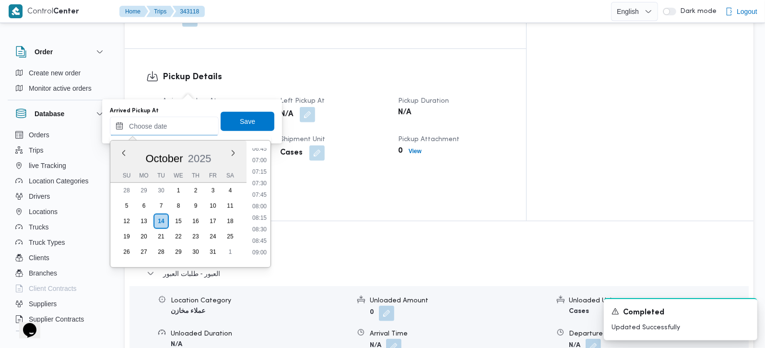
scroll to position [315, 0]
click at [260, 192] on li "07:45" at bounding box center [260, 195] width 22 height 10
type input "14/10/2025 07:45"
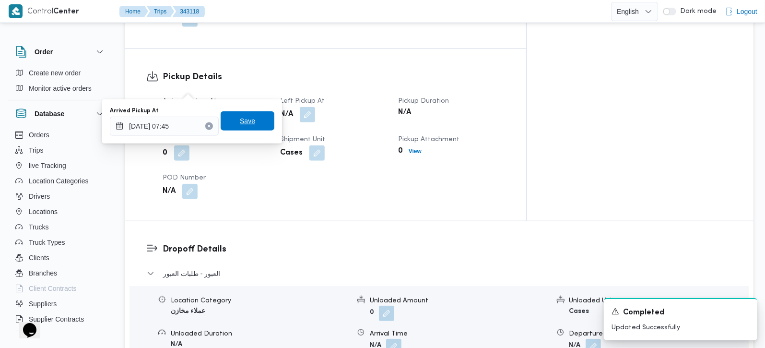
click at [246, 126] on span "Save" at bounding box center [247, 121] width 15 height 12
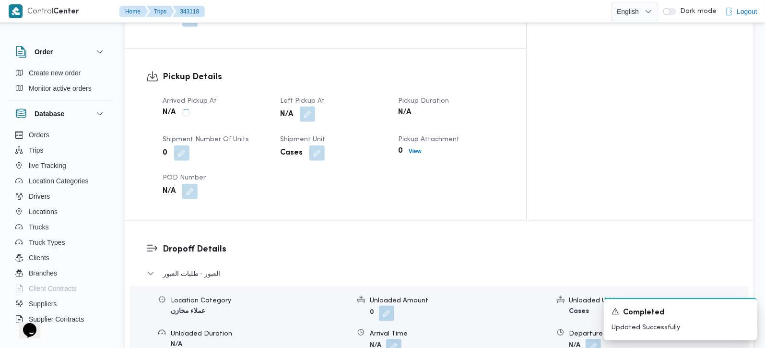
click at [315, 107] on button "button" at bounding box center [307, 114] width 15 height 15
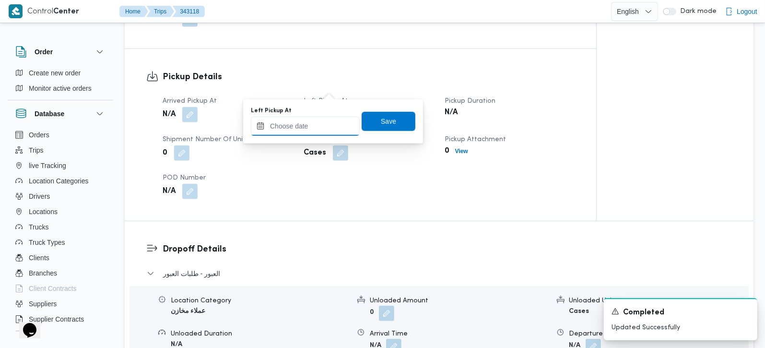
click at [314, 123] on input "Left Pickup At" at bounding box center [305, 126] width 109 height 19
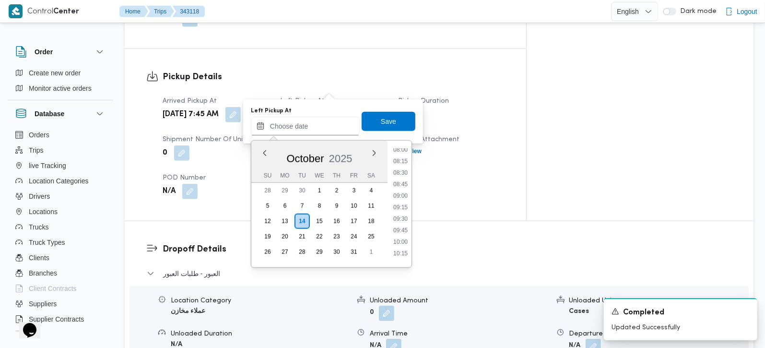
scroll to position [371, 0]
drag, startPoint x: 401, startPoint y: 184, endPoint x: 393, endPoint y: 149, distance: 35.5
click at [401, 184] on li "08:45" at bounding box center [401, 185] width 22 height 10
type input "14/10/2025 08:45"
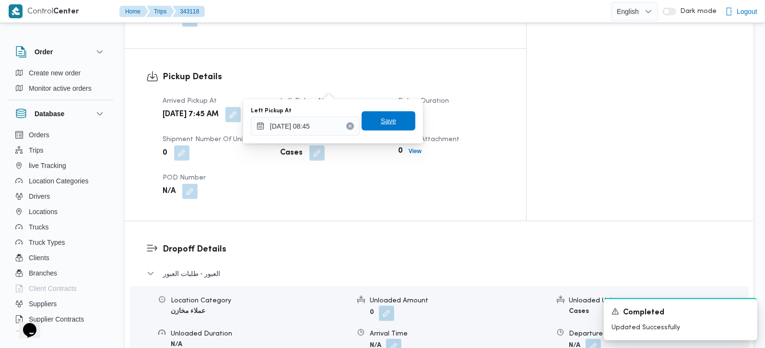
click at [384, 126] on span "Save" at bounding box center [388, 121] width 15 height 12
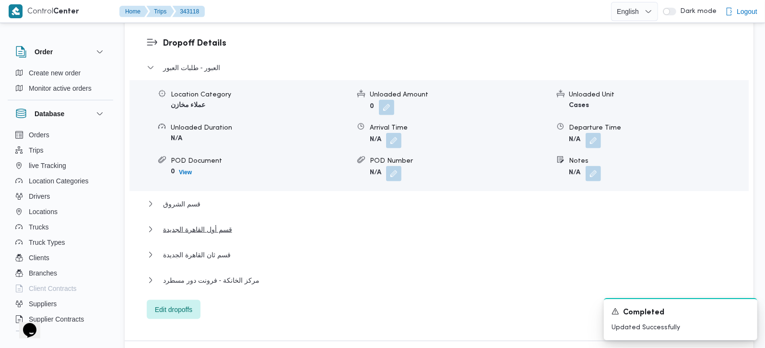
scroll to position [846, 0]
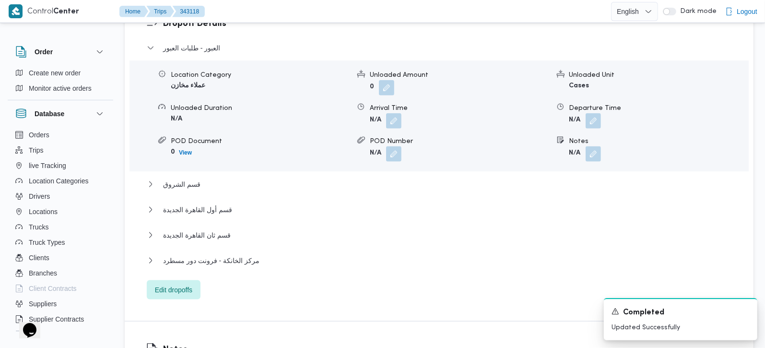
click at [184, 178] on div "قسم الشروق" at bounding box center [439, 187] width 585 height 18
click at [184, 178] on span "قسم الشروق" at bounding box center [181, 184] width 37 height 12
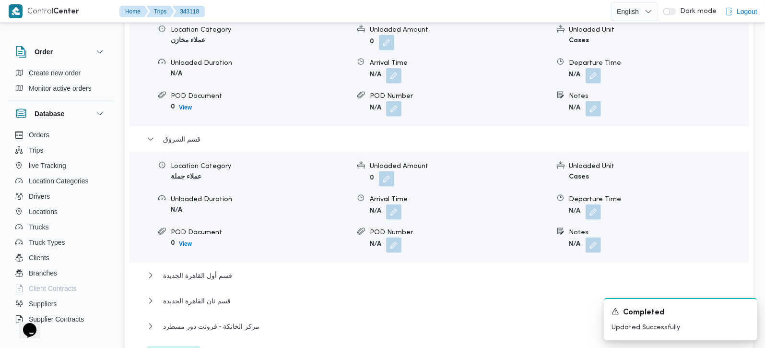
scroll to position [959, 0]
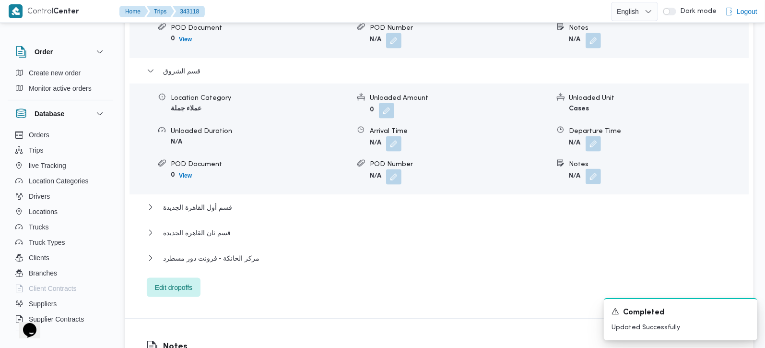
click at [590, 169] on button "button" at bounding box center [593, 176] width 15 height 15
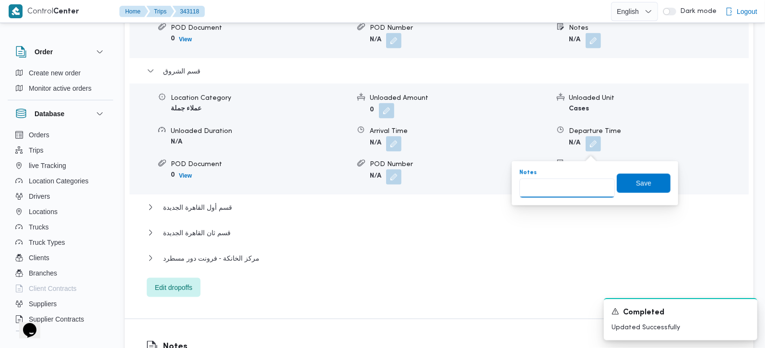
click at [579, 179] on input "Notes" at bounding box center [567, 187] width 95 height 19
type input "طلبات و المجاورة الثانية"
click at [638, 189] on span "Save" at bounding box center [644, 182] width 54 height 19
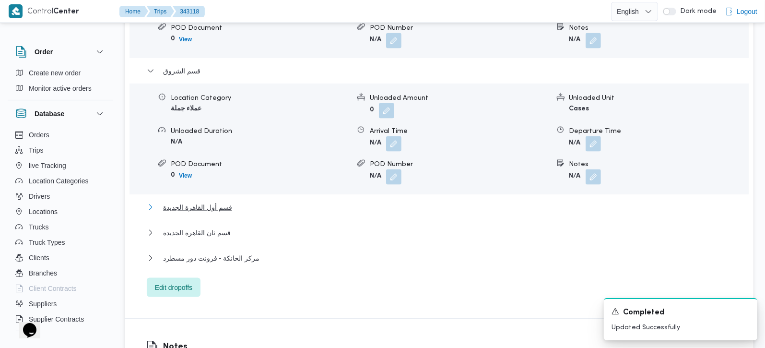
click at [213, 201] on span "قسم أول القاهرة الجديدة" at bounding box center [197, 207] width 69 height 12
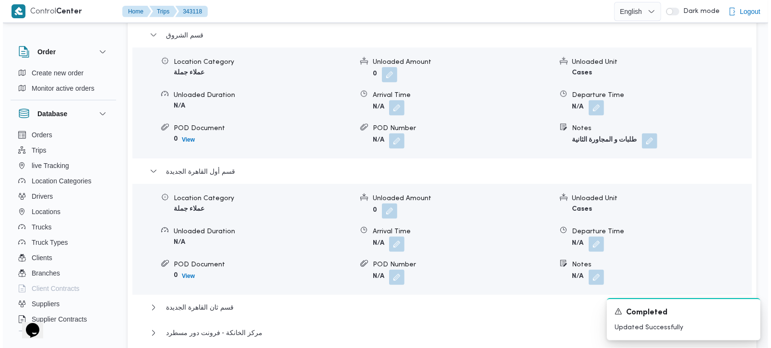
scroll to position [1016, 0]
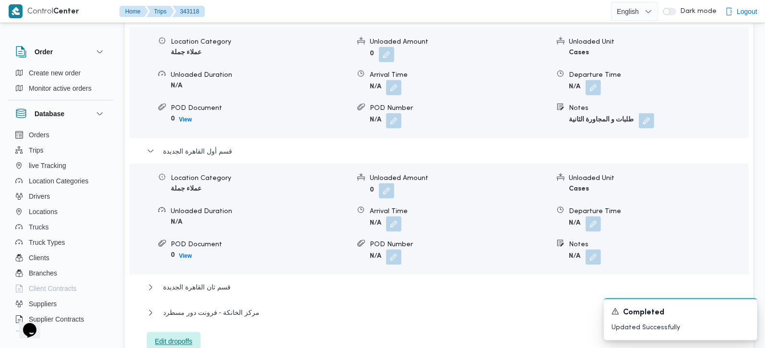
click at [186, 336] on span "Edit dropoffs" at bounding box center [173, 342] width 37 height 12
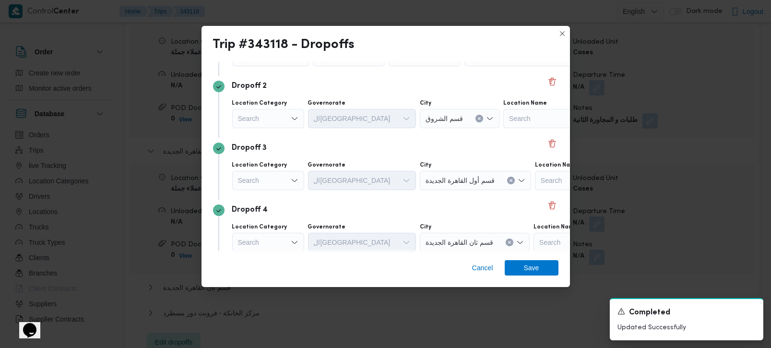
scroll to position [113, 0]
click at [293, 181] on icon "Open list of options" at bounding box center [295, 180] width 8 height 8
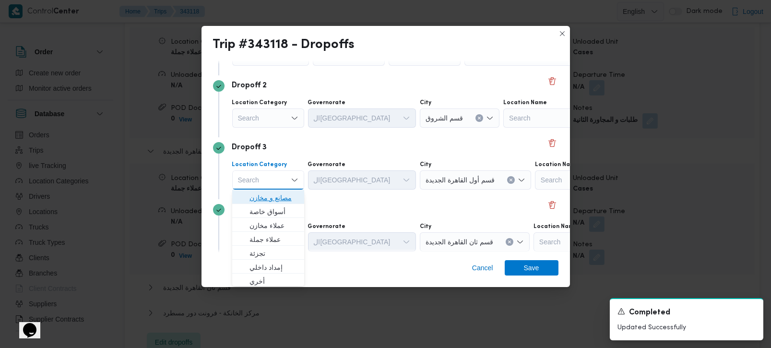
click at [285, 196] on span "مصانع و مخازن" at bounding box center [273, 198] width 49 height 12
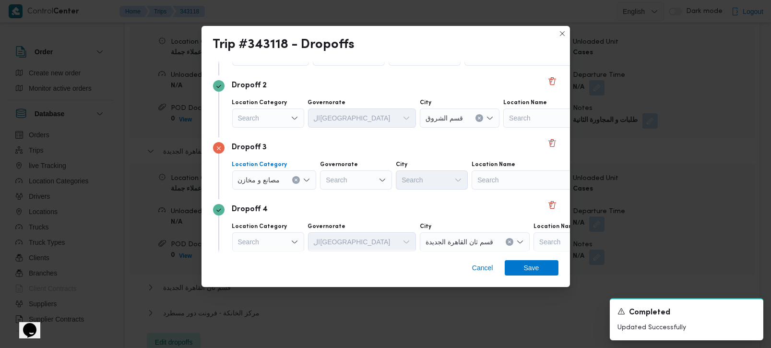
click at [295, 178] on icon "Clear input" at bounding box center [296, 180] width 4 height 4
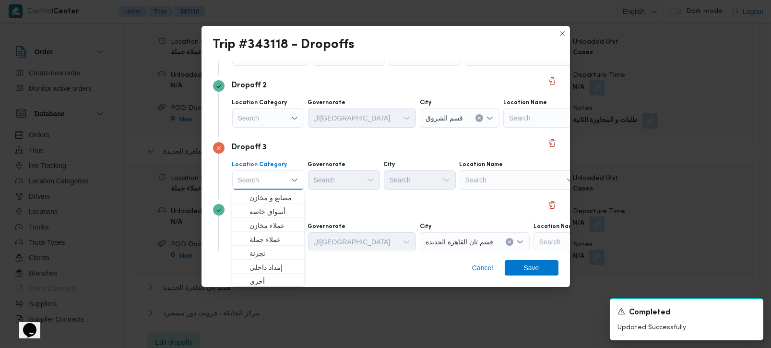
click at [482, 183] on div "Search" at bounding box center [520, 179] width 120 height 19
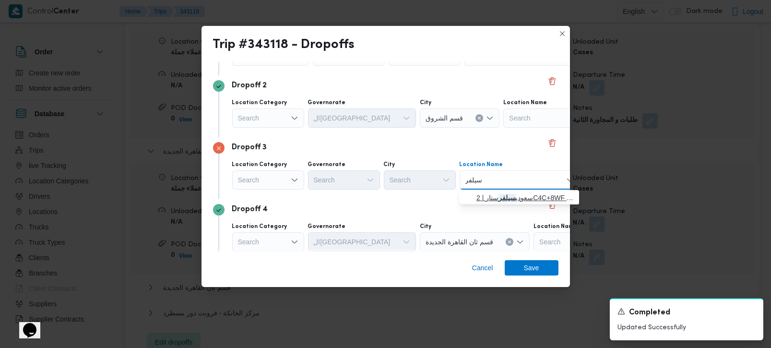
type input "سيلفر"
click at [544, 201] on span "سعودي سيلفر ستار | 2C4C+8WF | null" at bounding box center [524, 198] width 97 height 12
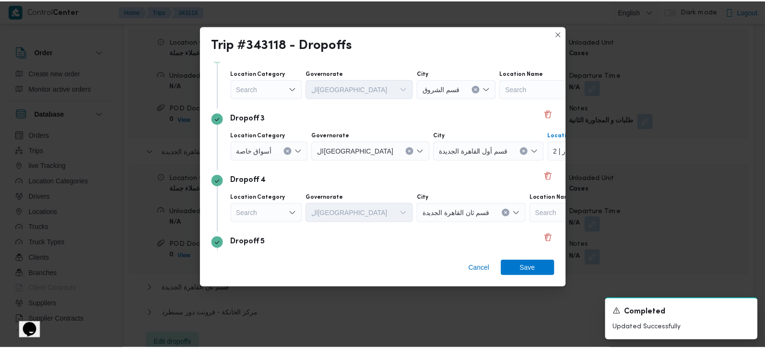
scroll to position [169, 0]
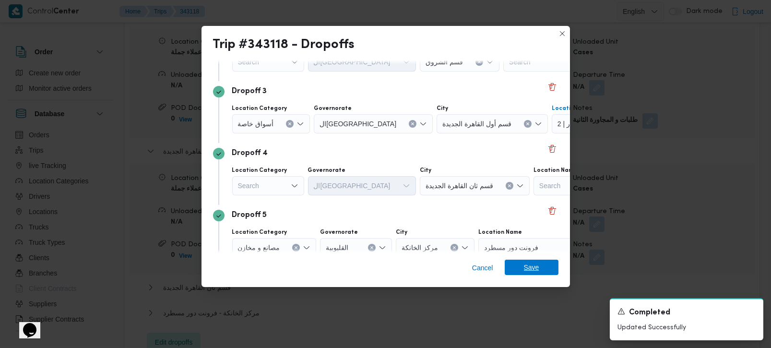
click at [545, 268] on span "Save" at bounding box center [532, 267] width 54 height 15
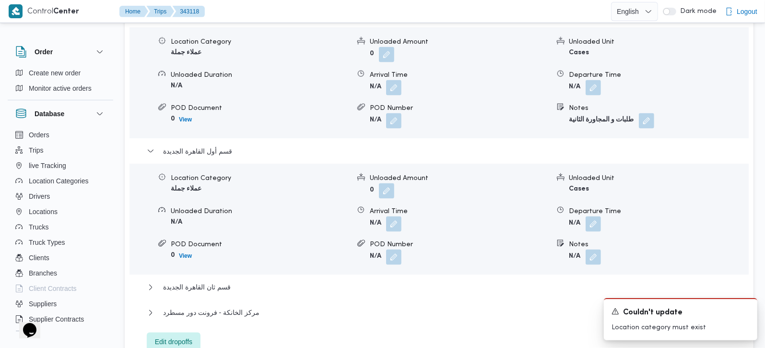
click at [220, 253] on div "العبور - طلبات العبور Location Category عملاء مخازن Unloaded Amount 0 Unloaded …" at bounding box center [439, 112] width 585 height 479
click at [220, 282] on span "قسم ثان القاهرة الجديدة" at bounding box center [197, 288] width 68 height 12
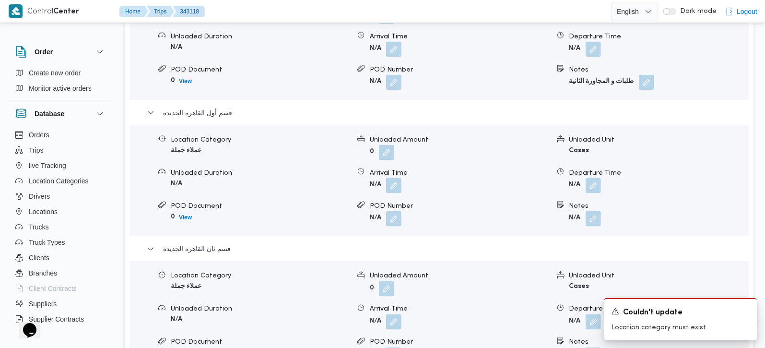
scroll to position [1128, 0]
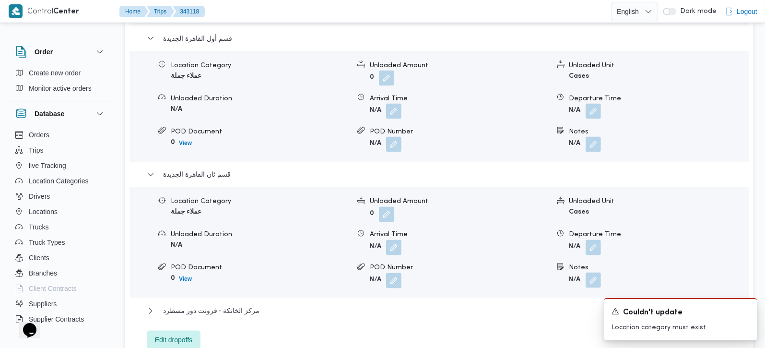
click at [587, 272] on button "button" at bounding box center [593, 279] width 15 height 15
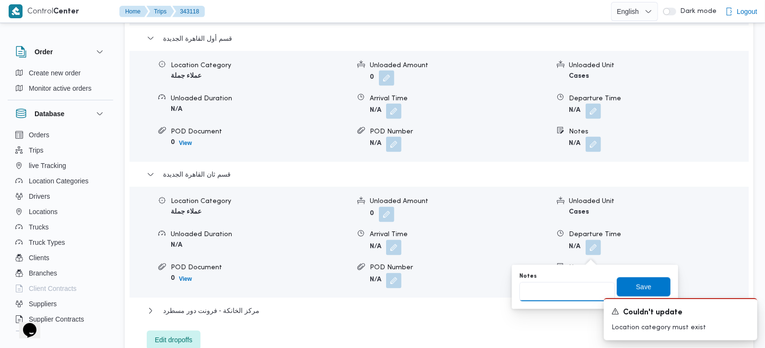
click at [566, 291] on input "Notes" at bounding box center [567, 291] width 95 height 19
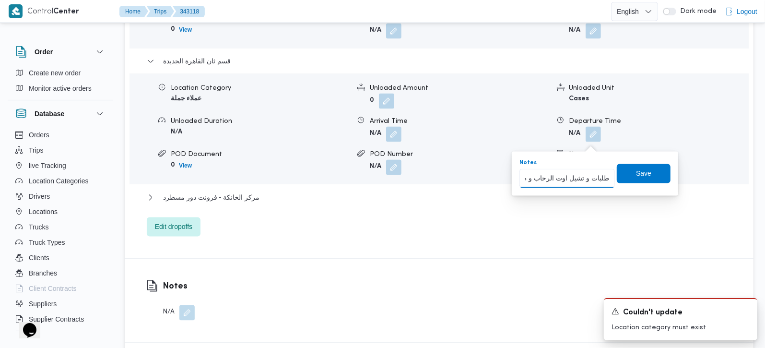
scroll to position [0, 97]
type input "طلبات و تشيل اوت الرحاب و طلبات مدينتي وو اكسبشن مدينتي"
click at [643, 172] on span "Save" at bounding box center [644, 173] width 54 height 19
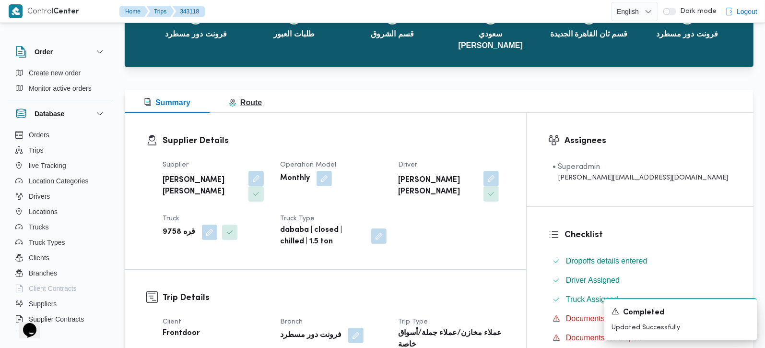
scroll to position [0, 0]
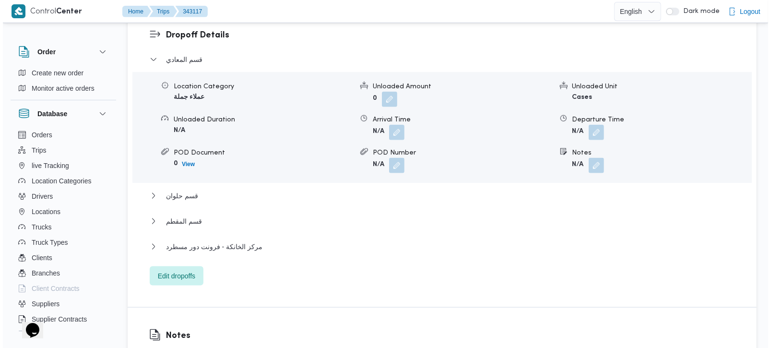
scroll to position [846, 0]
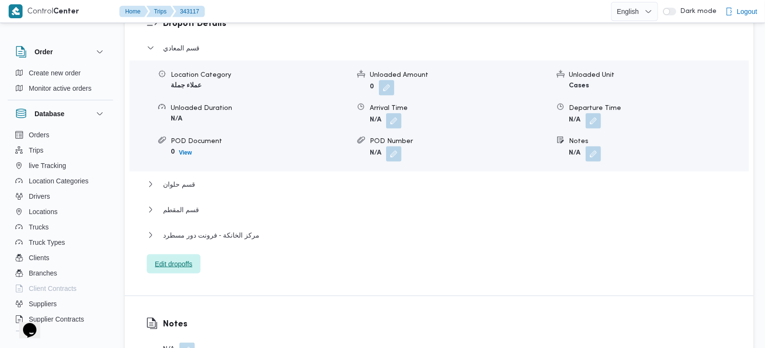
click at [180, 254] on span "Edit dropoffs" at bounding box center [174, 263] width 54 height 19
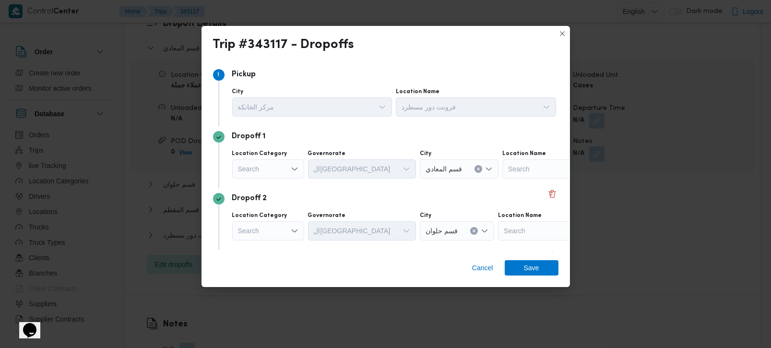
click at [282, 167] on div "Search" at bounding box center [268, 168] width 72 height 19
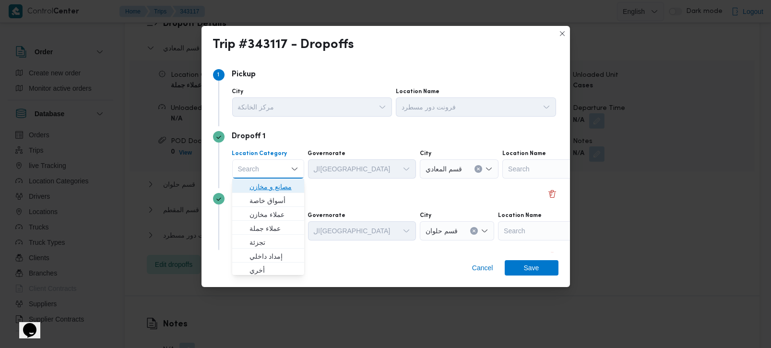
click at [278, 183] on span "مصانع و مخازن" at bounding box center [273, 187] width 49 height 12
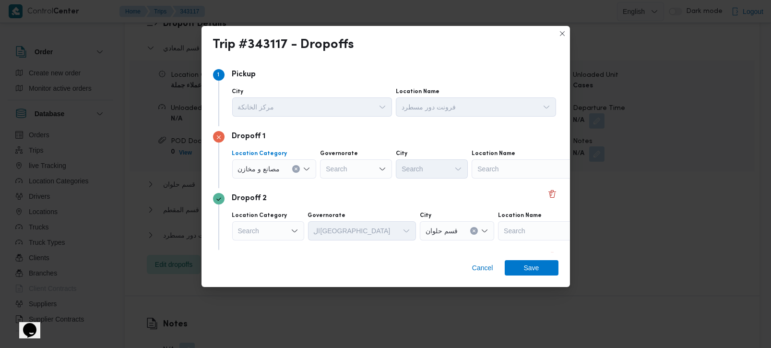
click at [296, 171] on button "Clear input" at bounding box center [296, 169] width 8 height 8
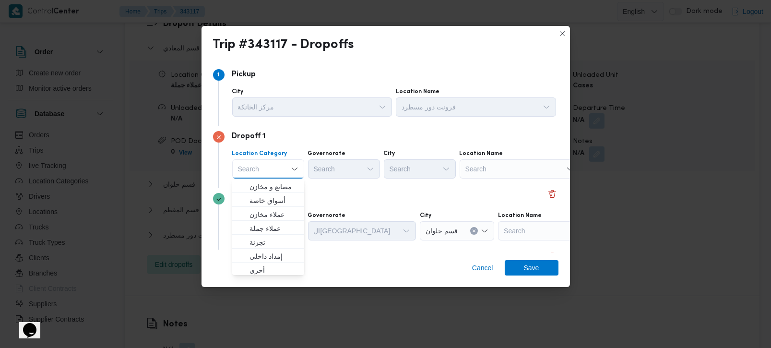
click at [509, 172] on div "Search" at bounding box center [520, 168] width 120 height 19
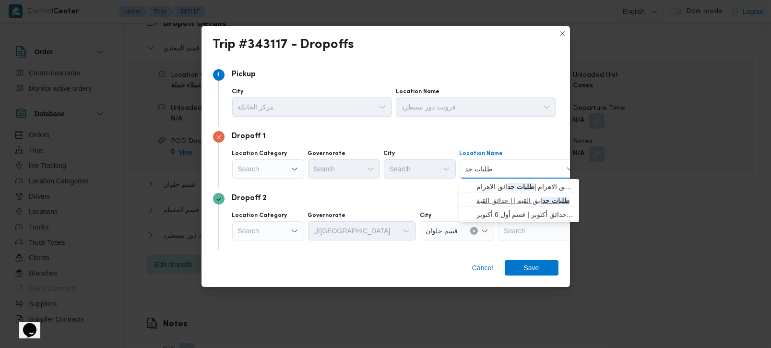
type input "طلبات حد"
click at [512, 199] on span "طلبات حد ايق القبه | | حدائق القبة" at bounding box center [524, 201] width 97 height 12
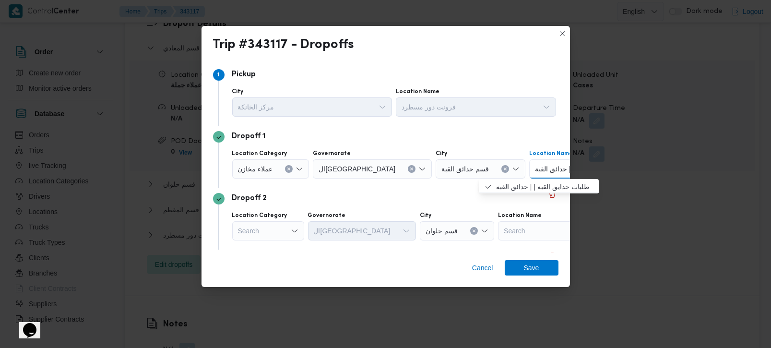
click at [282, 234] on div "Search" at bounding box center [268, 230] width 72 height 19
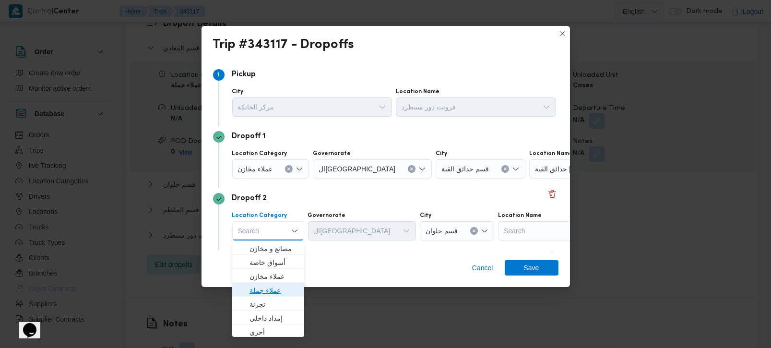
click at [274, 287] on span "عملاء جملة" at bounding box center [273, 290] width 49 height 12
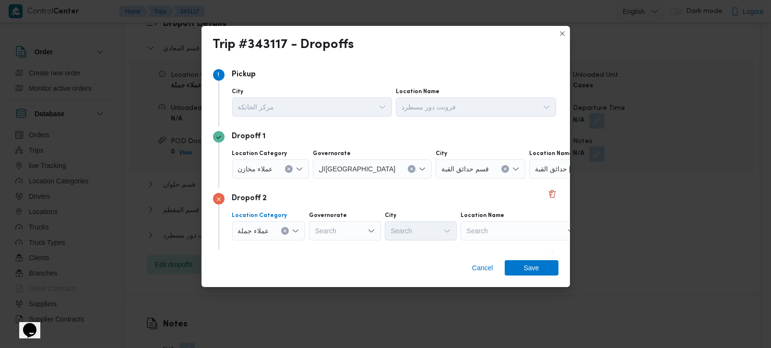
click at [352, 232] on div "Search" at bounding box center [345, 230] width 72 height 19
type input "رة"
click at [344, 263] on span "القاه رة" at bounding box center [349, 263] width 49 height 12
click at [432, 231] on div "Search" at bounding box center [468, 230] width 72 height 19
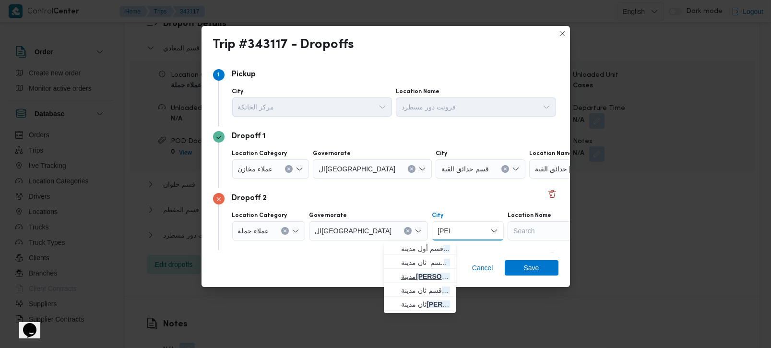
type input "[PERSON_NAME]"
click at [420, 280] on span "مدينة نصر" at bounding box center [425, 277] width 49 height 12
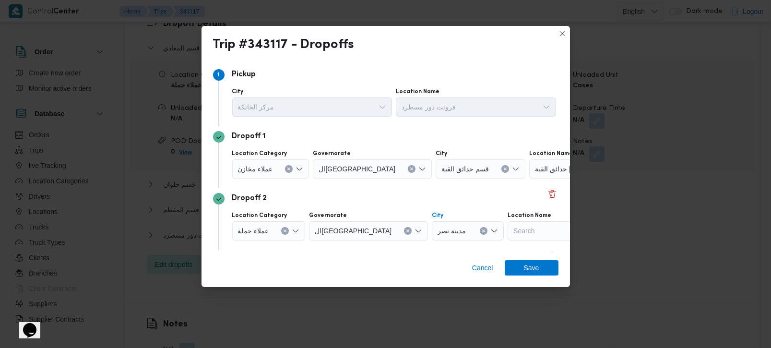
click at [403, 261] on div "Cancel Save" at bounding box center [385, 269] width 368 height 35
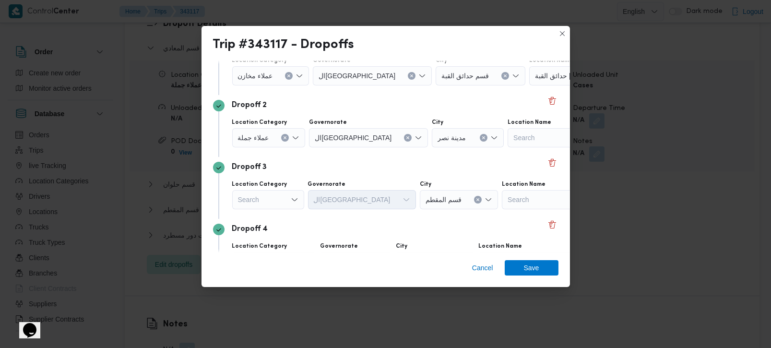
scroll to position [113, 0]
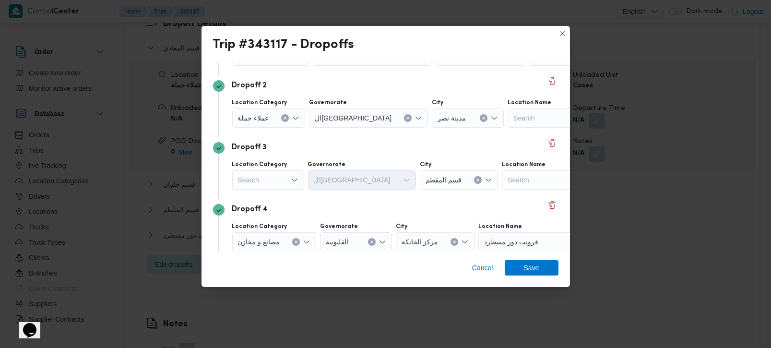
click at [275, 194] on div "Dropoff 3 Location Category Search Governorate ال[GEOGRAPHIC_DATA] City قسم الم…" at bounding box center [385, 168] width 345 height 62
click at [272, 181] on div "Search" at bounding box center [268, 179] width 72 height 19
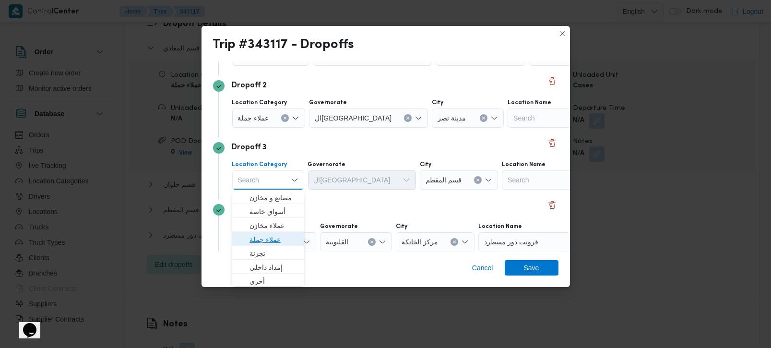
click at [261, 235] on span "عملاء جملة" at bounding box center [273, 240] width 49 height 12
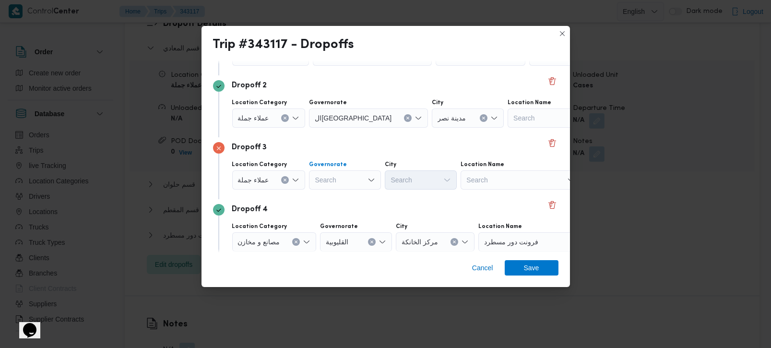
click at [363, 176] on div "Search" at bounding box center [345, 179] width 72 height 19
type input "رة"
click at [344, 209] on span "القاه رة" at bounding box center [349, 212] width 49 height 12
click at [407, 213] on div "Dropoff 4" at bounding box center [385, 210] width 345 height 12
click at [432, 187] on div "Search" at bounding box center [468, 179] width 72 height 19
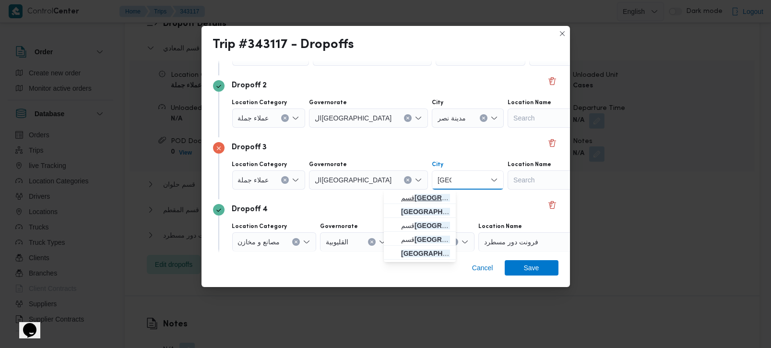
type input "مصر"
click at [411, 193] on span "قسم مصر الجديدة" at bounding box center [425, 198] width 49 height 12
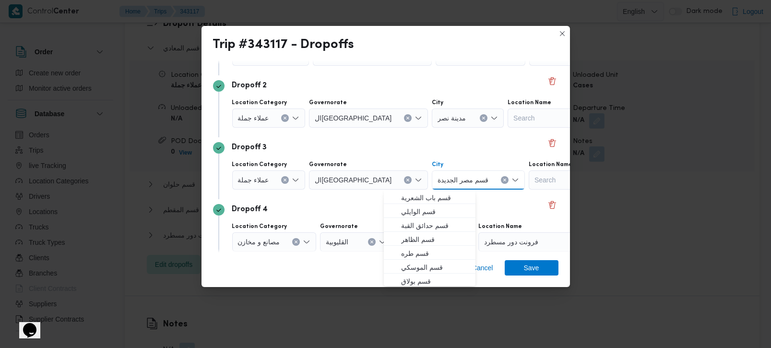
click at [356, 200] on div "Dropoff 4 Location Category مصانع و مخازن Governorate القليوبية City مركز الخان…" at bounding box center [385, 230] width 345 height 62
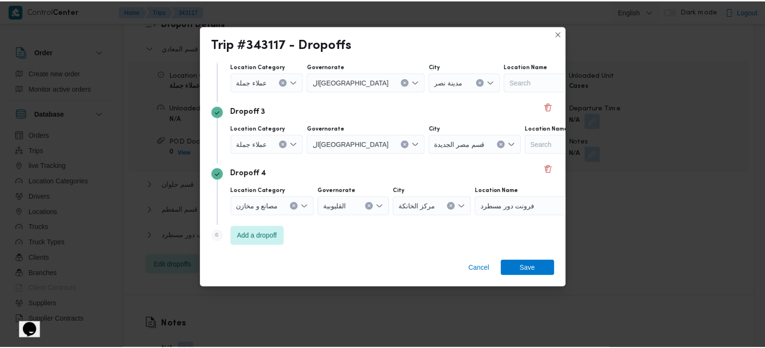
scroll to position [149, 0]
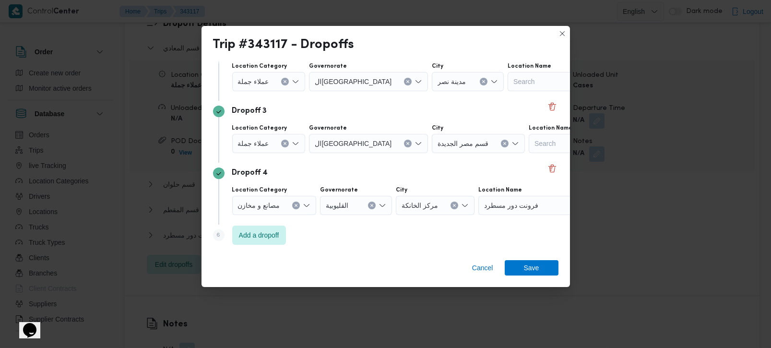
click at [294, 206] on icon "Clear input" at bounding box center [296, 205] width 4 height 4
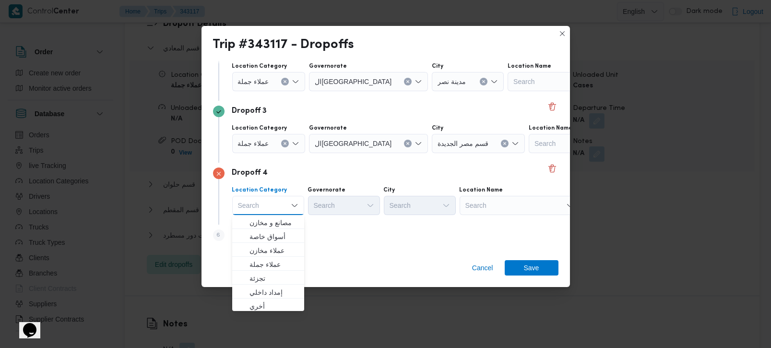
click at [471, 211] on div "Search" at bounding box center [520, 205] width 120 height 19
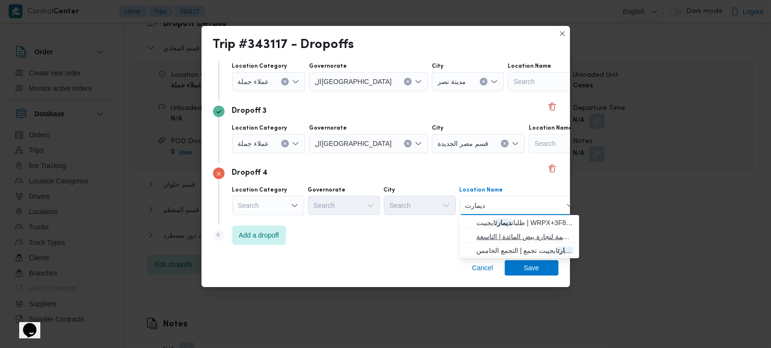
type input "ديمارت"
click at [543, 234] on span "طلبات ديمارت ايجيبت نصر | بورصة العاصمة لتجارة بيض المائدة | التاسعة" at bounding box center [524, 237] width 97 height 12
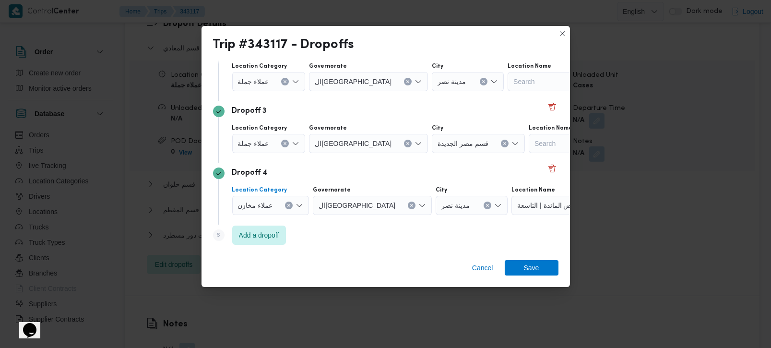
click at [289, 203] on icon "Clear input" at bounding box center [289, 205] width 4 height 4
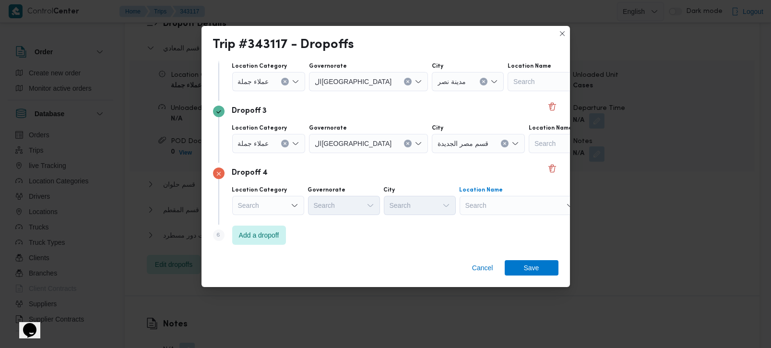
click at [478, 202] on div "Search" at bounding box center [520, 205] width 120 height 19
type input "طلبات عين"
click at [494, 219] on span "طلبات عين شمس | مكتب بريد الزهراء عين شمس الجديد | الزهراء ومساكن الحلمية" at bounding box center [524, 223] width 97 height 12
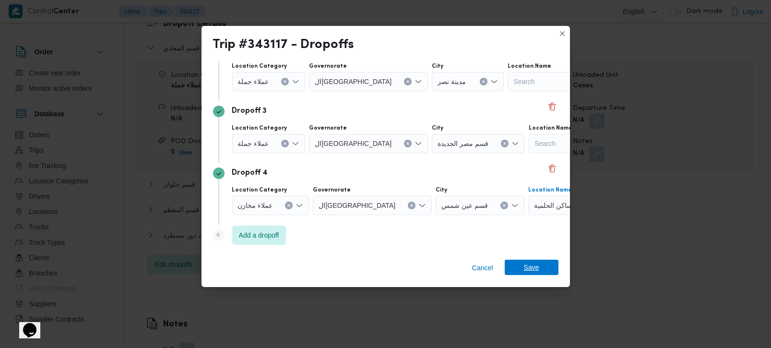
click at [516, 264] on span "Save" at bounding box center [532, 267] width 54 height 15
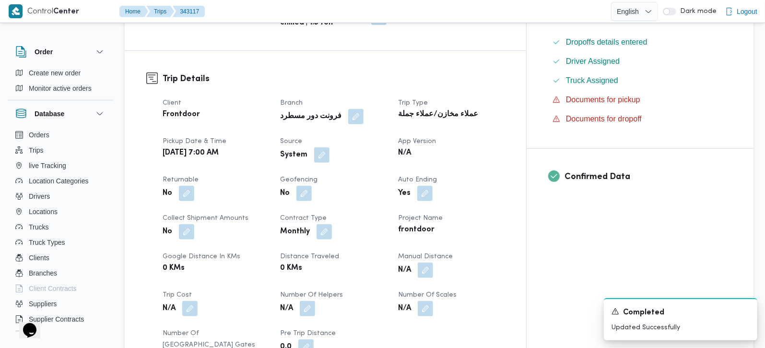
scroll to position [282, 0]
click at [183, 185] on button "button" at bounding box center [186, 192] width 15 height 15
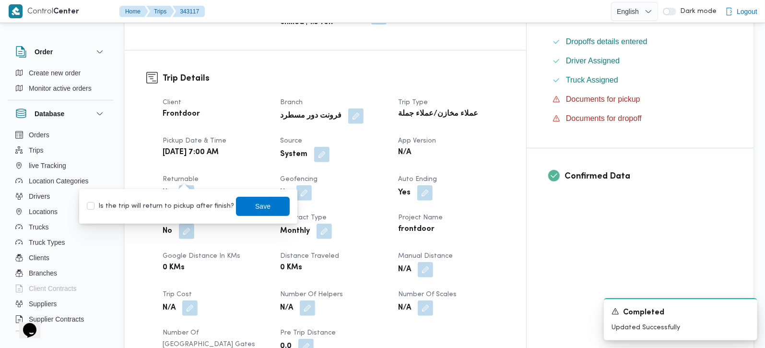
click at [183, 204] on label "Is the trip will return to pickup after finish?" at bounding box center [160, 207] width 147 height 12
checkbox input "true"
click at [266, 207] on span "Save" at bounding box center [263, 205] width 54 height 19
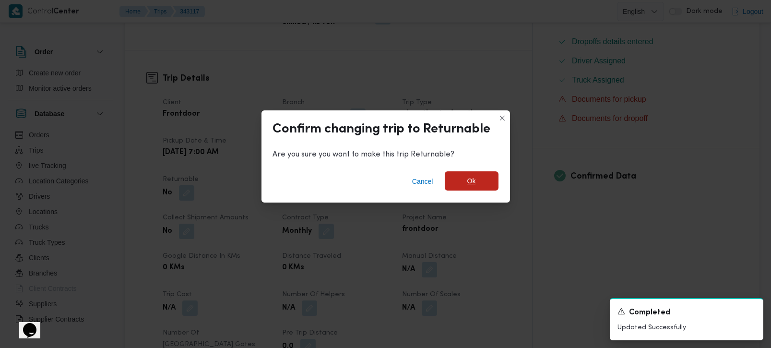
click at [462, 183] on span "Ok" at bounding box center [472, 180] width 54 height 19
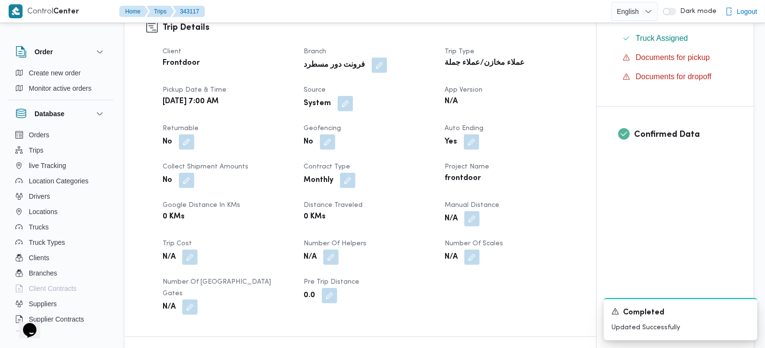
scroll to position [338, 0]
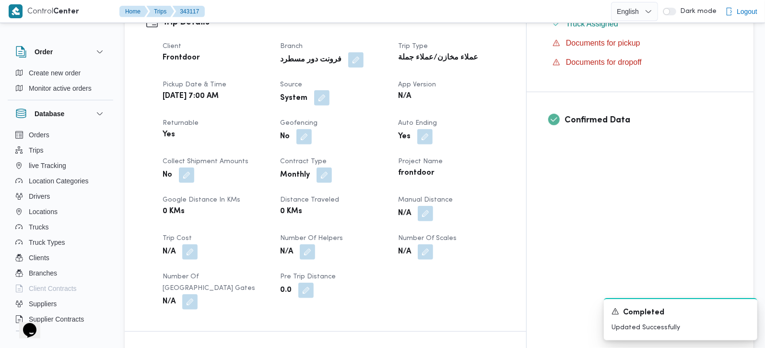
click at [330, 90] on button "button" at bounding box center [321, 97] width 15 height 15
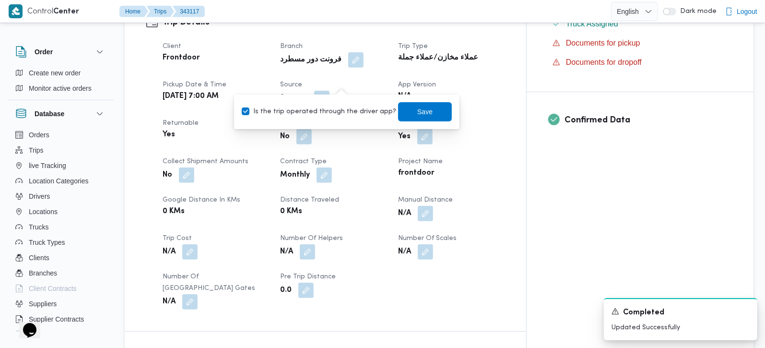
click at [340, 110] on label "Is the trip operated through the driver app?" at bounding box center [319, 112] width 154 height 12
checkbox input "false"
click at [405, 114] on span "Save" at bounding box center [425, 111] width 54 height 19
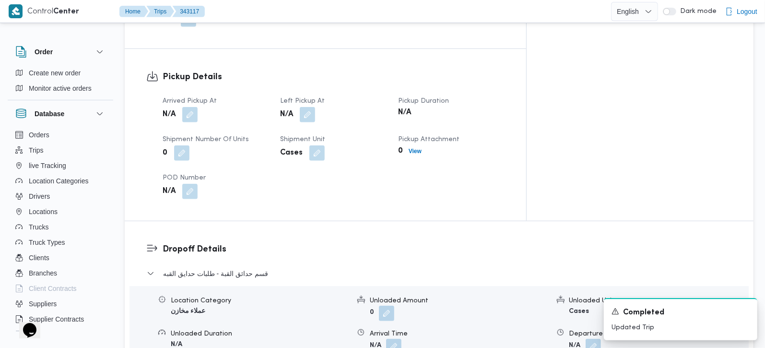
scroll to position [582, 0]
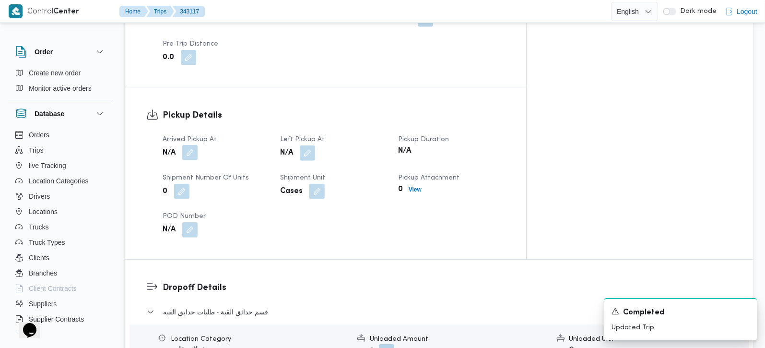
click at [194, 145] on button "button" at bounding box center [189, 152] width 15 height 15
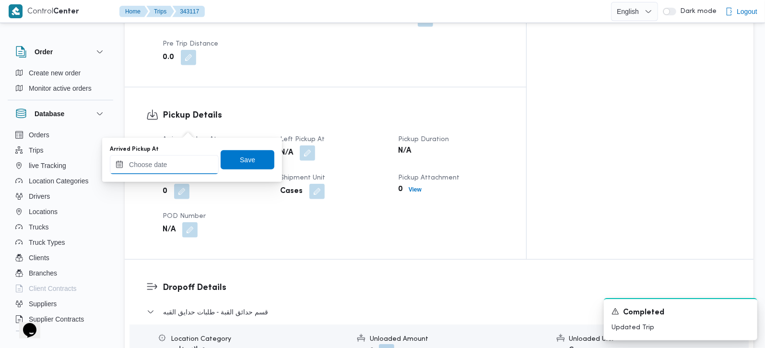
click at [167, 160] on input "Arrived Pickup At" at bounding box center [164, 164] width 109 height 19
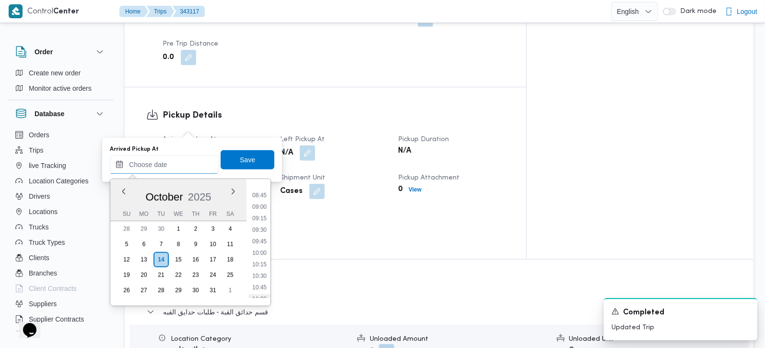
scroll to position [371, 0]
click at [255, 212] on li "08:30" at bounding box center [260, 212] width 22 height 10
type input "14/10/2025 08:30"
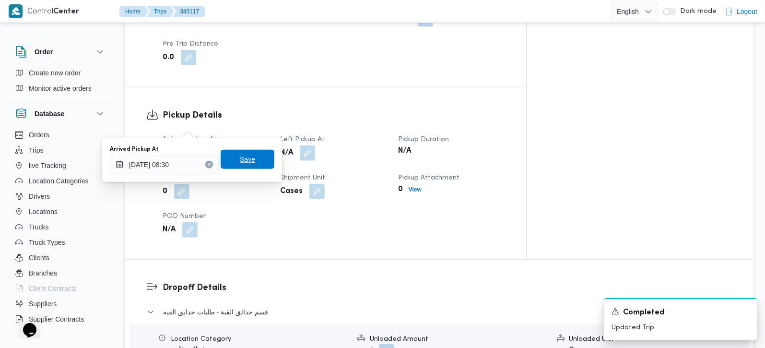
click at [249, 151] on span "Save" at bounding box center [248, 159] width 54 height 19
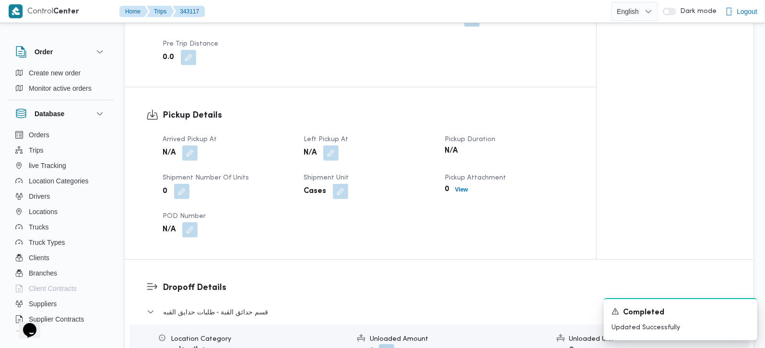
click at [341, 144] on div "N/A" at bounding box center [368, 152] width 131 height 17
click at [331, 145] on button "button" at bounding box center [330, 152] width 15 height 15
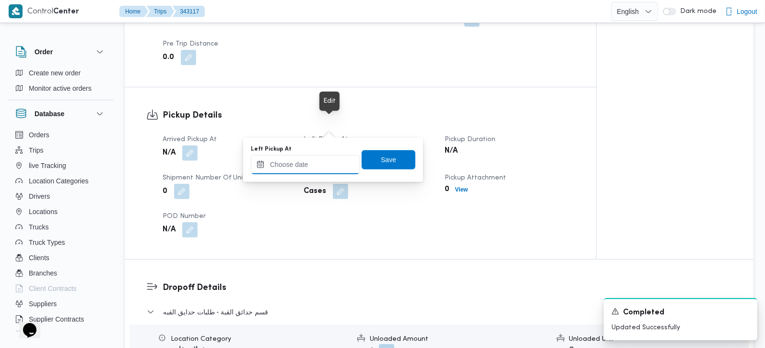
click at [309, 165] on input "Left Pickup At" at bounding box center [305, 164] width 109 height 19
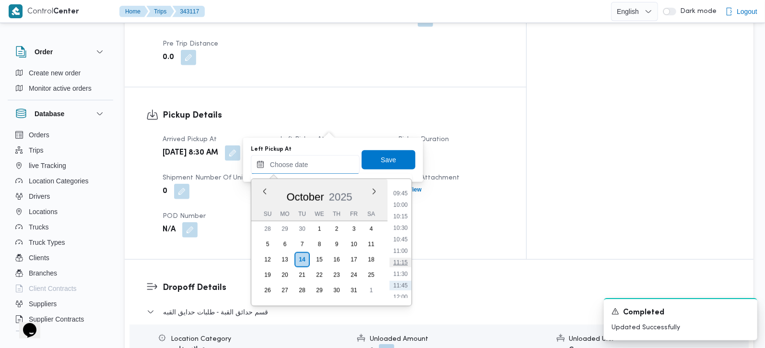
scroll to position [427, 0]
click at [404, 197] on li "09:30" at bounding box center [401, 202] width 22 height 10
type input "14/10/2025 09:30"
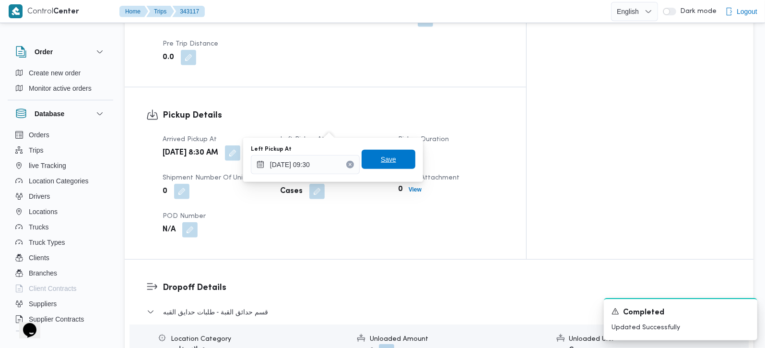
click at [384, 164] on span "Save" at bounding box center [388, 160] width 15 height 12
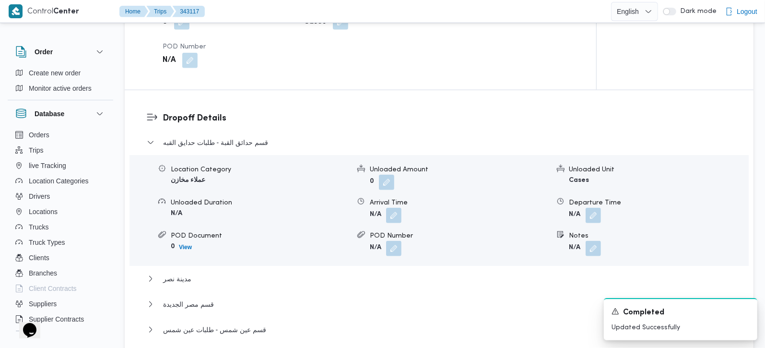
scroll to position [808, 0]
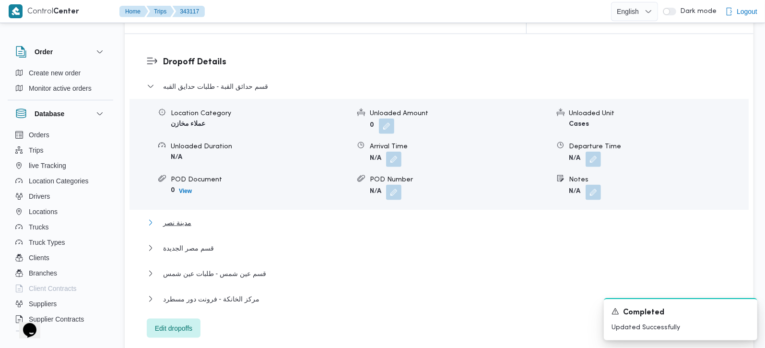
click at [165, 217] on span "مدينة نصر" at bounding box center [177, 223] width 28 height 12
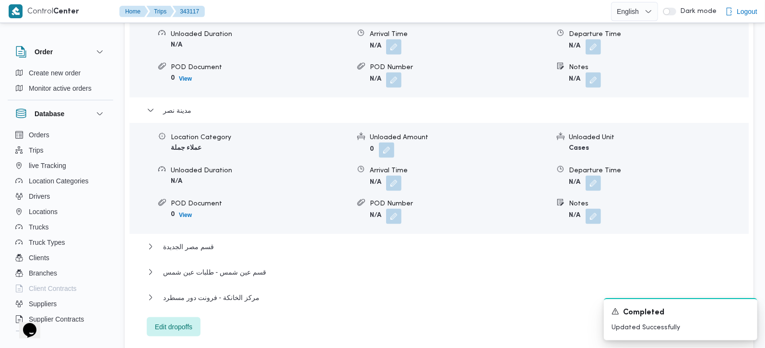
scroll to position [921, 0]
click at [596, 207] on button "button" at bounding box center [593, 214] width 15 height 15
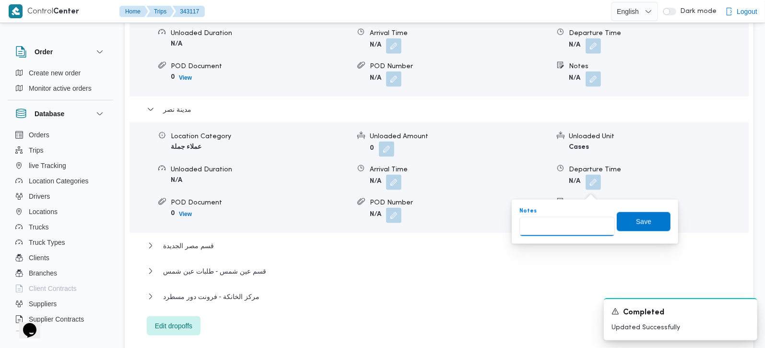
click at [571, 221] on input "Notes" at bounding box center [567, 226] width 95 height 19
type input "طلبات و رابيت و سيتي ستارز و و ديمارت ايجيبت"
click at [633, 213] on span "Save" at bounding box center [644, 221] width 54 height 19
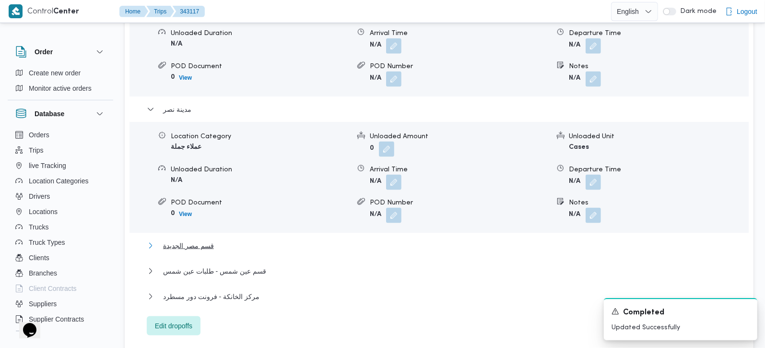
click at [206, 240] on span "قسم مصر الجديدة" at bounding box center [188, 246] width 51 height 12
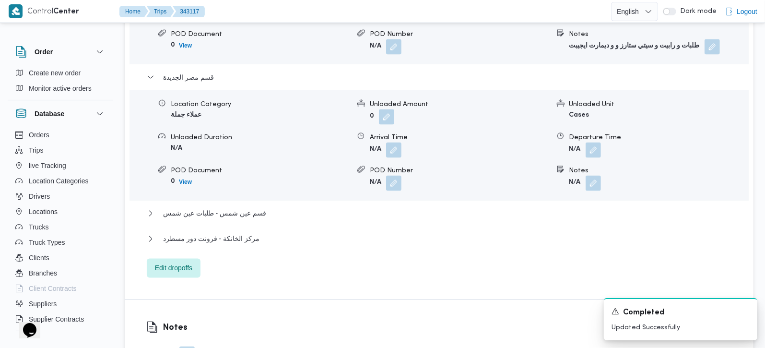
scroll to position [1090, 0]
click at [589, 175] on button "button" at bounding box center [593, 182] width 15 height 15
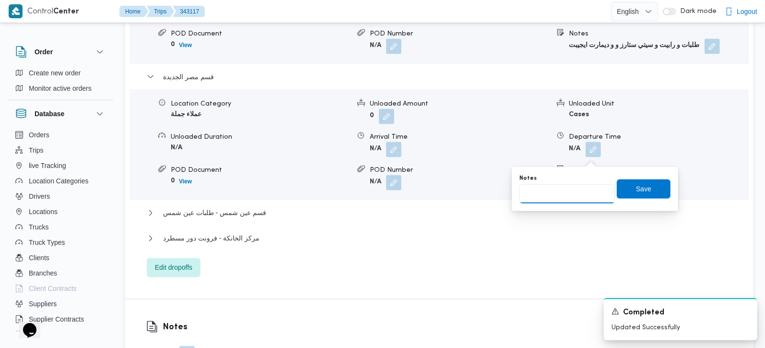
click at [560, 193] on input "Notes" at bounding box center [567, 193] width 95 height 19
type input "الفرجاني النزهة و جمال عبددالناصر و طلبات هليوبليس"
click at [637, 188] on span "Save" at bounding box center [643, 189] width 15 height 12
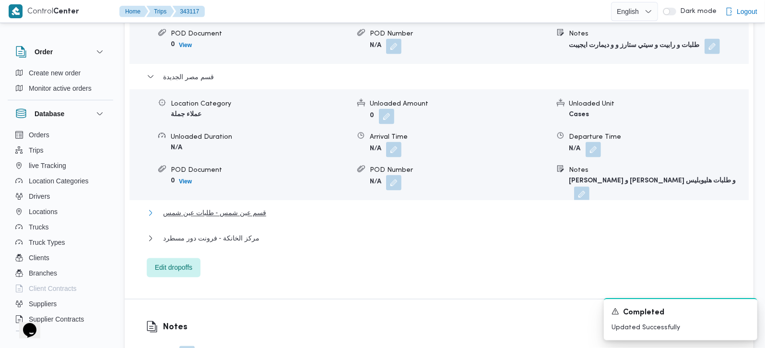
click at [226, 207] on span "قسم عين شمس - طلبات عين شمس" at bounding box center [214, 213] width 103 height 12
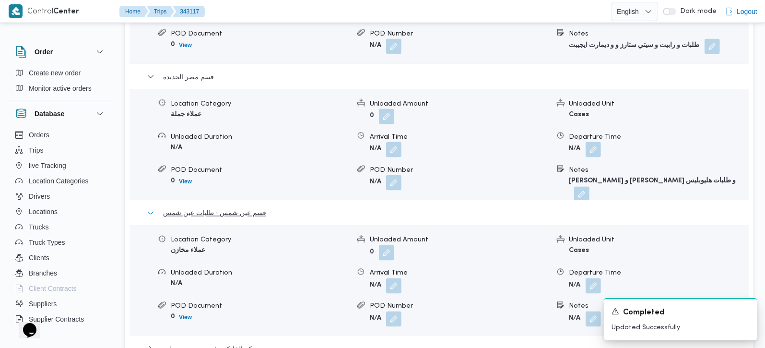
click at [226, 207] on span "قسم عين شمس - طلبات عين شمس" at bounding box center [214, 213] width 103 height 12
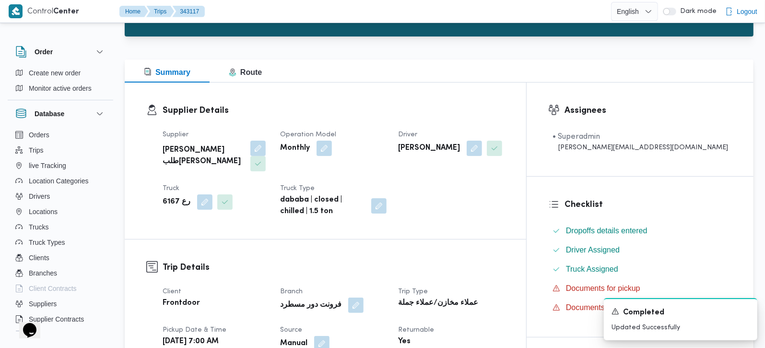
scroll to position [113, 0]
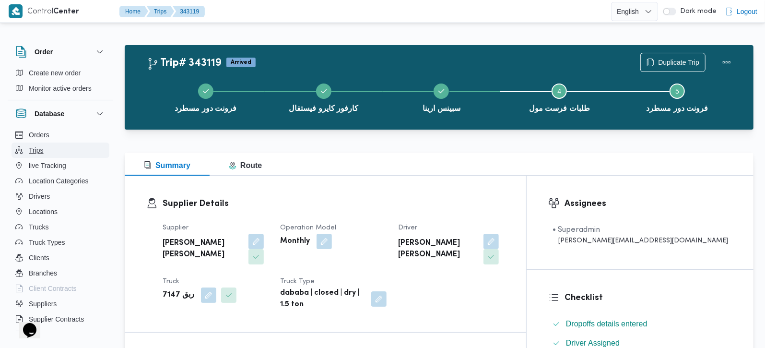
click at [38, 153] on span "Trips" at bounding box center [36, 150] width 15 height 12
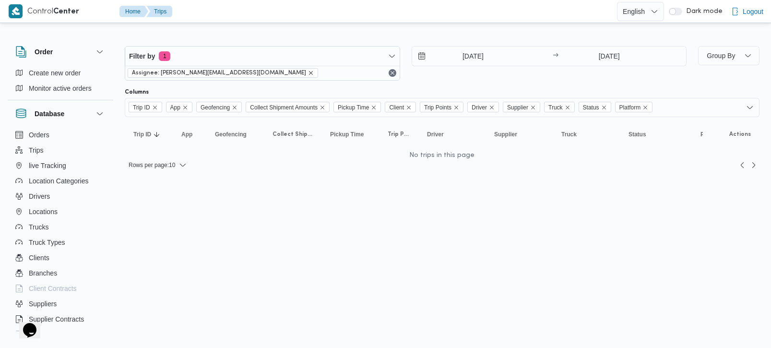
click at [308, 72] on icon "remove selected entity" at bounding box center [311, 73] width 6 height 6
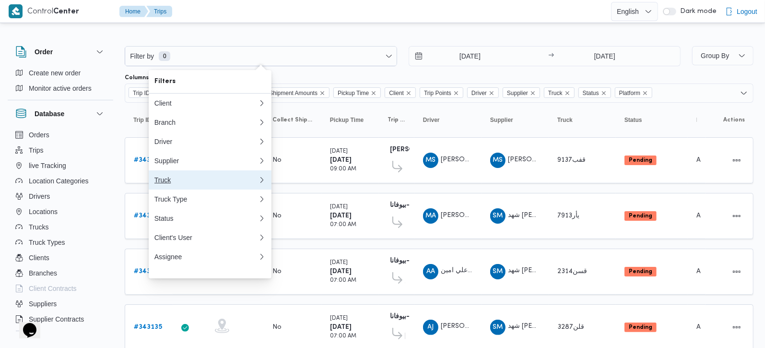
click at [169, 183] on div "Truck" at bounding box center [206, 180] width 104 height 8
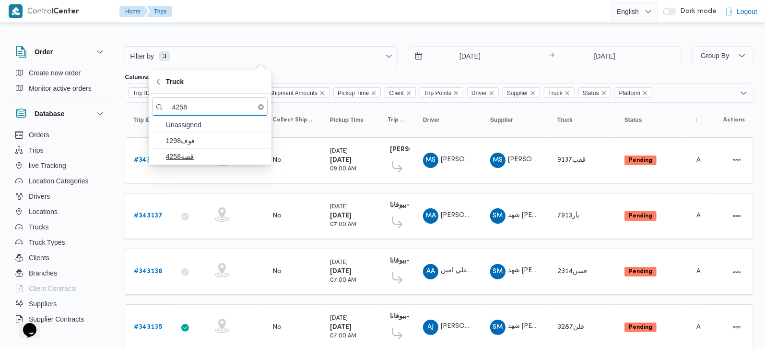
type input "4258"
click at [196, 157] on span "قصه4258" at bounding box center [216, 157] width 100 height 12
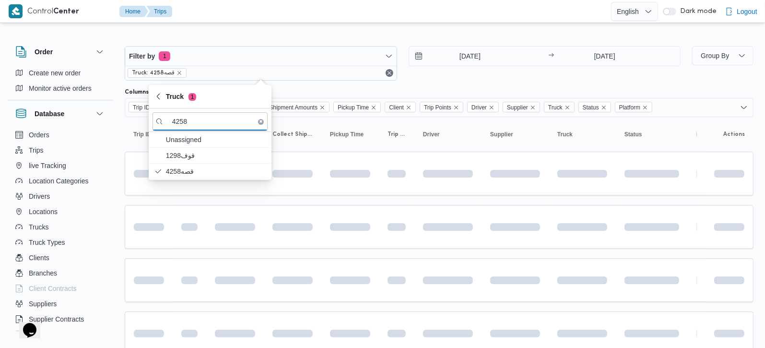
click at [462, 31] on div at bounding box center [439, 38] width 629 height 15
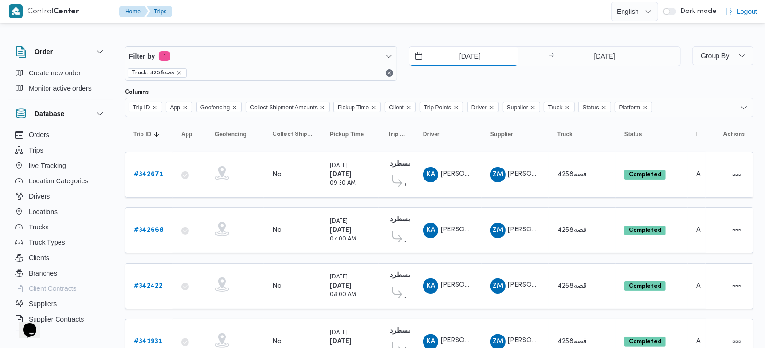
click at [462, 55] on input "7/10/2025" at bounding box center [463, 56] width 109 height 19
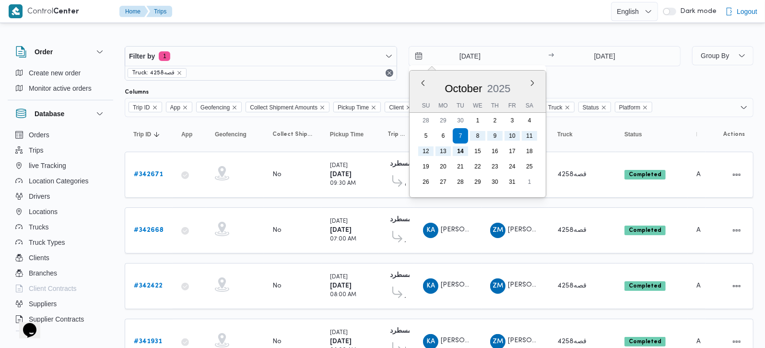
click at [446, 26] on div "Filter by 1 Truck: قصه4258 7/10/2025 Previous Month Next month October 2025 Oct…" at bounding box center [376, 211] width 765 height 373
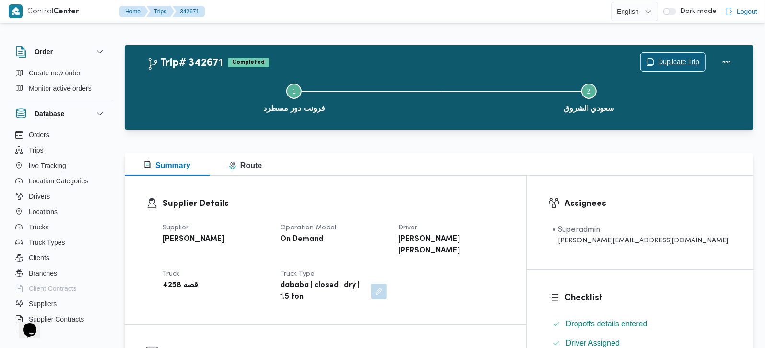
click at [661, 63] on span "Duplicate Trip" at bounding box center [678, 62] width 41 height 12
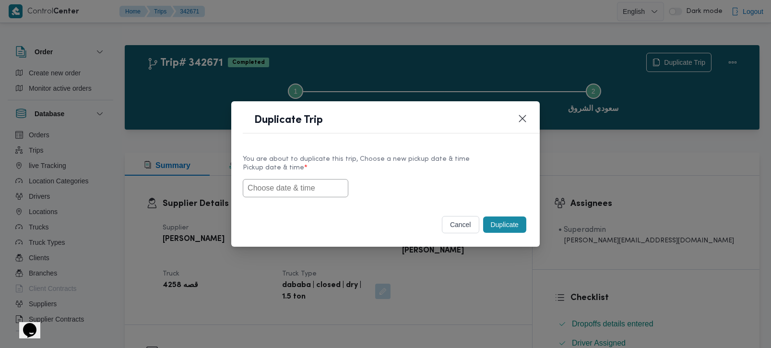
click at [305, 192] on input "text" at bounding box center [296, 188] width 106 height 18
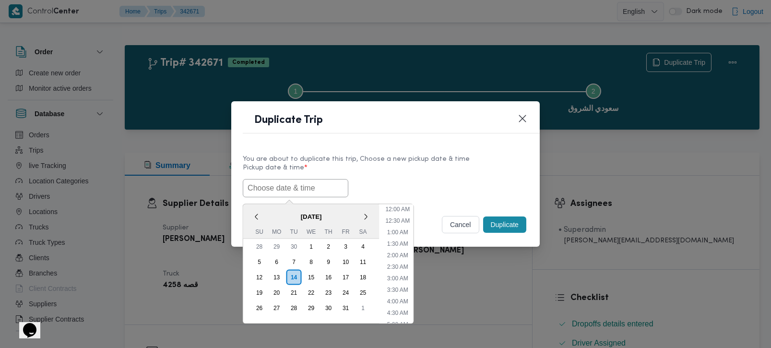
scroll to position [212, 0]
click at [268, 208] on span "[DATE]" at bounding box center [311, 216] width 136 height 17
click at [401, 236] on li "8:00 AM" at bounding box center [397, 238] width 29 height 10
type input "14/10/2025 8:00AM"
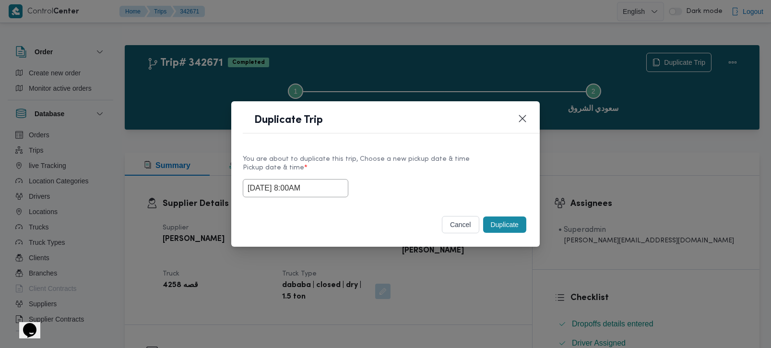
click at [495, 222] on button "Duplicate" at bounding box center [504, 224] width 43 height 16
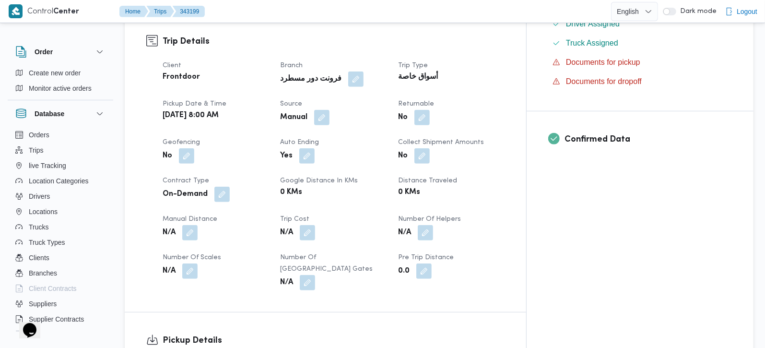
scroll to position [338, 0]
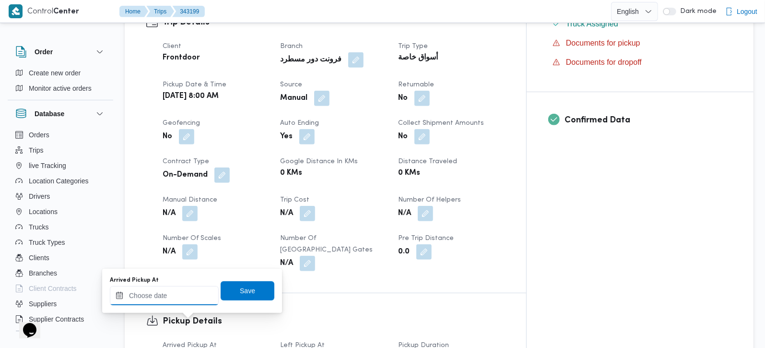
click at [178, 294] on input "Arrived Pickup At" at bounding box center [164, 295] width 109 height 19
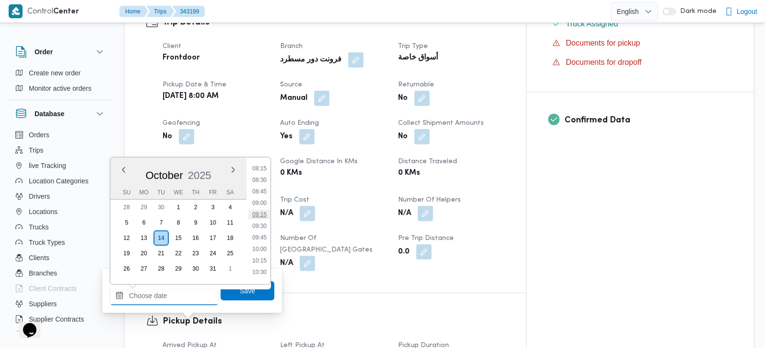
scroll to position [371, 0]
drag, startPoint x: 264, startPoint y: 186, endPoint x: 264, endPoint y: 205, distance: 19.7
click at [264, 186] on li "08:30" at bounding box center [260, 190] width 22 height 10
type input "14/10/2025 08:30"
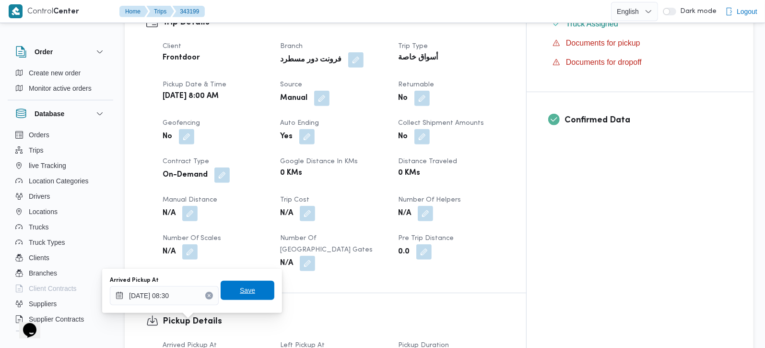
click at [248, 297] on span "Save" at bounding box center [248, 290] width 54 height 19
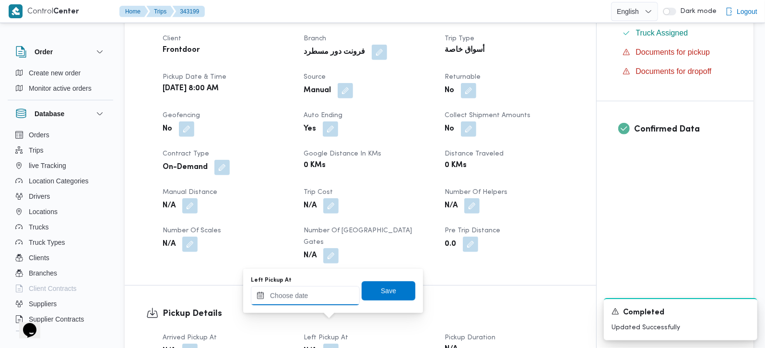
click at [319, 292] on input "Left Pickup At" at bounding box center [305, 295] width 109 height 19
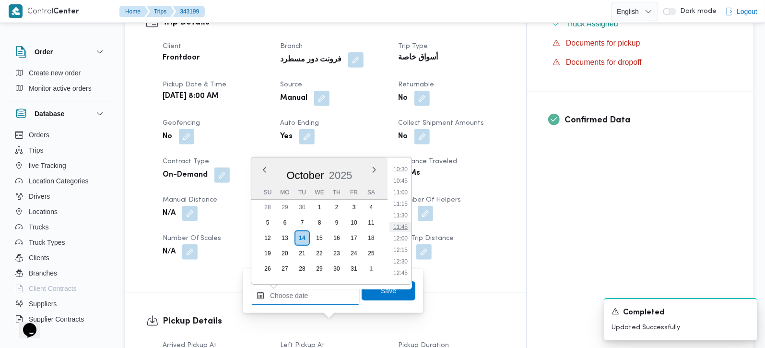
scroll to position [427, 0]
click at [404, 180] on li "09:30" at bounding box center [401, 180] width 22 height 10
type input "14/10/2025 09:30"
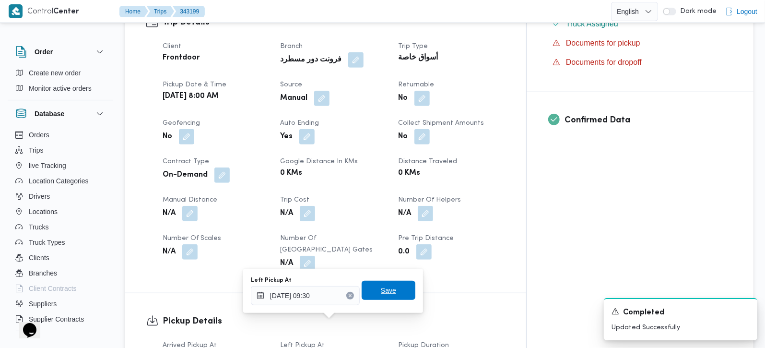
click at [388, 285] on span "Save" at bounding box center [389, 290] width 54 height 19
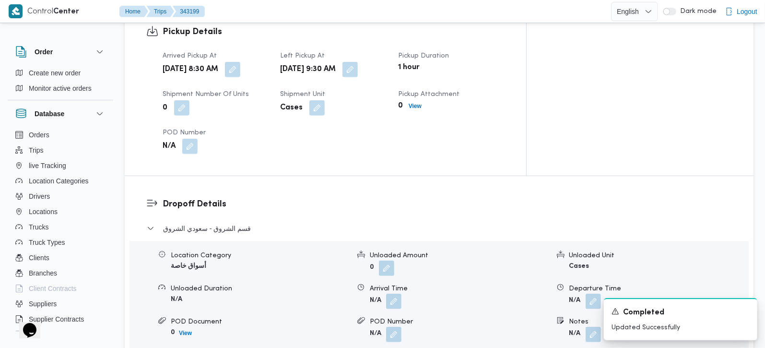
scroll to position [677, 0]
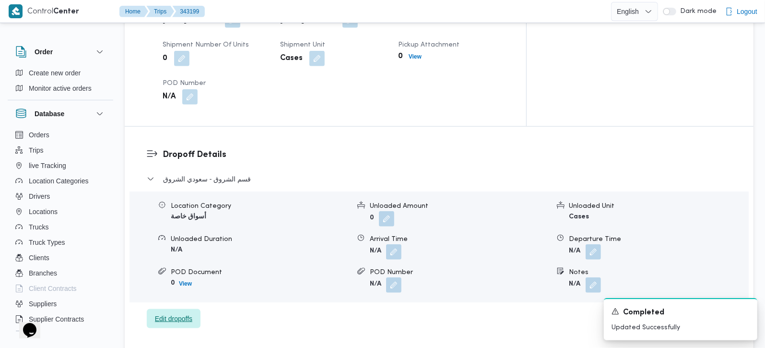
click at [165, 313] on span "Edit dropoffs" at bounding box center [173, 319] width 37 height 12
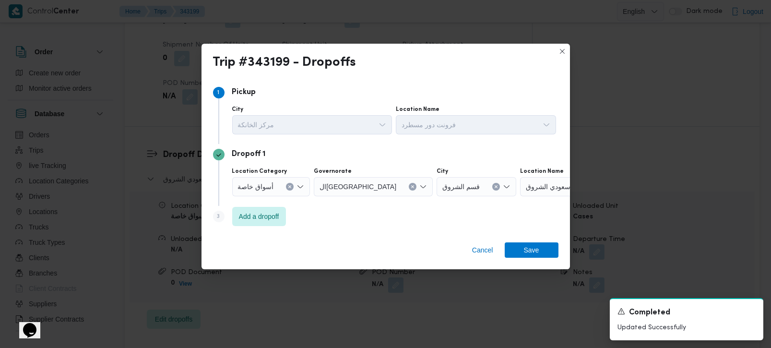
click at [288, 185] on icon "Clear input" at bounding box center [290, 187] width 4 height 4
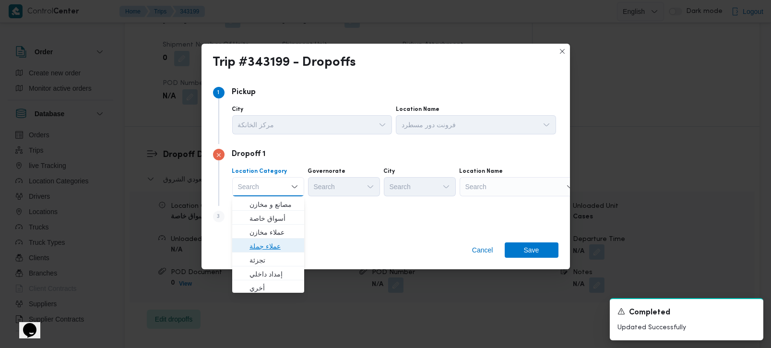
click at [282, 250] on span "عملاء جملة" at bounding box center [273, 246] width 49 height 12
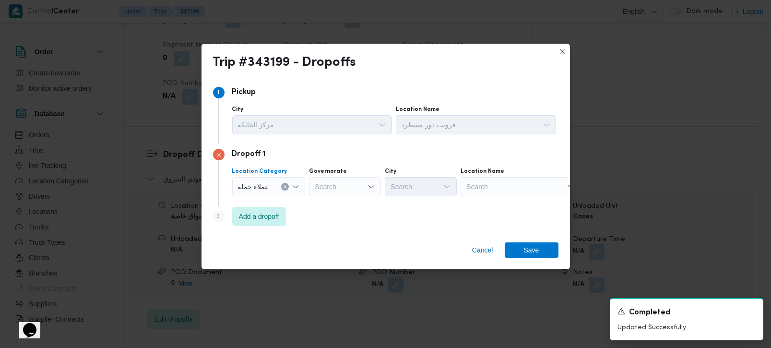
click at [328, 189] on div "Search" at bounding box center [345, 186] width 72 height 19
type input "رة"
click at [339, 213] on span "القاه رة" at bounding box center [349, 219] width 49 height 12
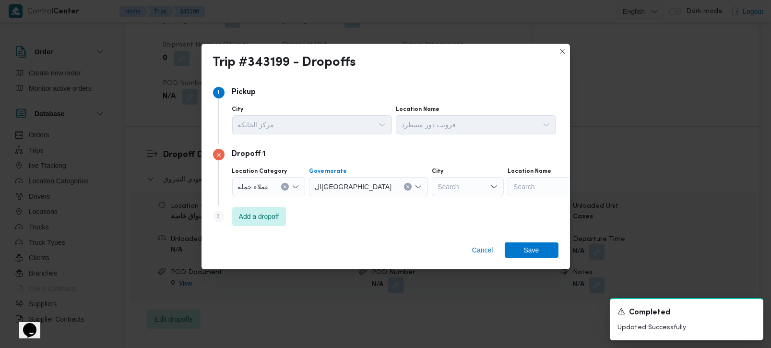
click at [432, 190] on div "Search" at bounding box center [468, 186] width 72 height 19
type input "عاد"
click at [413, 205] on mark "عاد" at bounding box center [410, 205] width 8 height 8
click at [424, 217] on div "Step 3 is disabled 3 Add a dropoff" at bounding box center [385, 218] width 345 height 25
click at [545, 254] on span "Save" at bounding box center [532, 249] width 54 height 15
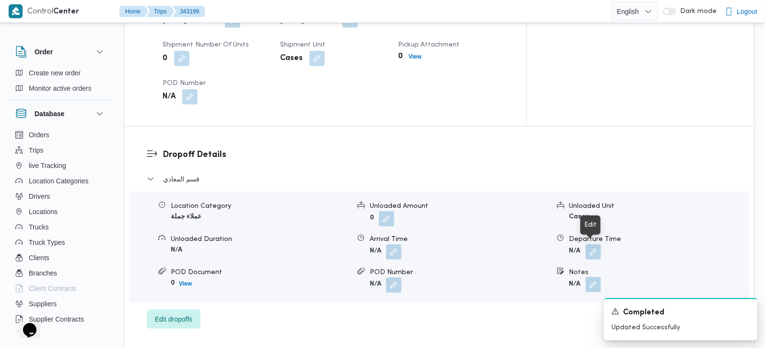
click at [596, 277] on button "button" at bounding box center [593, 284] width 15 height 15
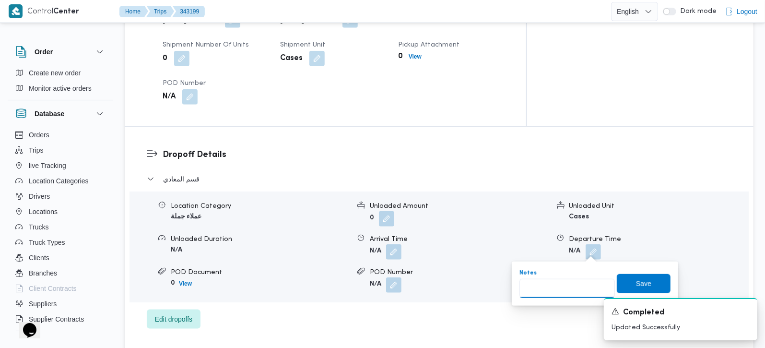
click at [572, 290] on input "Notes" at bounding box center [567, 288] width 95 height 19
paste input "زهراء المعادي"
type input "زهراء المعادي"
click at [618, 286] on span "Save" at bounding box center [644, 282] width 54 height 19
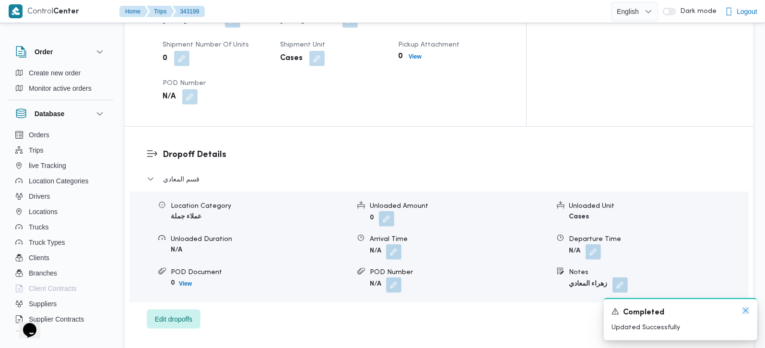
click at [746, 309] on icon "Dismiss toast" at bounding box center [746, 311] width 8 height 8
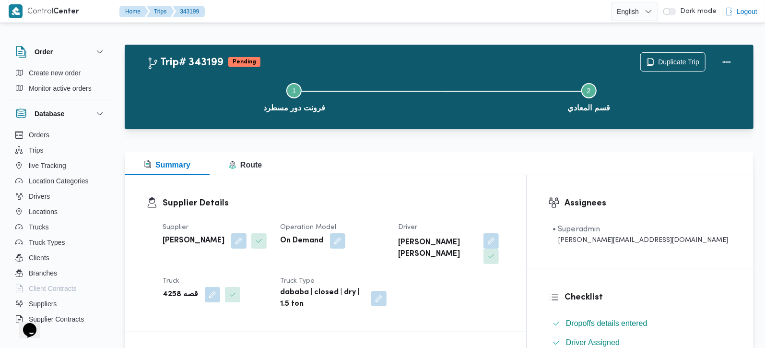
scroll to position [0, 0]
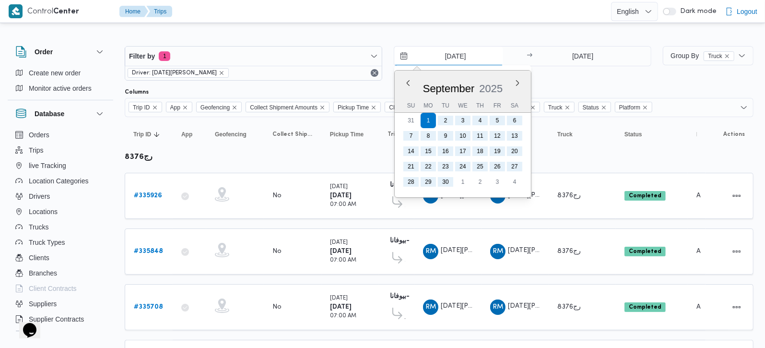
click at [452, 54] on input "[DATE]" at bounding box center [448, 56] width 109 height 19
click at [518, 80] on button "Next month" at bounding box center [517, 82] width 9 height 9
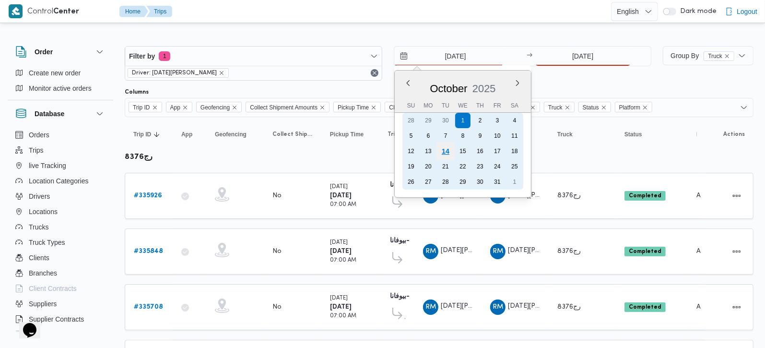
click at [442, 146] on div "14" at bounding box center [446, 151] width 18 height 18
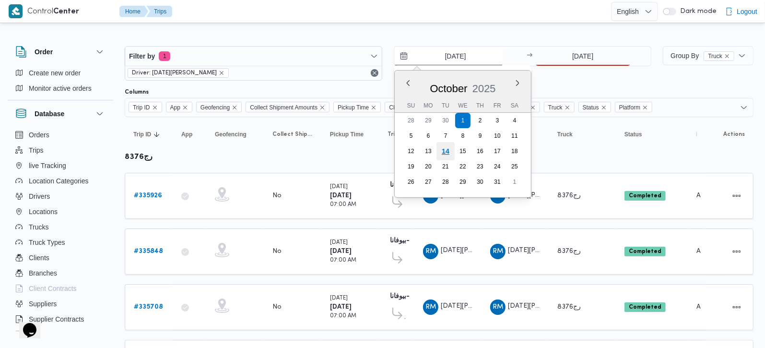
type input "[DATE]"
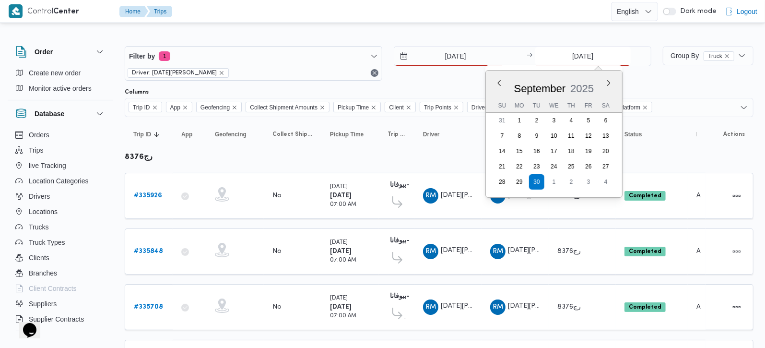
click at [583, 55] on input "[DATE]" at bounding box center [582, 56] width 95 height 19
click at [609, 81] on button "Next month" at bounding box center [608, 82] width 9 height 9
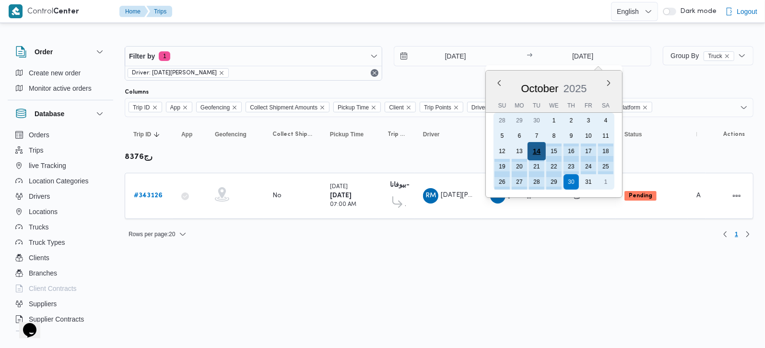
click at [537, 148] on div "14" at bounding box center [537, 151] width 18 height 18
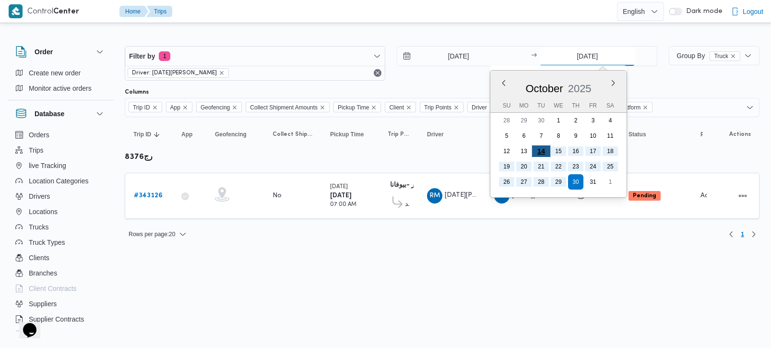
type input "[DATE]"
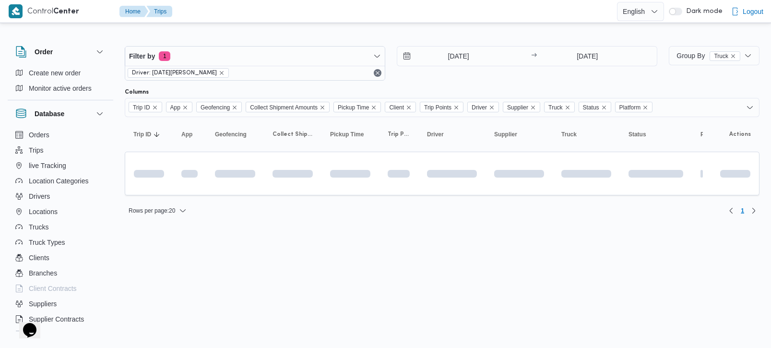
click at [471, 33] on div at bounding box center [442, 38] width 635 height 15
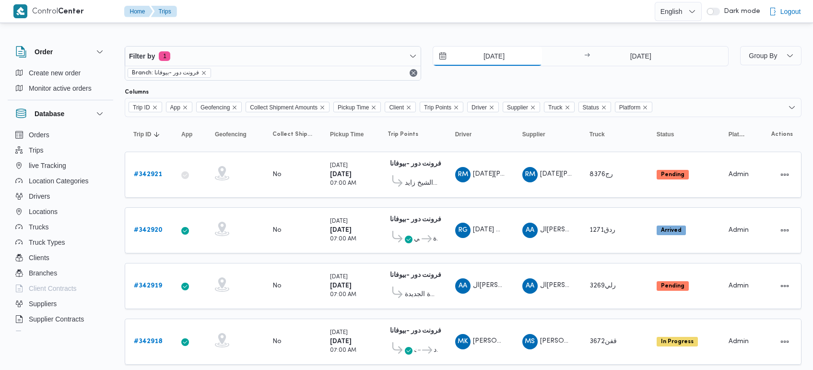
click at [490, 53] on input "[DATE]" at bounding box center [487, 56] width 109 height 19
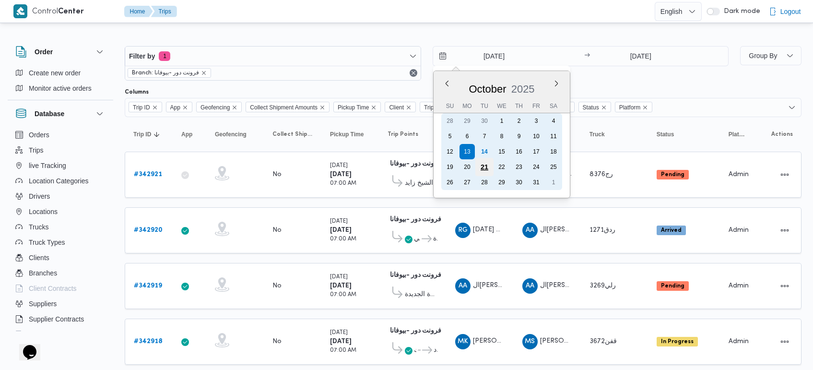
click at [484, 158] on div "21" at bounding box center [484, 167] width 18 height 18
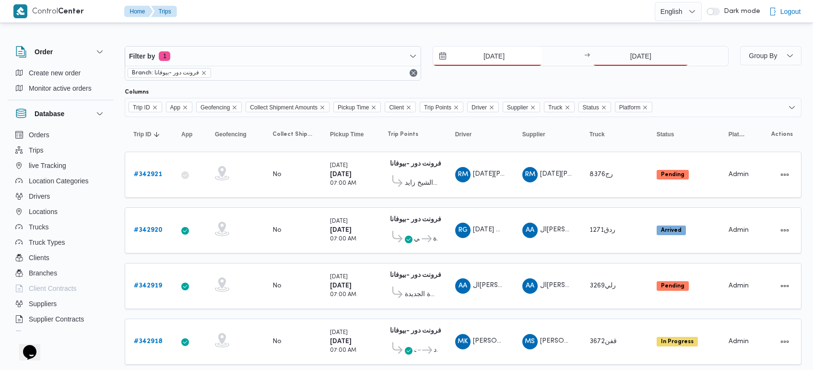
click at [495, 58] on input "[DATE]" at bounding box center [487, 56] width 109 height 19
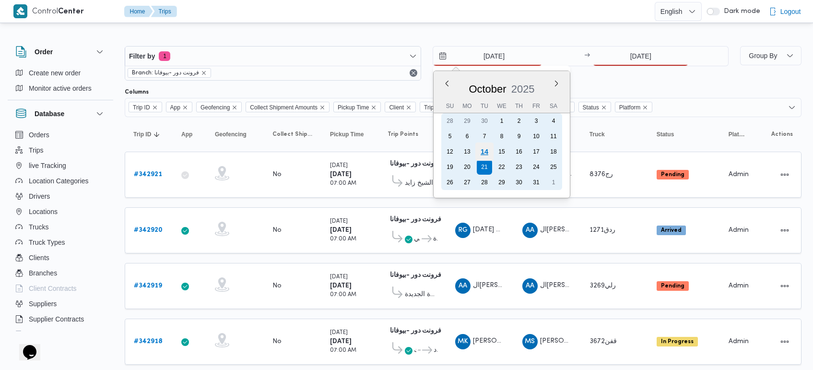
click at [485, 150] on div "14" at bounding box center [484, 151] width 18 height 18
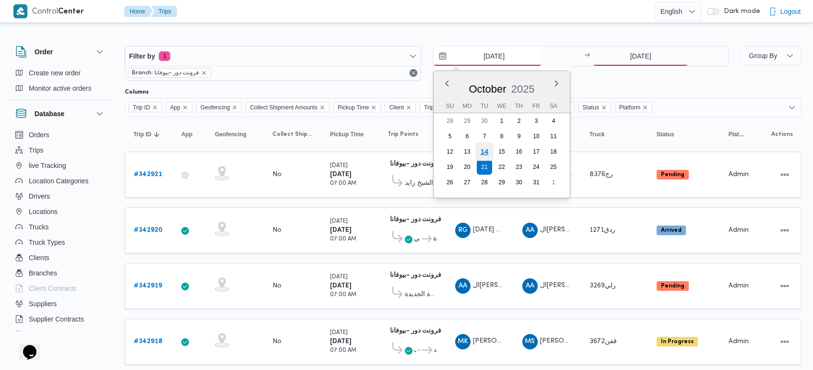
type input "14/10/2025"
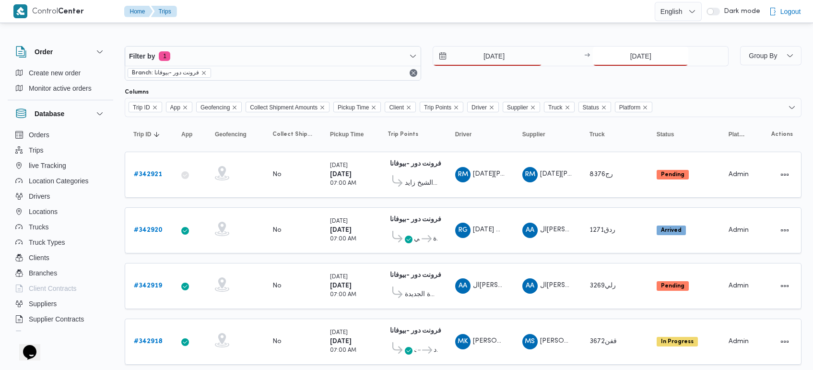
click at [634, 57] on input "13/10/2025" at bounding box center [640, 56] width 95 height 19
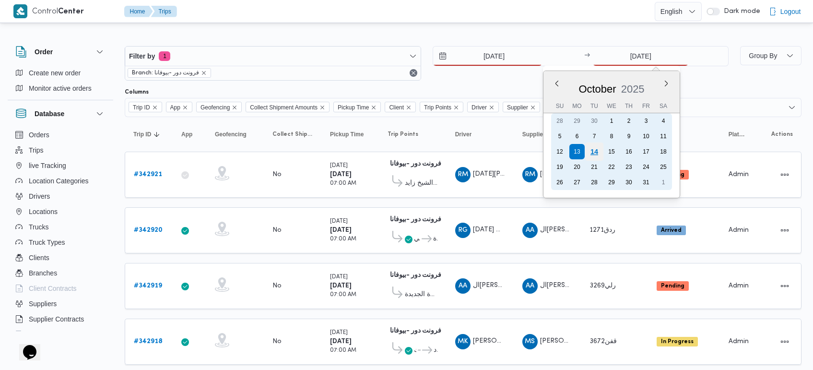
click at [595, 147] on div "14" at bounding box center [594, 151] width 18 height 18
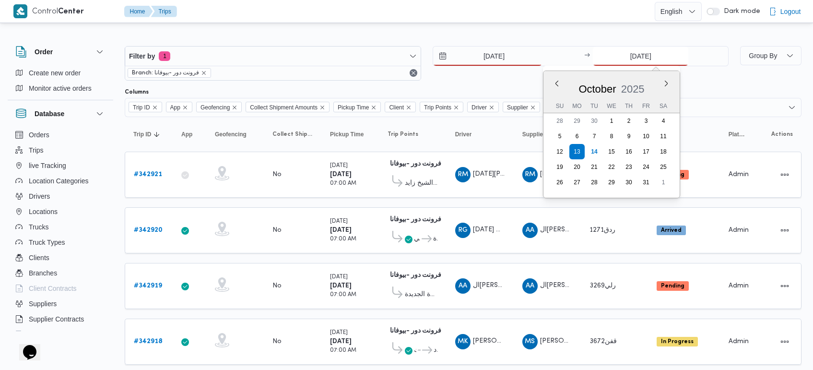
type input "14/10/2025"
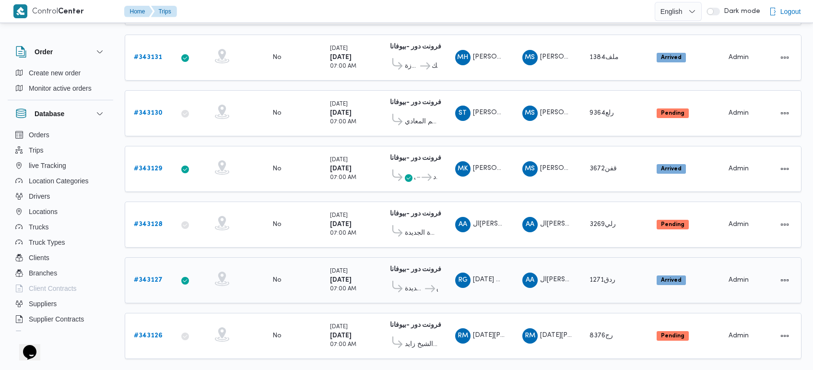
scroll to position [463, 0]
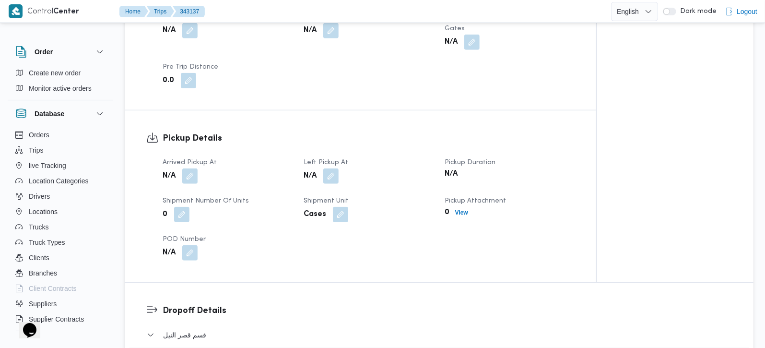
scroll to position [564, 0]
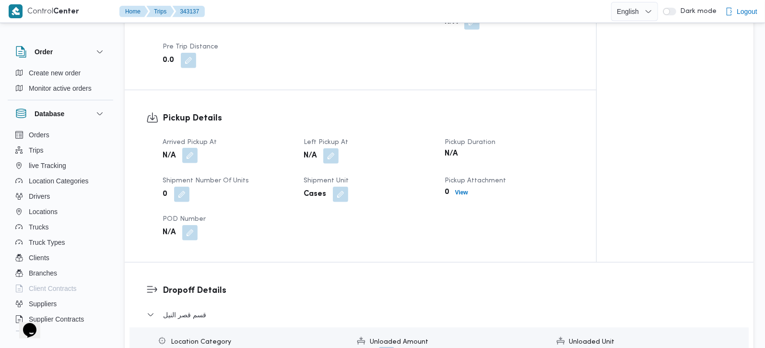
click at [193, 161] on button "button" at bounding box center [189, 155] width 15 height 15
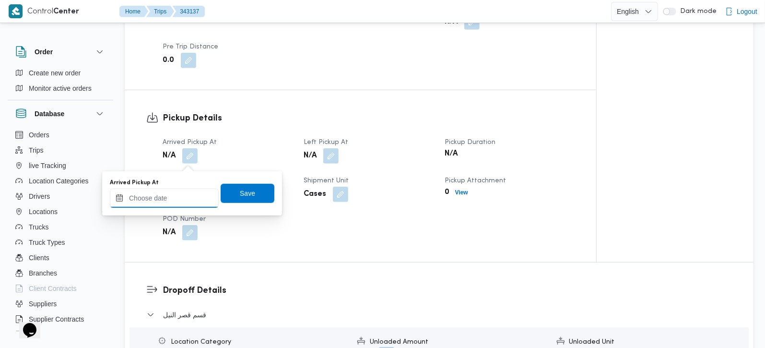
click at [181, 199] on input "Arrived Pickup At" at bounding box center [164, 198] width 109 height 19
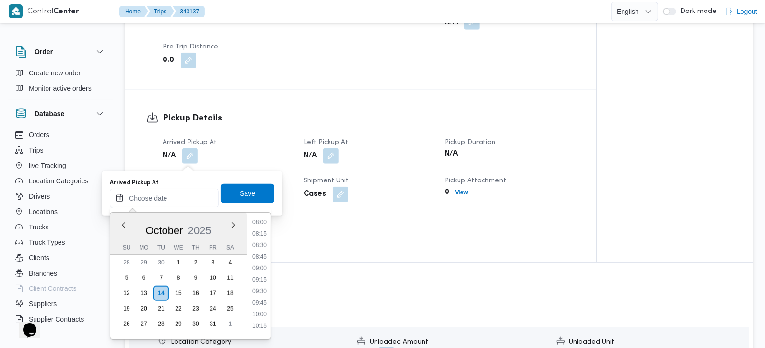
scroll to position [315, 0]
click at [262, 253] on li "07:30" at bounding box center [260, 256] width 22 height 10
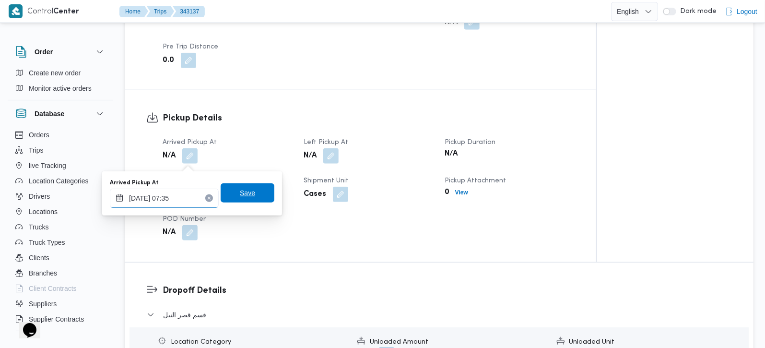
type input "[DATE] 07:35"
click at [247, 194] on span "Save" at bounding box center [248, 192] width 54 height 19
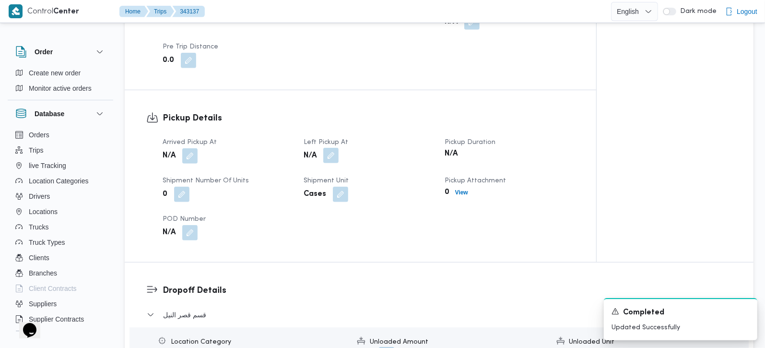
drag, startPoint x: 339, startPoint y: 159, endPoint x: 333, endPoint y: 163, distance: 7.3
click at [338, 158] on button "button" at bounding box center [330, 155] width 15 height 15
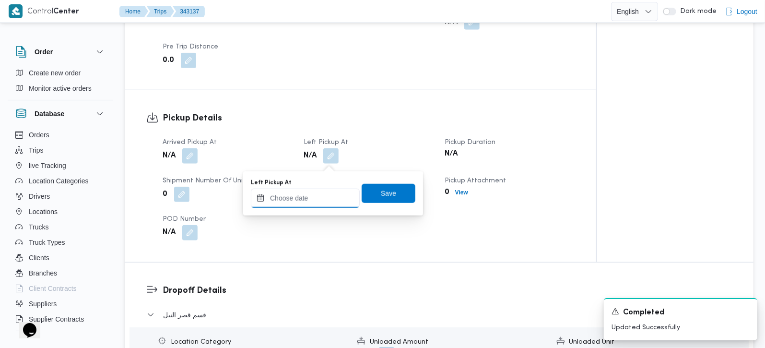
click at [314, 193] on input "Left Pickup At" at bounding box center [305, 198] width 109 height 19
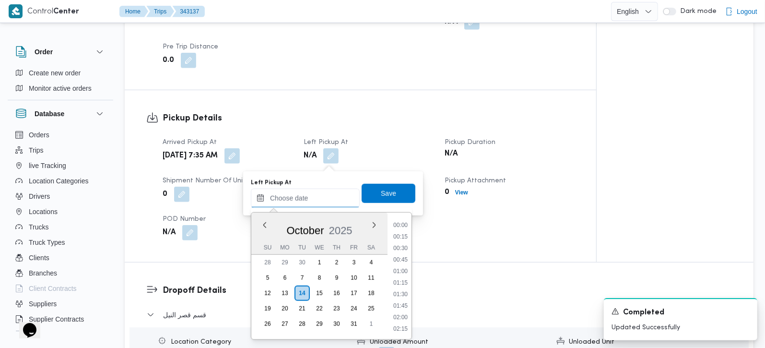
scroll to position [484, 0]
click at [404, 225] on li "10:30" at bounding box center [401, 225] width 22 height 10
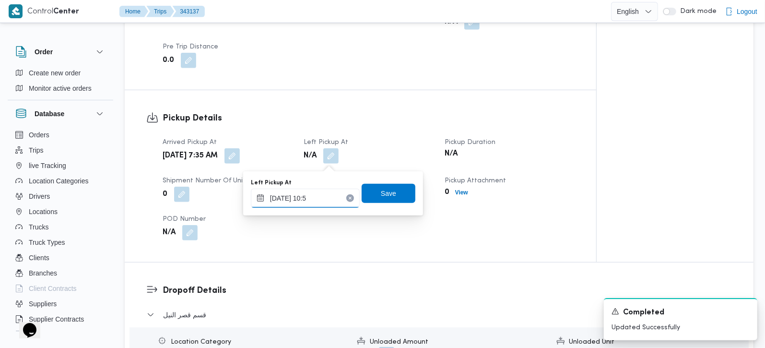
type input "[DATE] 10:55"
click at [381, 196] on span "Save" at bounding box center [388, 193] width 15 height 12
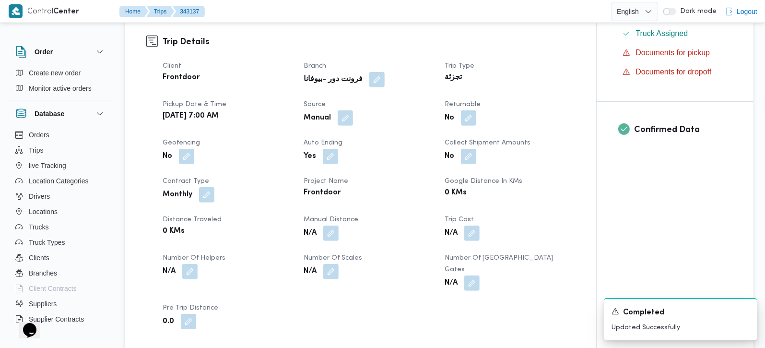
scroll to position [225, 0]
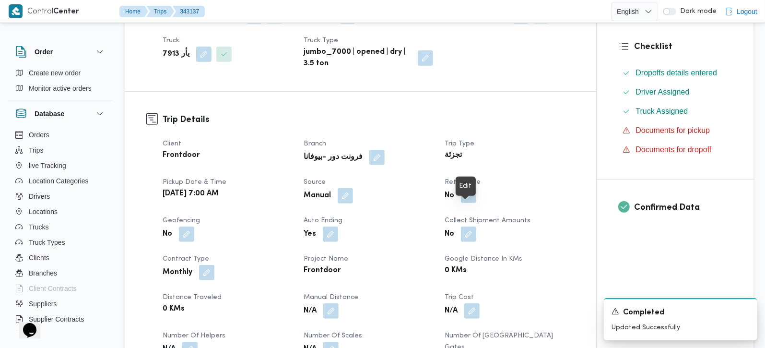
click at [468, 203] on button "button" at bounding box center [468, 195] width 15 height 15
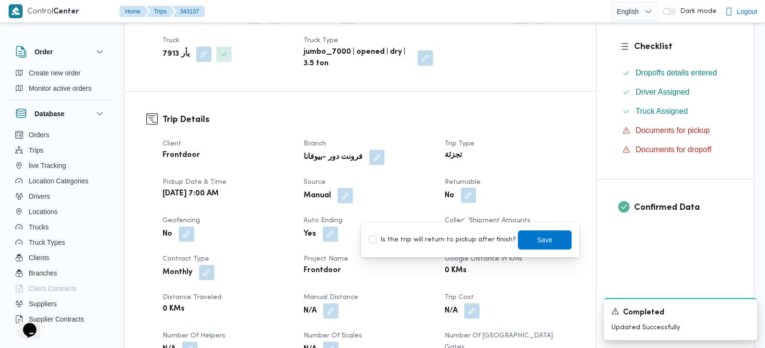
click at [462, 239] on label "Is the trip will return to pickup after finish?" at bounding box center [442, 240] width 147 height 12
checkbox input "true"
click at [518, 240] on span "Save" at bounding box center [545, 239] width 54 height 19
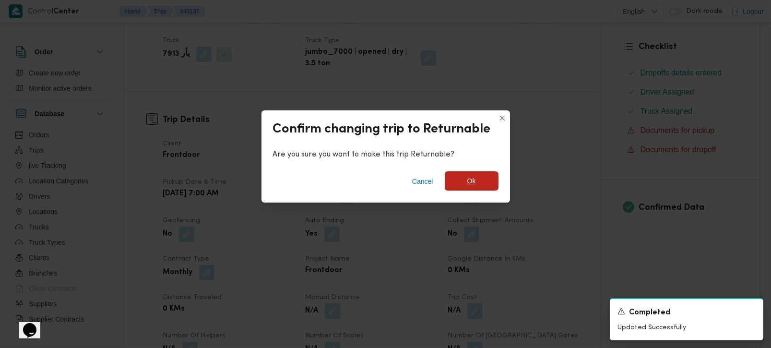
click at [477, 180] on span "Ok" at bounding box center [472, 180] width 54 height 19
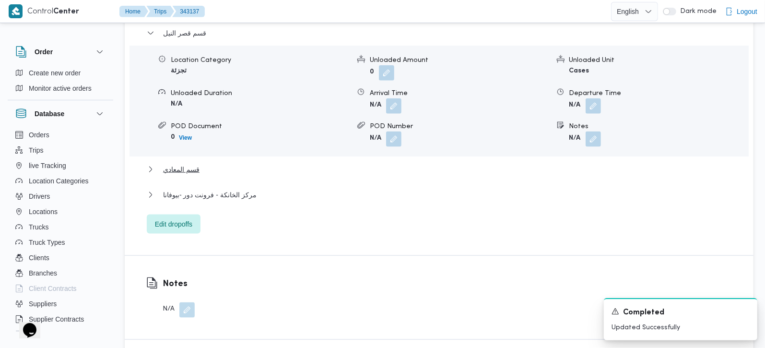
scroll to position [846, 0]
click at [593, 144] on button "button" at bounding box center [593, 137] width 15 height 15
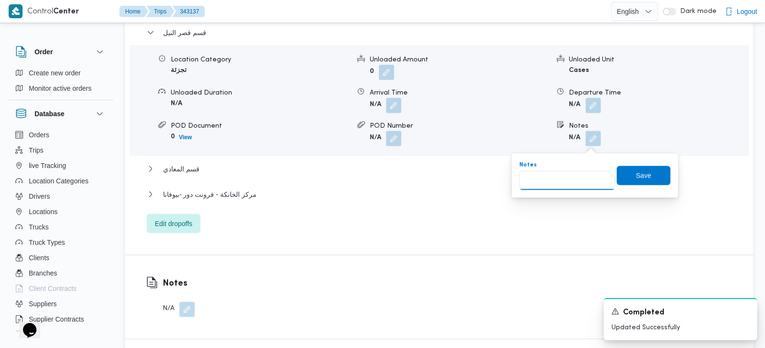
click at [577, 178] on input "Notes" at bounding box center [567, 180] width 95 height 19
paste input "وسط البلد"
type input "وسط البلد"
click at [648, 175] on span "Save" at bounding box center [644, 175] width 54 height 19
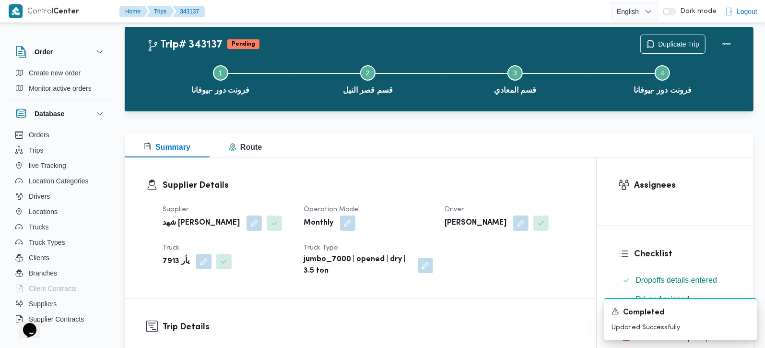
scroll to position [0, 0]
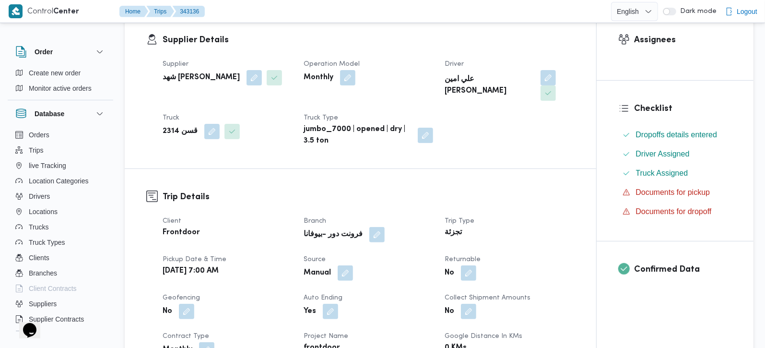
scroll to position [169, 0]
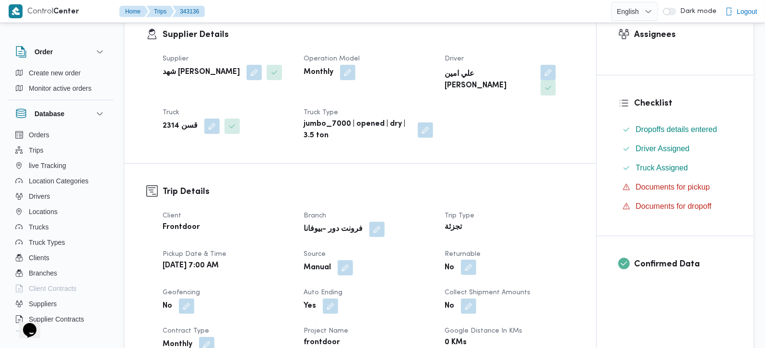
click at [469, 266] on button "button" at bounding box center [468, 267] width 15 height 15
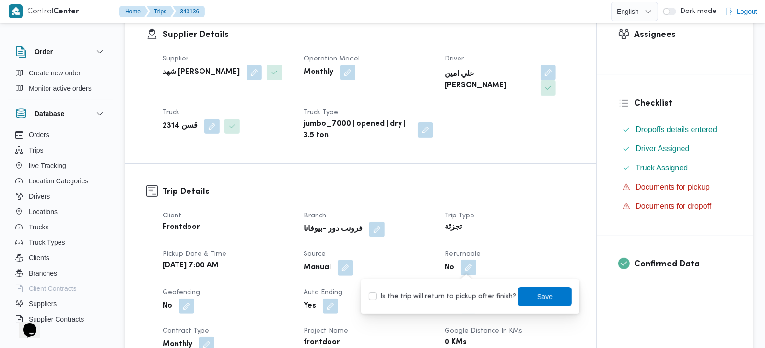
click at [468, 296] on label "Is the trip will return to pickup after finish?" at bounding box center [442, 297] width 147 height 12
checkbox input "true"
click at [522, 292] on span "Save" at bounding box center [545, 295] width 54 height 19
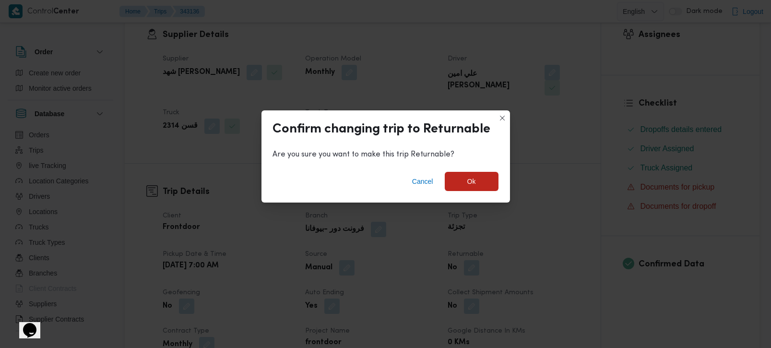
click at [459, 191] on div "Cancel Ok" at bounding box center [385, 183] width 249 height 38
click at [458, 189] on span "Ok" at bounding box center [472, 180] width 54 height 19
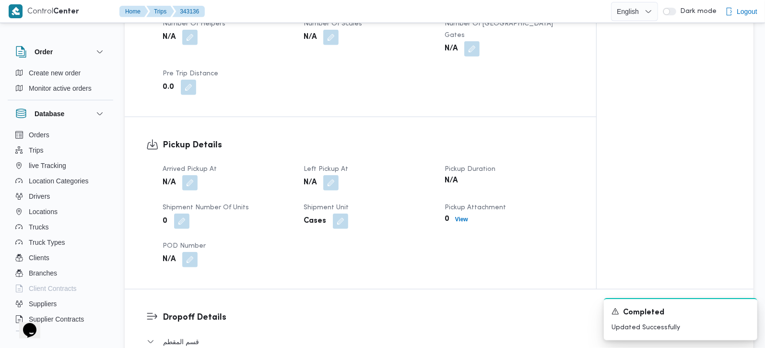
scroll to position [564, 0]
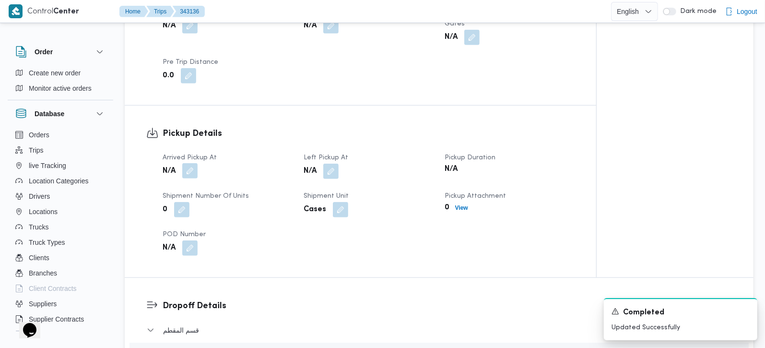
click at [189, 163] on button "button" at bounding box center [189, 170] width 15 height 15
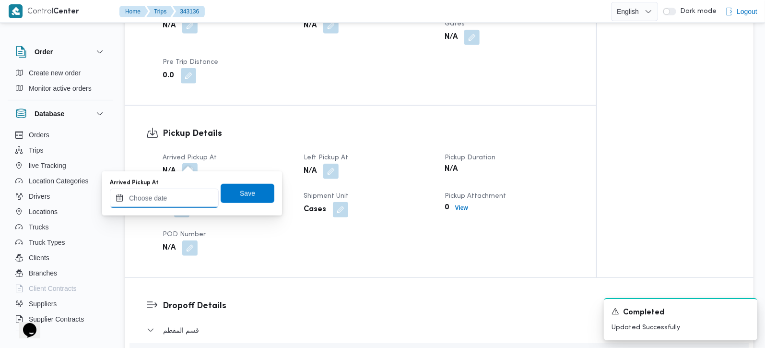
click at [176, 201] on input "Arrived Pickup At" at bounding box center [164, 198] width 109 height 19
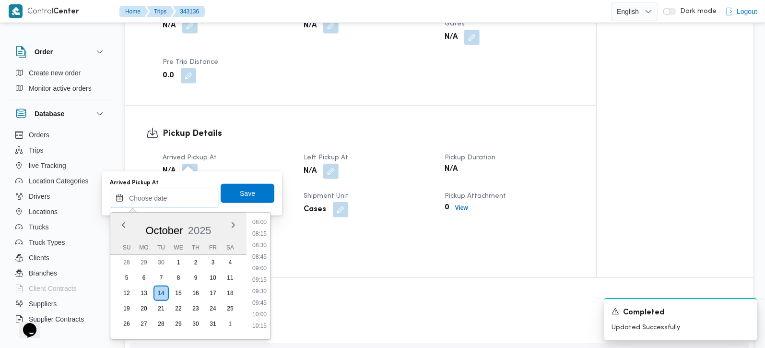
scroll to position [315, 0]
click at [263, 256] on li "07:30" at bounding box center [260, 256] width 22 height 10
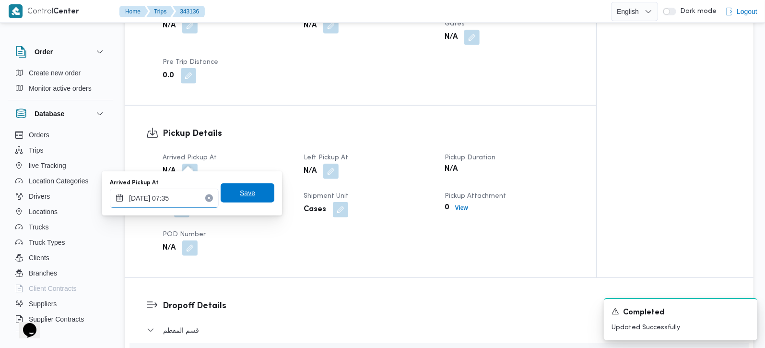
type input "14/10/2025 07:35"
click at [240, 198] on span "Save" at bounding box center [247, 193] width 15 height 12
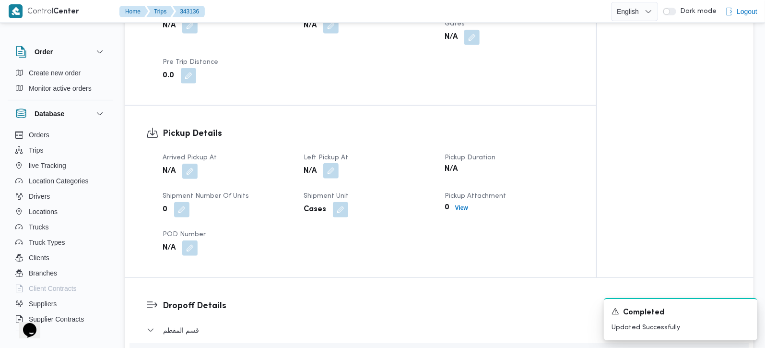
click at [330, 165] on button "button" at bounding box center [330, 170] width 15 height 15
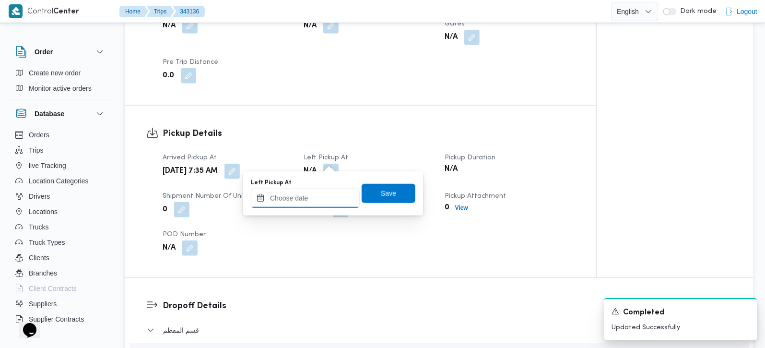
drag, startPoint x: 319, startPoint y: 194, endPoint x: 331, endPoint y: 203, distance: 15.7
click at [319, 194] on input "Left Pickup At" at bounding box center [305, 198] width 109 height 19
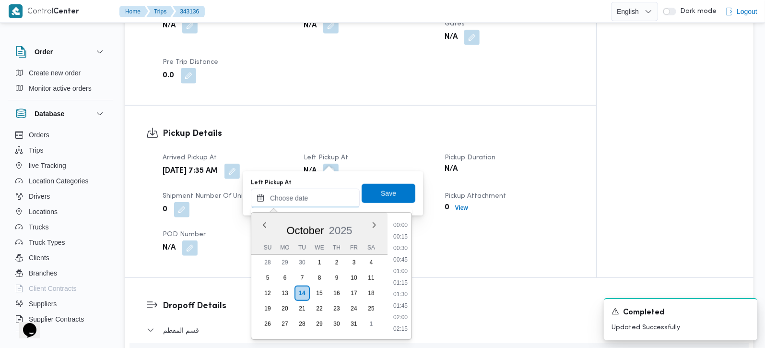
scroll to position [484, 0]
click at [405, 237] on li "10:45" at bounding box center [401, 236] width 22 height 10
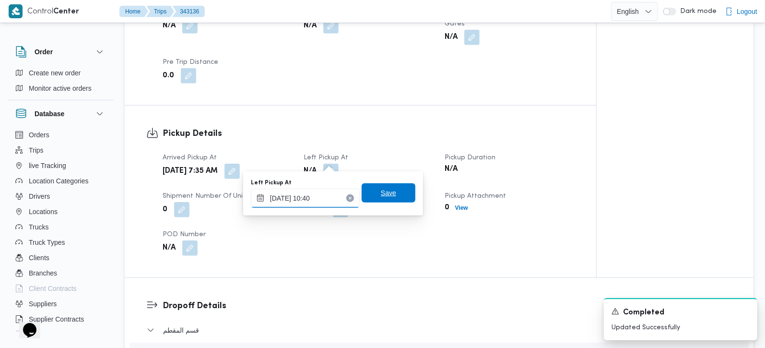
type input "14/10/2025 10:40"
click at [394, 192] on span "Save" at bounding box center [389, 192] width 54 height 19
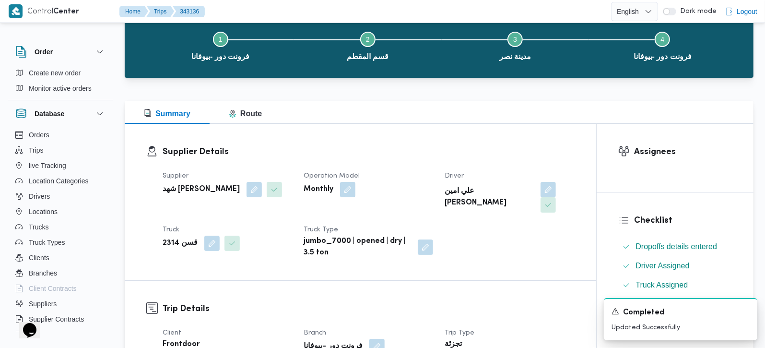
scroll to position [0, 0]
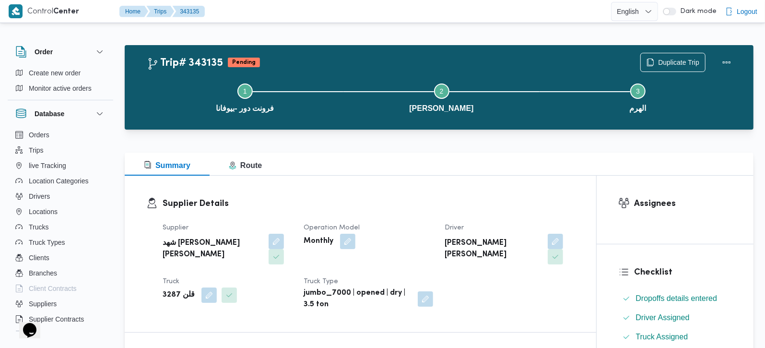
scroll to position [113, 0]
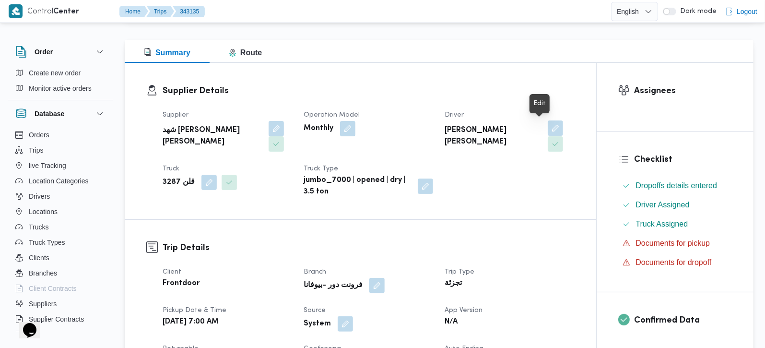
click at [548, 131] on button "button" at bounding box center [555, 127] width 15 height 15
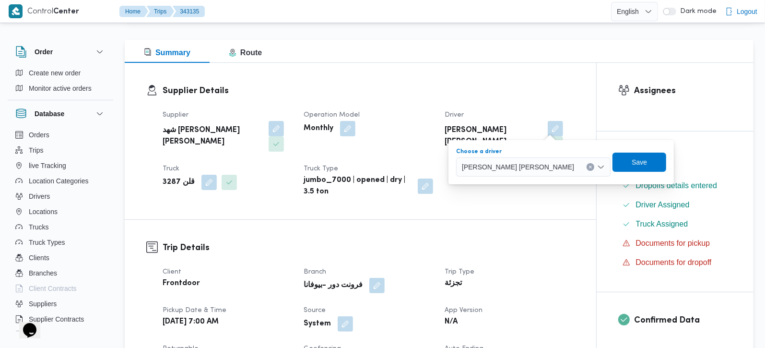
click at [587, 166] on button "Clear input" at bounding box center [591, 167] width 8 height 8
paste input "[PERSON_NAME] [PERSON_NAME]"
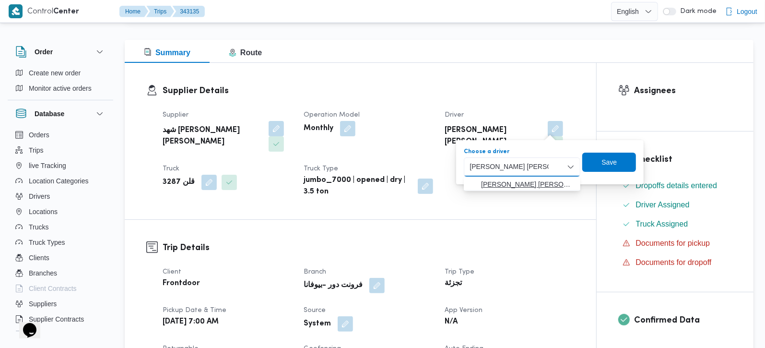
type input "[PERSON_NAME] [PERSON_NAME]"
click at [543, 183] on span "[PERSON_NAME] [PERSON_NAME]" at bounding box center [528, 184] width 94 height 12
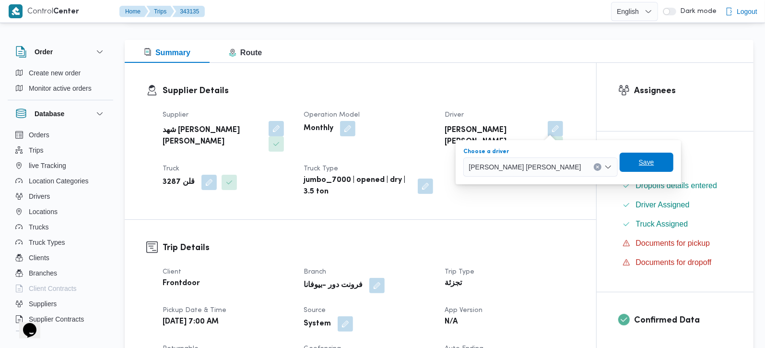
click at [620, 162] on span "Save" at bounding box center [647, 162] width 54 height 19
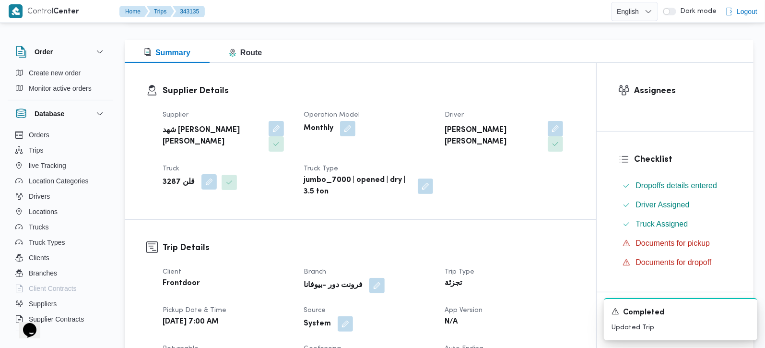
click at [201, 178] on button "button" at bounding box center [208, 181] width 15 height 15
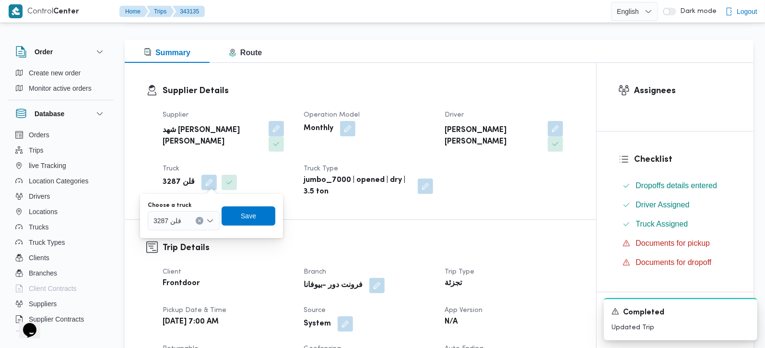
click at [199, 215] on div "قلن 3287" at bounding box center [184, 220] width 72 height 19
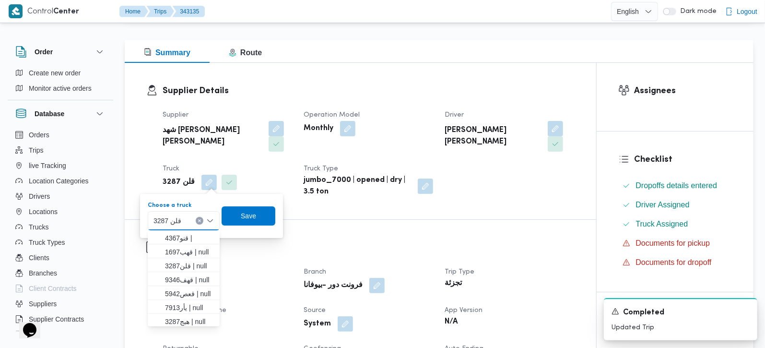
click at [201, 221] on icon "Clear input" at bounding box center [200, 221] width 4 height 4
paste input "قيب6827"
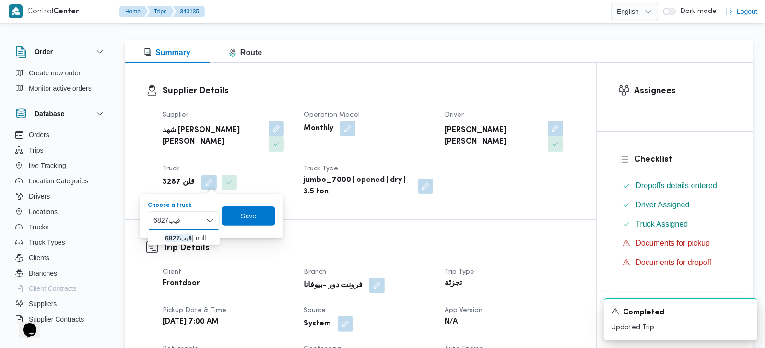
type input "قيب6827"
click at [196, 234] on span "قيب6827 | null" at bounding box center [189, 238] width 49 height 12
click at [261, 215] on span "Save" at bounding box center [255, 216] width 15 height 12
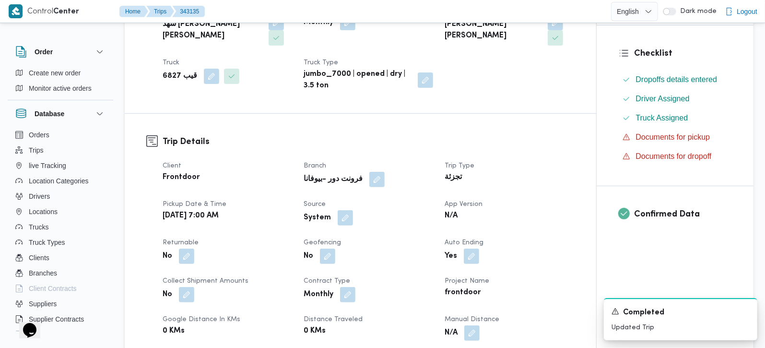
scroll to position [282, 0]
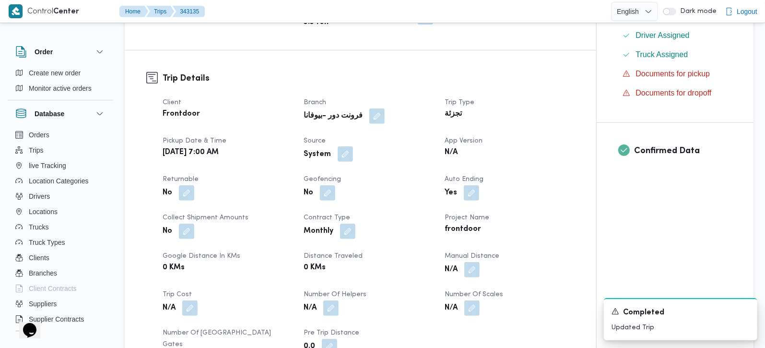
click at [340, 158] on button "button" at bounding box center [345, 153] width 15 height 15
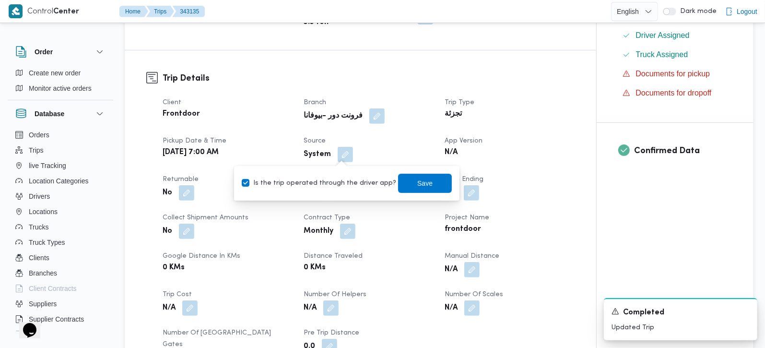
click at [335, 178] on label "Is the trip operated through the driver app?" at bounding box center [319, 184] width 154 height 12
checkbox input "false"
click at [426, 186] on span "Save" at bounding box center [425, 182] width 54 height 19
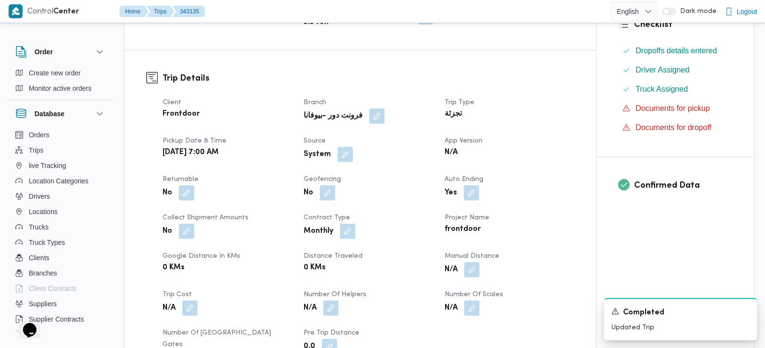
scroll to position [451, 0]
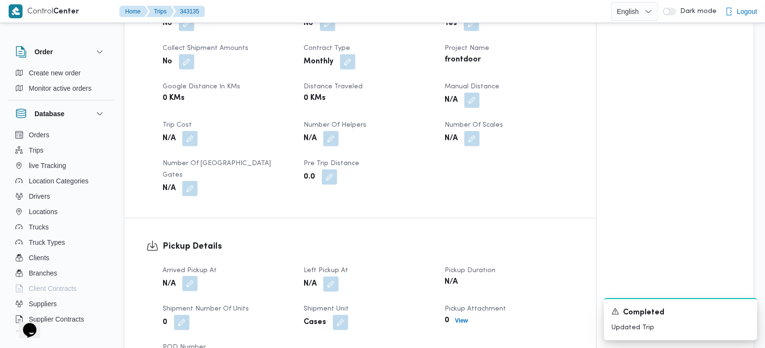
click at [193, 276] on button "button" at bounding box center [189, 283] width 15 height 15
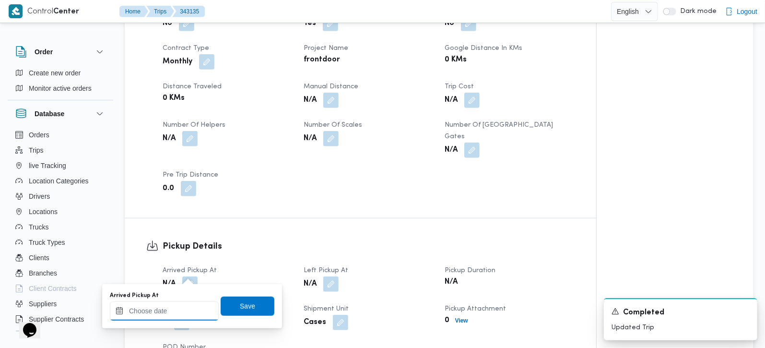
click at [183, 304] on input "Arrived Pickup At" at bounding box center [164, 310] width 109 height 19
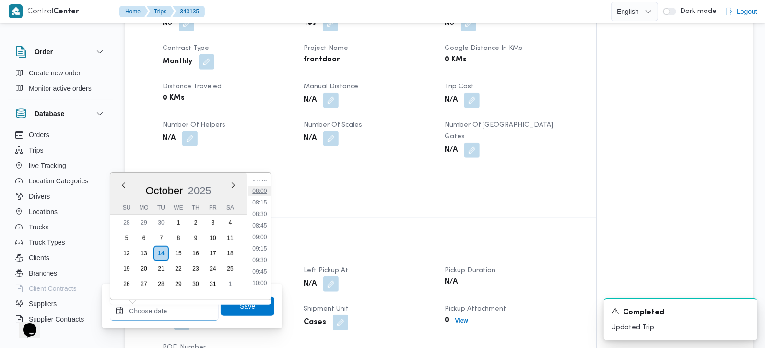
scroll to position [382, 0]
click at [263, 240] on li "09:30" at bounding box center [260, 241] width 22 height 10
type input "14/10/2025 09:30"
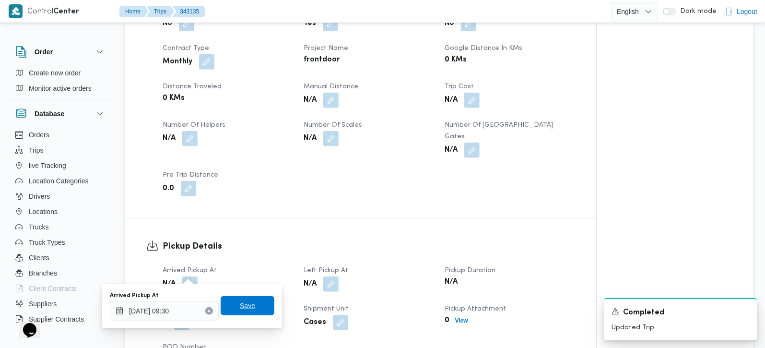
click at [245, 307] on span "Save" at bounding box center [247, 306] width 15 height 12
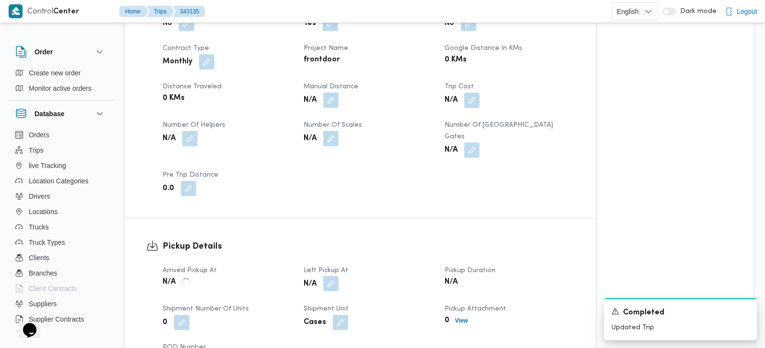
click at [340, 275] on div "N/A" at bounding box center [368, 283] width 131 height 17
click at [332, 276] on button "button" at bounding box center [330, 283] width 15 height 15
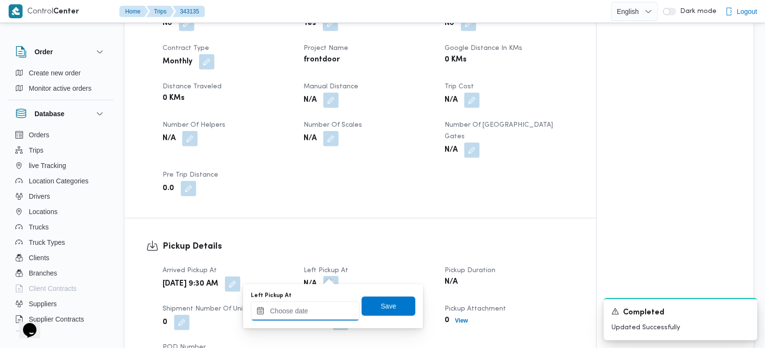
click at [316, 318] on input "Left Pickup At" at bounding box center [305, 310] width 109 height 19
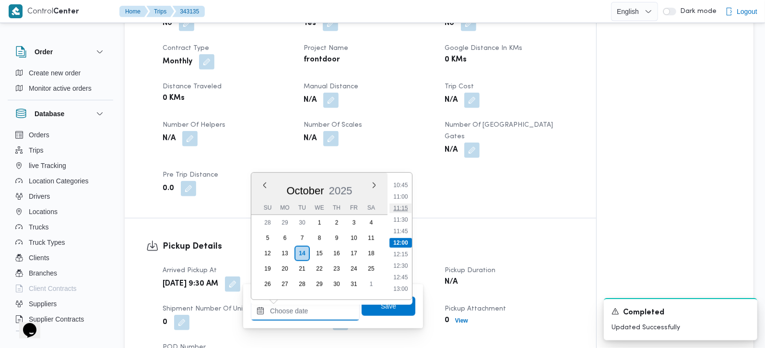
scroll to position [439, 0]
click at [404, 219] on li "10:15" at bounding box center [401, 218] width 22 height 10
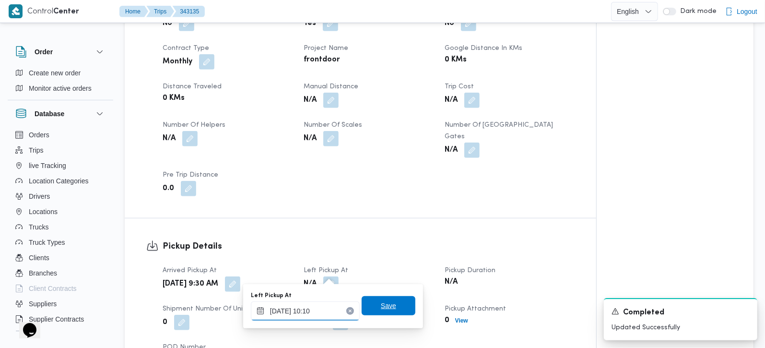
type input "14/10/2025 10:10"
click at [373, 311] on span "Save" at bounding box center [389, 305] width 54 height 19
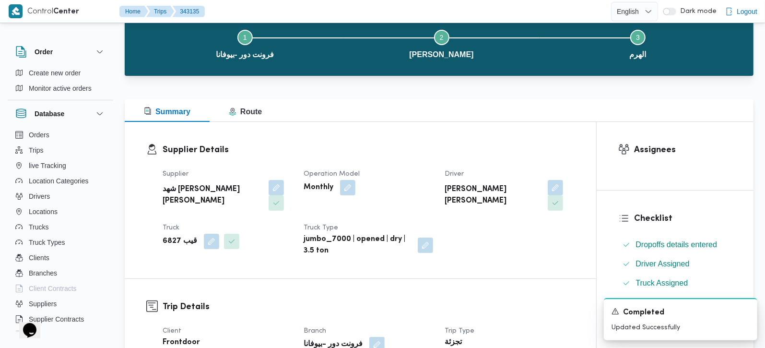
scroll to position [0, 0]
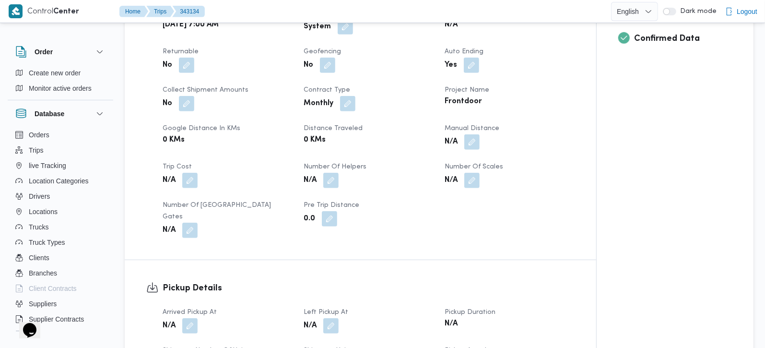
scroll to position [395, 0]
click at [347, 29] on button "button" at bounding box center [345, 25] width 15 height 15
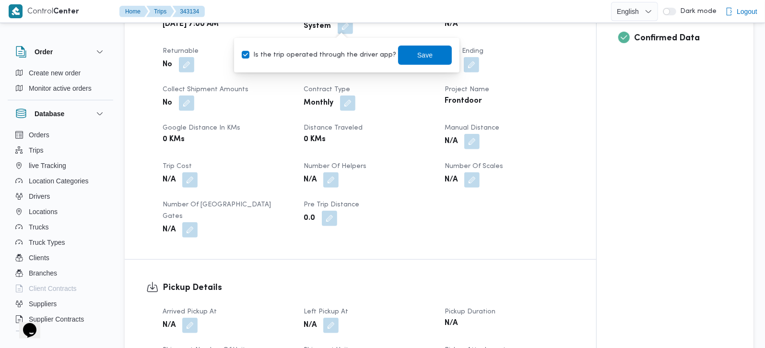
click at [334, 55] on label "Is the trip operated through the driver app?" at bounding box center [319, 55] width 154 height 12
checkbox input "false"
click at [417, 57] on span "Save" at bounding box center [424, 55] width 15 height 12
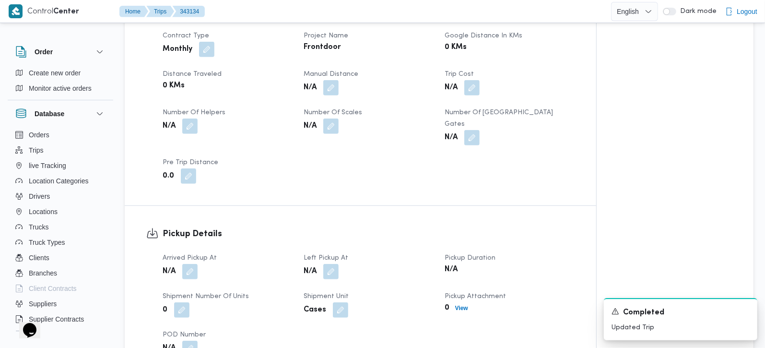
scroll to position [451, 0]
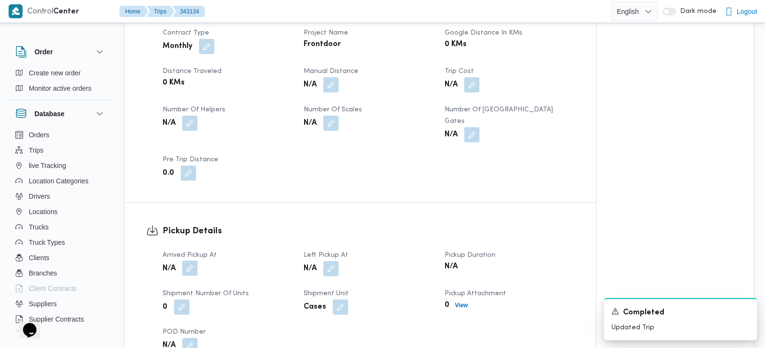
click at [191, 261] on button "button" at bounding box center [189, 268] width 15 height 15
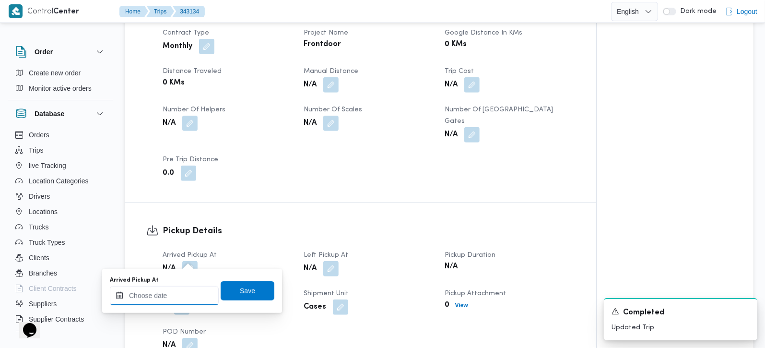
click at [173, 294] on input "Arrived Pickup At" at bounding box center [164, 295] width 109 height 19
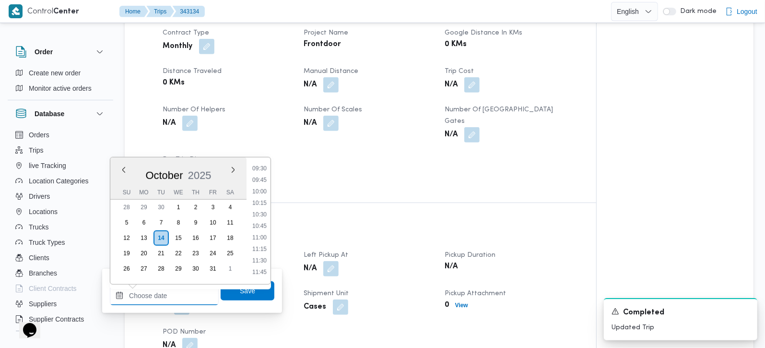
scroll to position [382, 0]
click at [262, 178] on li "08:30" at bounding box center [260, 179] width 22 height 10
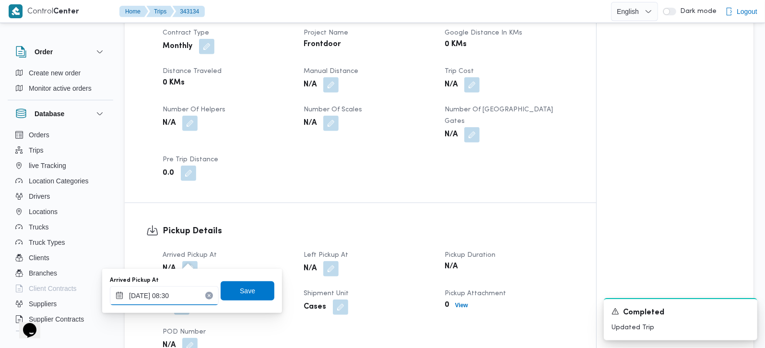
click at [181, 296] on input "[DATE] 08:30" at bounding box center [164, 295] width 109 height 19
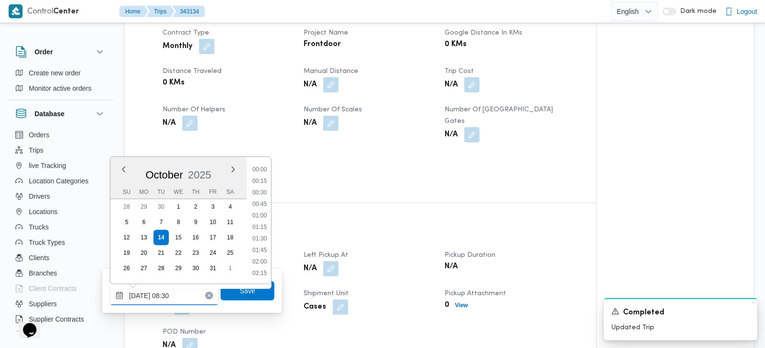
scroll to position [334, 0]
click at [260, 234] on li "08:45" at bounding box center [260, 239] width 22 height 10
type input "[DATE] 08:45"
click at [250, 296] on span "Save" at bounding box center [248, 290] width 54 height 19
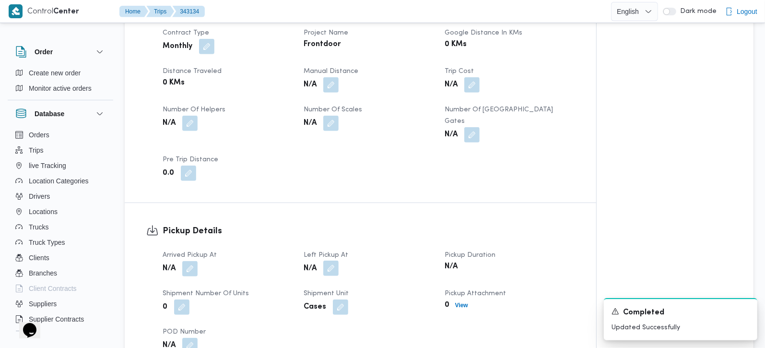
click at [333, 261] on button "button" at bounding box center [330, 268] width 15 height 15
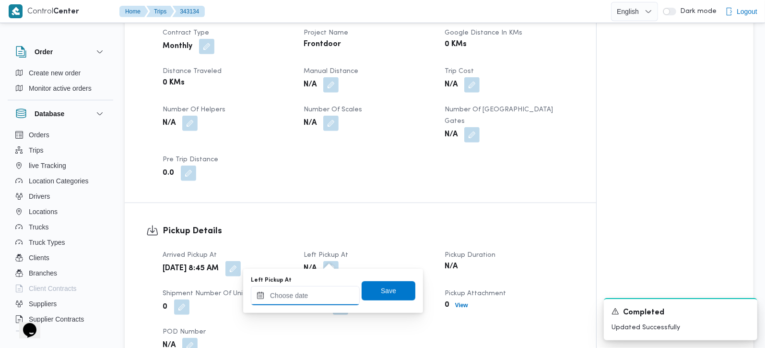
click at [317, 301] on input "Left Pickup At" at bounding box center [305, 295] width 109 height 19
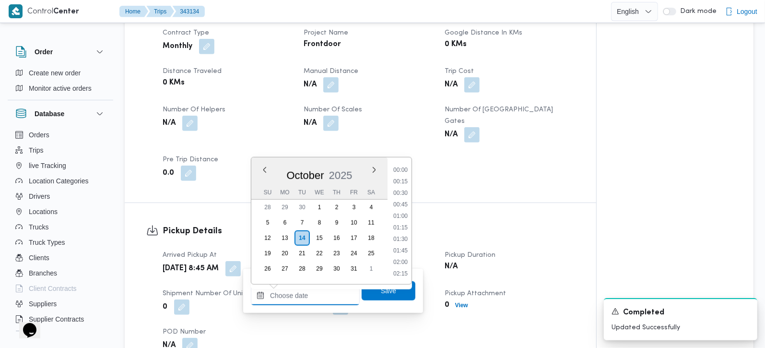
scroll to position [495, 0]
drag, startPoint x: 398, startPoint y: 171, endPoint x: 398, endPoint y: 238, distance: 67.2
click at [398, 171] on li "10:45" at bounding box center [401, 170] width 22 height 10
type input "14/10/2025 10:45"
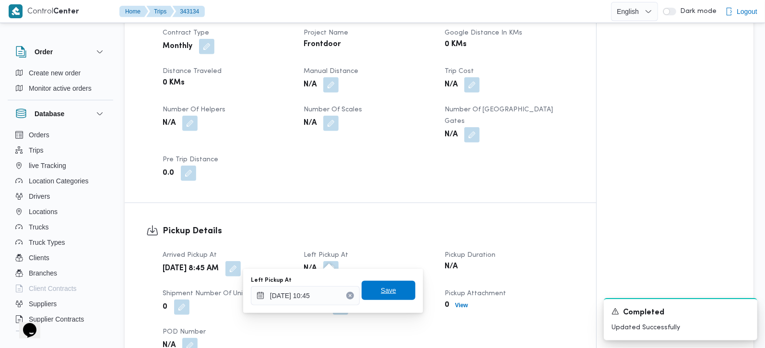
click at [381, 290] on span "Save" at bounding box center [388, 290] width 15 height 12
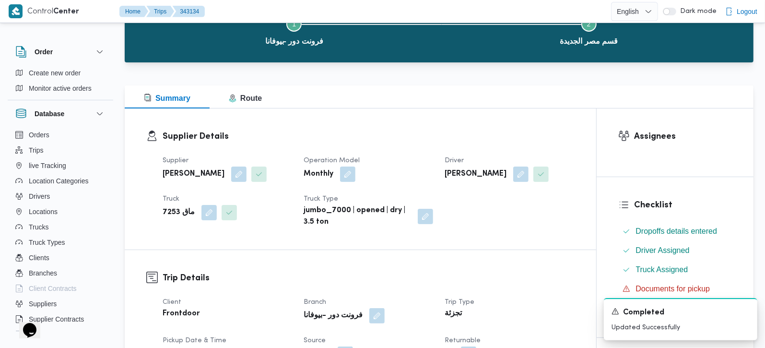
scroll to position [169, 0]
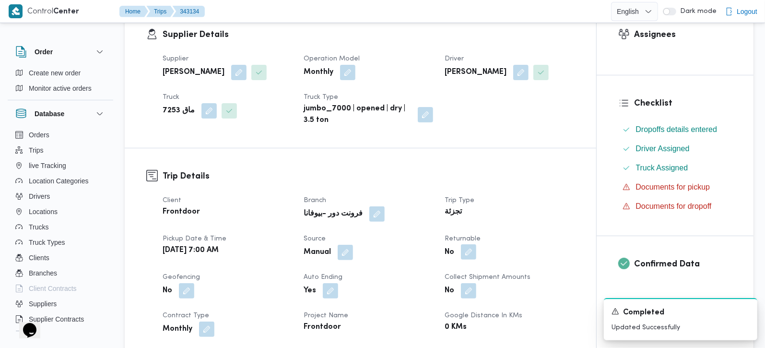
click at [474, 250] on button "button" at bounding box center [468, 251] width 15 height 15
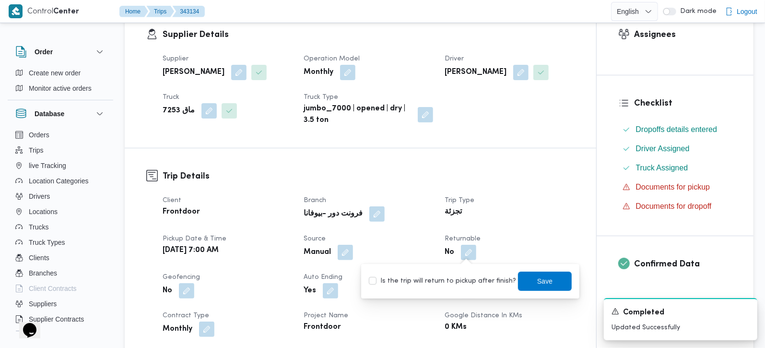
click at [459, 282] on label "Is the trip will return to pickup after finish?" at bounding box center [442, 281] width 147 height 12
checkbox input "true"
click at [537, 283] on span "Save" at bounding box center [544, 281] width 15 height 12
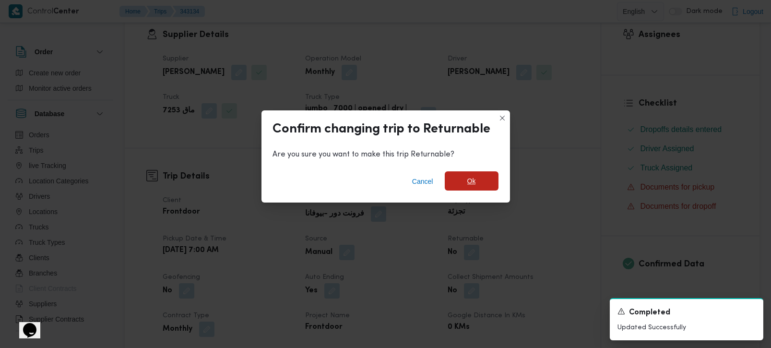
click at [471, 183] on span "Ok" at bounding box center [471, 181] width 9 height 12
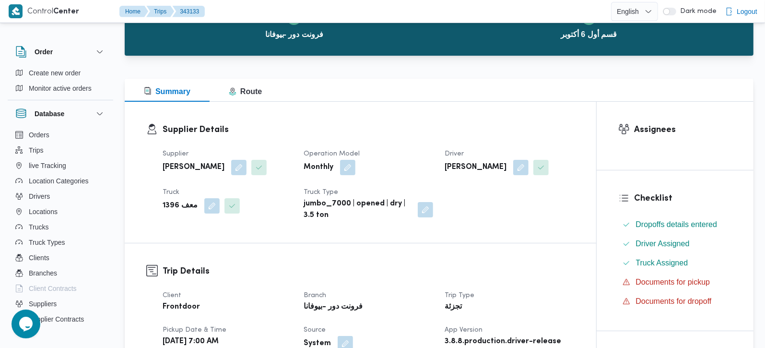
scroll to position [225, 0]
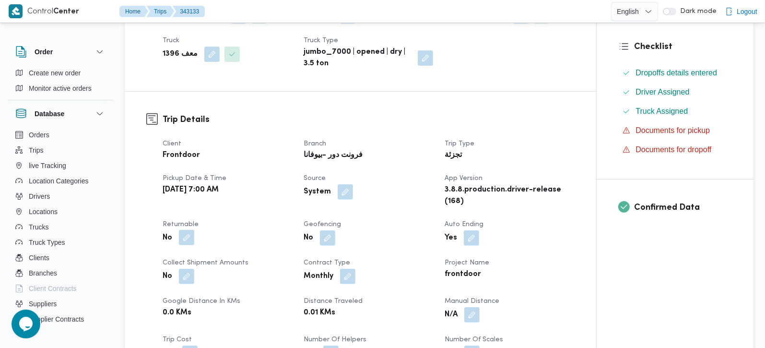
click at [181, 238] on button "button" at bounding box center [186, 237] width 15 height 15
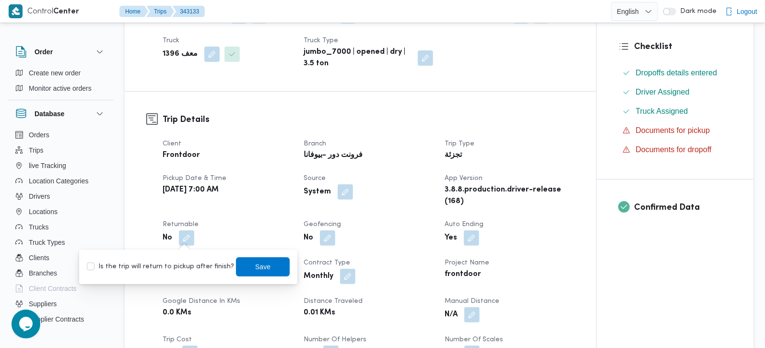
click at [186, 264] on label "Is the trip will return to pickup after finish?" at bounding box center [160, 267] width 147 height 12
checkbox input "true"
click at [255, 264] on span "Save" at bounding box center [262, 267] width 15 height 12
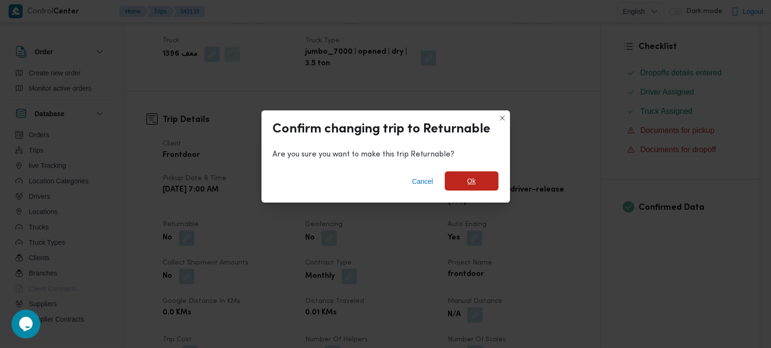
click at [485, 186] on span "Ok" at bounding box center [472, 180] width 54 height 19
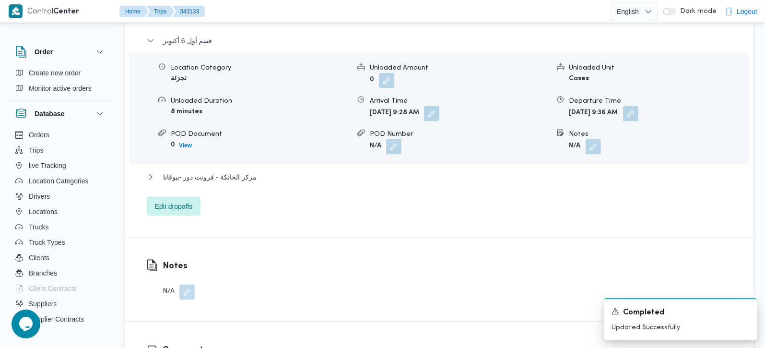
scroll to position [846, 0]
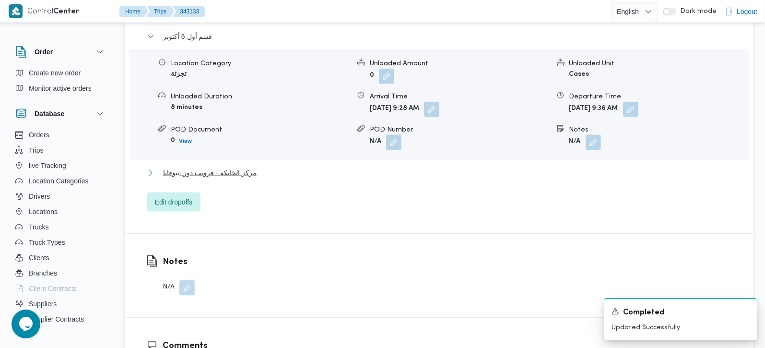
click at [222, 167] on span "مركز الخانكة - فرونت دور -بيوفانا" at bounding box center [210, 173] width 94 height 12
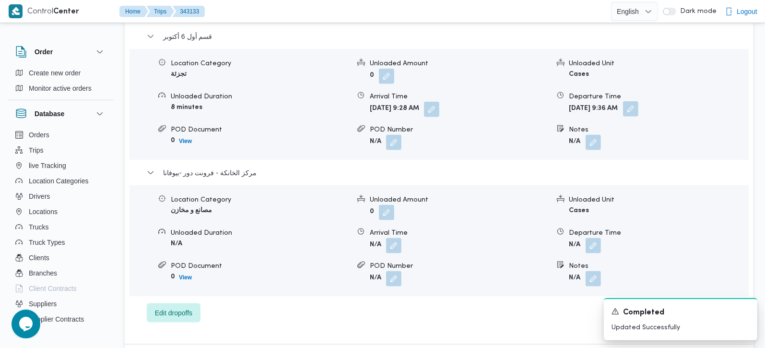
click at [639, 101] on button "button" at bounding box center [630, 108] width 15 height 15
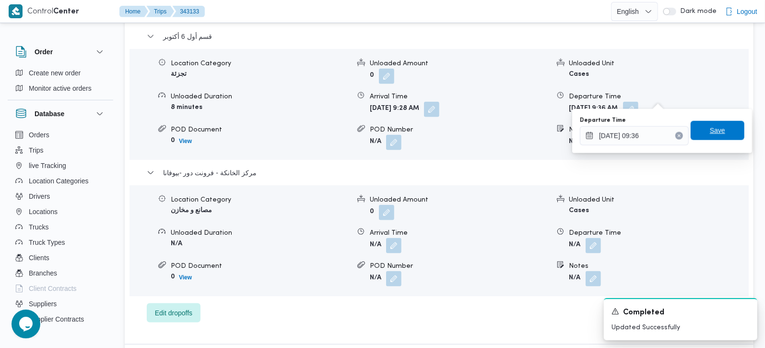
click at [678, 136] on icon "Clear input" at bounding box center [679, 136] width 2 height 2
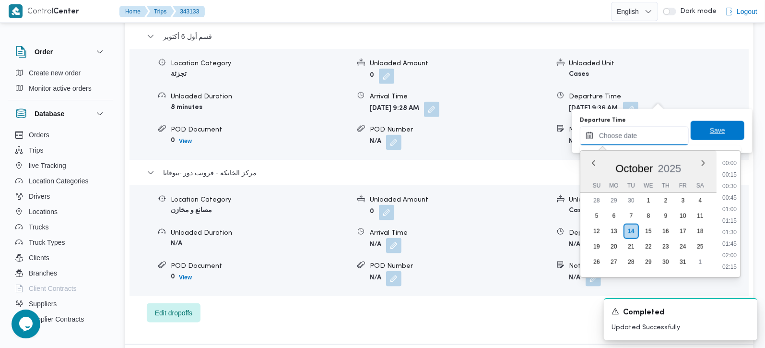
scroll to position [495, 0]
click at [697, 133] on span "Save" at bounding box center [718, 130] width 54 height 19
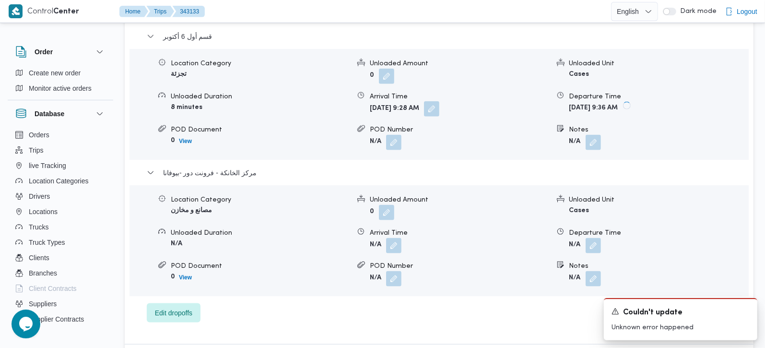
click at [439, 101] on button "button" at bounding box center [431, 108] width 15 height 15
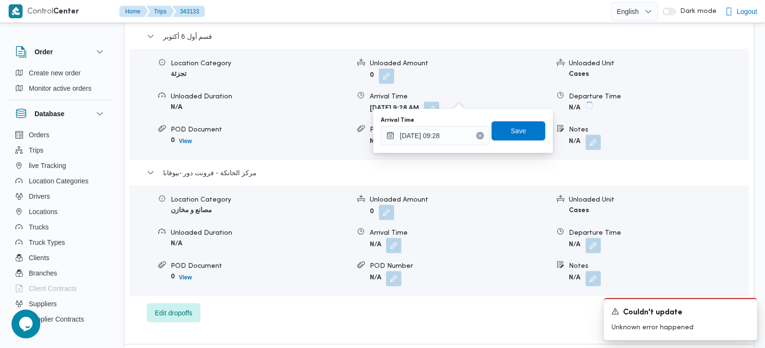
click at [479, 135] on icon "Clear input" at bounding box center [480, 136] width 2 height 2
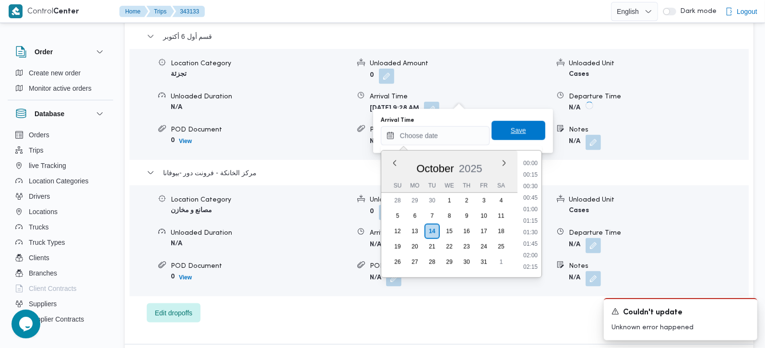
scroll to position [0, 0]
click at [500, 135] on span "Save" at bounding box center [519, 130] width 54 height 19
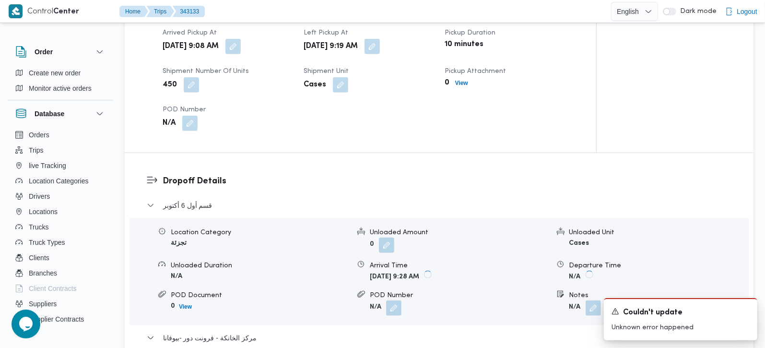
scroll to position [677, 0]
click at [380, 39] on button "button" at bounding box center [372, 46] width 15 height 15
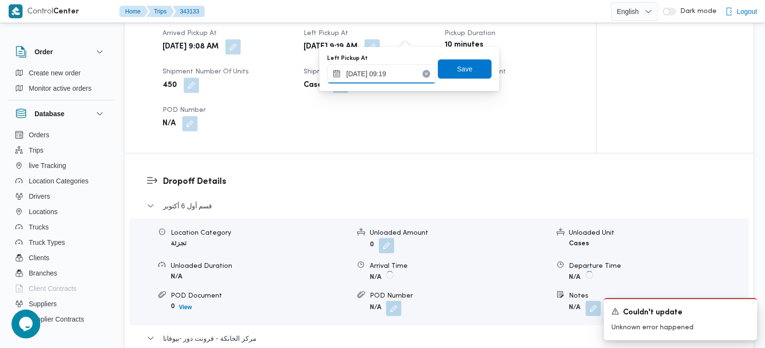
click at [387, 69] on input "14/10/2025 09:19" at bounding box center [381, 73] width 109 height 19
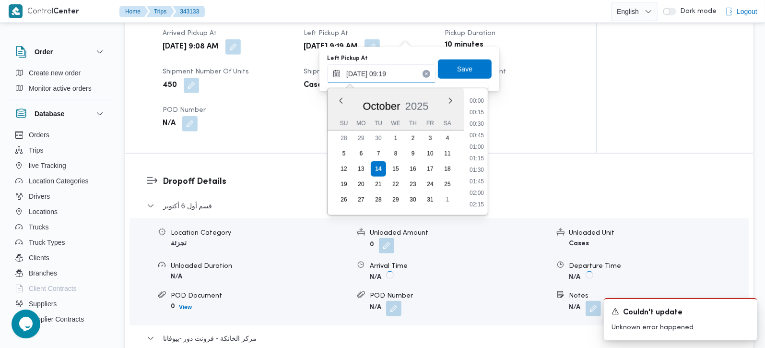
scroll to position [368, 0]
click at [477, 190] on li "10:00" at bounding box center [477, 193] width 22 height 10
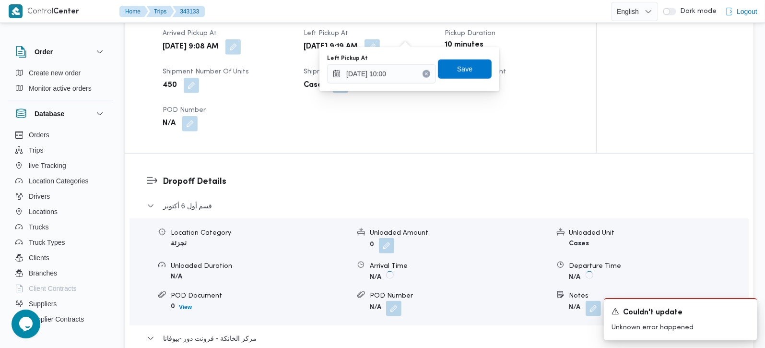
type input "14/10/2025 09:19"
click at [458, 46] on div "Arrived Pickup At Tue, Oct 14, 2025 9:08 AM Left Pickup At Tue, Oct 14, 2025 9:…" at bounding box center [369, 79] width 424 height 115
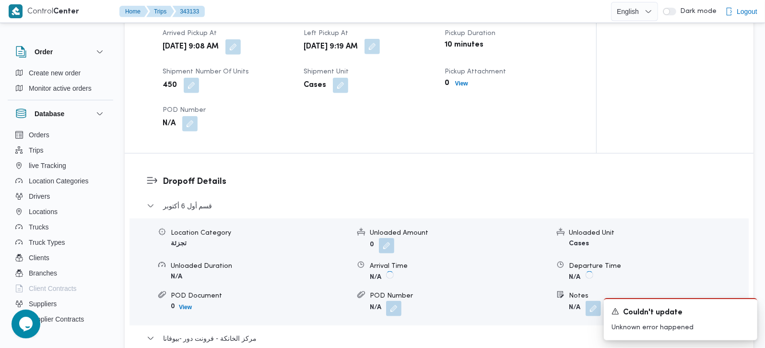
click at [380, 39] on span at bounding box center [370, 46] width 20 height 15
click at [380, 39] on button "button" at bounding box center [372, 46] width 15 height 15
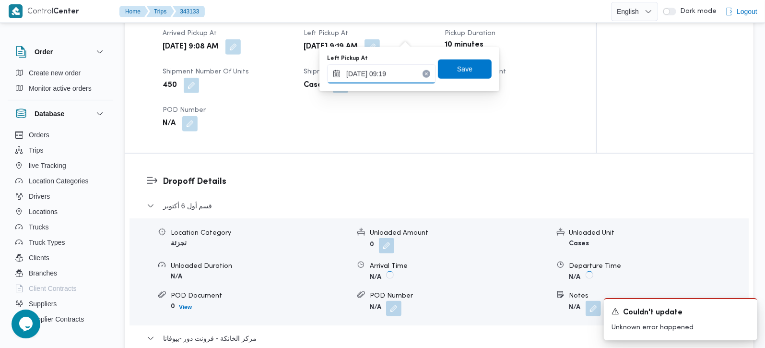
click at [396, 64] on input "14/10/2025 09:19" at bounding box center [381, 73] width 109 height 19
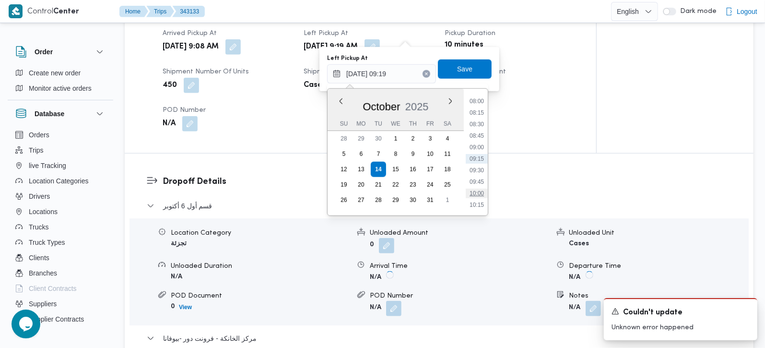
click at [477, 190] on li "10:00" at bounding box center [477, 194] width 22 height 10
type input "14/10/2025 10:00"
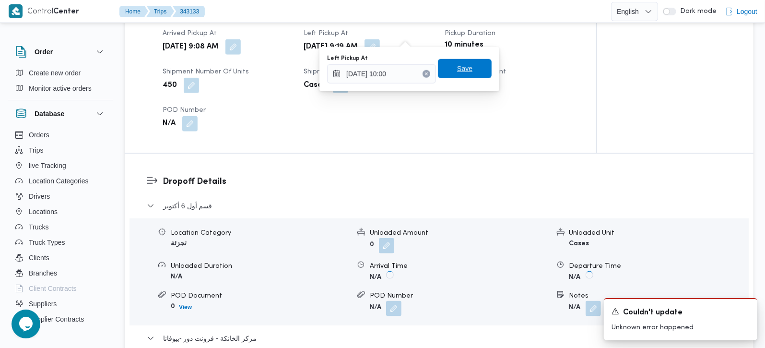
click at [457, 68] on span "Save" at bounding box center [464, 69] width 15 height 12
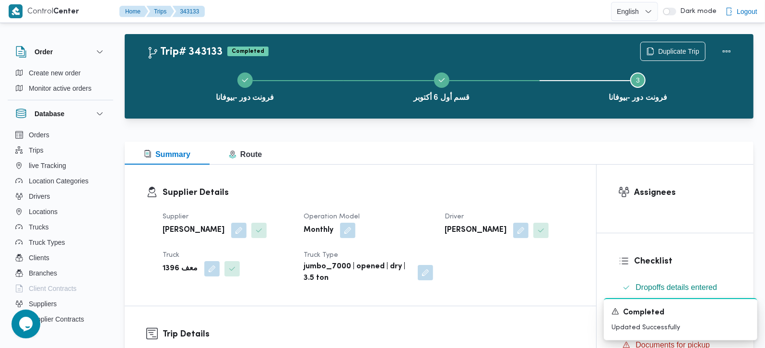
scroll to position [0, 0]
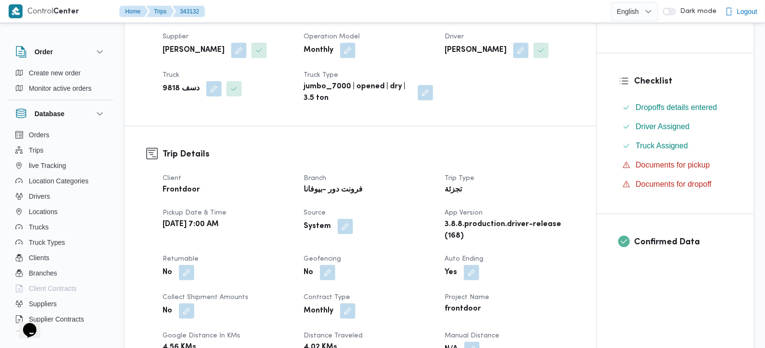
scroll to position [225, 0]
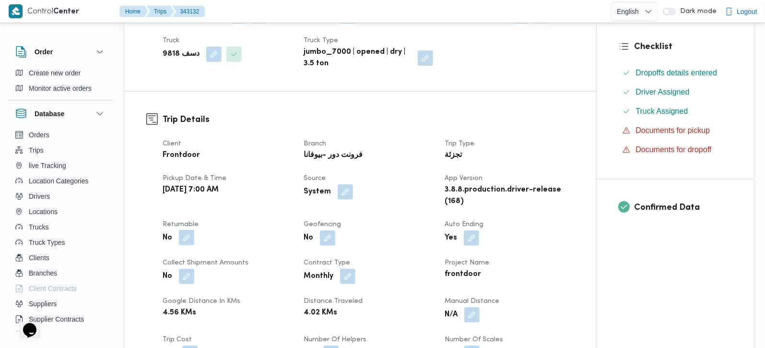
click at [190, 235] on button "button" at bounding box center [186, 237] width 15 height 15
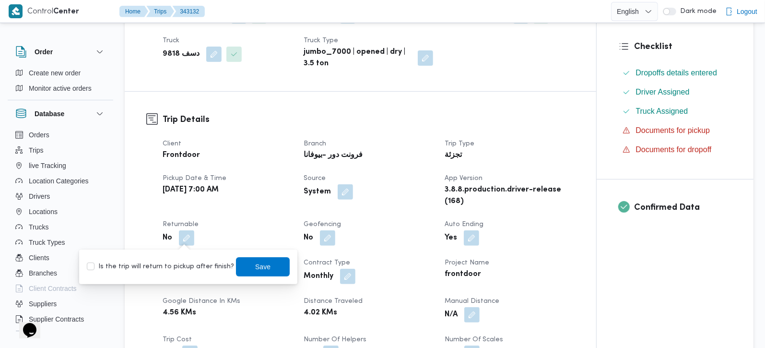
click at [186, 266] on label "Is the trip will return to pickup after finish?" at bounding box center [160, 267] width 147 height 12
checkbox input "true"
click at [241, 263] on span "Save" at bounding box center [263, 266] width 54 height 19
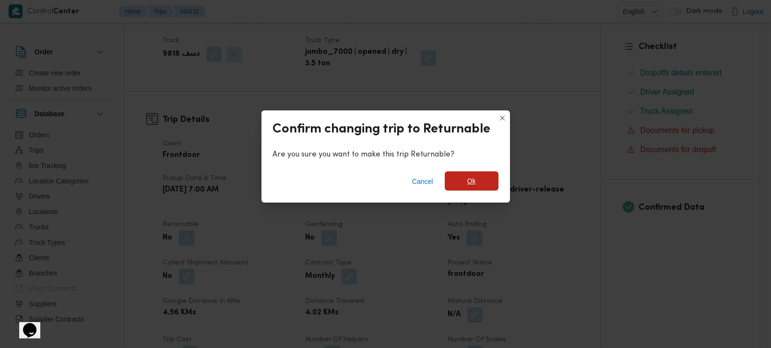
click at [459, 171] on div "Cancel Ok" at bounding box center [385, 183] width 249 height 38
click at [474, 187] on span "Ok" at bounding box center [471, 181] width 9 height 12
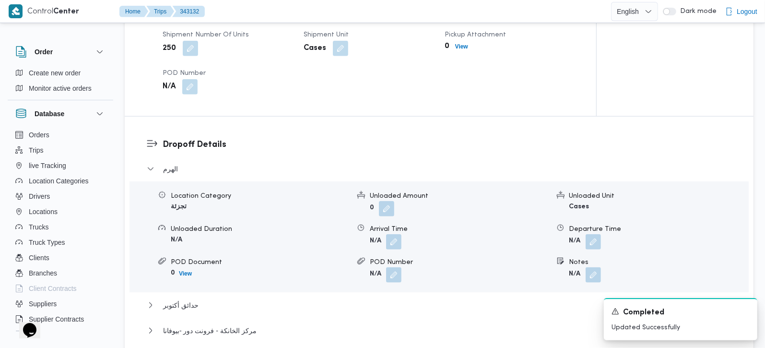
scroll to position [734, 0]
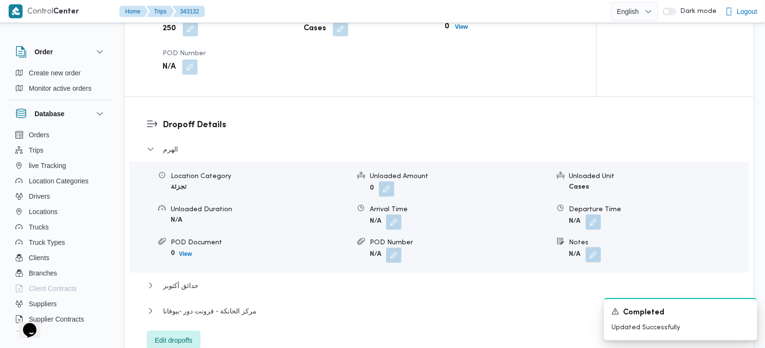
click at [589, 248] on button "button" at bounding box center [593, 254] width 15 height 15
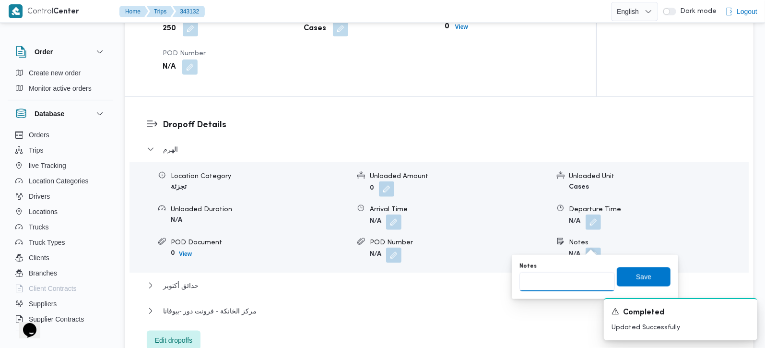
click at [575, 284] on input "Notes" at bounding box center [567, 281] width 95 height 19
paste input "حدائق الاهرام"
type input "حدائق الاهرام"
click at [617, 279] on span "Save" at bounding box center [644, 276] width 54 height 19
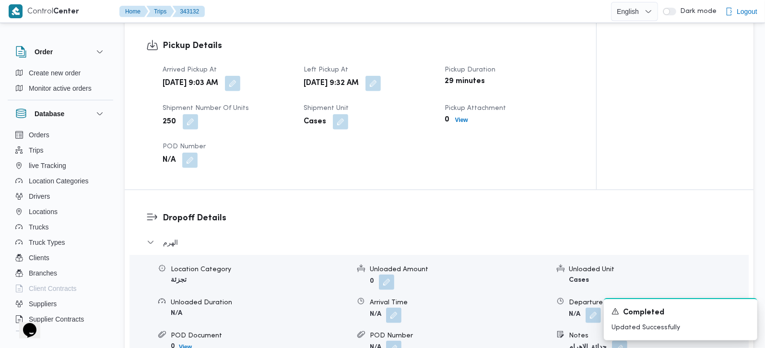
scroll to position [621, 0]
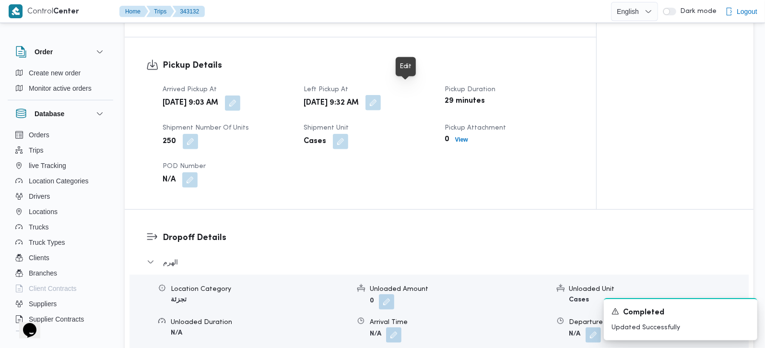
click at [381, 95] on button "button" at bounding box center [373, 102] width 15 height 15
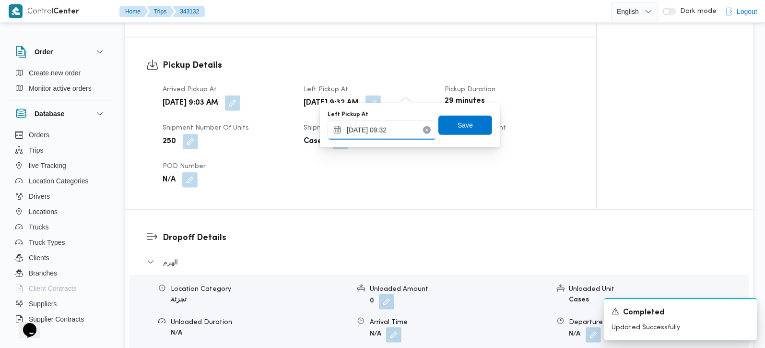
click at [382, 125] on input "14/10/2025 09:32" at bounding box center [382, 129] width 109 height 19
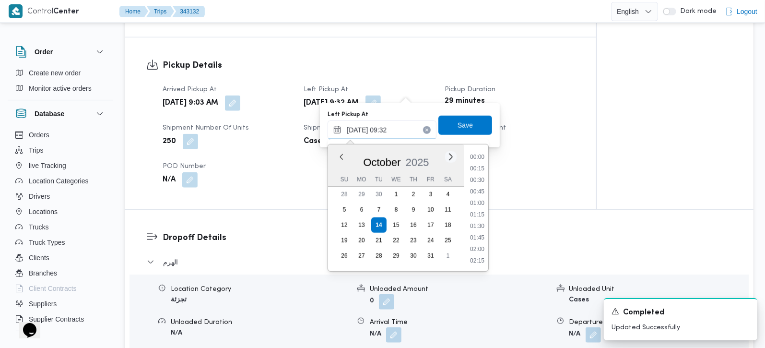
scroll to position [379, 0]
click at [483, 249] on li "10:15" at bounding box center [477, 250] width 22 height 10
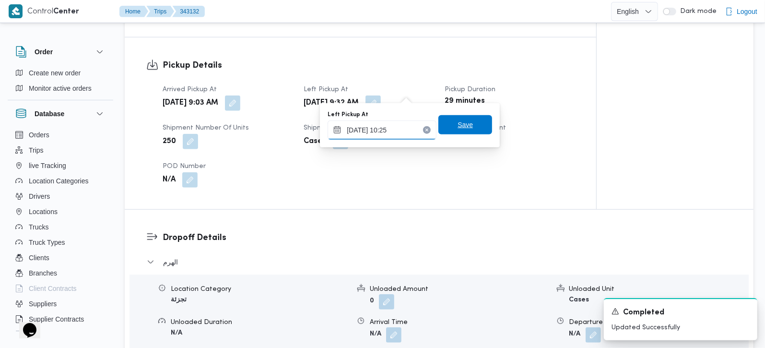
type input "14/10/2025 10:25"
click at [458, 121] on span "Save" at bounding box center [465, 125] width 15 height 12
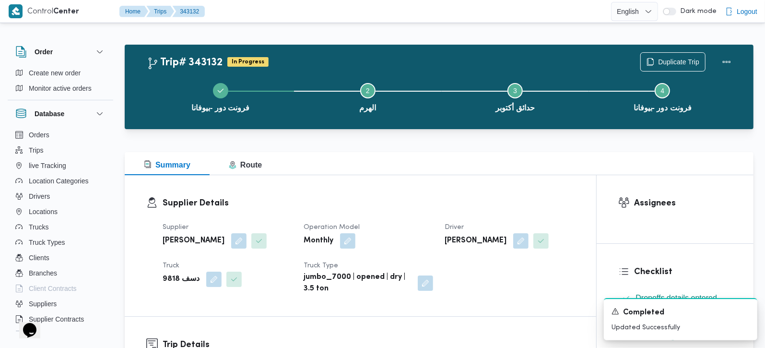
scroll to position [0, 0]
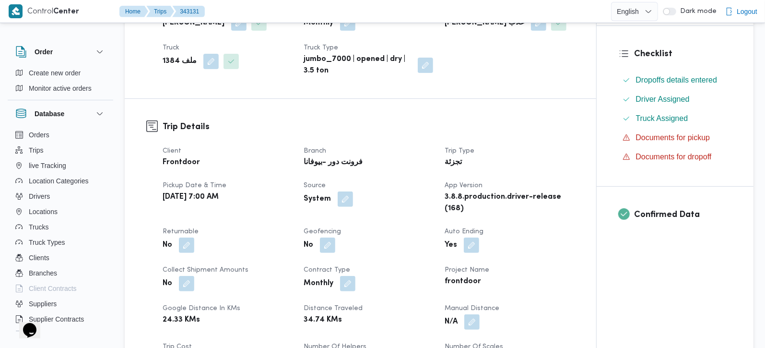
scroll to position [225, 0]
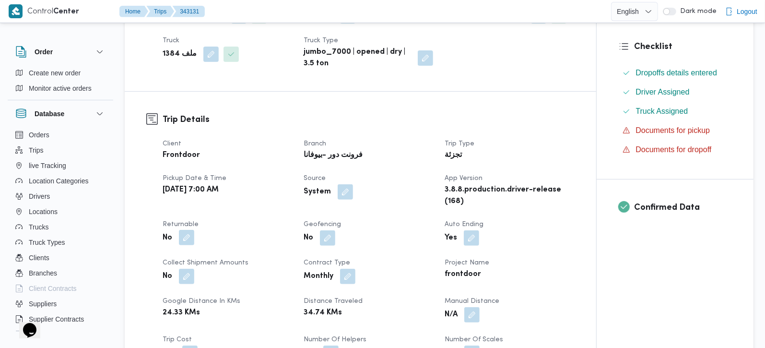
click at [186, 241] on button "button" at bounding box center [186, 237] width 15 height 15
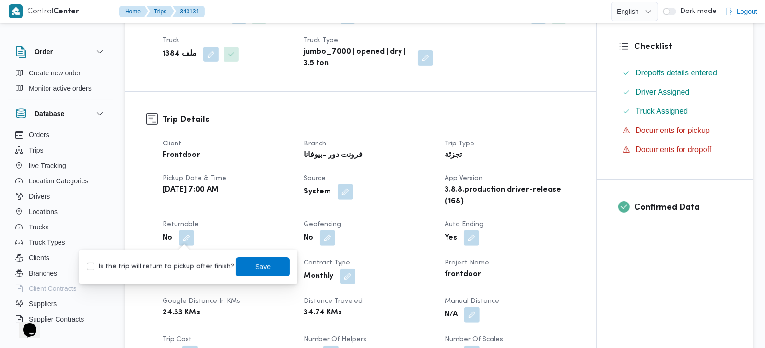
click at [177, 266] on label "Is the trip will return to pickup after finish?" at bounding box center [160, 267] width 147 height 12
checkbox input "true"
click at [241, 258] on span "Save" at bounding box center [263, 266] width 54 height 19
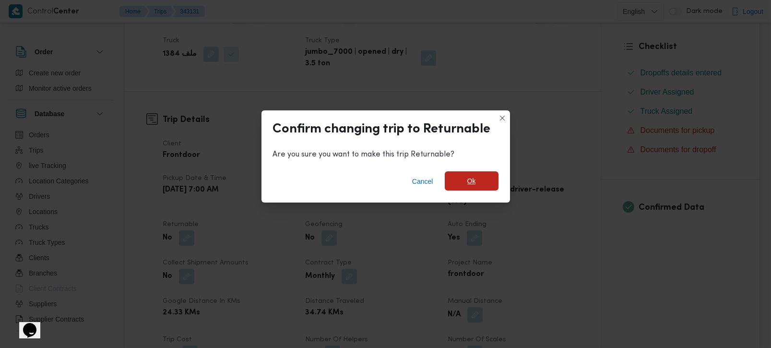
click at [468, 178] on span "Ok" at bounding box center [471, 181] width 9 height 12
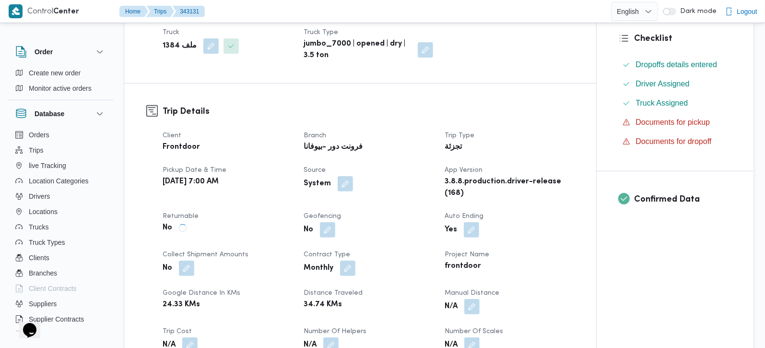
scroll to position [564, 0]
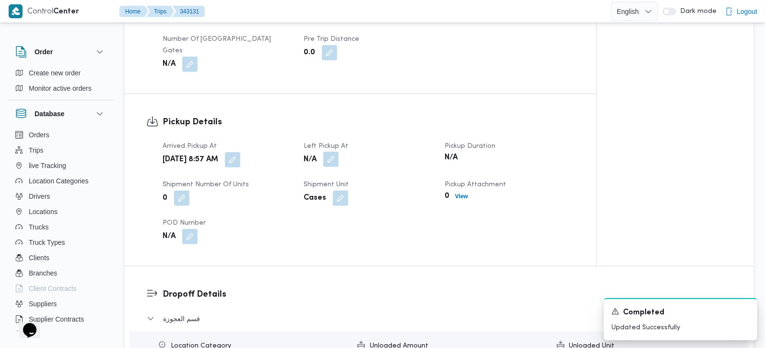
click at [332, 154] on button "button" at bounding box center [330, 159] width 15 height 15
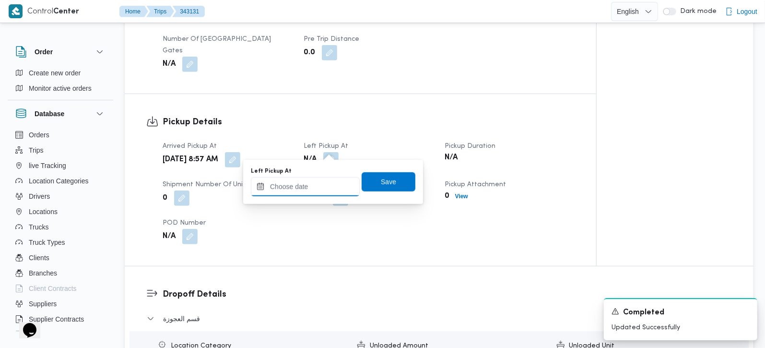
click at [315, 185] on input "Left Pickup At" at bounding box center [305, 186] width 109 height 19
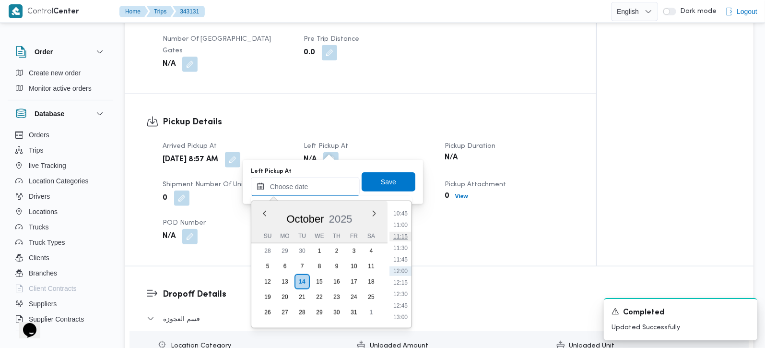
scroll to position [439, 0]
drag, startPoint x: 404, startPoint y: 247, endPoint x: 395, endPoint y: 214, distance: 33.5
click at [404, 247] on li "10:15" at bounding box center [401, 247] width 22 height 10
type input "[DATE] 10:15"
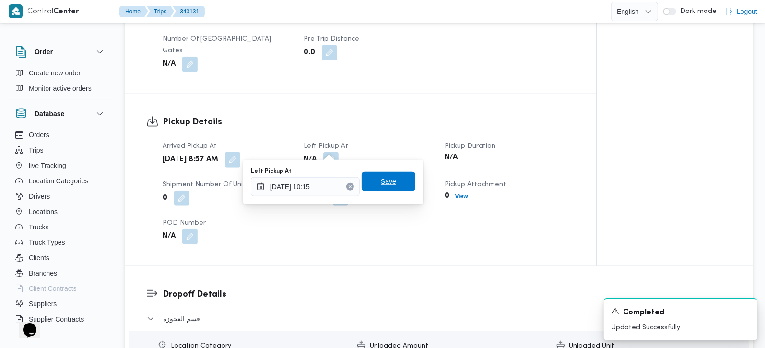
click at [387, 180] on span "Save" at bounding box center [388, 182] width 15 height 12
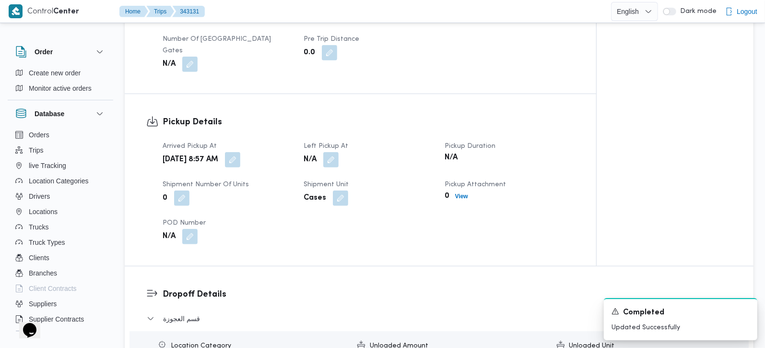
scroll to position [790, 0]
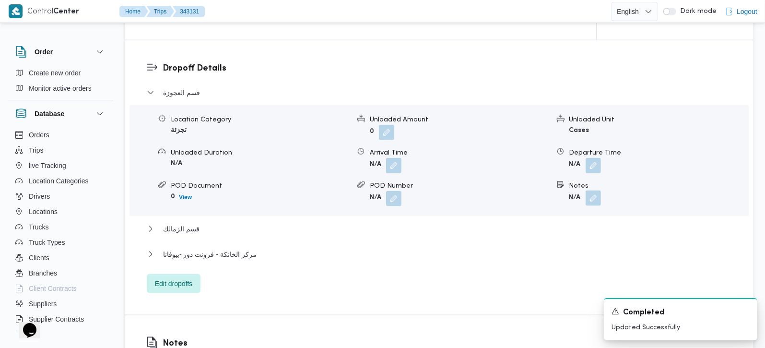
click at [598, 190] on button "button" at bounding box center [593, 197] width 15 height 15
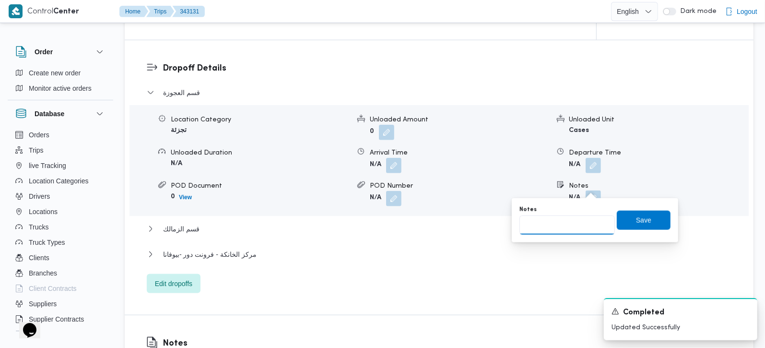
click at [573, 220] on input "Notes" at bounding box center [567, 224] width 95 height 19
paste input "المهندسين"
type input "المهندسين"
click at [637, 220] on span "Save" at bounding box center [643, 220] width 15 height 12
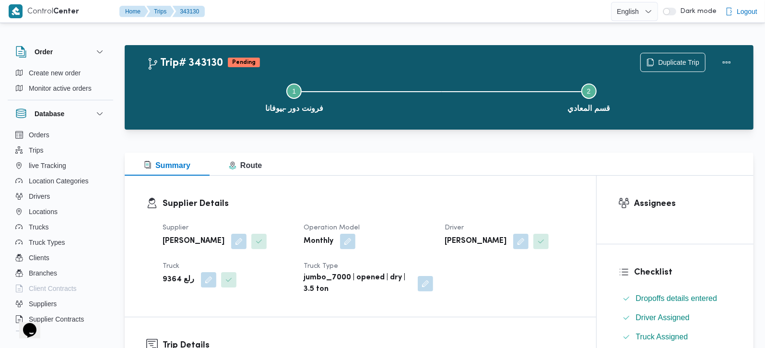
scroll to position [225, 0]
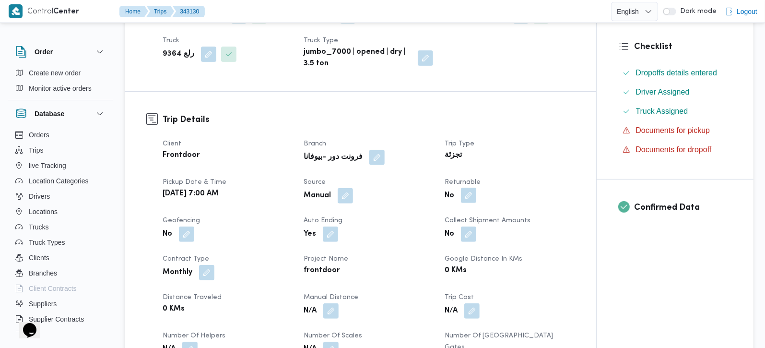
click at [471, 194] on button "button" at bounding box center [468, 195] width 15 height 15
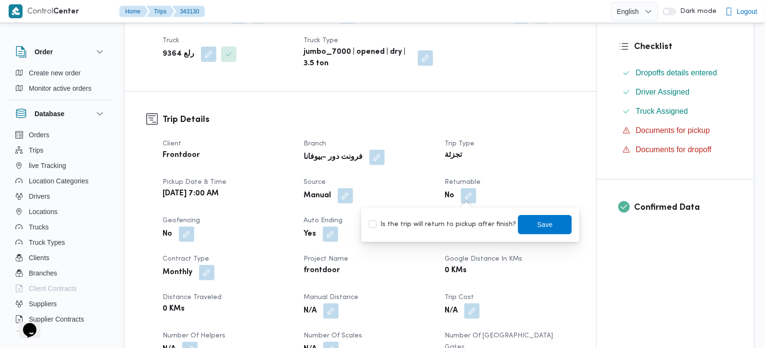
click at [464, 224] on label "Is the trip will return to pickup after finish?" at bounding box center [442, 225] width 147 height 12
checkbox input "true"
click at [537, 218] on span "Save" at bounding box center [544, 224] width 15 height 12
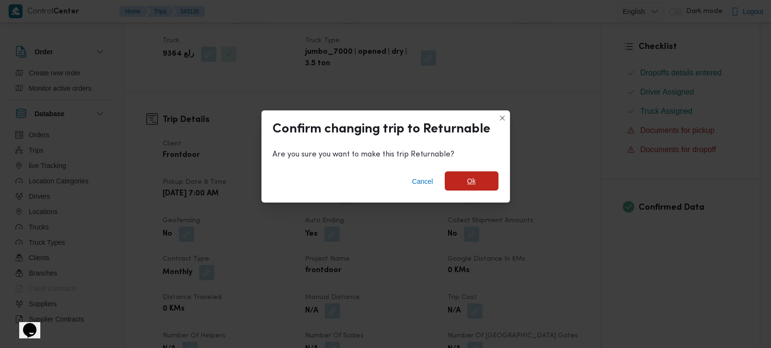
click at [493, 171] on div "Cancel Ok" at bounding box center [385, 183] width 249 height 38
click at [465, 178] on span "Ok" at bounding box center [472, 180] width 54 height 19
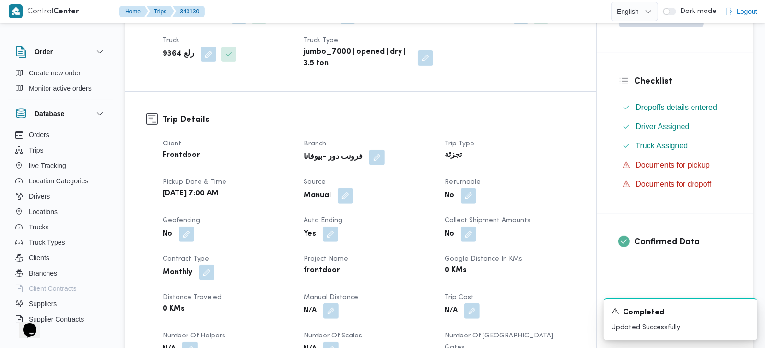
scroll to position [508, 0]
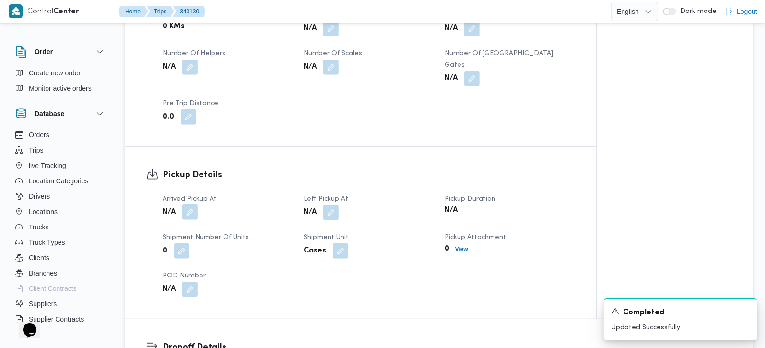
click at [189, 204] on button "button" at bounding box center [189, 211] width 15 height 15
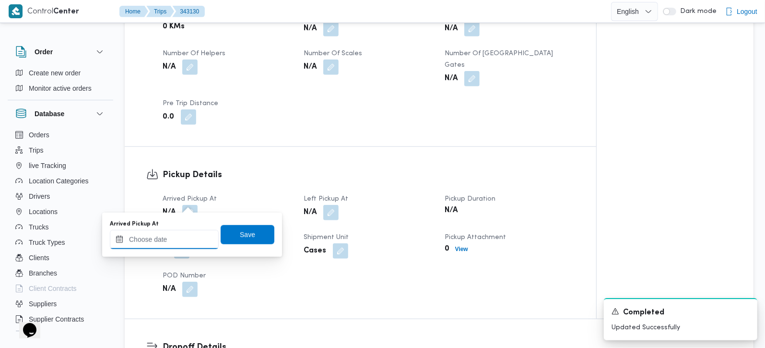
click at [184, 232] on input "Arrived Pickup At" at bounding box center [164, 239] width 109 height 19
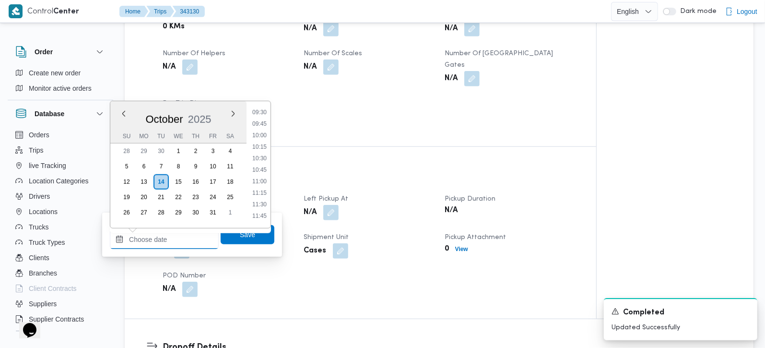
scroll to position [382, 0]
click at [266, 165] on li "09:30" at bounding box center [260, 169] width 22 height 10
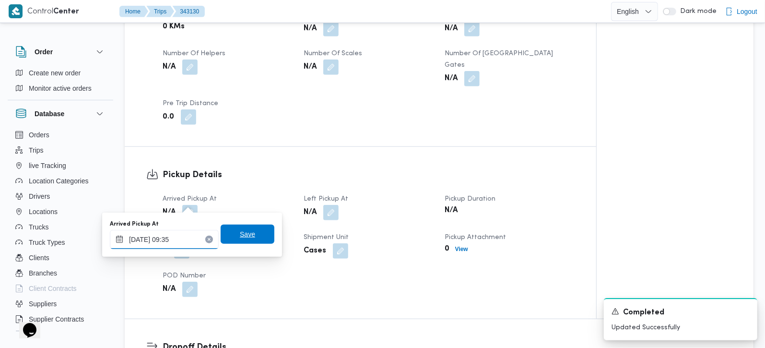
type input "[DATE] 09:35"
click at [242, 232] on span "Save" at bounding box center [247, 234] width 15 height 12
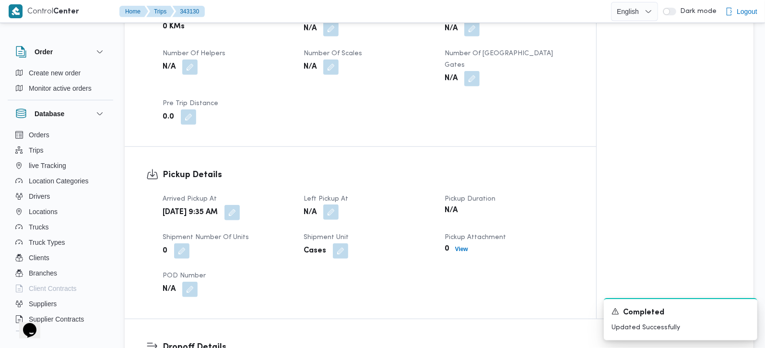
click at [337, 204] on button "button" at bounding box center [330, 211] width 15 height 15
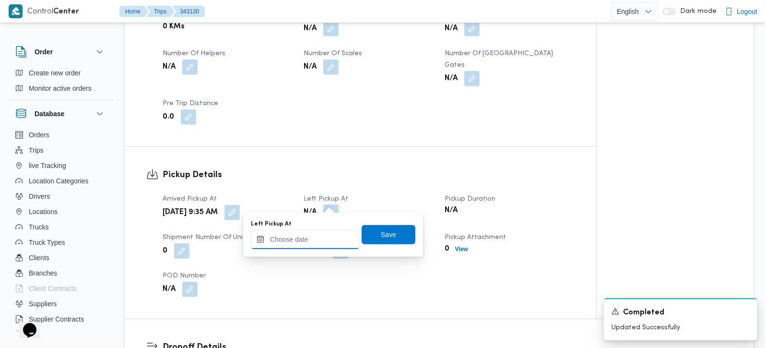
drag, startPoint x: 335, startPoint y: 206, endPoint x: 324, endPoint y: 243, distance: 38.4
click at [324, 243] on input "Left Pickup At" at bounding box center [305, 239] width 109 height 19
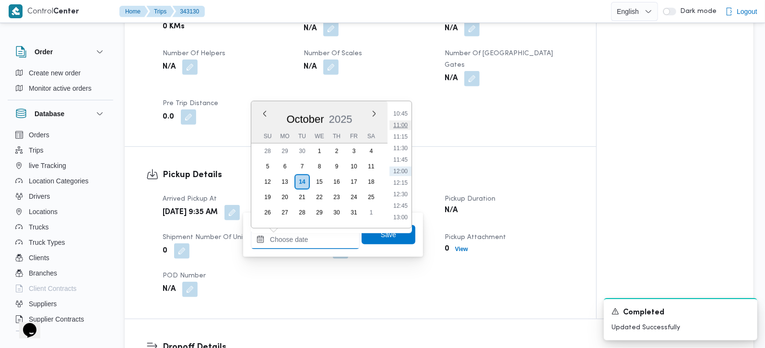
scroll to position [439, 0]
click at [404, 138] on li "10:00" at bounding box center [401, 135] width 22 height 10
type input "[DATE] 10:00"
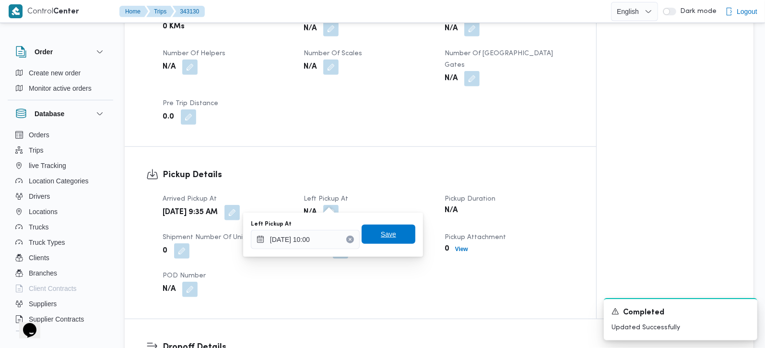
click at [397, 234] on span "Save" at bounding box center [389, 234] width 54 height 19
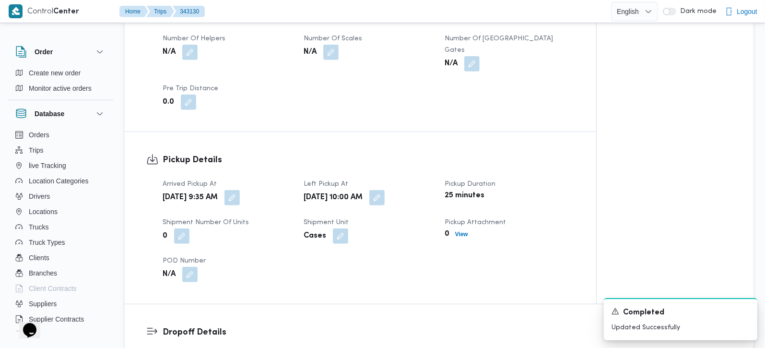
scroll to position [395, 0]
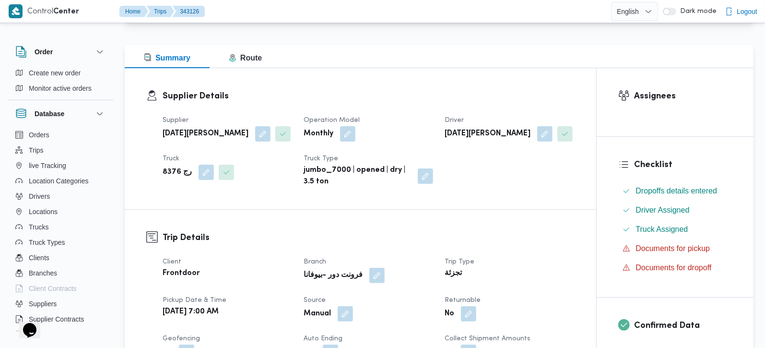
scroll to position [225, 0]
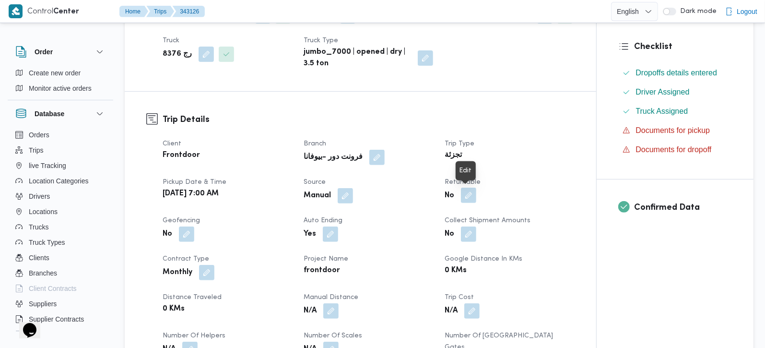
drag, startPoint x: 466, startPoint y: 192, endPoint x: 467, endPoint y: 199, distance: 6.4
click at [466, 193] on button "button" at bounding box center [468, 195] width 15 height 15
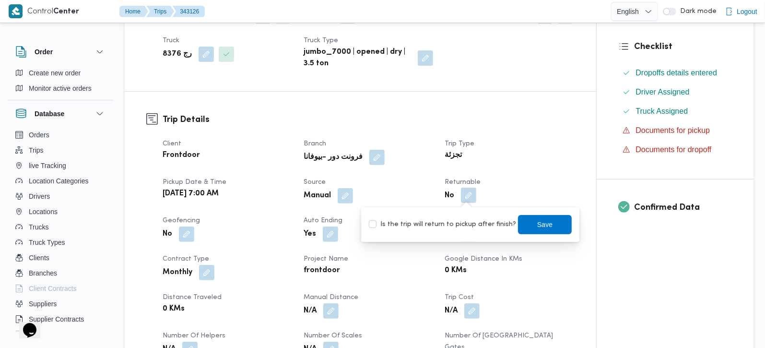
click at [471, 227] on label "Is the trip will return to pickup after finish?" at bounding box center [442, 225] width 147 height 12
checkbox input "true"
click at [537, 227] on span "Save" at bounding box center [544, 224] width 15 height 12
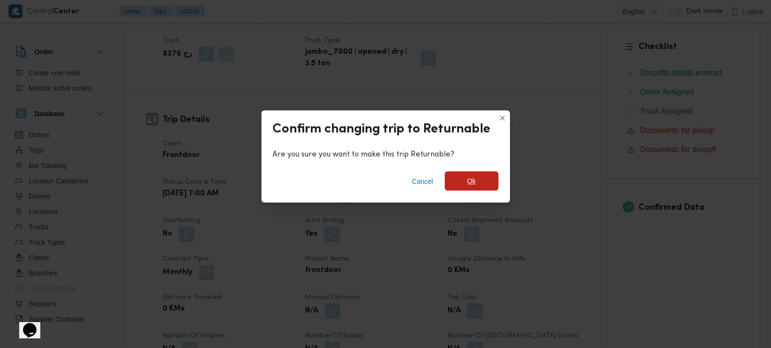
click at [471, 179] on span "Ok" at bounding box center [471, 181] width 9 height 12
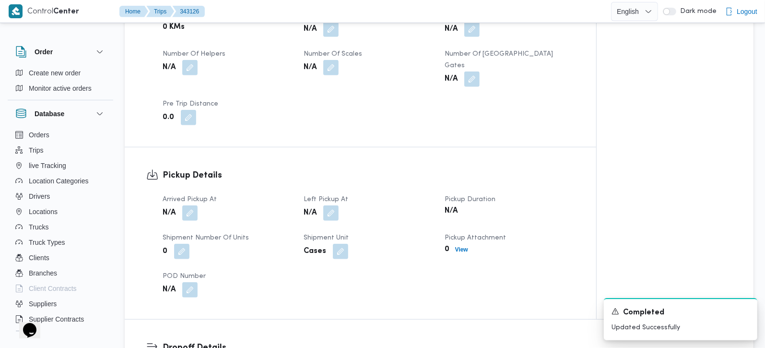
scroll to position [508, 0]
click at [195, 204] on button "button" at bounding box center [189, 211] width 15 height 15
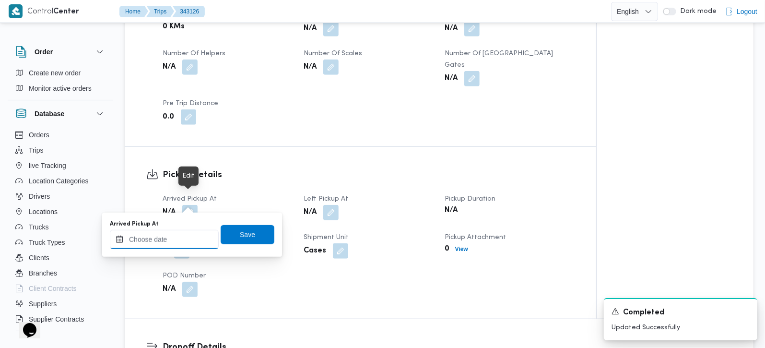
click at [188, 232] on div at bounding box center [164, 239] width 109 height 19
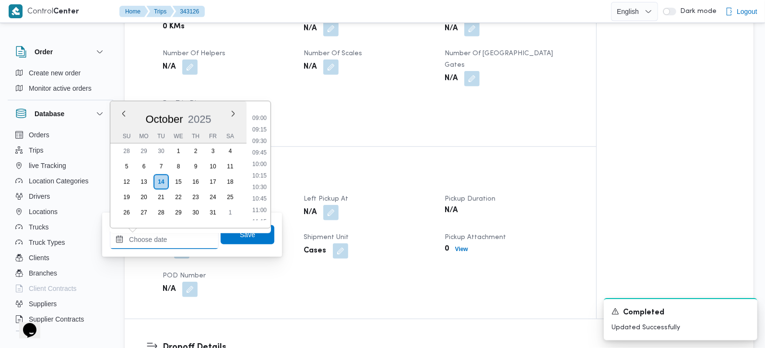
scroll to position [382, 0]
click at [264, 154] on li "09:15" at bounding box center [260, 158] width 22 height 10
type input "14/10/2025 09:15"
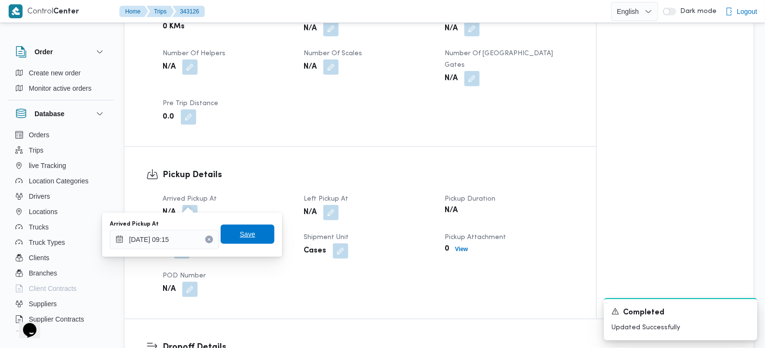
click at [256, 225] on span "Save" at bounding box center [248, 234] width 54 height 19
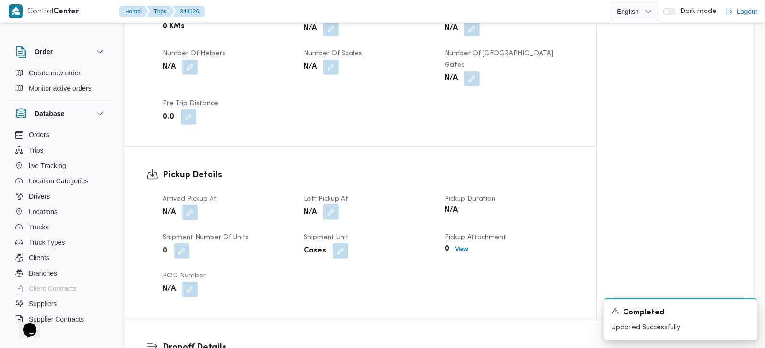
click at [332, 204] on button "button" at bounding box center [330, 211] width 15 height 15
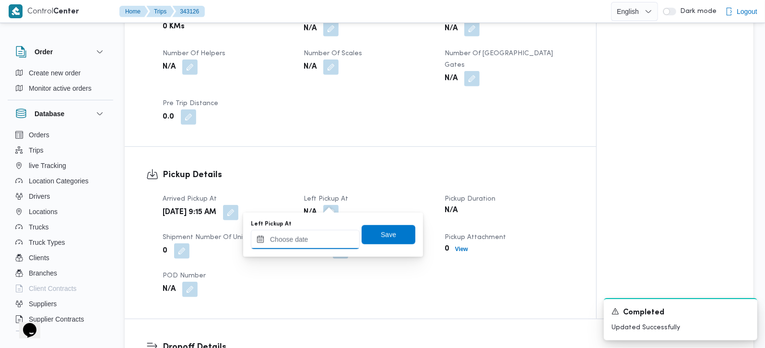
click at [320, 241] on input "Left Pickup At" at bounding box center [305, 239] width 109 height 19
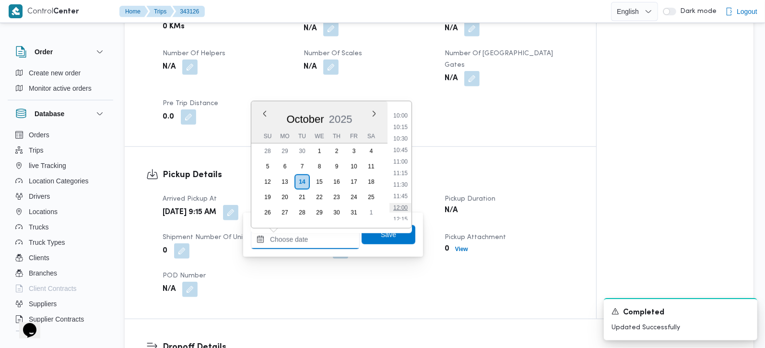
scroll to position [439, 0]
click at [402, 140] on ul "00:00 00:15 00:30 00:45 01:00 01:15 01:30 01:45 02:00 02:15 02:30 02:45 03:00 0…" at bounding box center [401, 164] width 22 height 111
click at [402, 143] on li "10:15" at bounding box center [401, 147] width 22 height 10
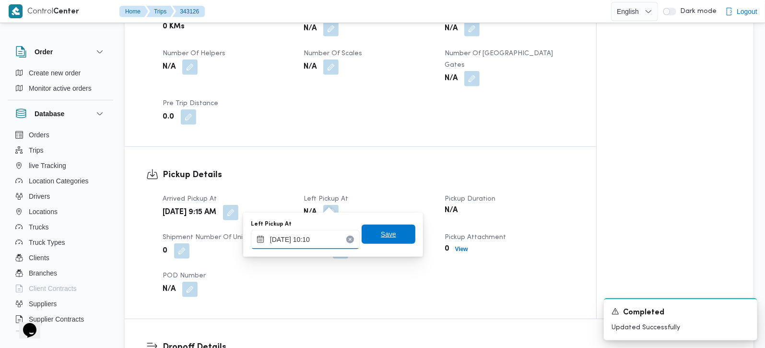
type input "14/10/2025 10:10"
click at [391, 232] on span "Save" at bounding box center [389, 234] width 54 height 19
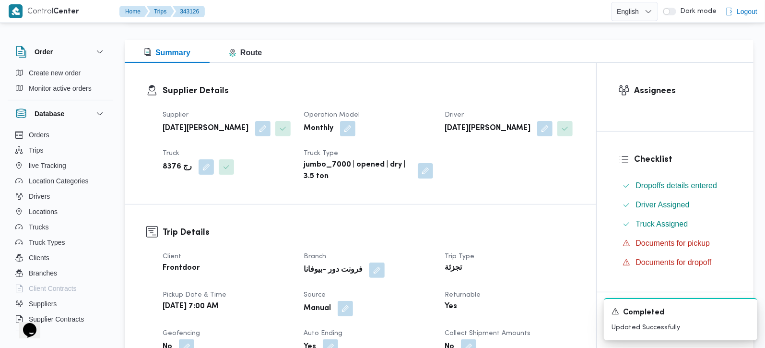
scroll to position [0, 0]
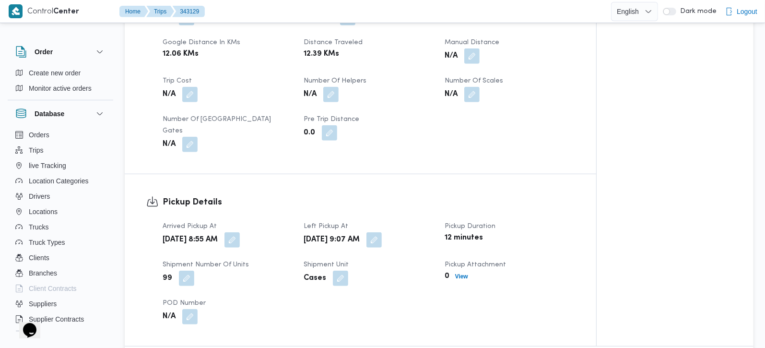
scroll to position [508, 0]
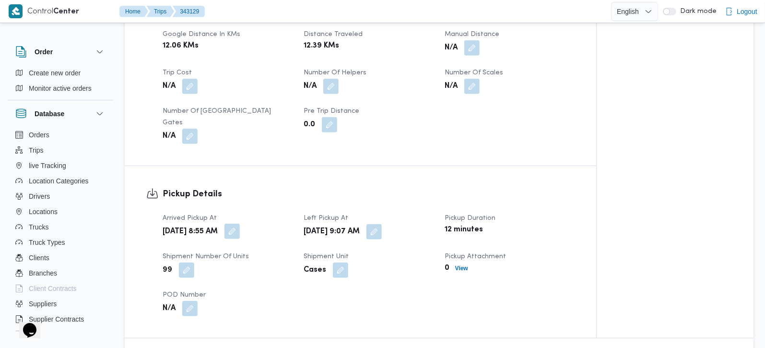
click at [240, 224] on button "button" at bounding box center [232, 231] width 15 height 15
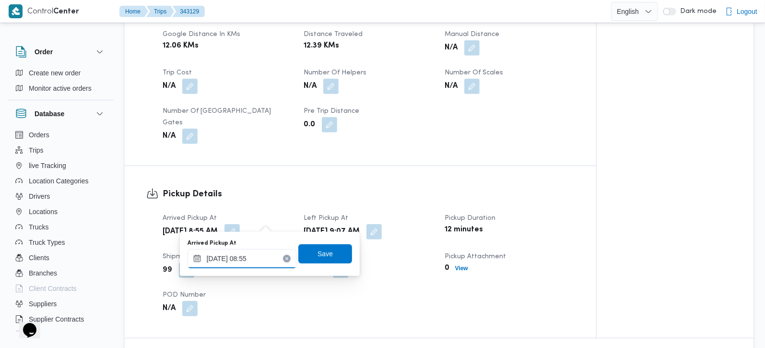
click at [251, 261] on input "14/10/2025 08:55" at bounding box center [242, 258] width 109 height 19
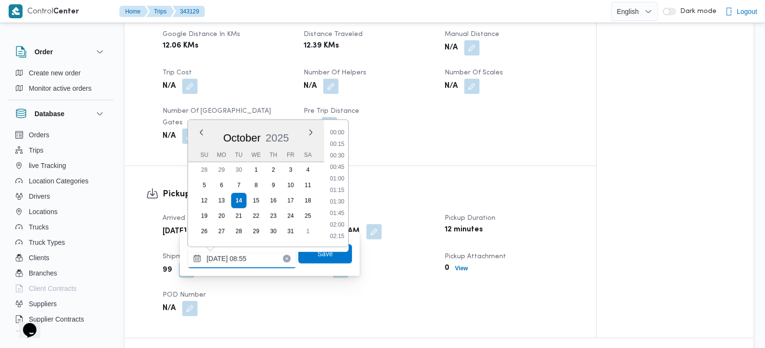
scroll to position [345, 0]
click at [335, 134] on li "07:30" at bounding box center [337, 133] width 22 height 10
type input "14/10/2025 07:30"
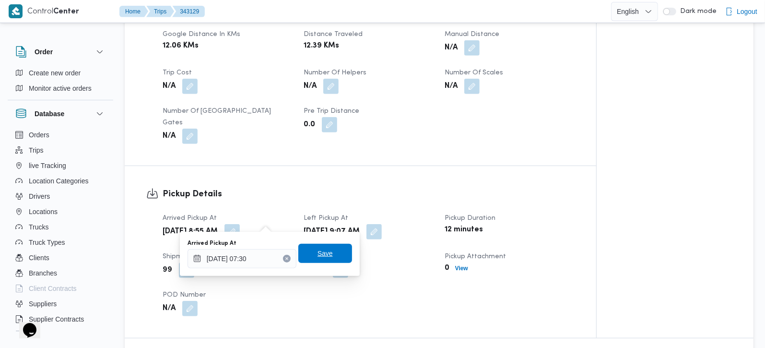
click at [309, 256] on span "Save" at bounding box center [325, 253] width 54 height 19
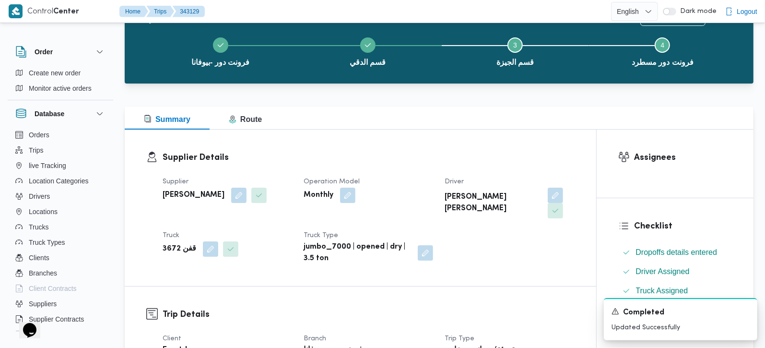
scroll to position [0, 0]
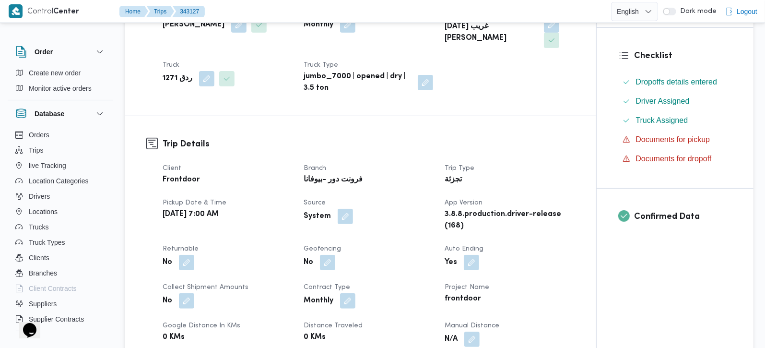
scroll to position [225, 0]
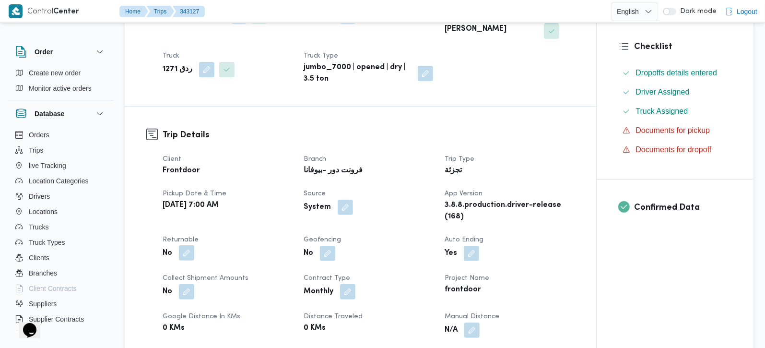
click at [186, 245] on button "button" at bounding box center [186, 252] width 15 height 15
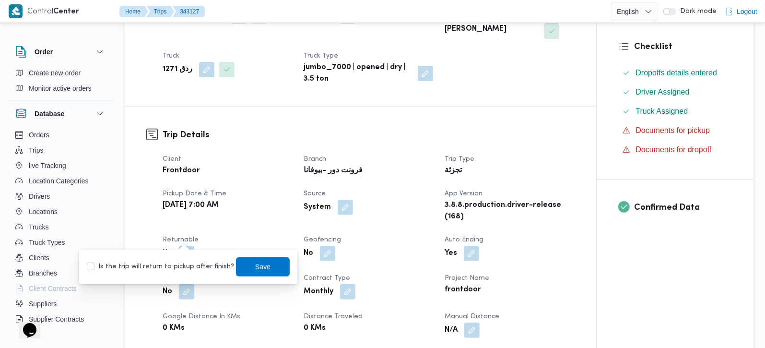
click at [185, 265] on label "Is the trip will return to pickup after finish?" at bounding box center [160, 267] width 147 height 12
checkbox input "true"
click at [263, 266] on span "Save" at bounding box center [263, 266] width 54 height 19
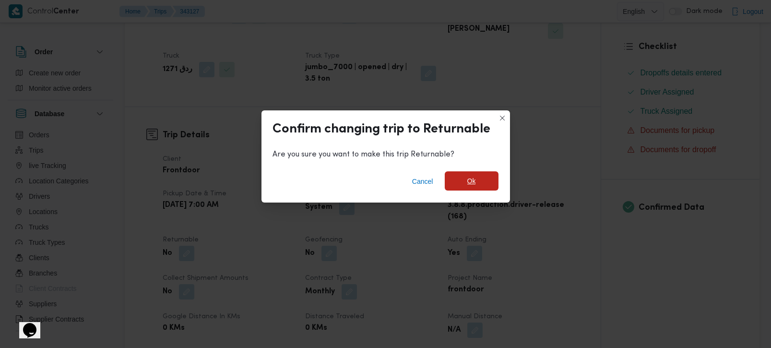
click at [475, 178] on span "Ok" at bounding box center [472, 180] width 54 height 19
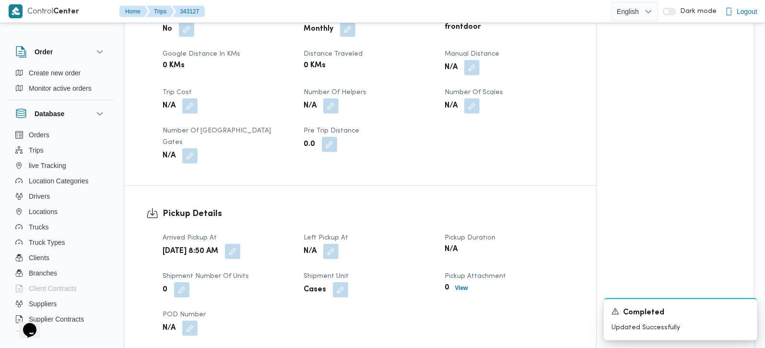
scroll to position [508, 0]
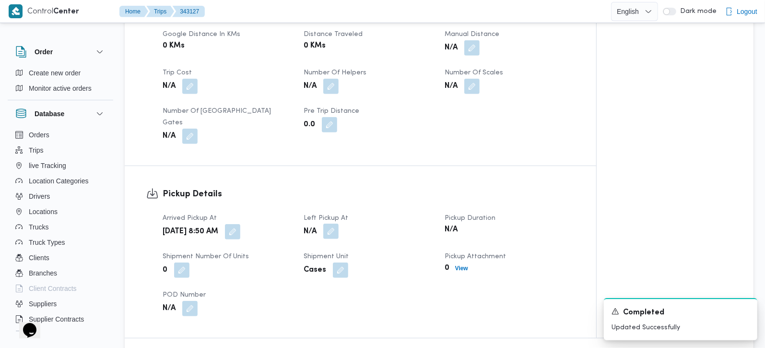
click at [331, 224] on button "button" at bounding box center [330, 231] width 15 height 15
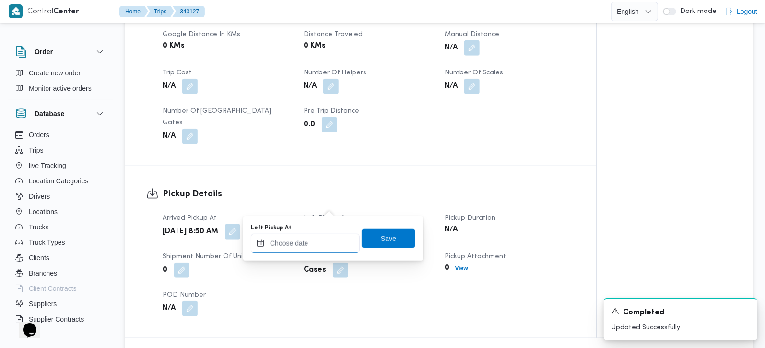
click at [316, 251] on input "Left Pickup At" at bounding box center [305, 243] width 109 height 19
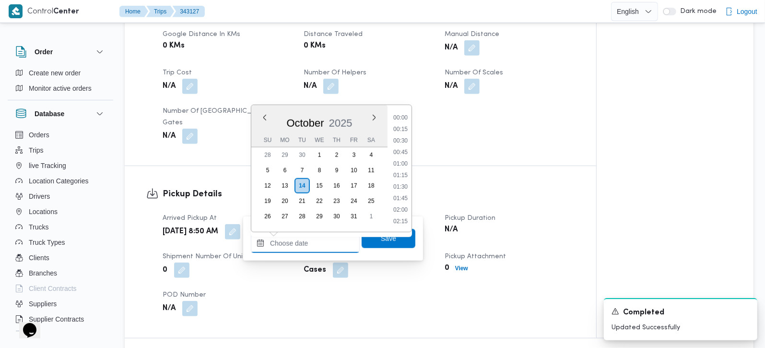
scroll to position [495, 0]
click at [402, 113] on li "10:45" at bounding box center [401, 118] width 22 height 10
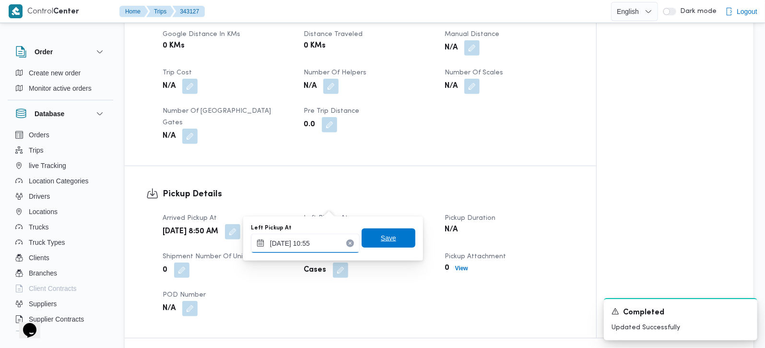
type input "[DATE] 10:55"
click at [366, 245] on span "Save" at bounding box center [389, 237] width 54 height 19
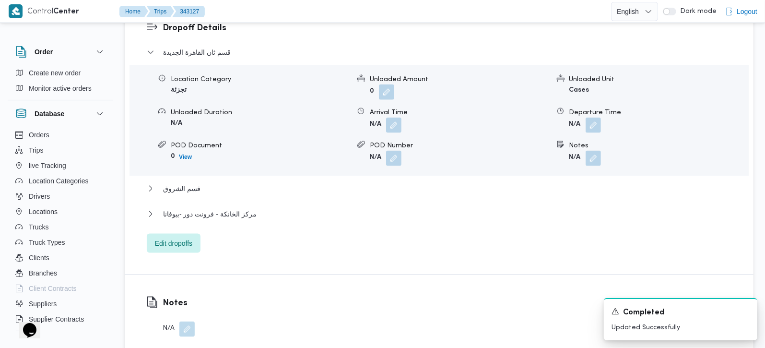
scroll to position [846, 0]
click at [592, 150] on button "button" at bounding box center [593, 157] width 15 height 15
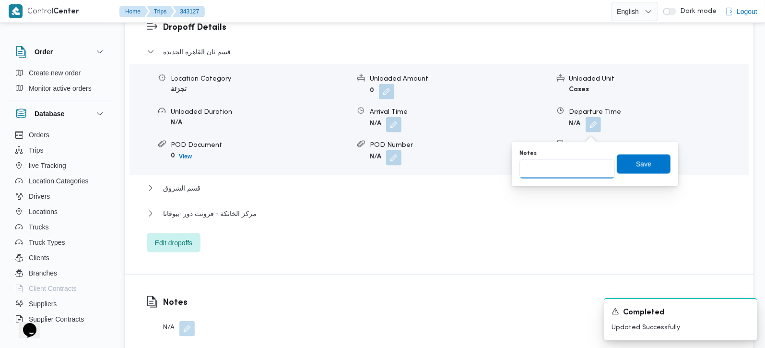
click at [584, 164] on input "Notes" at bounding box center [567, 168] width 95 height 19
paste input "مدينتي"
type input "مدينتي"
click at [639, 167] on span "Save" at bounding box center [643, 164] width 15 height 12
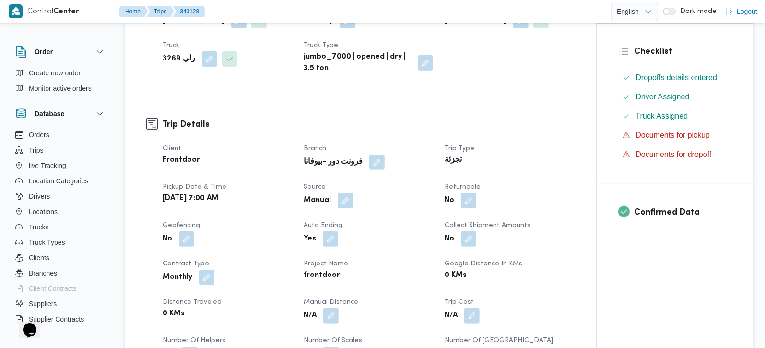
scroll to position [225, 0]
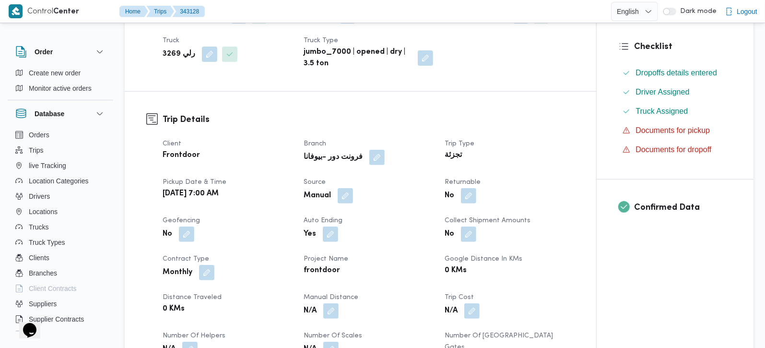
click at [465, 203] on div "No" at bounding box center [509, 195] width 131 height 17
click at [469, 195] on button "button" at bounding box center [468, 195] width 15 height 15
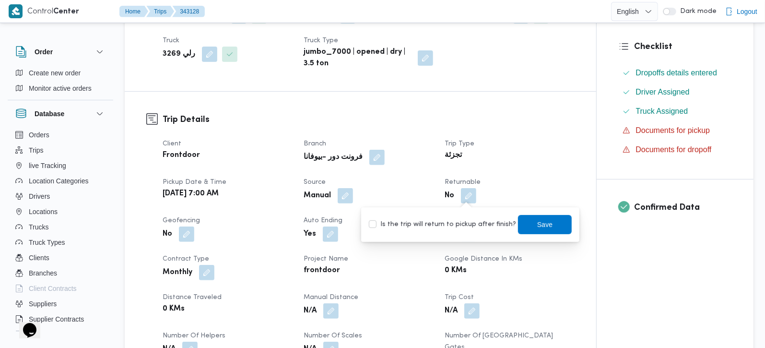
click at [466, 223] on label "Is the trip will return to pickup after finish?" at bounding box center [442, 225] width 147 height 12
checkbox input "true"
click at [537, 220] on span "Save" at bounding box center [544, 224] width 15 height 12
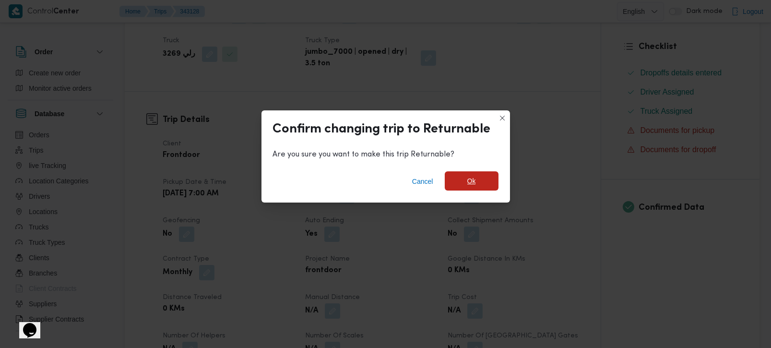
click at [476, 180] on span "Ok" at bounding box center [472, 180] width 54 height 19
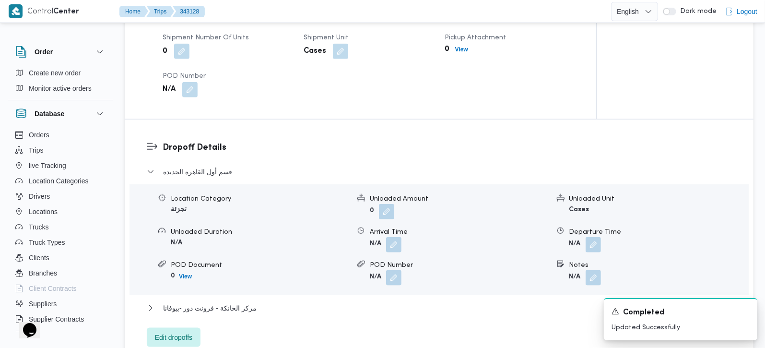
scroll to position [734, 0]
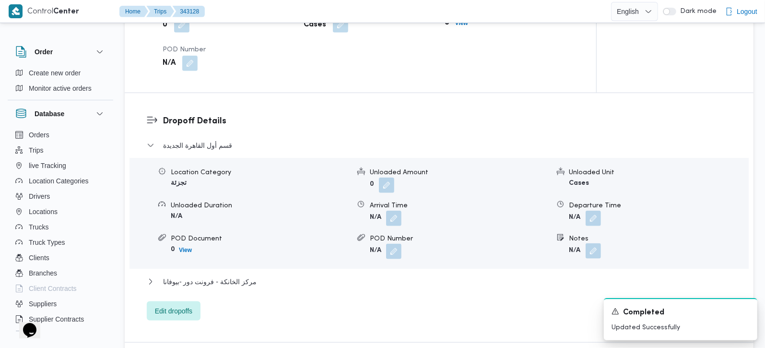
click at [596, 243] on button "button" at bounding box center [593, 250] width 15 height 15
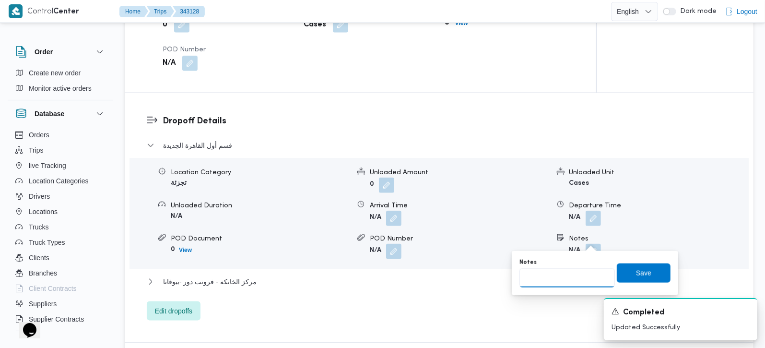
click at [573, 277] on input "Notes" at bounding box center [567, 277] width 95 height 19
paste input "التجمع الخامس"
type input "التجمع الخامس"
click at [617, 268] on span "Save" at bounding box center [644, 272] width 54 height 19
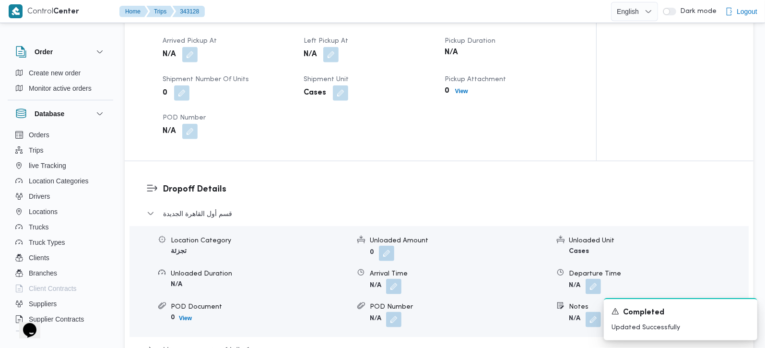
scroll to position [564, 0]
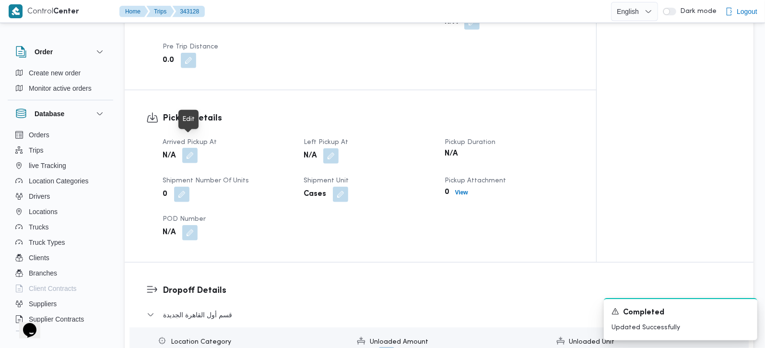
click at [187, 148] on button "button" at bounding box center [189, 155] width 15 height 15
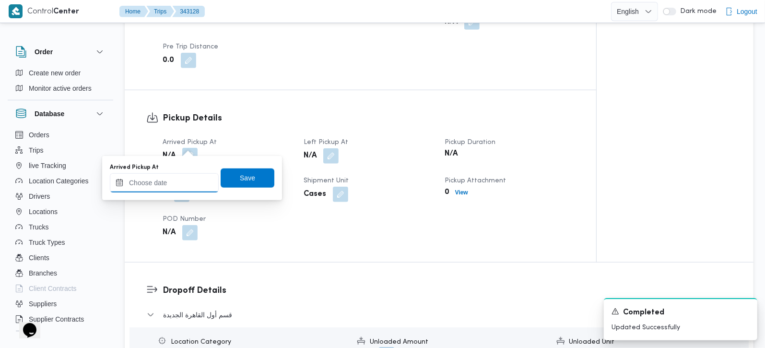
click at [171, 179] on input "Arrived Pickup At" at bounding box center [164, 182] width 109 height 19
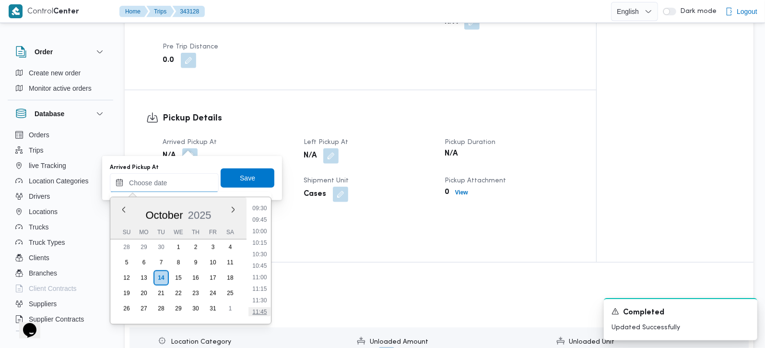
scroll to position [382, 0]
click at [265, 231] on li "08:45" at bounding box center [260, 230] width 22 height 10
type input "14/10/2025 08:45"
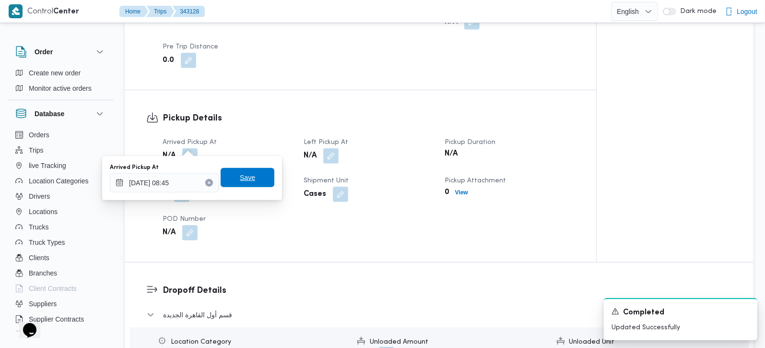
click at [252, 170] on span "Save" at bounding box center [248, 177] width 54 height 19
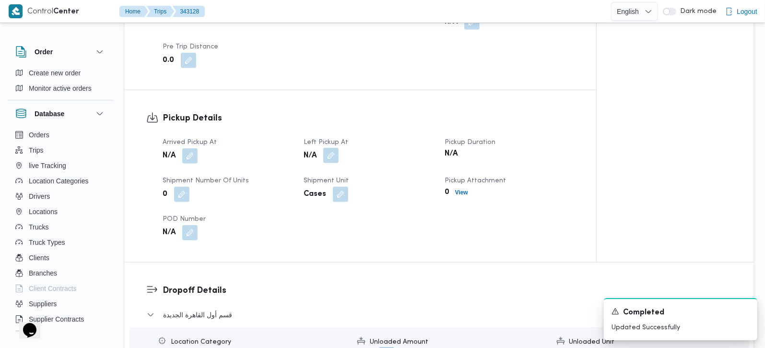
click at [329, 148] on button "button" at bounding box center [330, 155] width 15 height 15
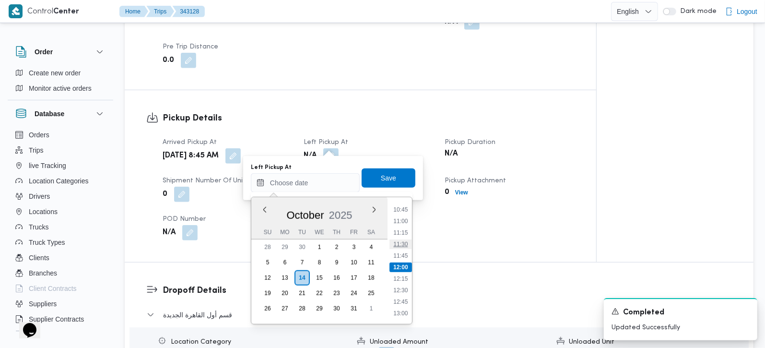
scroll to position [439, 0]
click at [402, 261] on li "10:45" at bounding box center [401, 266] width 22 height 10
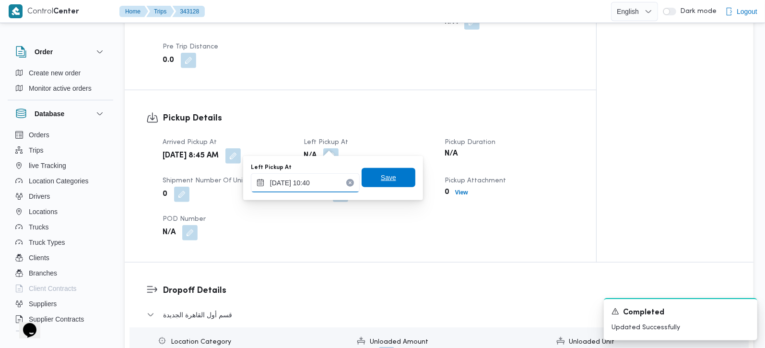
type input "14/10/2025 10:40"
click at [393, 173] on span "Save" at bounding box center [389, 177] width 54 height 19
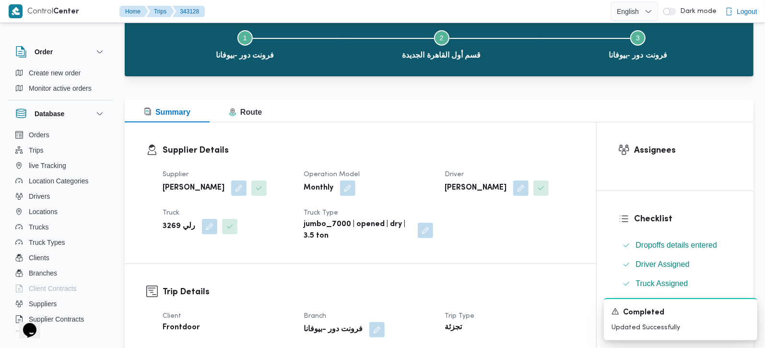
scroll to position [0, 0]
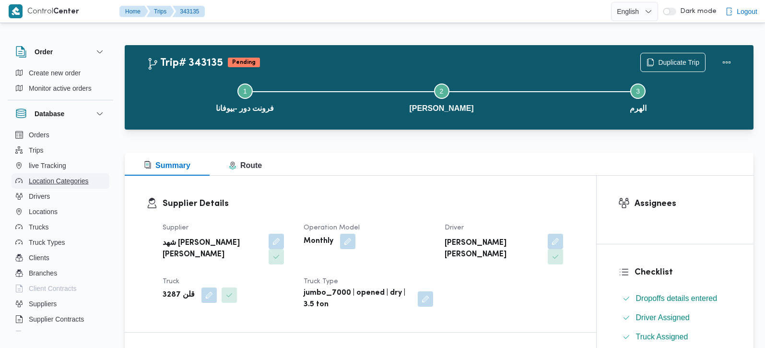
scroll to position [113, 0]
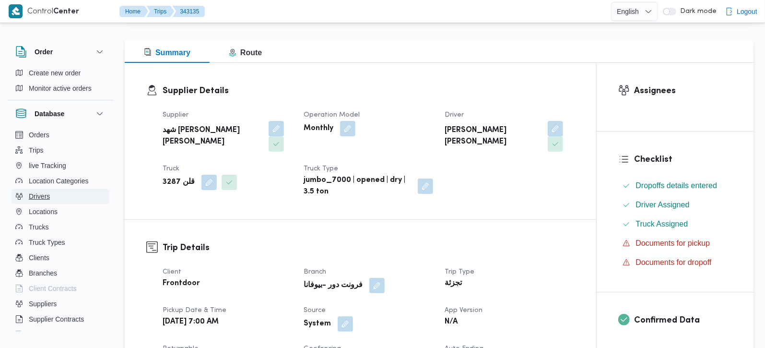
click at [48, 194] on span "Drivers" at bounding box center [39, 196] width 21 height 12
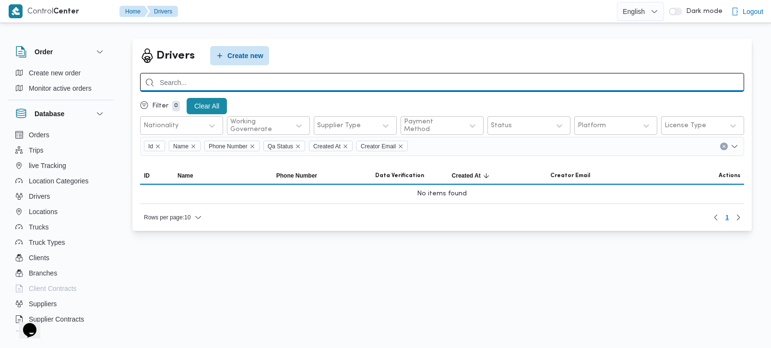
click at [279, 80] on input "search" at bounding box center [442, 82] width 604 height 19
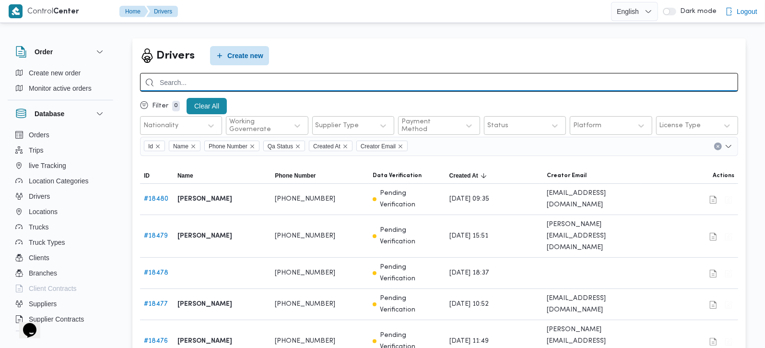
paste input "[PERSON_NAME]"
type input "[PERSON_NAME]"
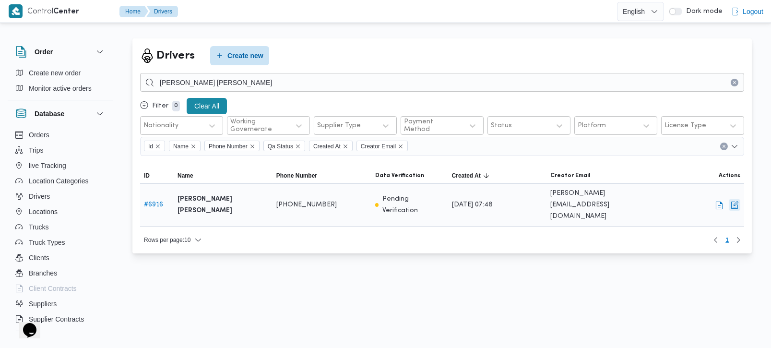
click at [732, 199] on button "button" at bounding box center [735, 205] width 12 height 12
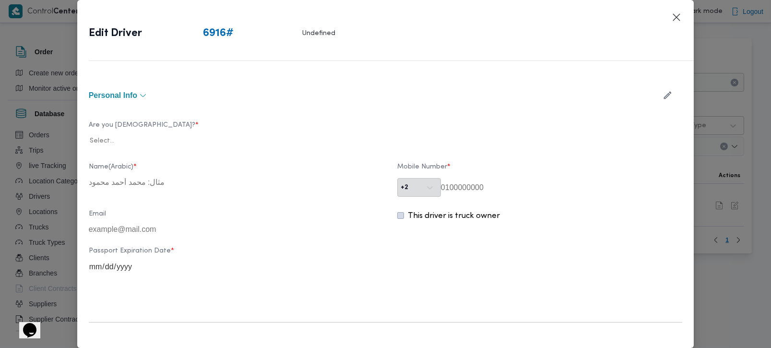
type input "[PERSON_NAME]"
type input "01014430330"
type input "201014430330@illa.gamil.com"
type input "2029-04-23"
type input "2026-02-20"
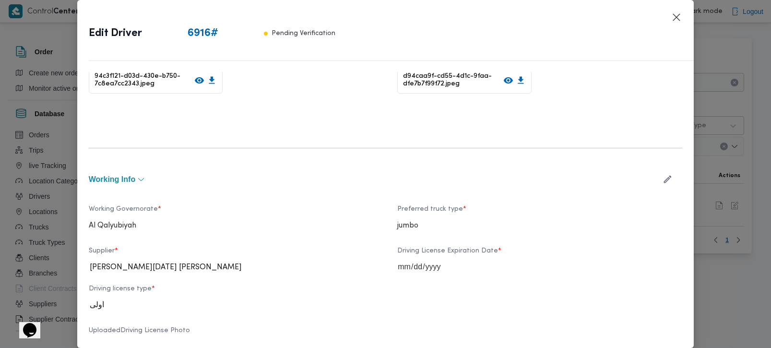
scroll to position [282, 0]
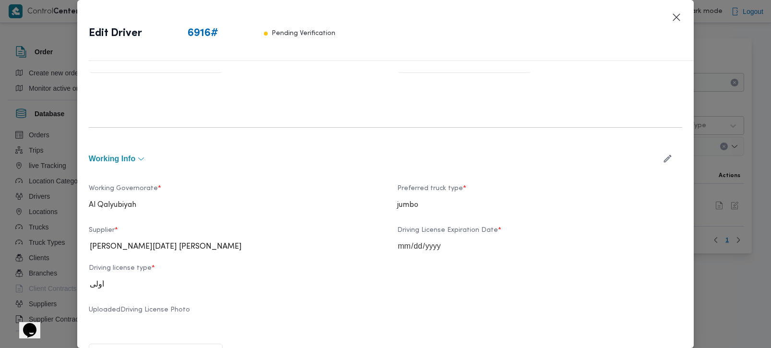
click at [663, 160] on icon "button" at bounding box center [668, 159] width 10 height 10
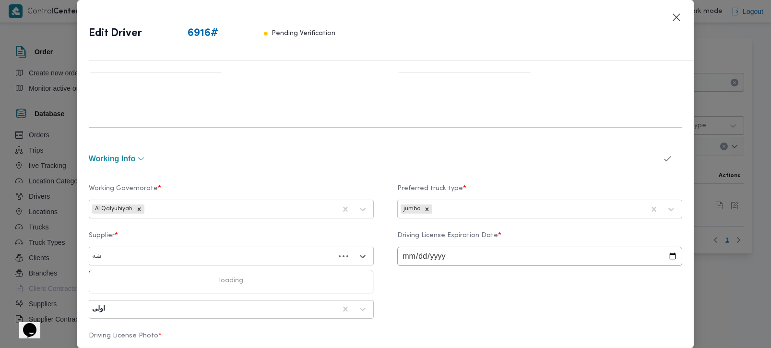
type input "شهد"
click at [176, 277] on div "شهد [PERSON_NAME]" at bounding box center [231, 281] width 284 height 17
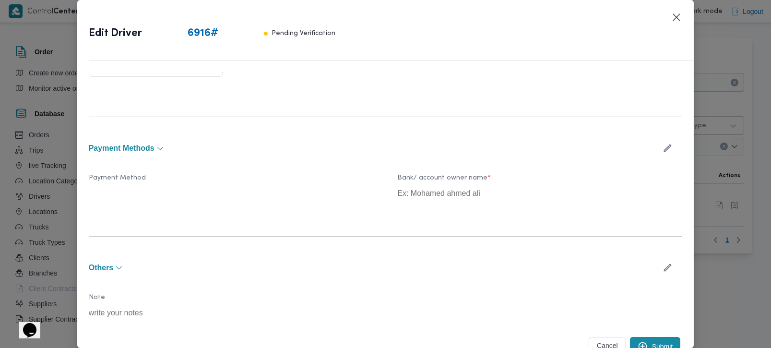
scroll to position [661, 0]
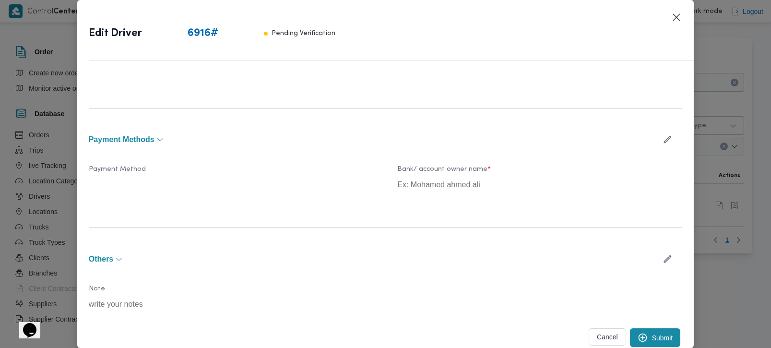
click at [652, 341] on button "Submit" at bounding box center [655, 337] width 51 height 19
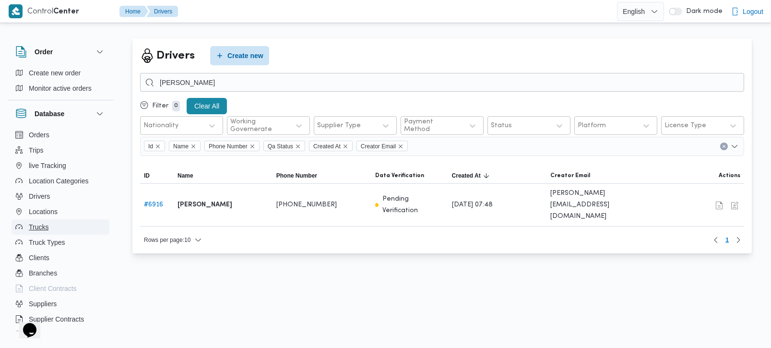
click at [30, 228] on span "Trucks" at bounding box center [39, 227] width 20 height 12
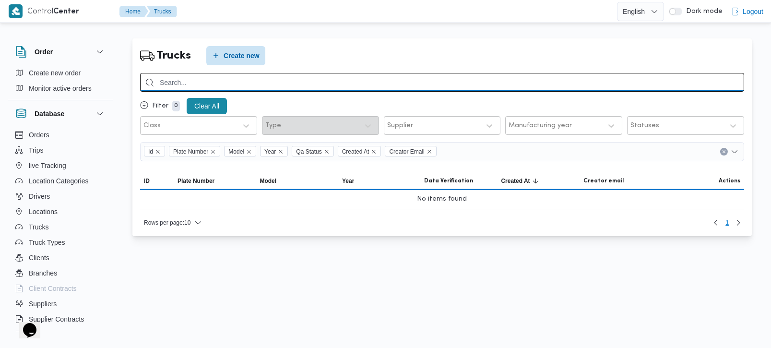
click at [226, 76] on input "search" at bounding box center [442, 82] width 604 height 19
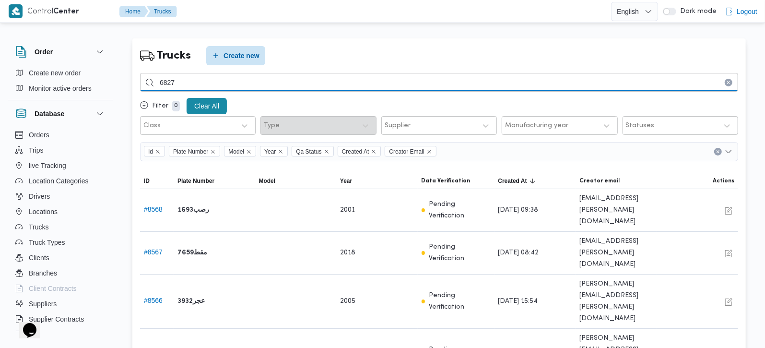
type input "6827"
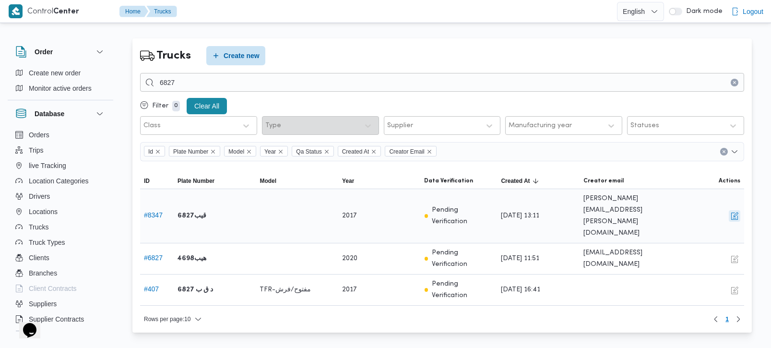
click at [734, 210] on button "button" at bounding box center [735, 216] width 12 height 12
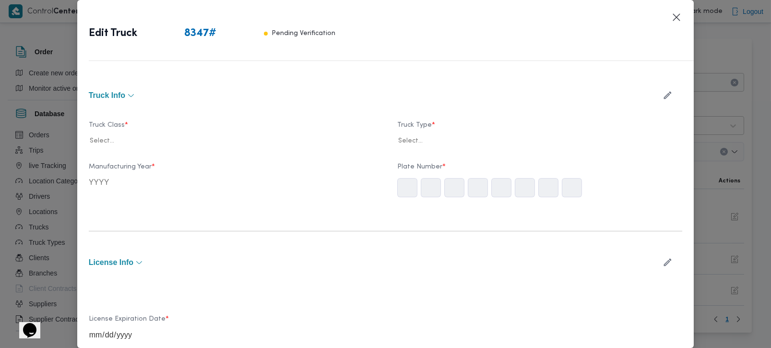
type input "2017"
type input "[DATE]"
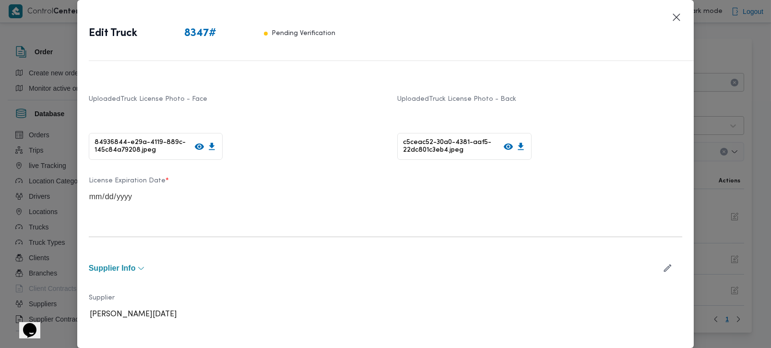
scroll to position [225, 0]
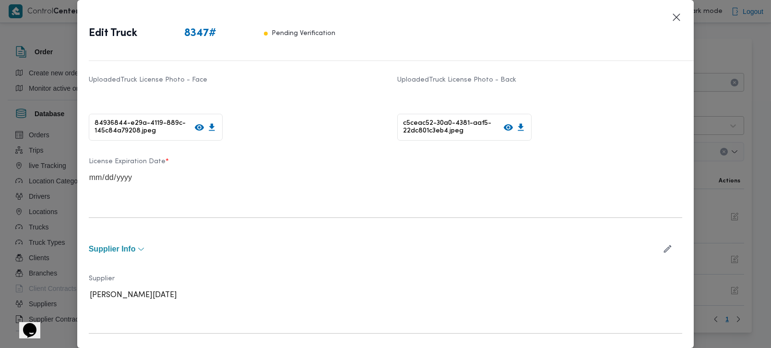
click at [664, 242] on button "button" at bounding box center [667, 248] width 25 height 19
type input "شهد"
click at [171, 320] on div "شهد [PERSON_NAME] [PERSON_NAME]" at bounding box center [231, 324] width 284 height 17
click at [517, 249] on button "Supplier Info" at bounding box center [371, 249] width 565 height 8
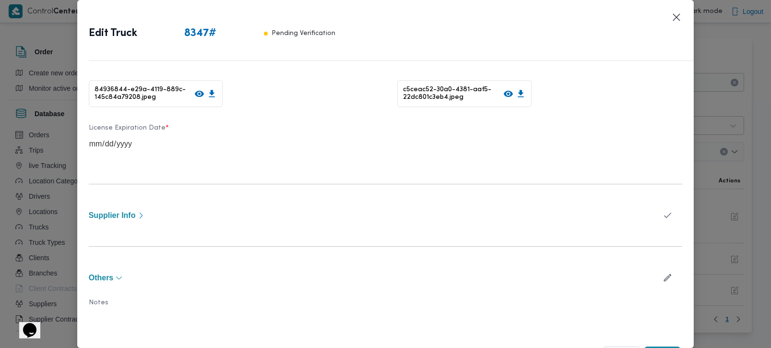
scroll to position [277, 0]
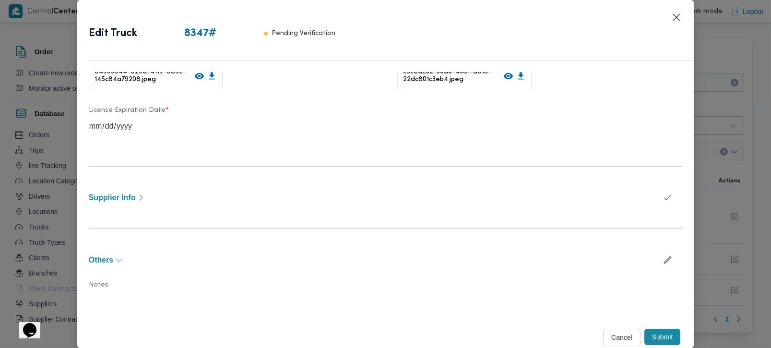
click at [644, 329] on button "Submit" at bounding box center [662, 337] width 36 height 16
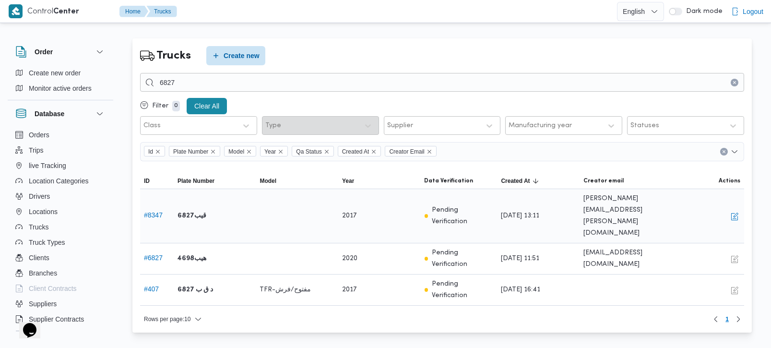
click at [197, 210] on b "قيب6827" at bounding box center [192, 216] width 29 height 12
copy tr "قيب6827 Model"
